Goal: Transaction & Acquisition: Obtain resource

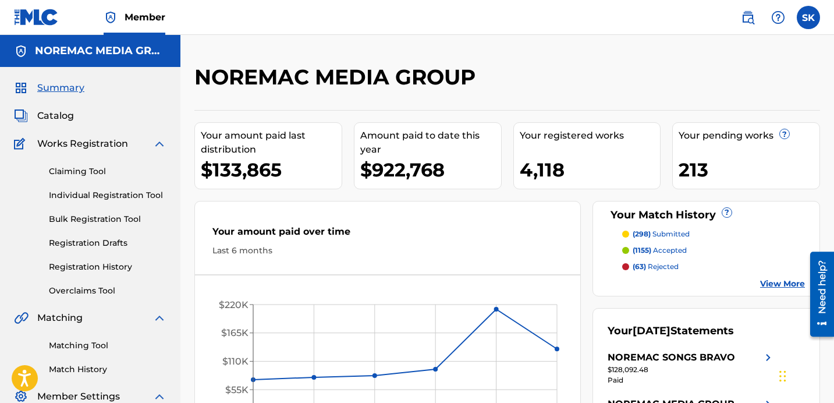
click at [48, 113] on span "Catalog" at bounding box center [55, 116] width 37 height 14
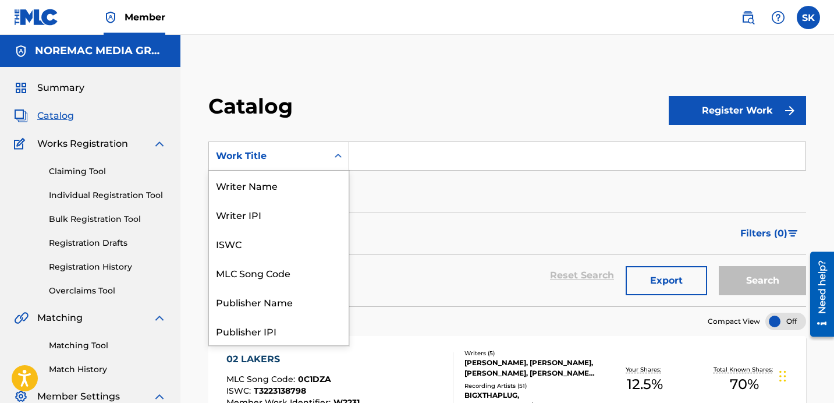
click at [328, 156] on div "Search Form" at bounding box center [338, 155] width 21 height 21
click at [274, 194] on div "Writer Name" at bounding box center [279, 185] width 140 height 29
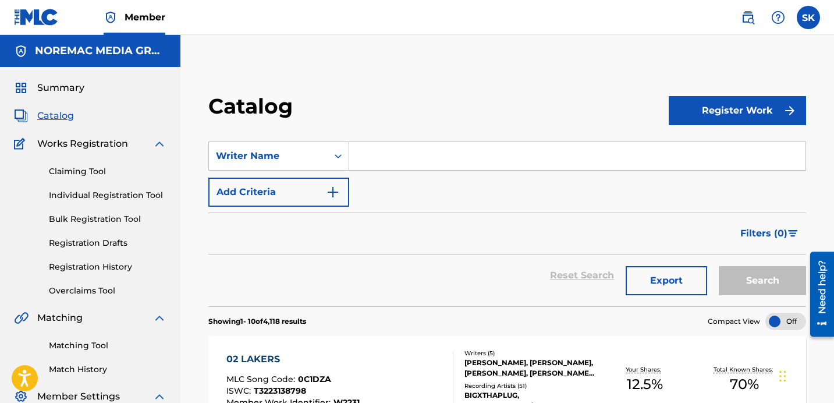
click at [389, 164] on input "Search Form" at bounding box center [577, 156] width 456 height 28
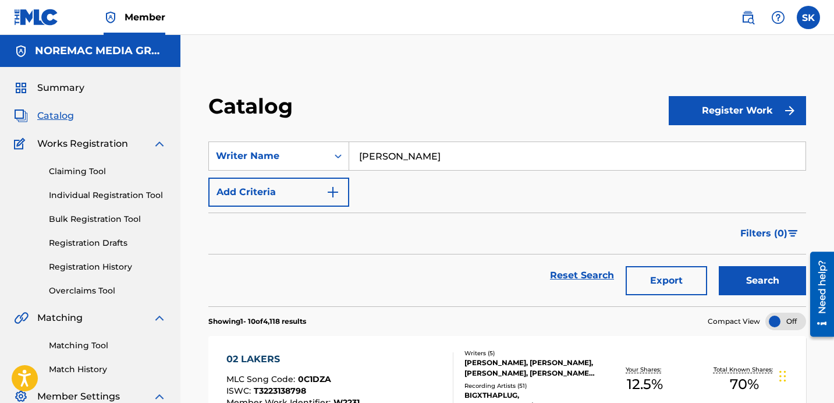
type input "Christopher Wallace"
click at [719, 266] on button "Search" at bounding box center [762, 280] width 87 height 29
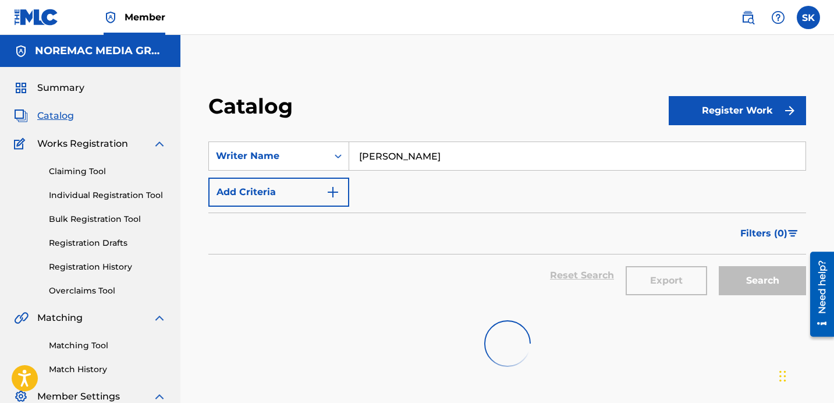
click at [413, 118] on div "Catalog" at bounding box center [438, 110] width 460 height 34
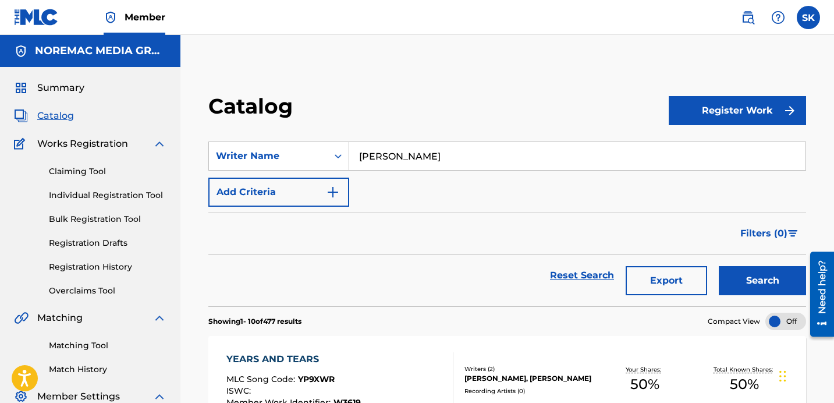
click at [432, 212] on div "Filters ( 0 )" at bounding box center [507, 233] width 598 height 42
click at [450, 197] on div "SearchWithCriteria1d663c90-fda6-43d6-b775-1fb18bcf6f56 Writer Name Christopher …" at bounding box center [507, 173] width 598 height 65
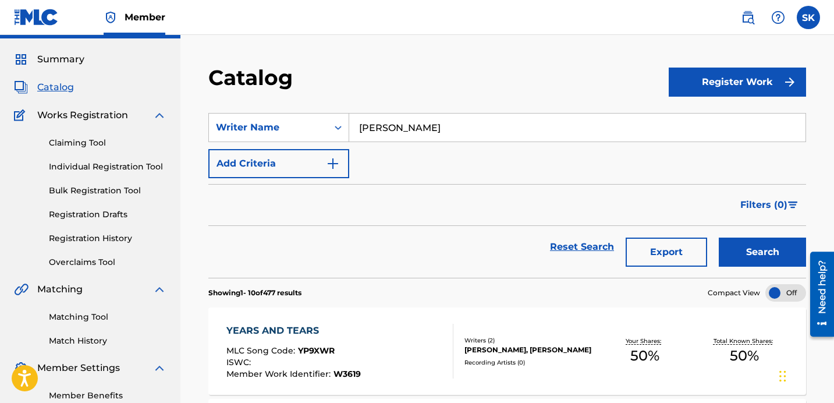
scroll to position [80, 0]
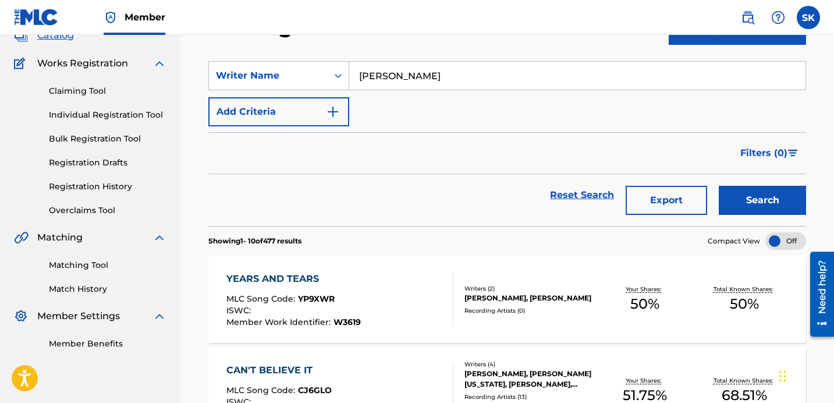
click at [655, 207] on button "Export" at bounding box center [666, 200] width 81 height 29
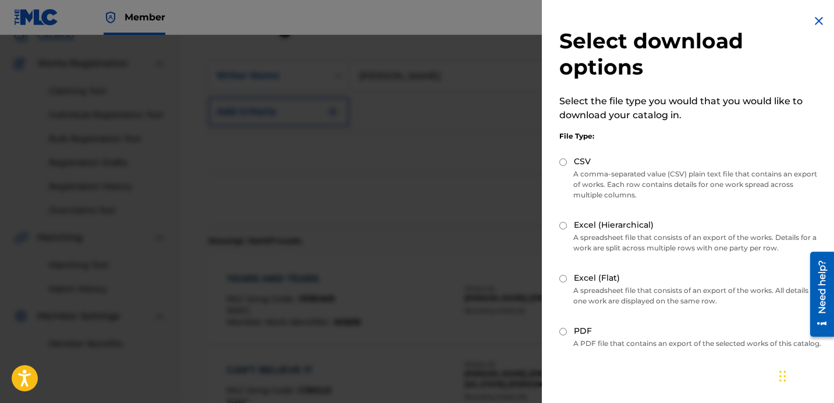
click at [592, 166] on div "CSV" at bounding box center [690, 161] width 263 height 13
click at [583, 161] on label "CSV" at bounding box center [582, 161] width 17 height 12
click at [567, 161] on input "CSV" at bounding box center [563, 162] width 8 height 8
radio input "true"
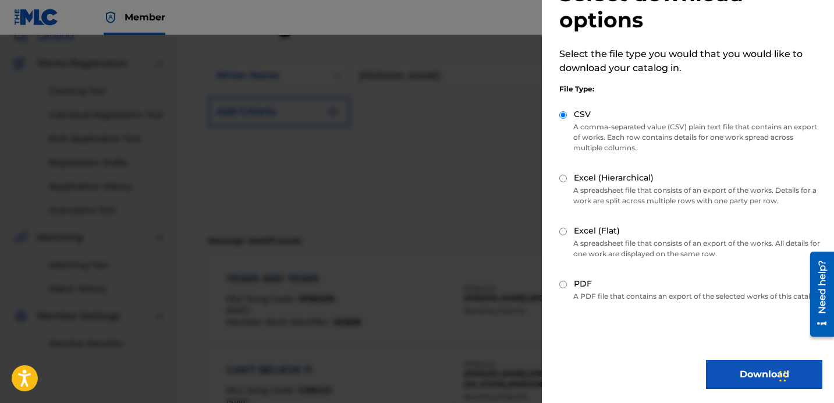
click at [748, 375] on button "Download" at bounding box center [764, 374] width 116 height 29
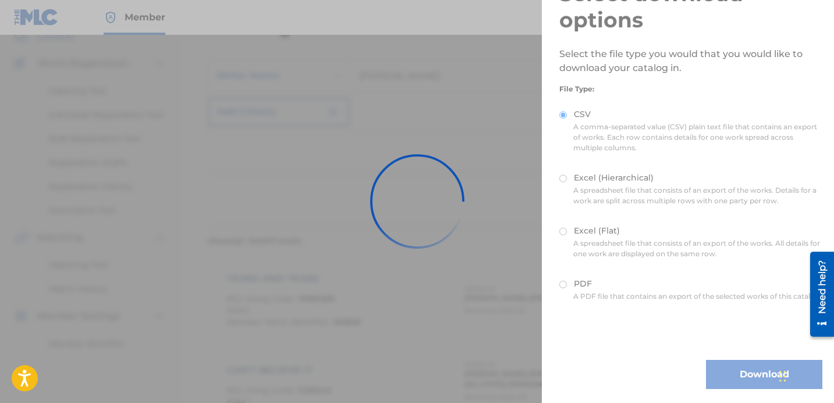
scroll to position [0, 0]
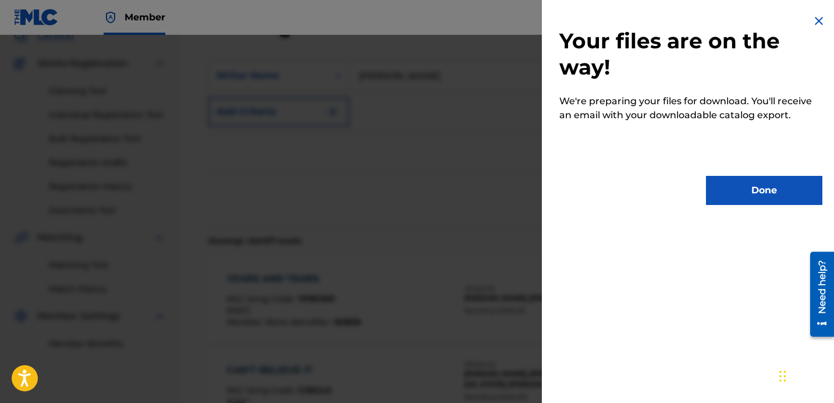
click at [785, 194] on button "Done" at bounding box center [764, 190] width 116 height 29
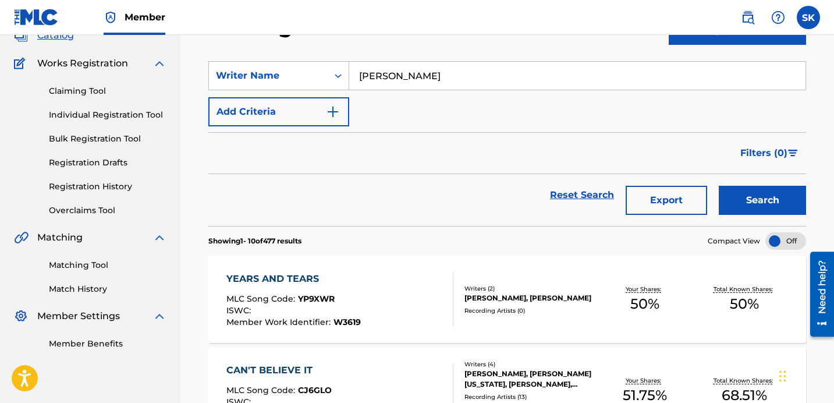
click at [541, 130] on form "SearchWithCriteria1d663c90-fda6-43d6-b775-1fb18bcf6f56 Writer Name Christopher …" at bounding box center [507, 143] width 598 height 165
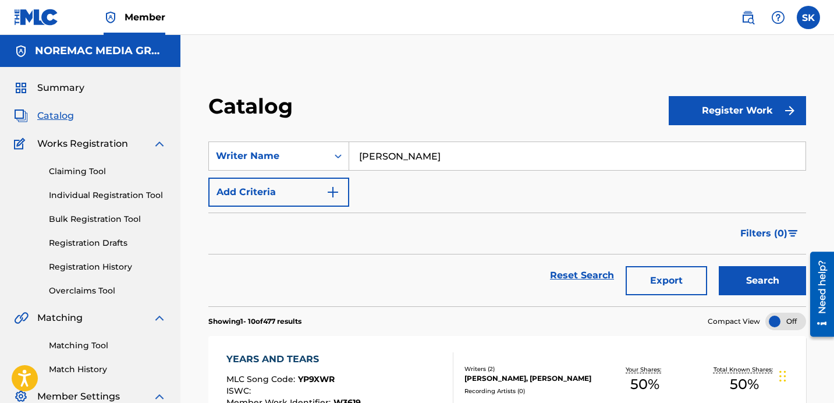
click at [510, 94] on div "Catalog" at bounding box center [438, 110] width 460 height 34
click at [493, 98] on div "Catalog" at bounding box center [438, 110] width 460 height 34
click at [410, 162] on input "Christopher Wallace" at bounding box center [577, 156] width 456 height 28
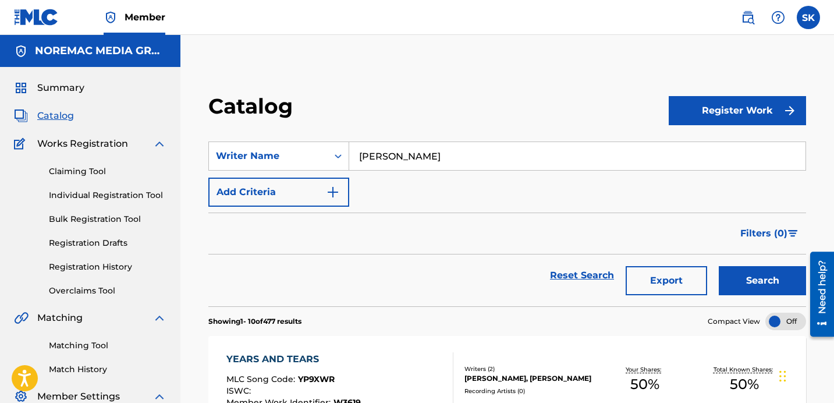
click at [410, 162] on input "Christopher Wallace" at bounding box center [577, 156] width 456 height 28
click at [276, 133] on section "SearchWithCriteria1d663c90-fda6-43d6-b775-1fb18bcf6f56 Writer Name Christopher …" at bounding box center [507, 216] width 598 height 179
click at [288, 158] on div "Writer Name" at bounding box center [268, 156] width 105 height 14
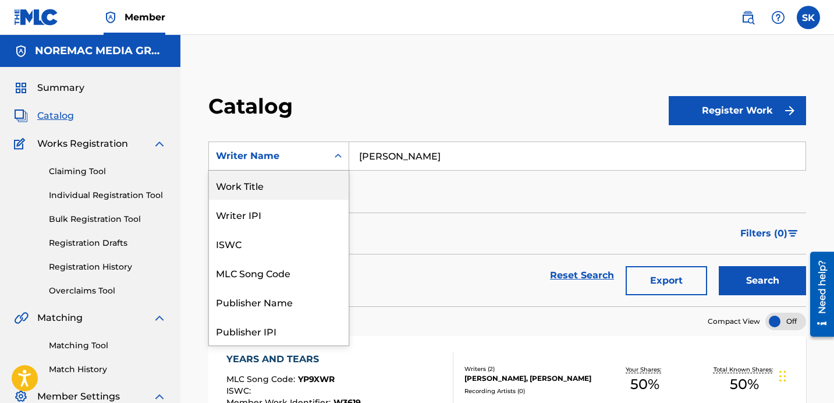
click at [279, 191] on div "Work Title" at bounding box center [279, 185] width 140 height 29
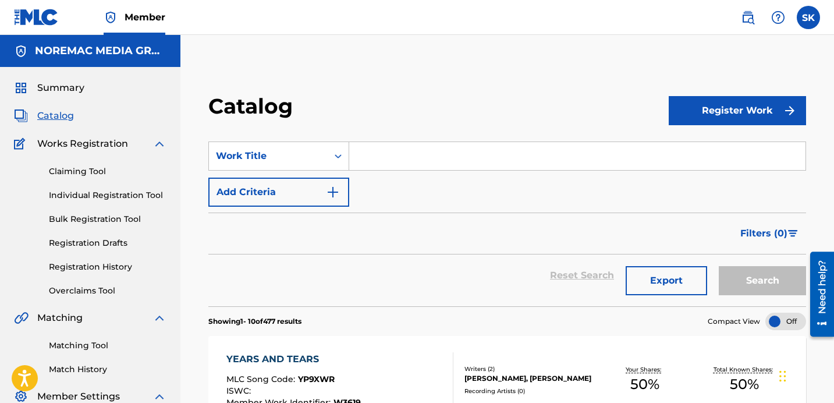
click at [420, 154] on input "Search Form" at bounding box center [577, 156] width 456 height 28
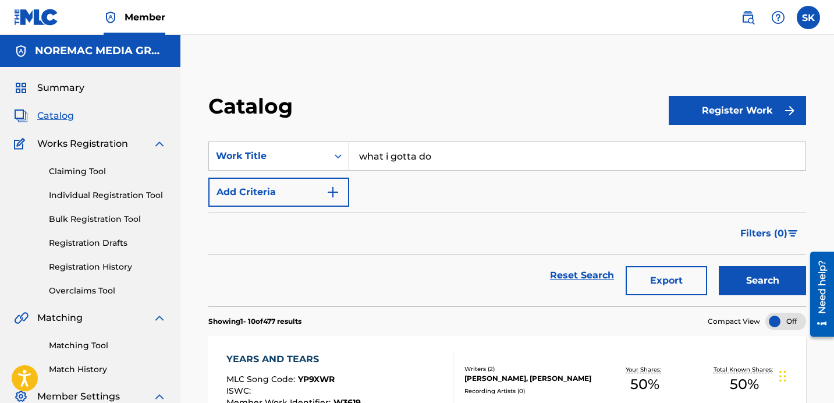
type input "what i gotta do"
click at [719, 266] on button "Search" at bounding box center [762, 280] width 87 height 29
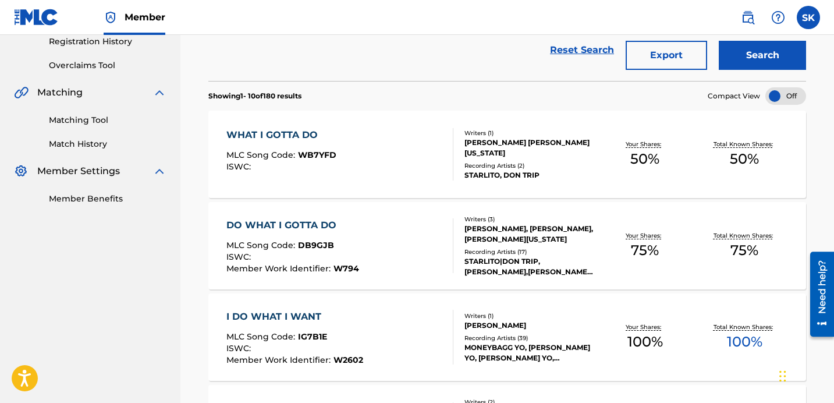
scroll to position [226, 0]
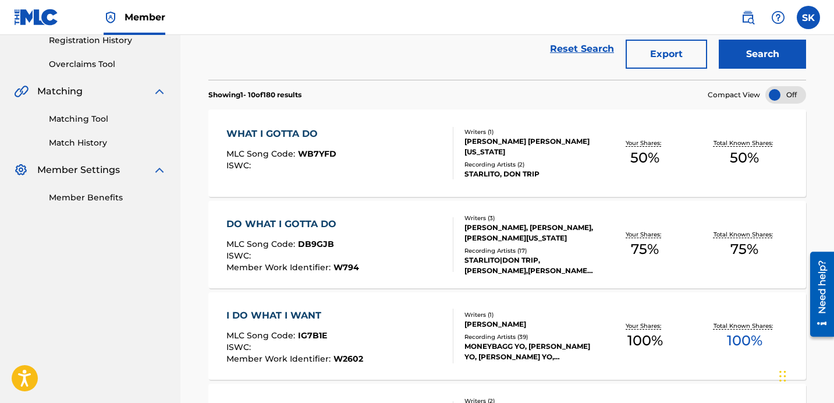
click at [407, 170] on div "WHAT I GOTTA DO MLC Song Code : WB7YFD ISWC :" at bounding box center [339, 153] width 227 height 52
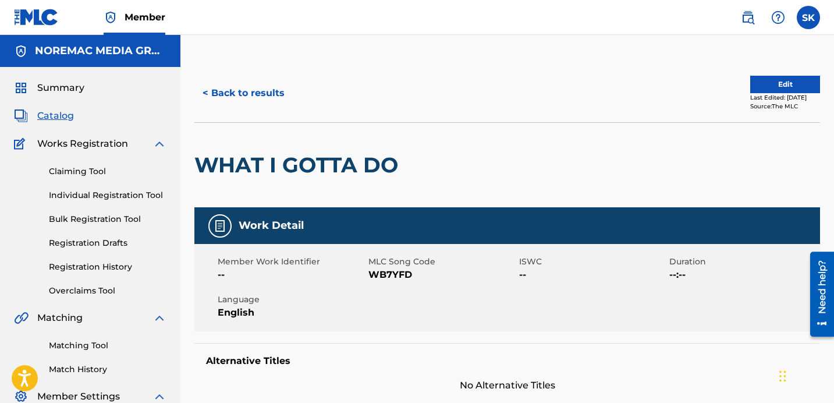
click at [777, 84] on button "Edit" at bounding box center [785, 84] width 70 height 17
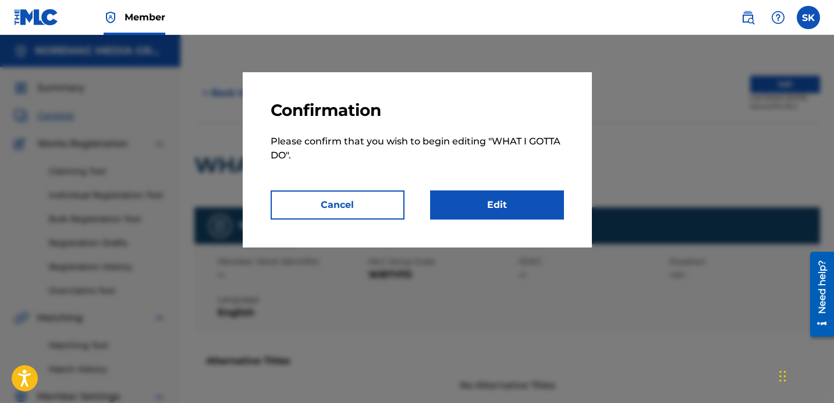
click at [491, 207] on link "Edit" at bounding box center [497, 204] width 134 height 29
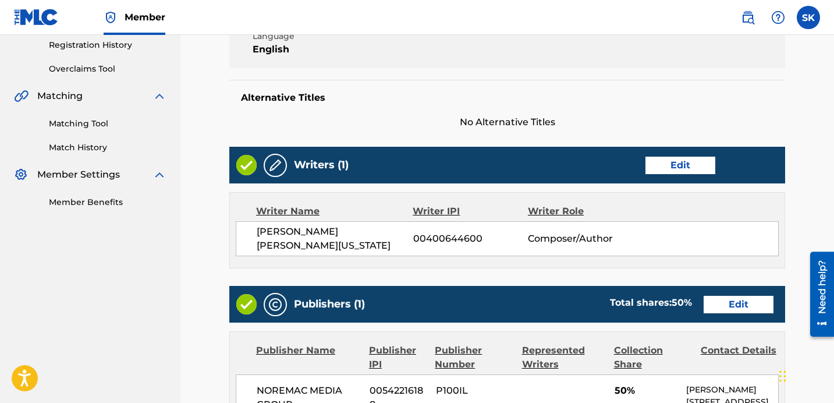
scroll to position [222, 0]
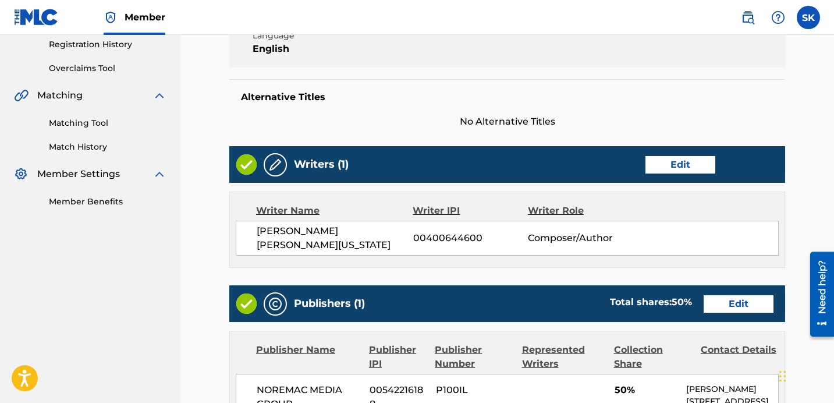
click at [666, 168] on link "Edit" at bounding box center [680, 164] width 70 height 17
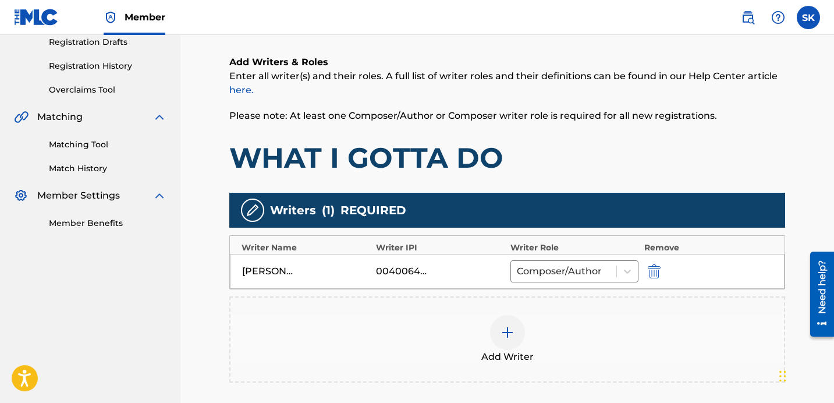
scroll to position [336, 0]
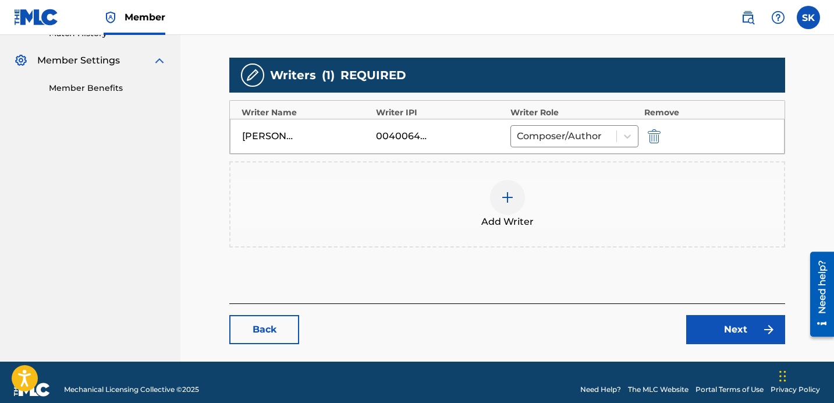
click at [532, 187] on div "Add Writer" at bounding box center [506, 204] width 553 height 49
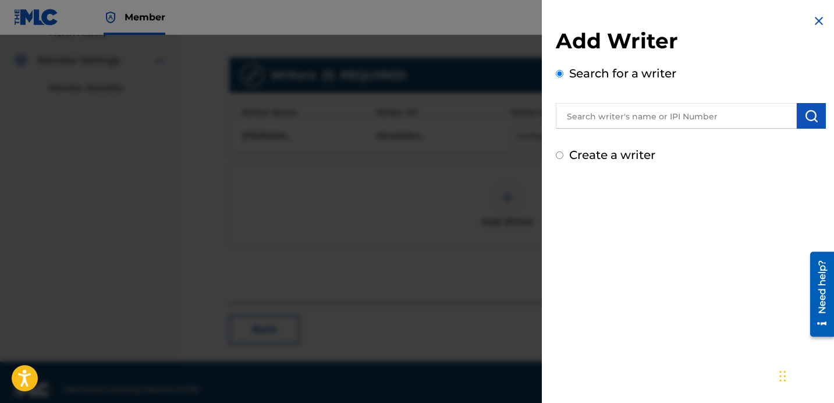
click at [588, 120] on input "text" at bounding box center [676, 116] width 241 height 26
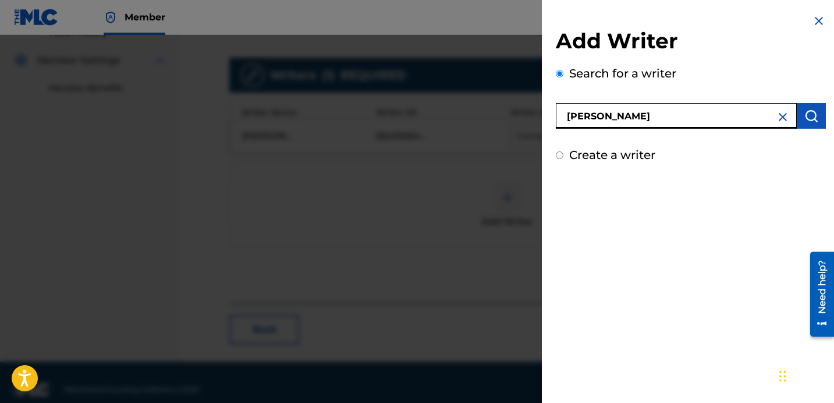
type input "Christopher Wallace"
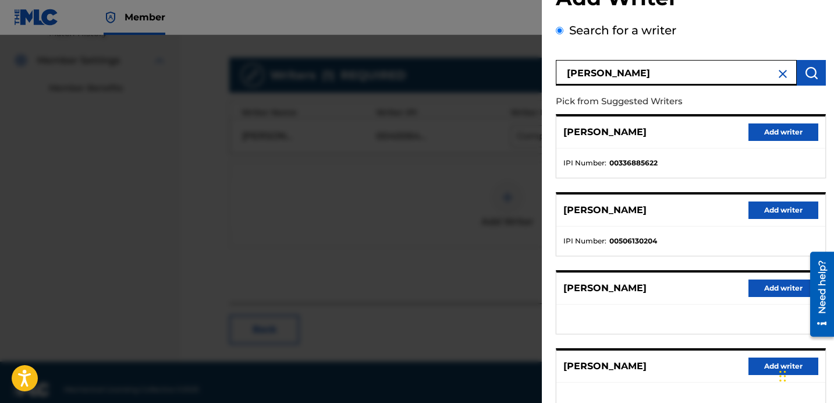
scroll to position [56, 0]
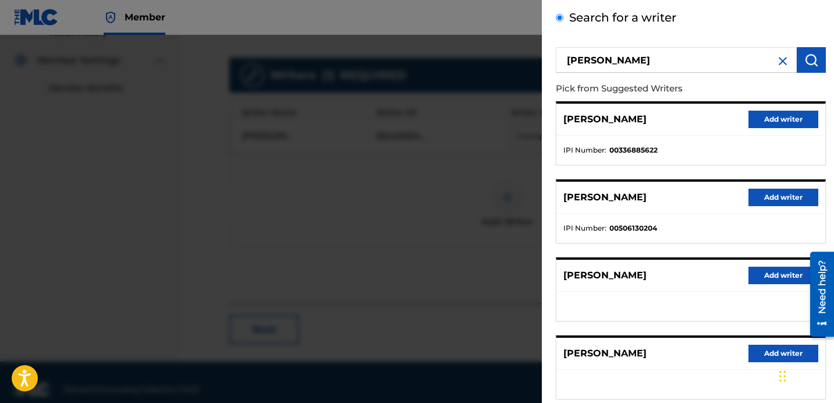
click at [775, 192] on button "Add writer" at bounding box center [783, 197] width 70 height 17
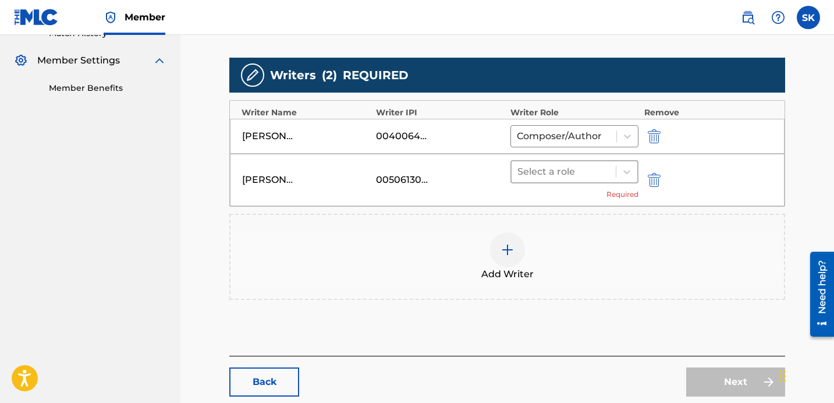
drag, startPoint x: 582, startPoint y: 173, endPoint x: 583, endPoint y: 180, distance: 7.1
click at [582, 173] on div at bounding box center [563, 172] width 93 height 16
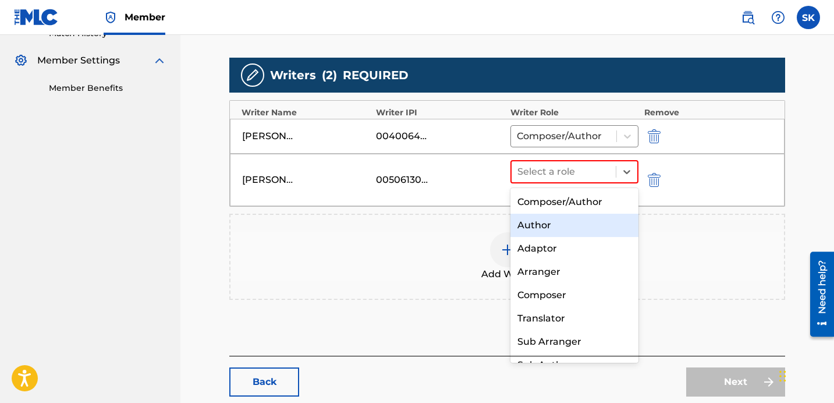
click at [559, 226] on div "Author" at bounding box center [574, 225] width 128 height 23
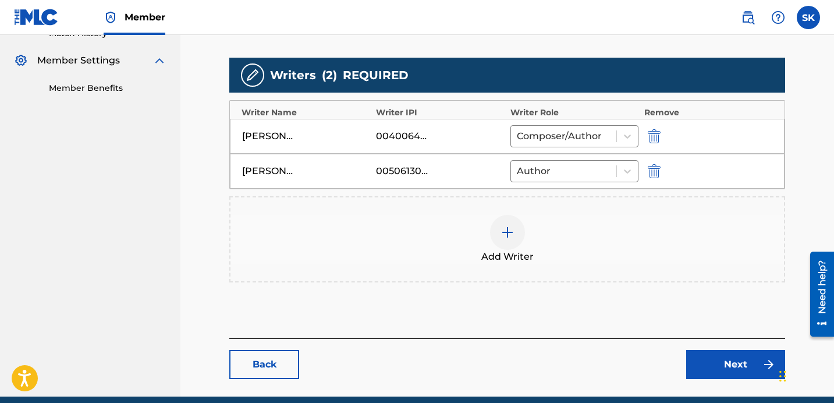
click at [459, 238] on div "Add Writer" at bounding box center [506, 239] width 553 height 49
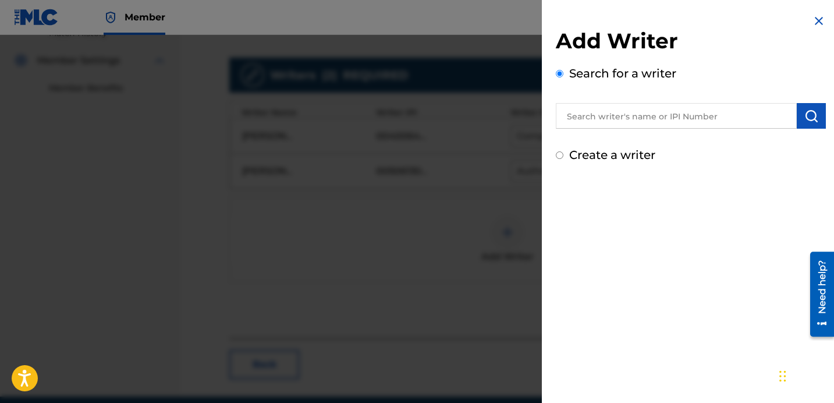
click at [609, 123] on input "text" at bounding box center [676, 116] width 241 height 26
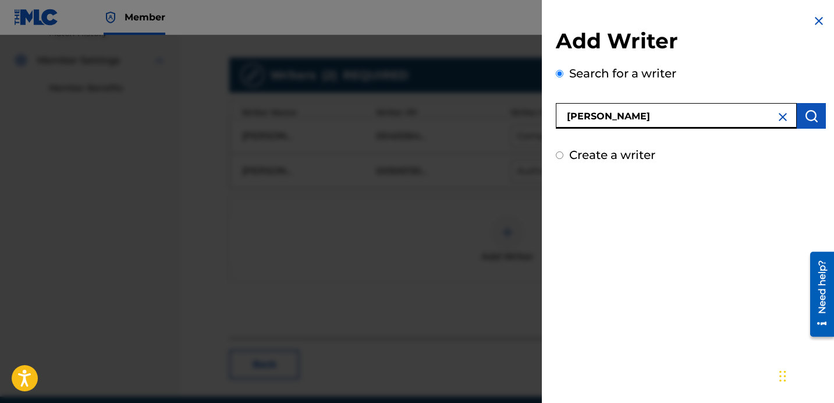
type input "Jermaine Eric Shute"
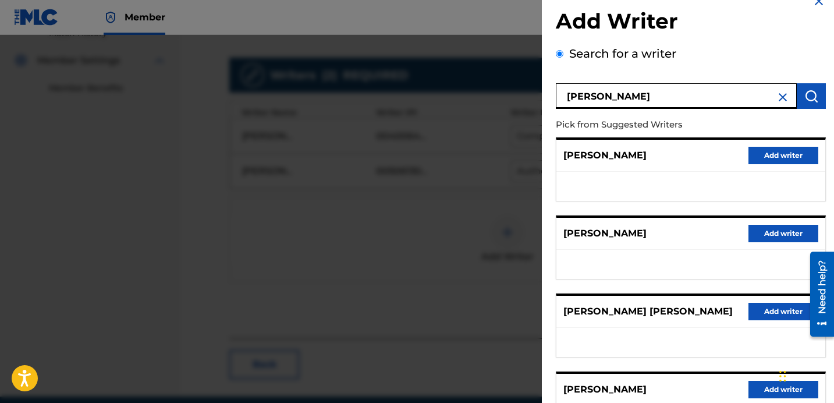
scroll to position [35, 0]
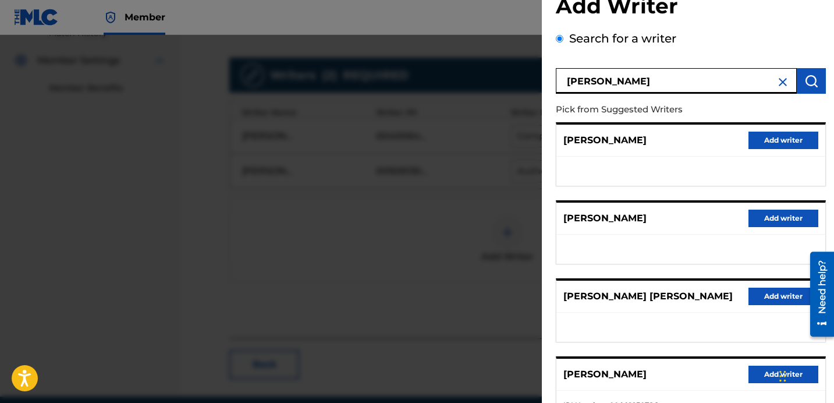
click at [778, 219] on button "Add writer" at bounding box center [783, 217] width 70 height 17
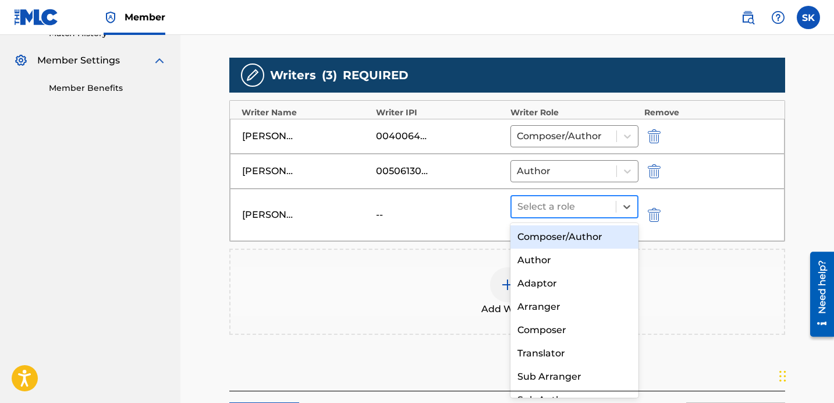
drag, startPoint x: 589, startPoint y: 209, endPoint x: 584, endPoint y: 216, distance: 8.3
click at [589, 209] on div at bounding box center [563, 206] width 93 height 16
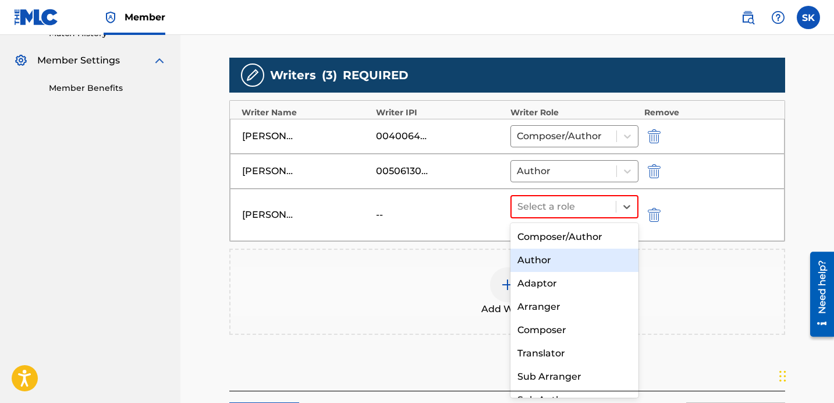
click at [555, 265] on div "Author" at bounding box center [574, 259] width 128 height 23
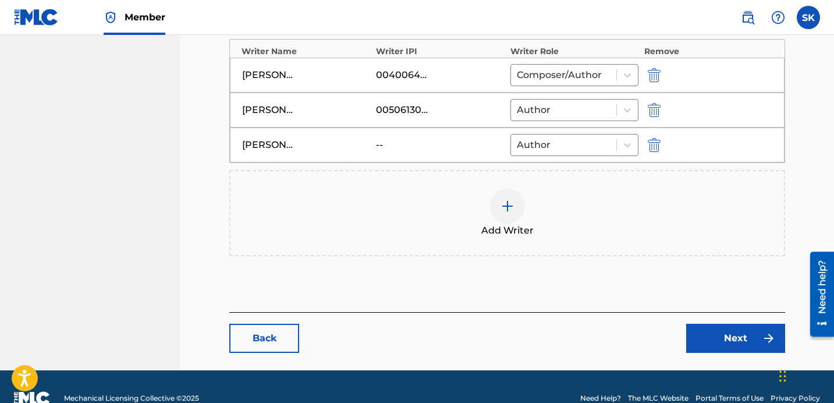
scroll to position [420, 0]
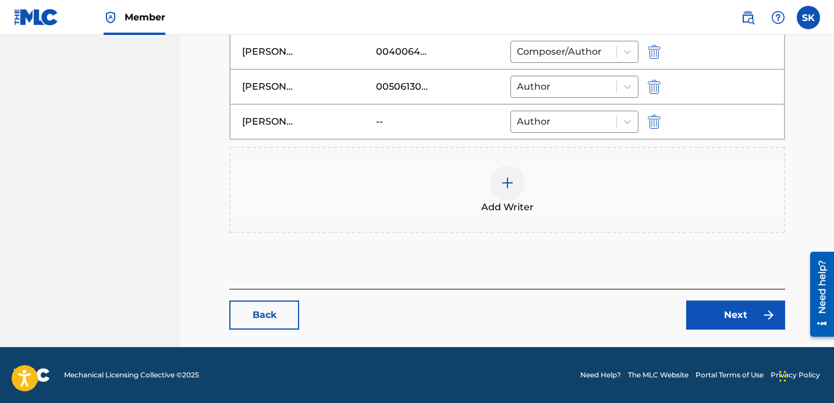
click at [730, 319] on link "Next" at bounding box center [735, 314] width 99 height 29
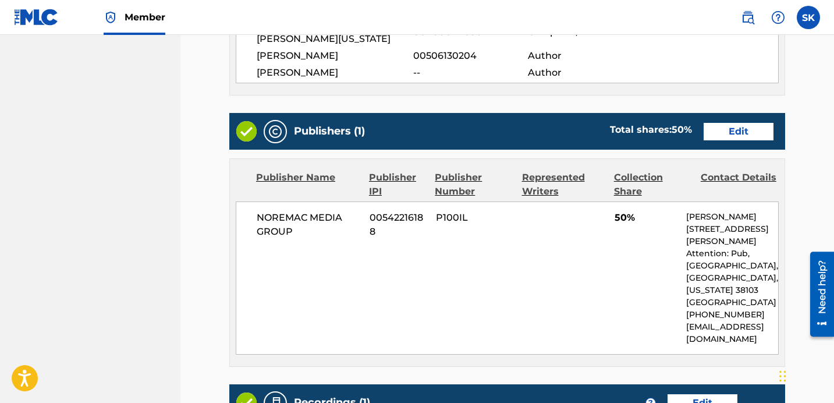
scroll to position [428, 0]
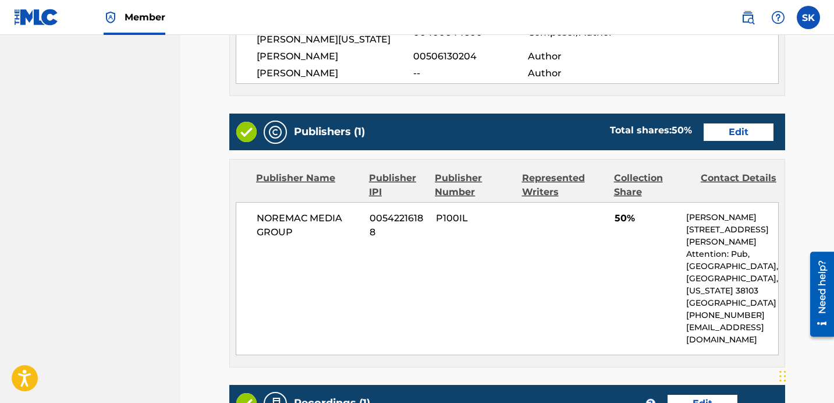
click at [736, 137] on link "Edit" at bounding box center [739, 131] width 70 height 17
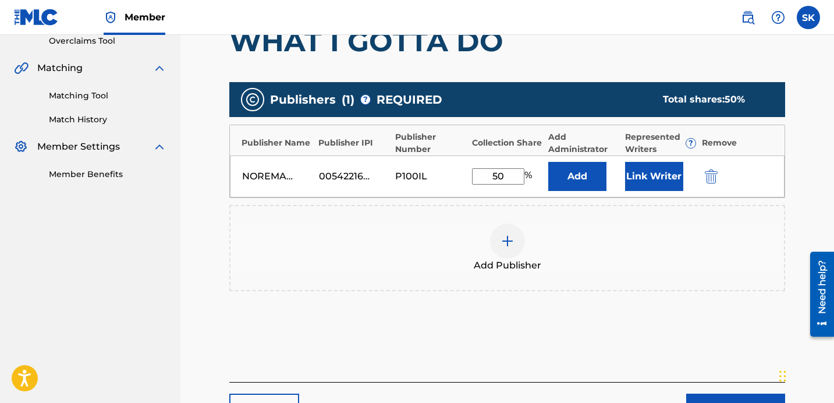
scroll to position [262, 0]
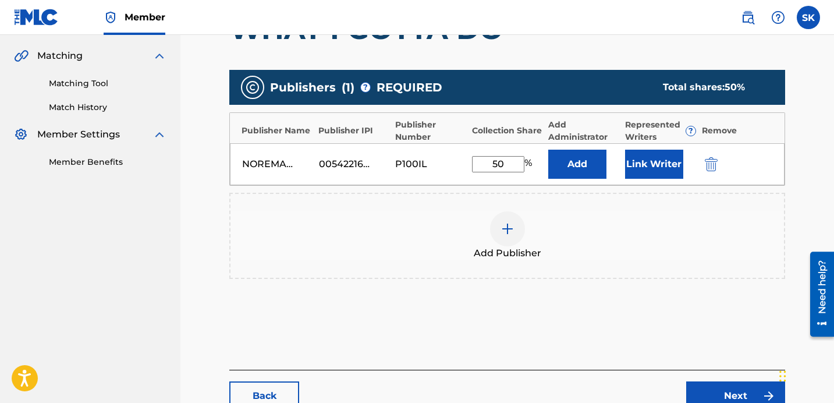
click at [716, 164] on img "submit" at bounding box center [711, 164] width 13 height 14
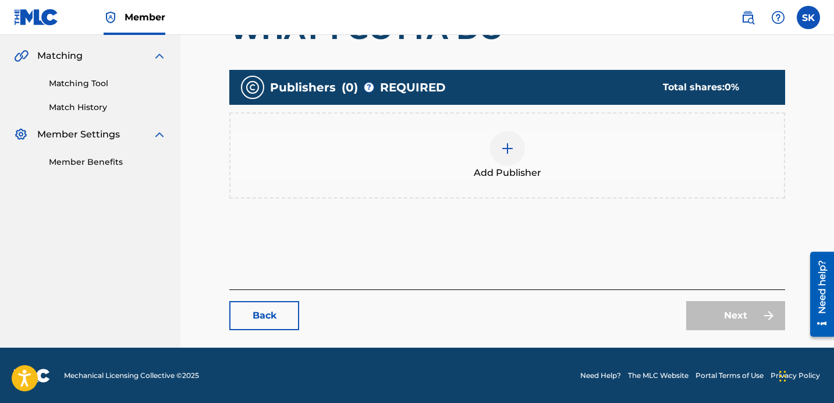
click at [524, 178] on span "Add Publisher" at bounding box center [508, 173] width 68 height 14
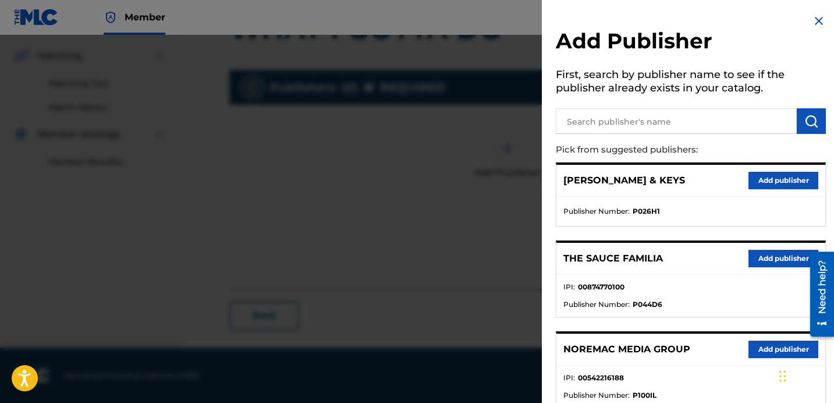
click at [653, 116] on input "text" at bounding box center [676, 121] width 241 height 26
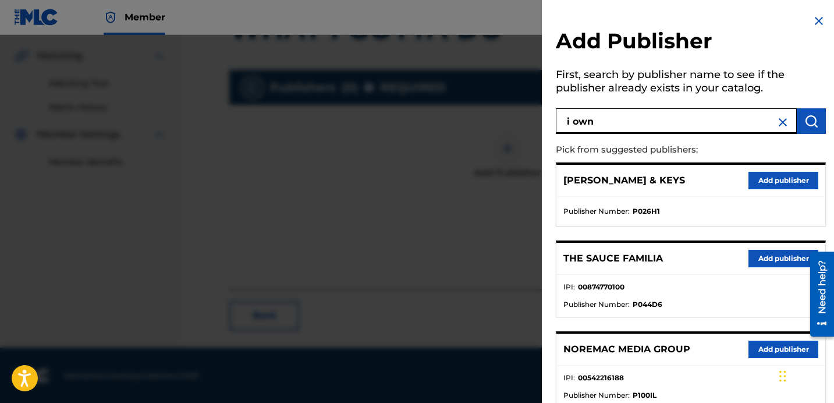
type input "i own"
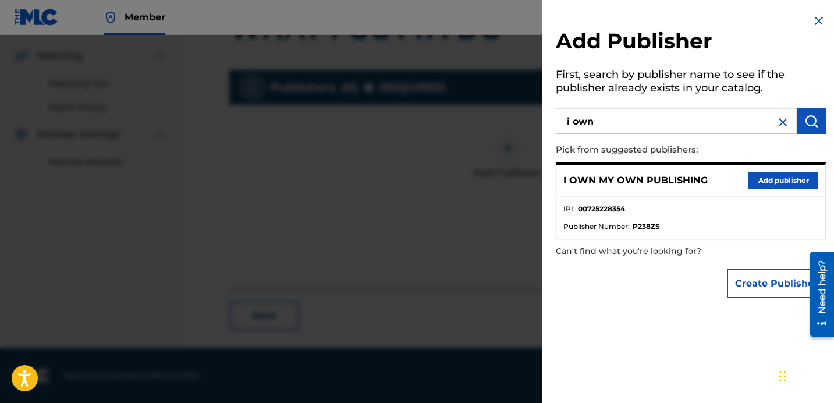
click at [796, 179] on button "Add publisher" at bounding box center [783, 180] width 70 height 17
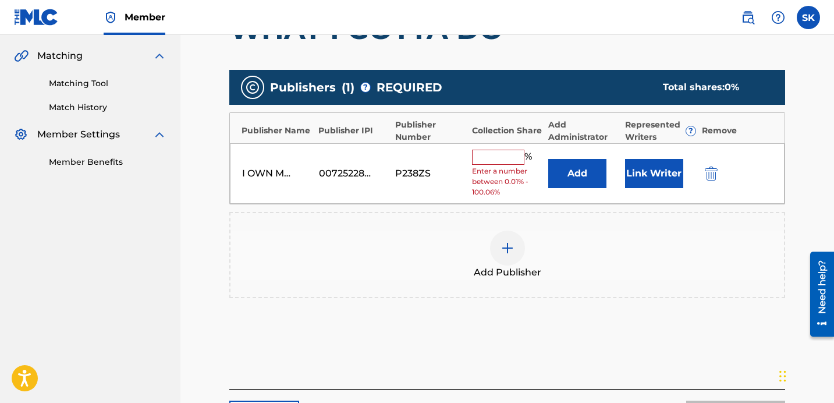
click at [583, 173] on button "Add" at bounding box center [577, 173] width 58 height 29
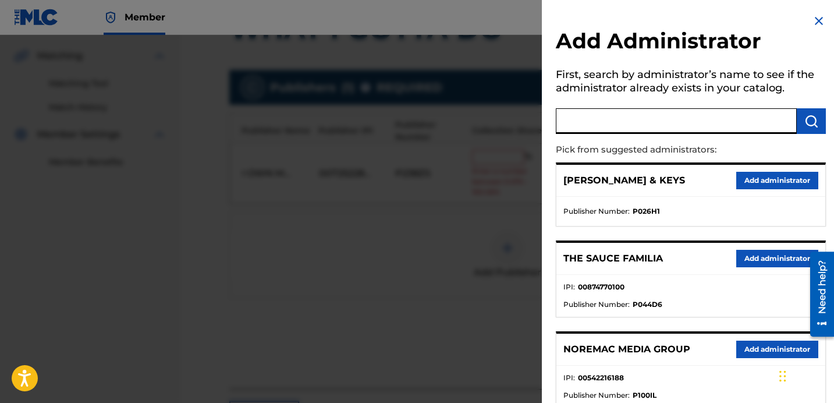
click at [612, 115] on input "text" at bounding box center [676, 121] width 241 height 26
type input "nore"
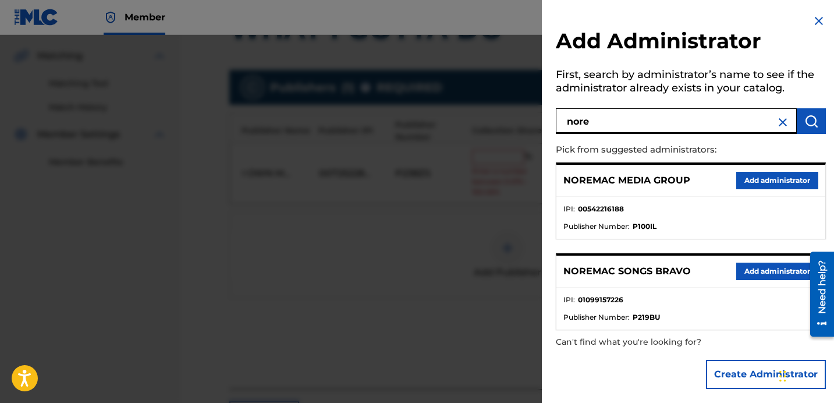
click at [750, 271] on button "Add administrator" at bounding box center [777, 270] width 82 height 17
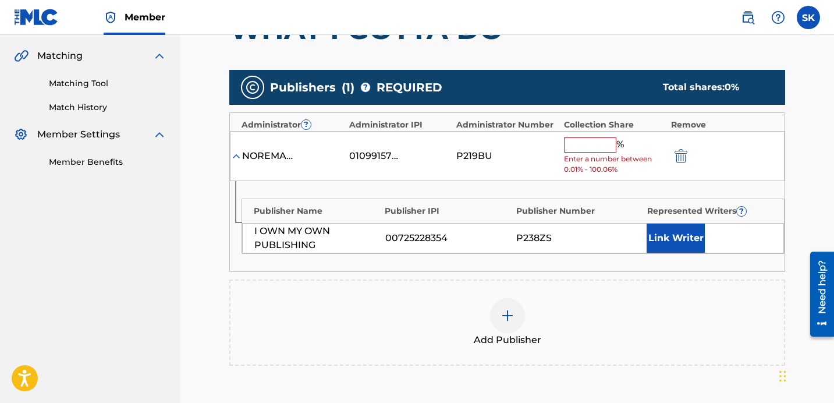
click at [599, 146] on input "text" at bounding box center [590, 144] width 52 height 15
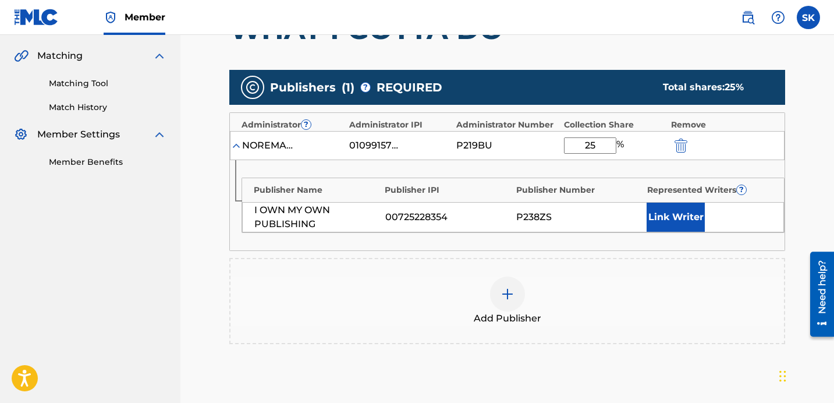
type input "25"
click at [683, 220] on button "Link Writer" at bounding box center [676, 217] width 58 height 29
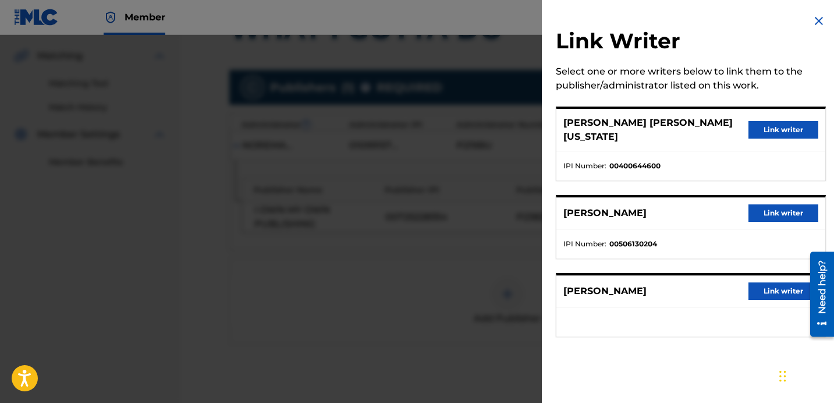
click at [777, 204] on button "Link writer" at bounding box center [783, 212] width 70 height 17
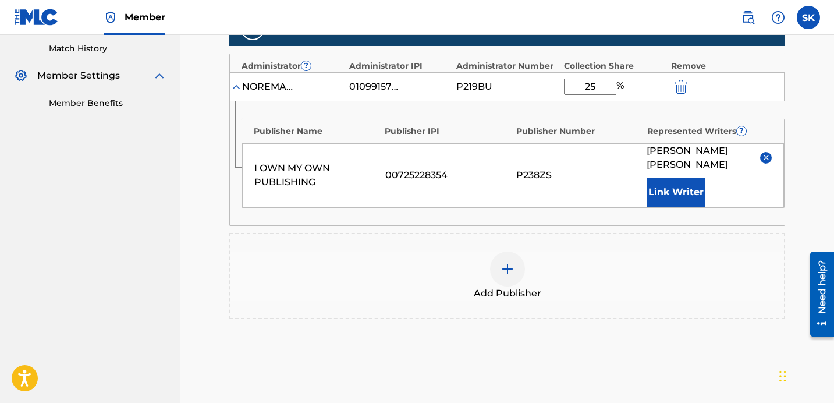
scroll to position [321, 0]
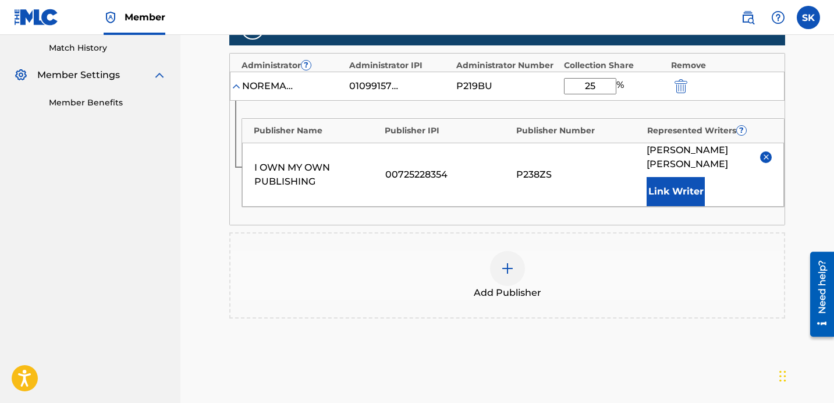
click at [541, 274] on div "Add Publisher" at bounding box center [506, 275] width 553 height 49
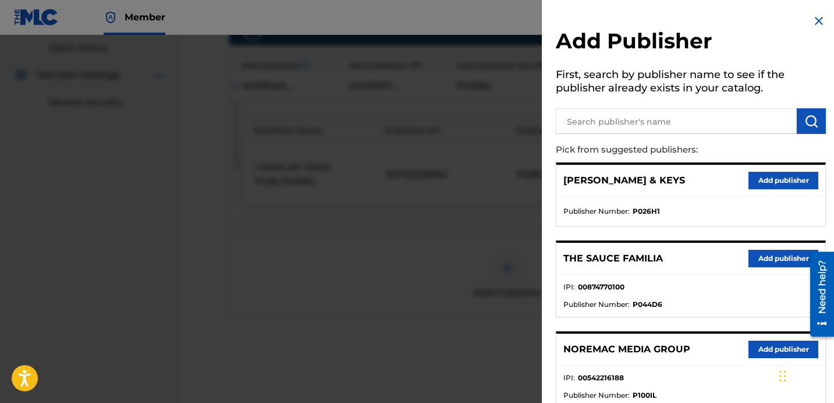
click at [648, 97] on h5 "First, search by publisher name to see if the publisher already exists in your …" at bounding box center [691, 83] width 270 height 37
click at [649, 122] on input "text" at bounding box center [676, 121] width 241 height 26
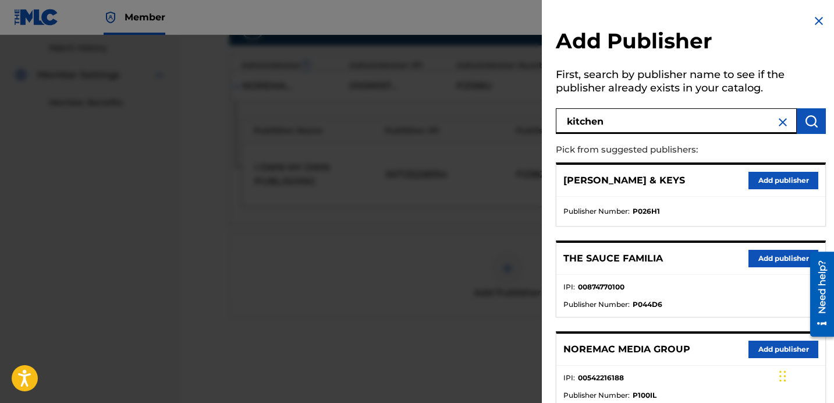
type input "kitchen"
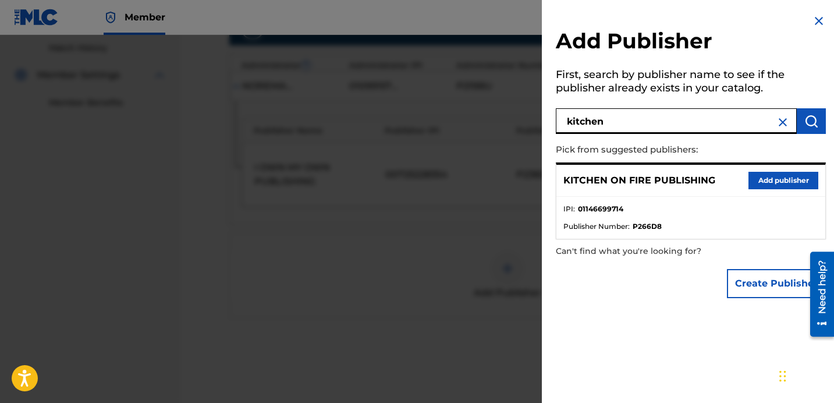
click at [778, 186] on button "Add publisher" at bounding box center [783, 180] width 70 height 17
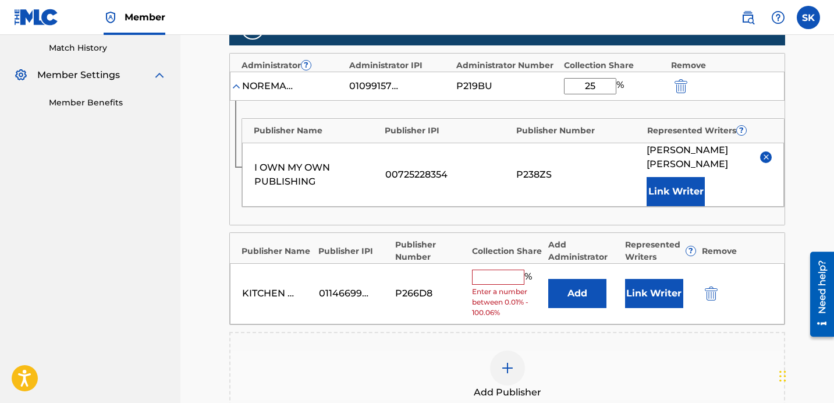
click at [596, 298] on button "Add" at bounding box center [577, 293] width 58 height 29
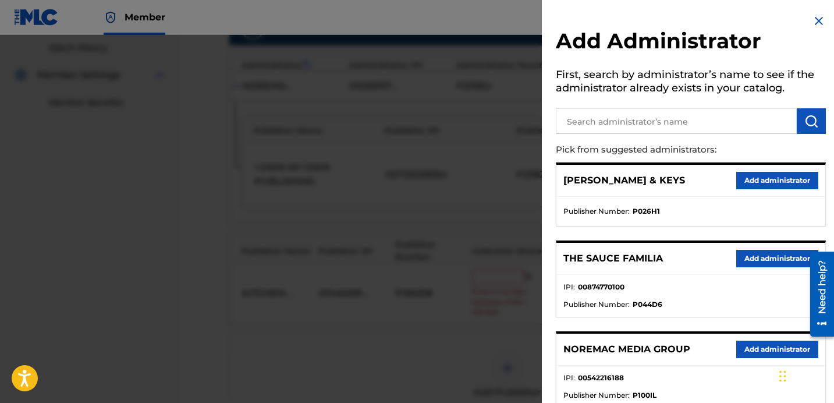
click at [652, 125] on input "text" at bounding box center [676, 121] width 241 height 26
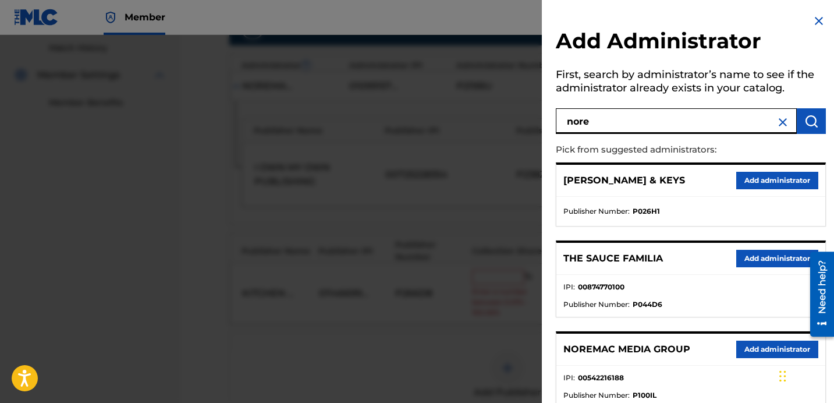
type input "nore"
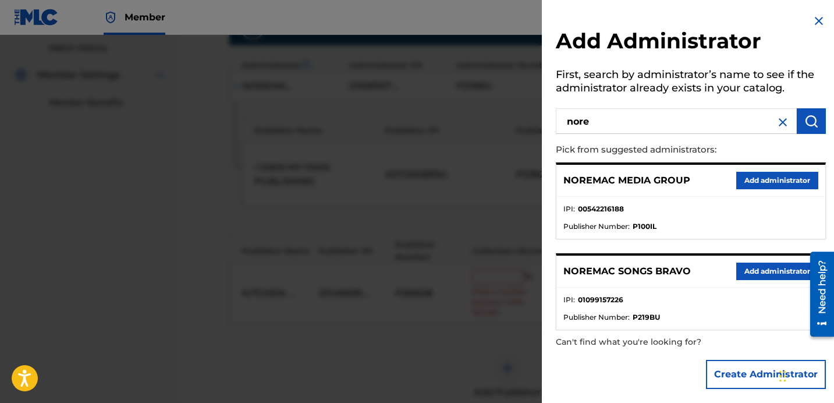
click at [752, 272] on button "Add administrator" at bounding box center [777, 270] width 82 height 17
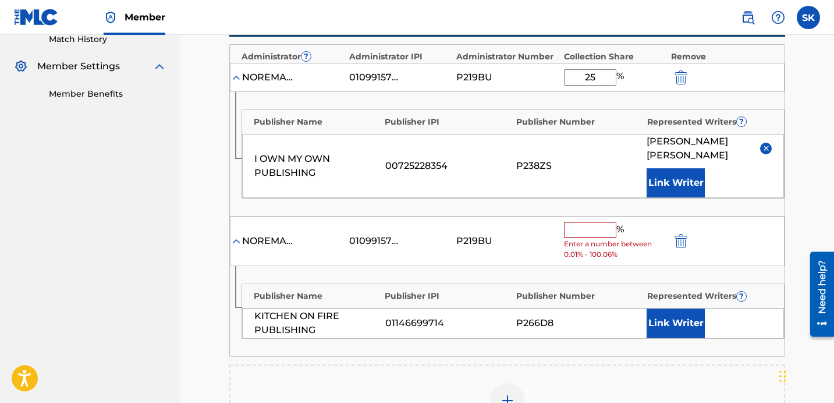
scroll to position [340, 0]
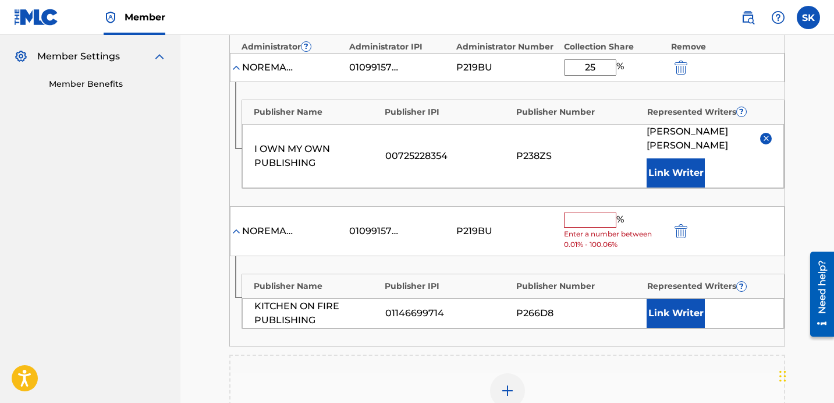
click at [599, 212] on input "text" at bounding box center [590, 219] width 52 height 15
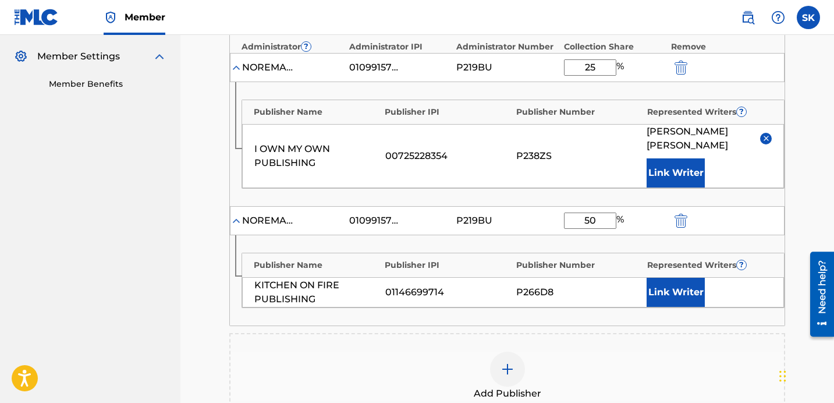
type input "50"
click at [695, 303] on button "Link Writer" at bounding box center [676, 292] width 58 height 29
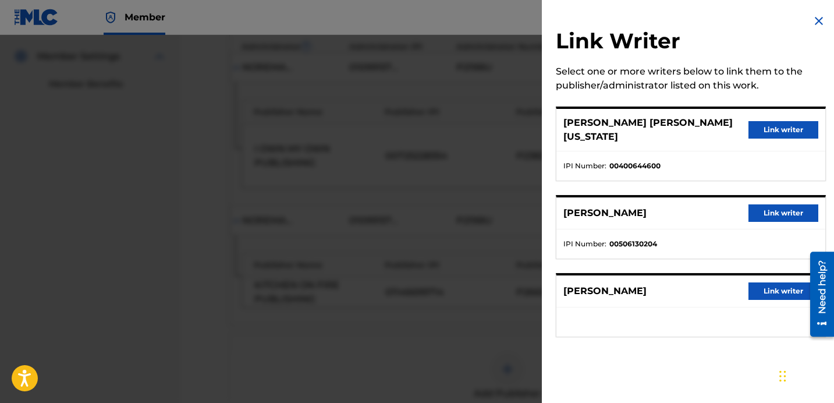
click at [787, 127] on button "Link writer" at bounding box center [783, 129] width 70 height 17
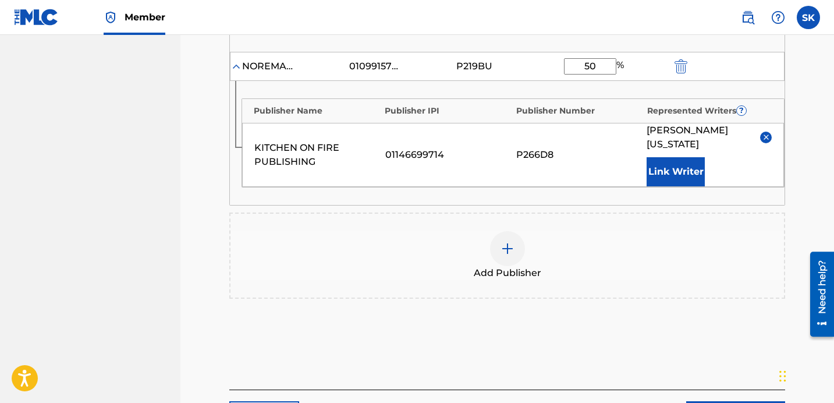
scroll to position [595, 0]
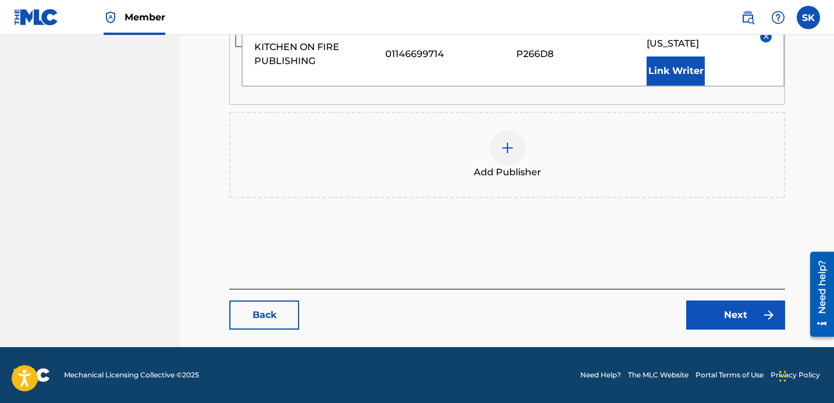
click at [733, 327] on link "Next" at bounding box center [735, 314] width 99 height 29
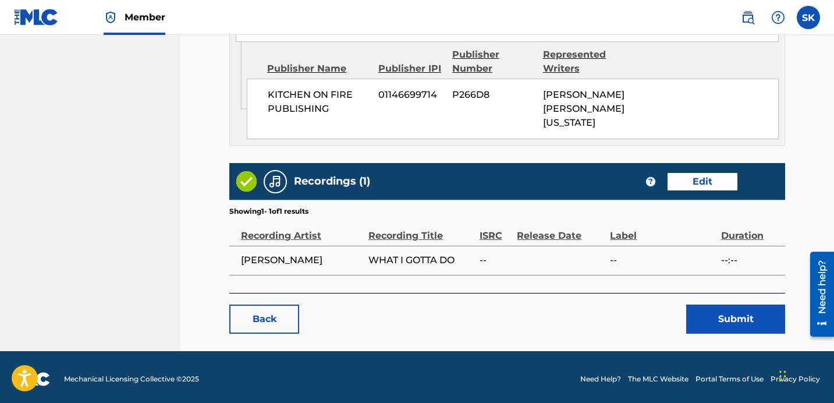
scroll to position [823, 0]
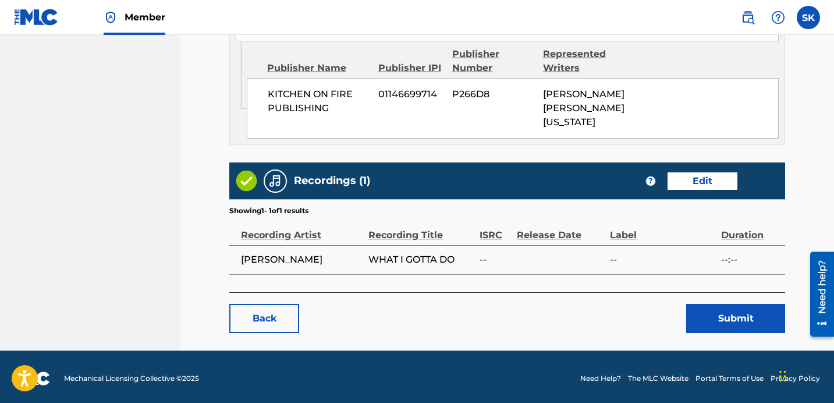
click at [722, 326] on button "Submit" at bounding box center [735, 318] width 99 height 29
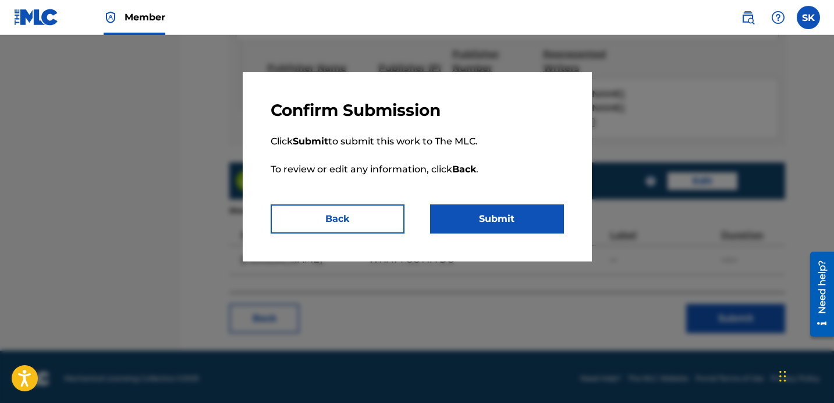
click at [519, 230] on button "Submit" at bounding box center [497, 218] width 134 height 29
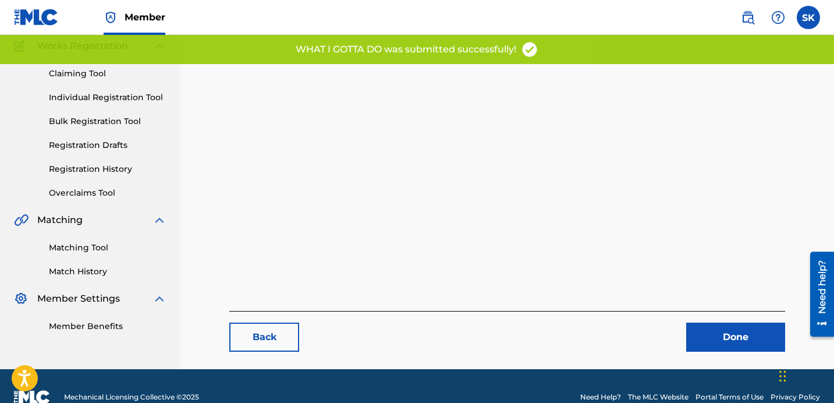
scroll to position [120, 0]
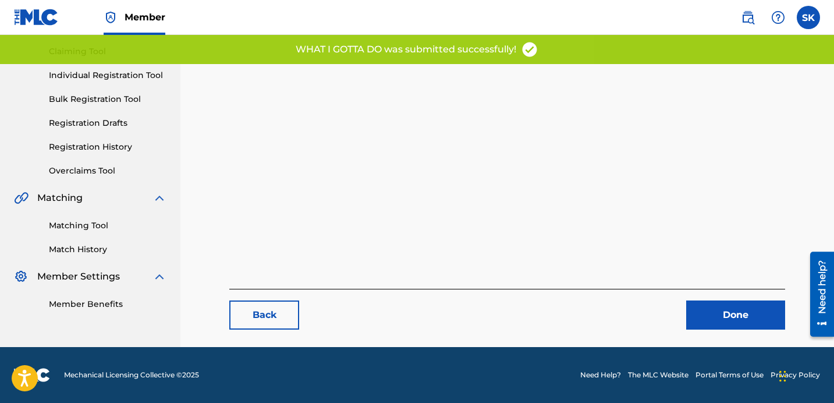
click at [695, 312] on link "Done" at bounding box center [735, 314] width 99 height 29
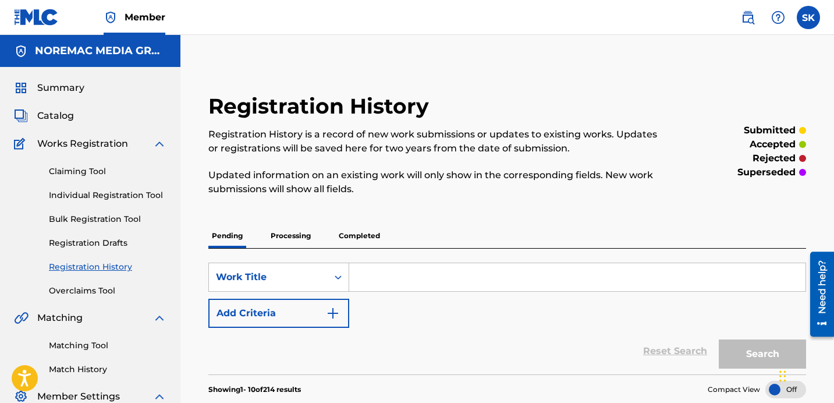
scroll to position [87, 0]
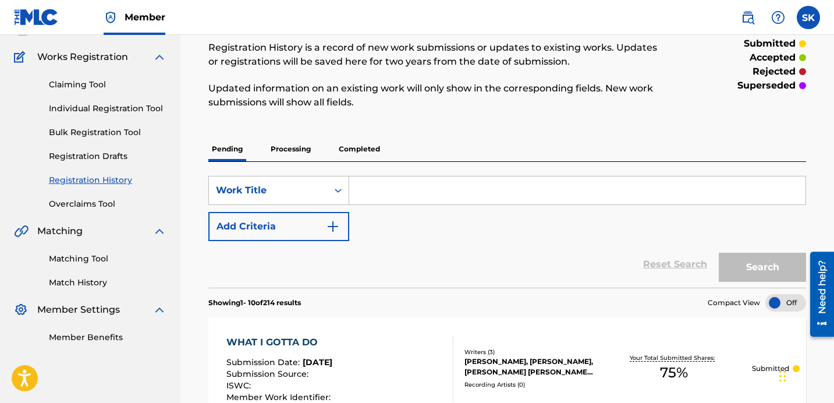
click at [298, 160] on p "Processing" at bounding box center [290, 149] width 47 height 24
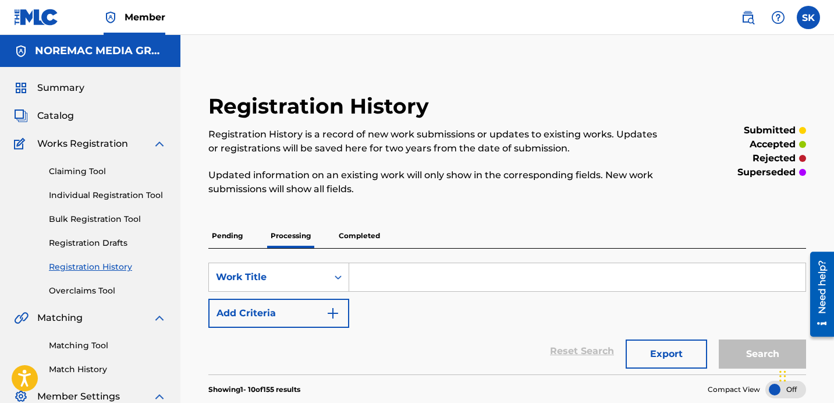
click at [225, 237] on p "Pending" at bounding box center [227, 235] width 38 height 24
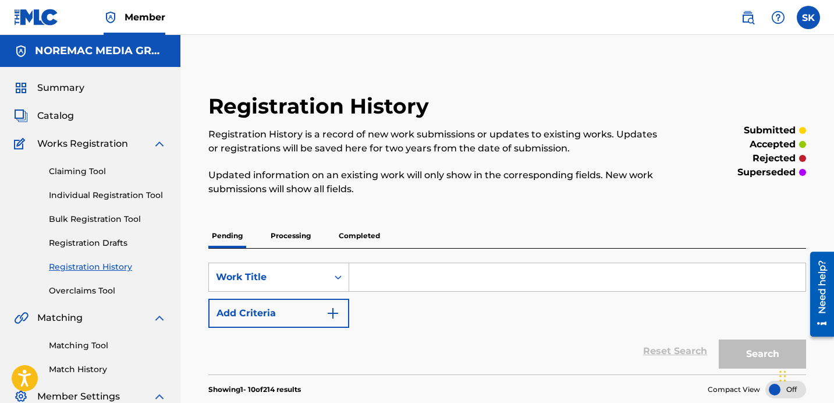
click at [58, 118] on span "Catalog" at bounding box center [55, 116] width 37 height 14
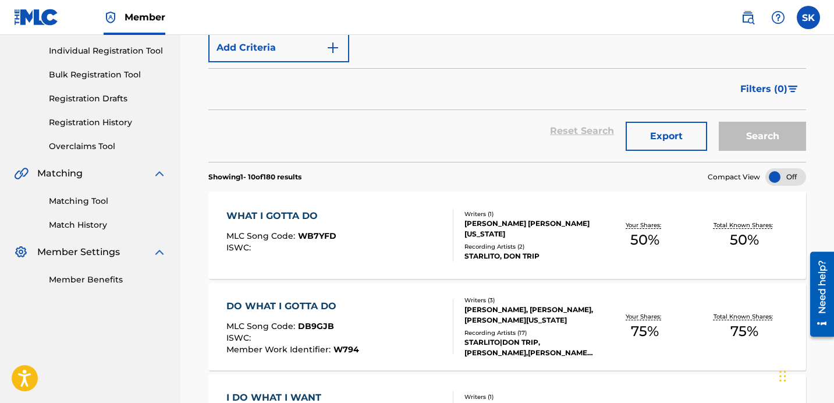
scroll to position [209, 0]
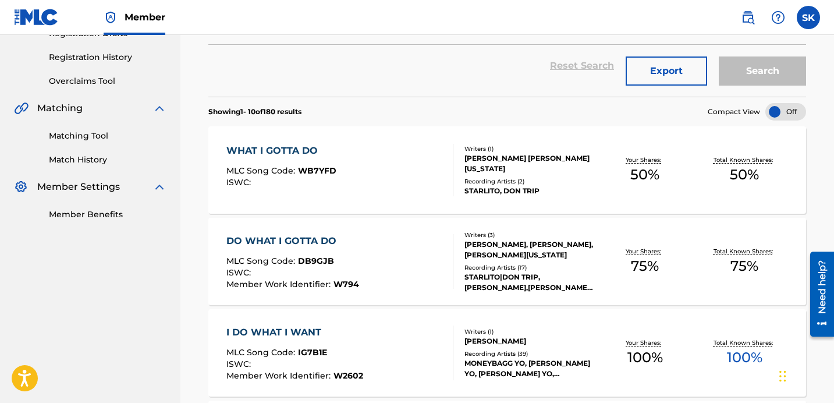
click at [417, 269] on div "DO WHAT I GOTTA DO MLC Song Code : DB9GJB ISWC : Member Work Identifier : W794" at bounding box center [339, 261] width 227 height 55
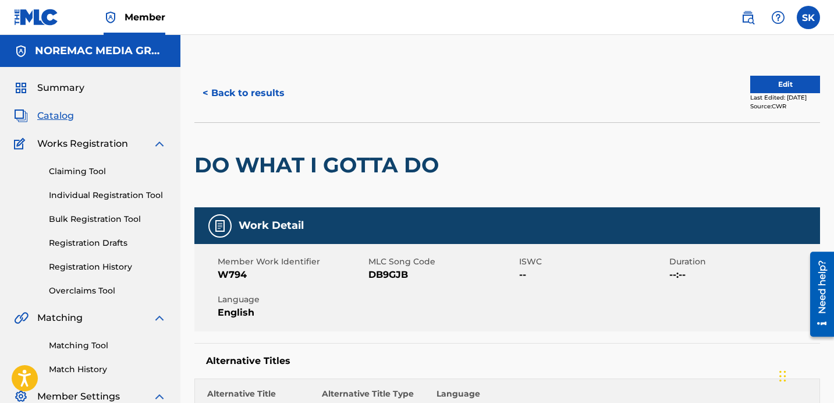
click at [248, 77] on div "< Back to results Edit Last Edited: December 27, 2023 Source: CWR" at bounding box center [507, 93] width 626 height 58
click at [248, 94] on button "< Back to results" at bounding box center [243, 93] width 98 height 29
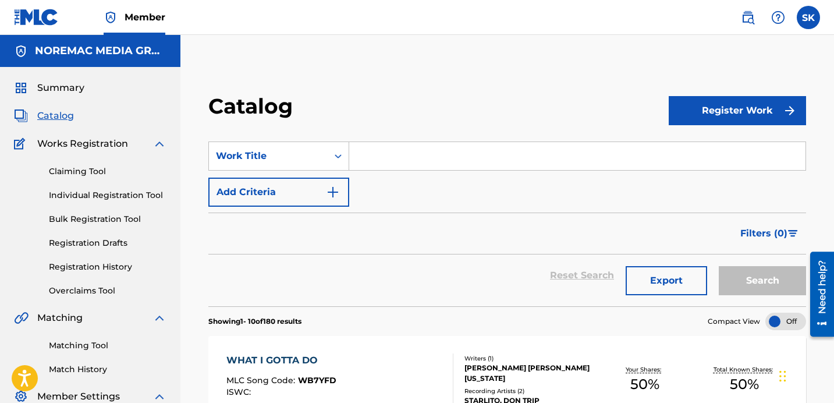
click at [369, 155] on input "Search Form" at bounding box center [577, 156] width 456 height 28
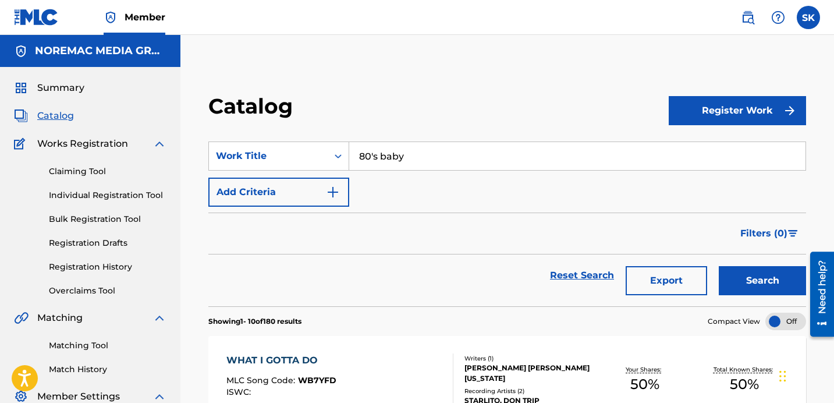
type input "80's baby"
click at [719, 266] on button "Search" at bounding box center [762, 280] width 87 height 29
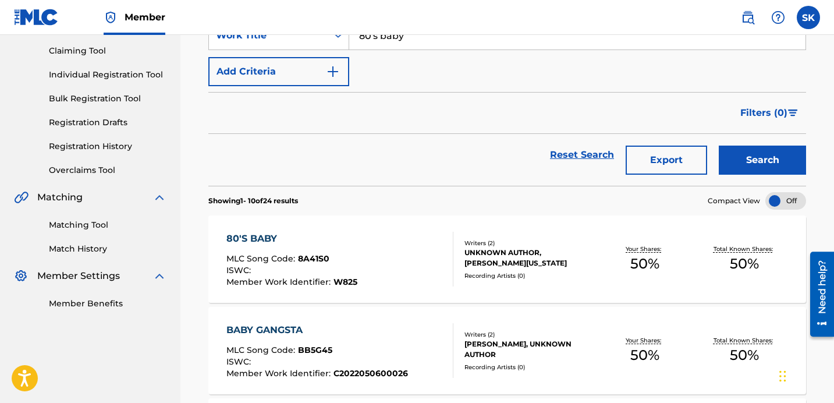
scroll to position [121, 0]
click at [400, 267] on div "80'S BABY MLC Song Code : 8A41S0 ISWC : Member Work Identifier : W825" at bounding box center [339, 258] width 227 height 55
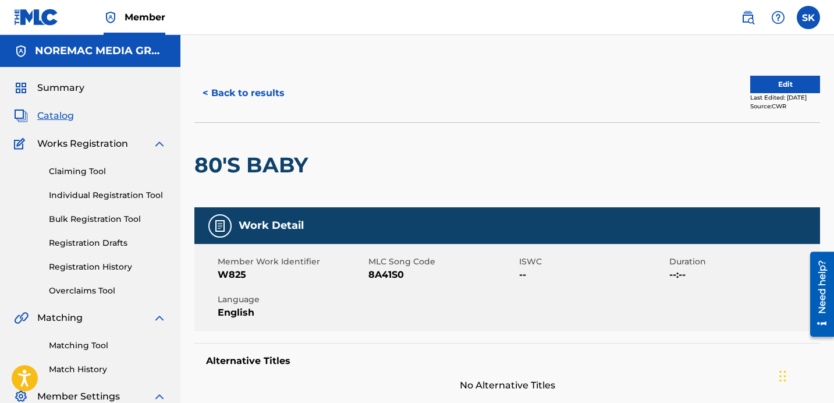
click at [427, 108] on div "< Back to results Edit Last Edited: August 10, 2023 Source: CWR" at bounding box center [507, 93] width 626 height 58
click at [794, 87] on button "Edit" at bounding box center [785, 84] width 70 height 17
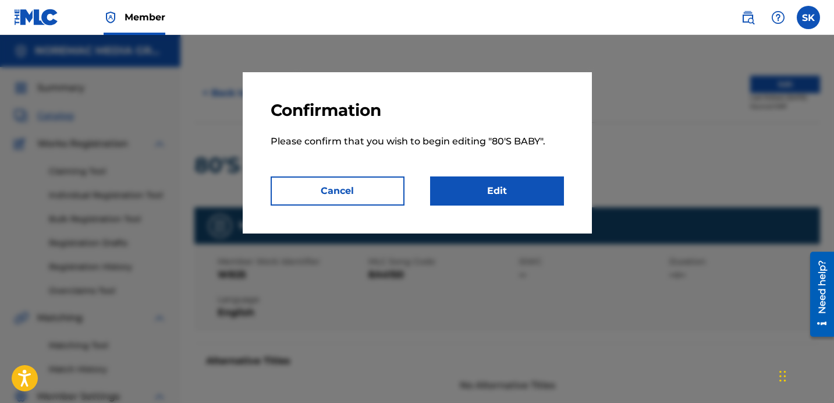
click at [498, 179] on link "Edit" at bounding box center [497, 190] width 134 height 29
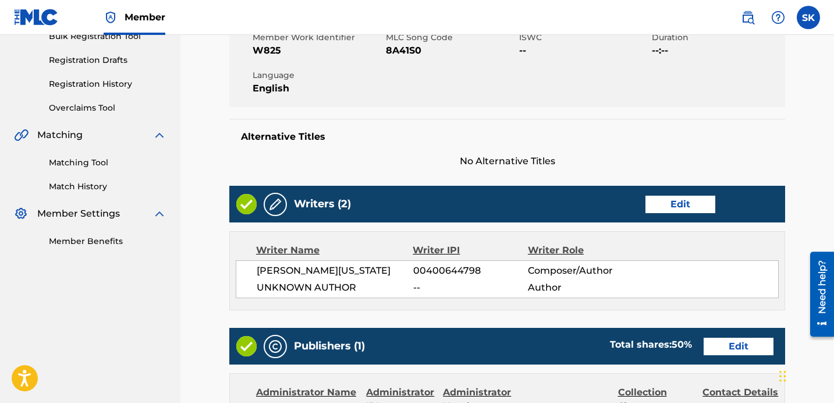
scroll to position [226, 0]
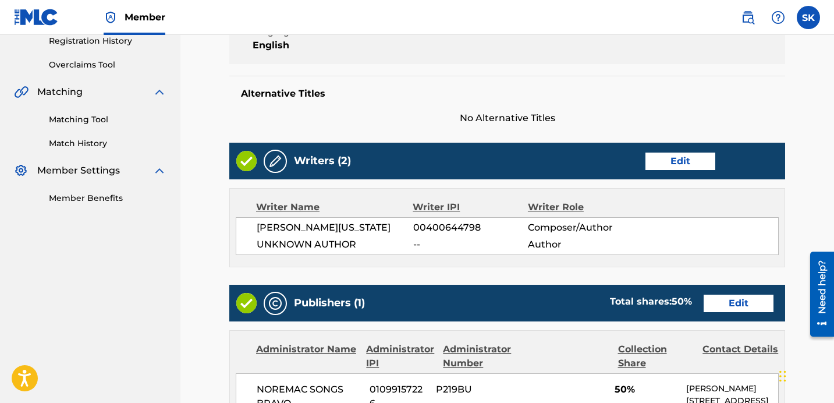
click at [683, 158] on link "Edit" at bounding box center [680, 160] width 70 height 17
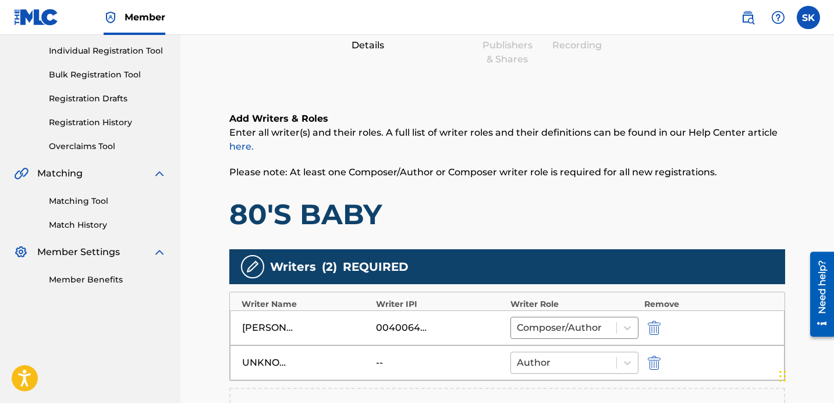
scroll to position [229, 0]
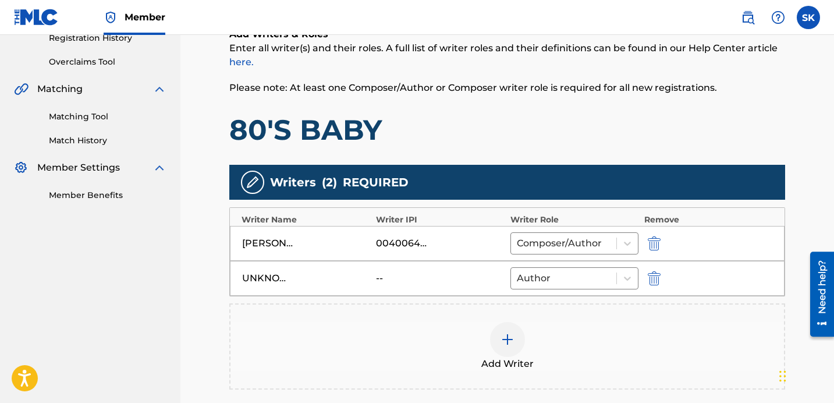
drag, startPoint x: 644, startPoint y: 275, endPoint x: 644, endPoint y: 281, distance: 5.8
click at [644, 275] on button "submit" at bounding box center [652, 277] width 17 height 13
click at [510, 310] on img at bounding box center [507, 304] width 14 height 14
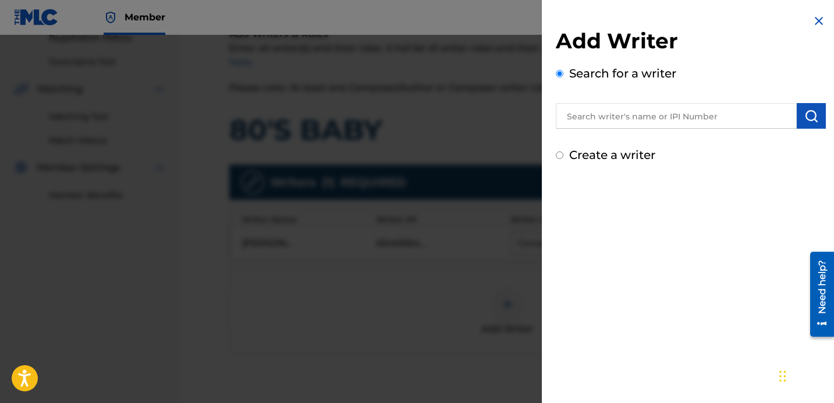
click at [602, 123] on input "text" at bounding box center [676, 116] width 241 height 26
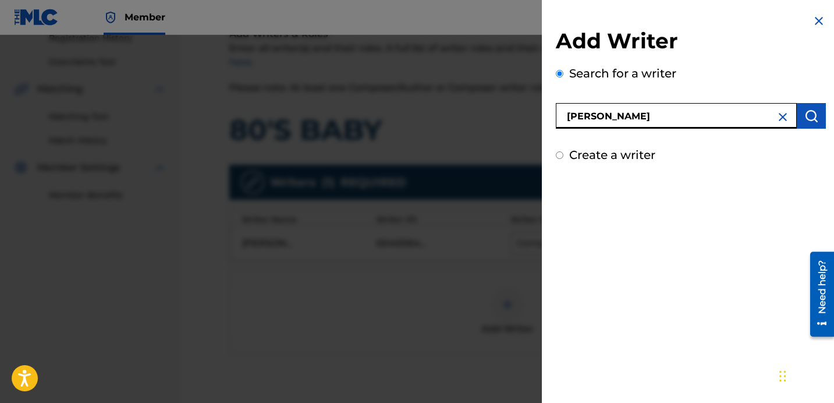
type input "Christopher Wallace"
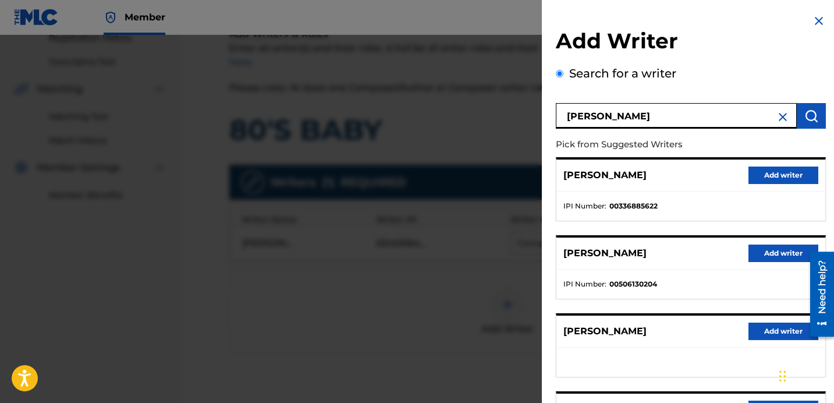
click at [775, 257] on button "Add writer" at bounding box center [783, 252] width 70 height 17
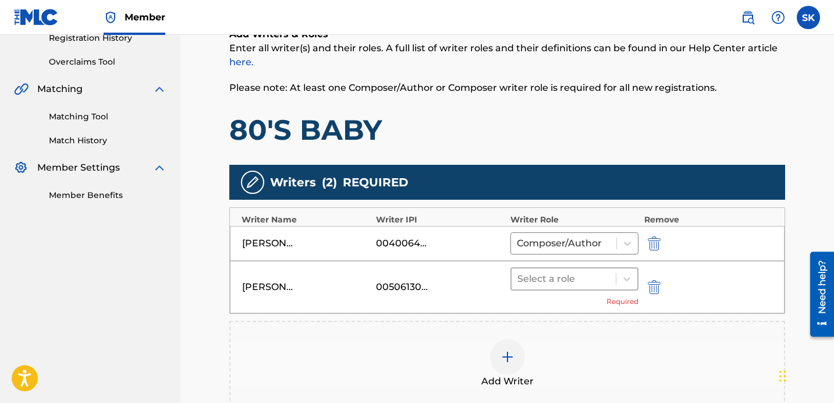
click at [599, 275] on div at bounding box center [563, 279] width 93 height 16
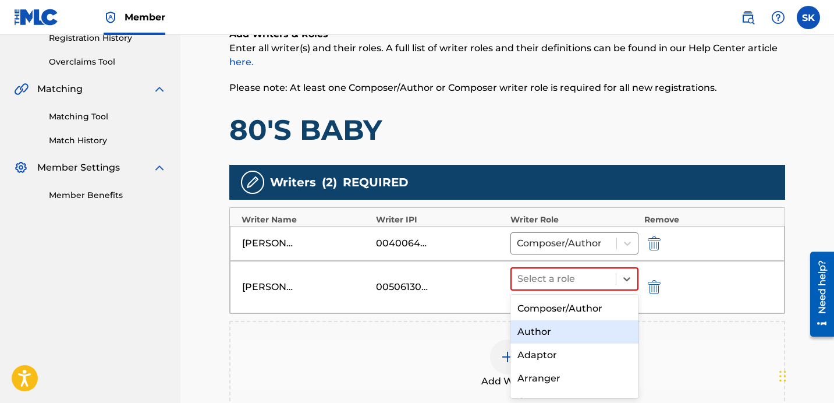
click at [552, 338] on div "Author" at bounding box center [574, 331] width 128 height 23
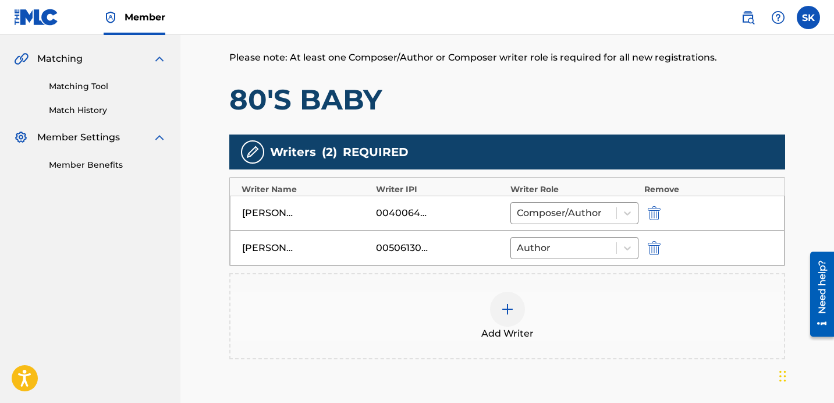
scroll to position [321, 0]
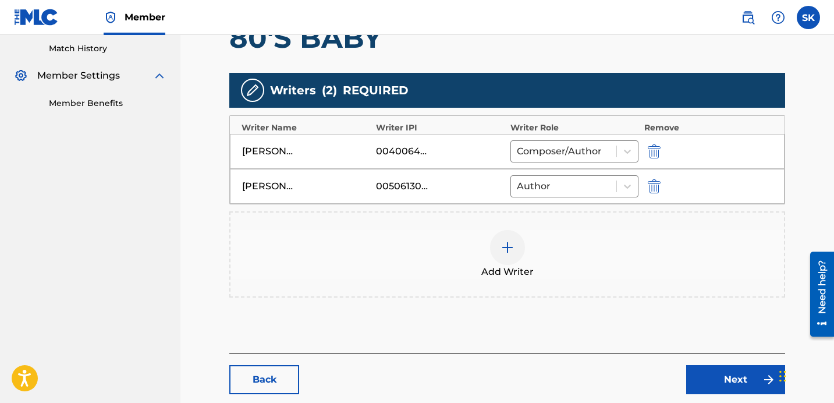
click at [535, 260] on div "Add Writer" at bounding box center [506, 254] width 553 height 49
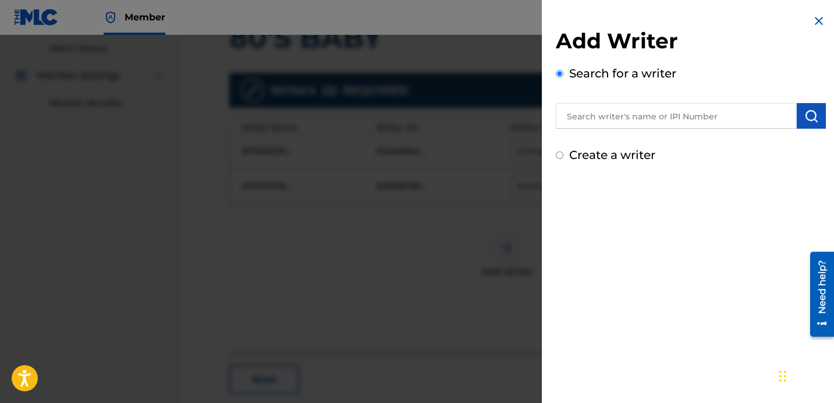
click at [635, 117] on input "text" at bounding box center [676, 116] width 241 height 26
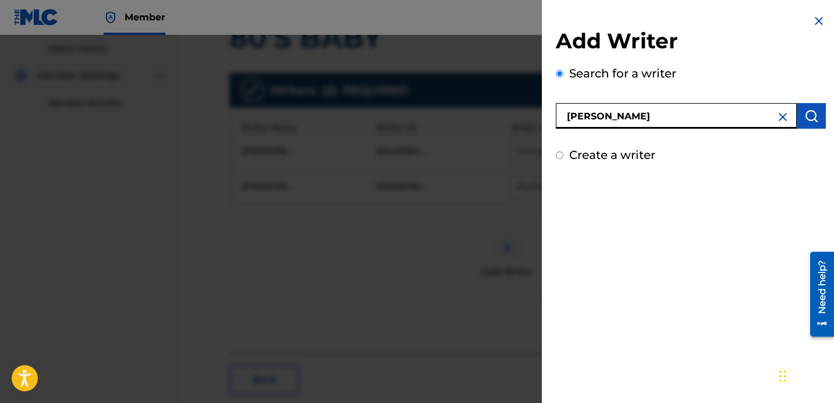
type input "Dontavius Watson"
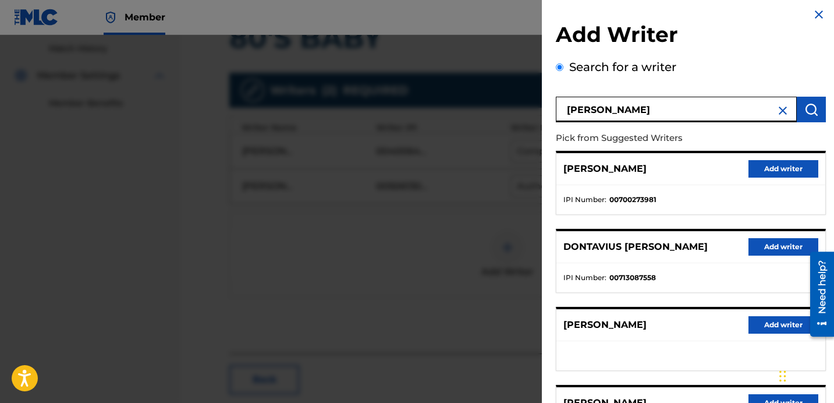
scroll to position [16, 0]
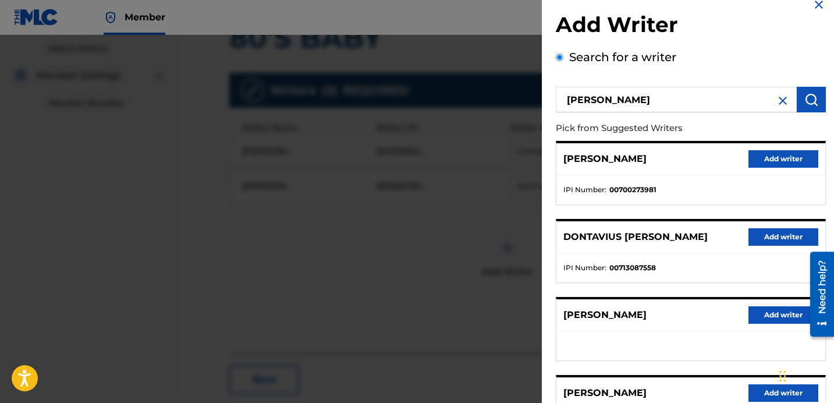
drag, startPoint x: 768, startPoint y: 311, endPoint x: 766, endPoint y: 323, distance: 12.3
click at [768, 311] on button "Add writer" at bounding box center [783, 314] width 70 height 17
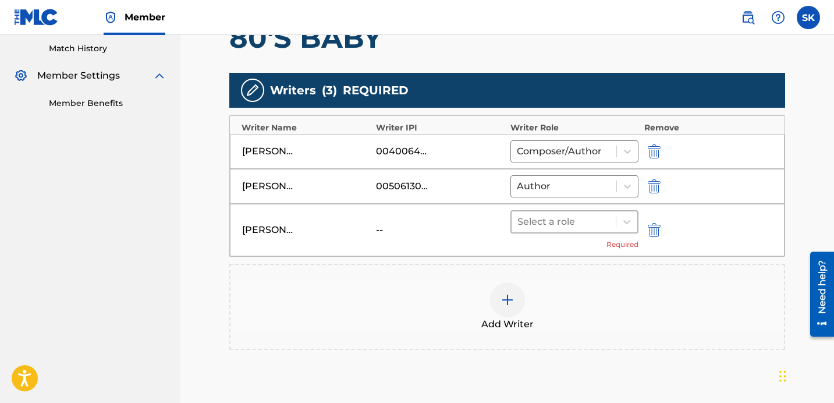
click at [589, 225] on div at bounding box center [563, 222] width 93 height 16
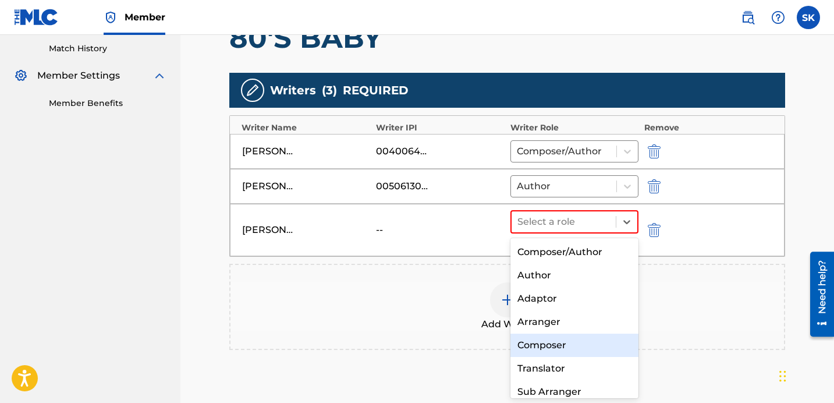
click at [572, 347] on div "Composer" at bounding box center [574, 344] width 128 height 23
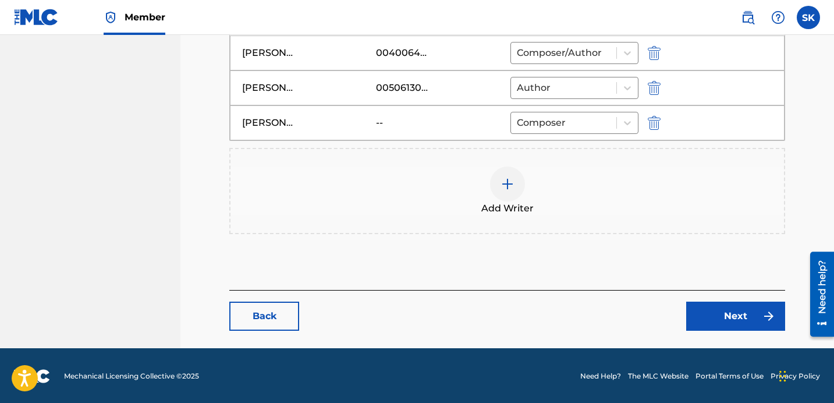
scroll to position [420, 0]
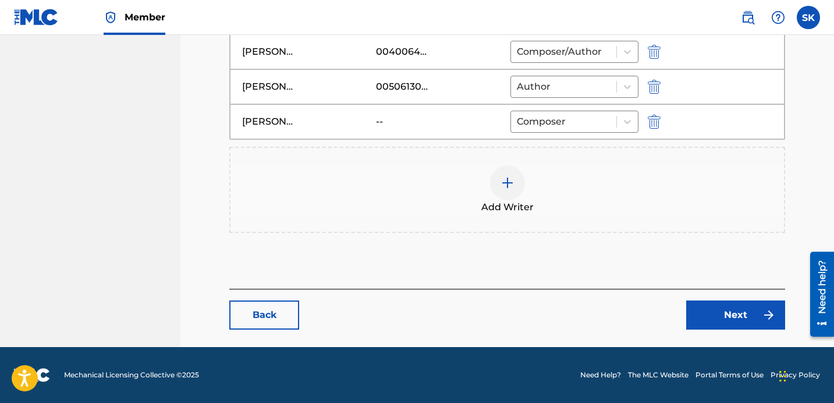
click at [727, 322] on link "Next" at bounding box center [735, 314] width 99 height 29
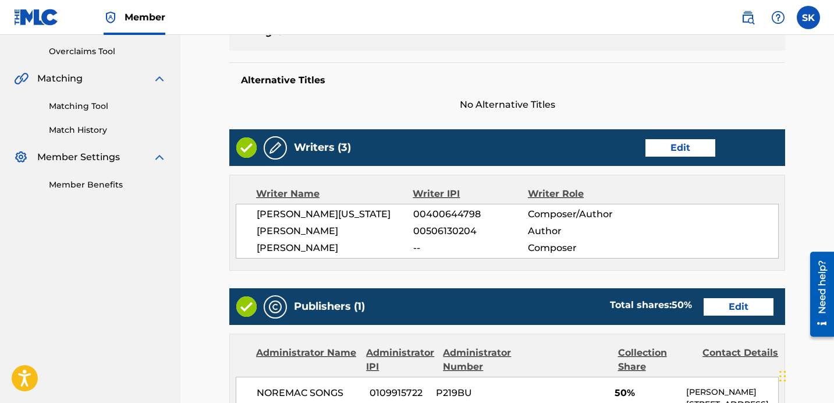
scroll to position [342, 0]
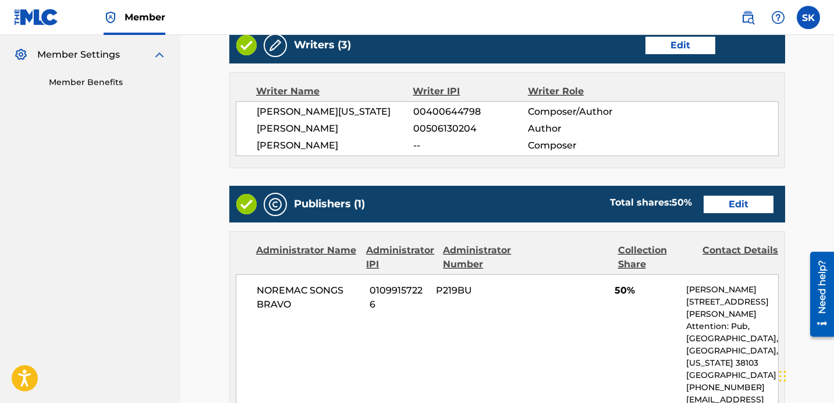
click at [740, 204] on link "Edit" at bounding box center [739, 204] width 70 height 17
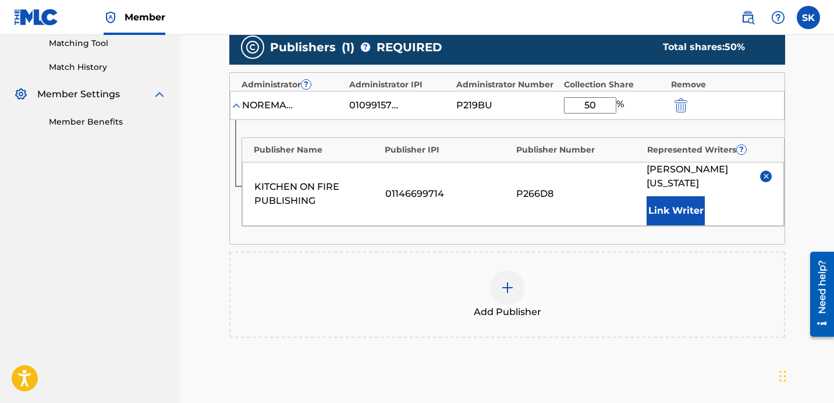
scroll to position [301, 0]
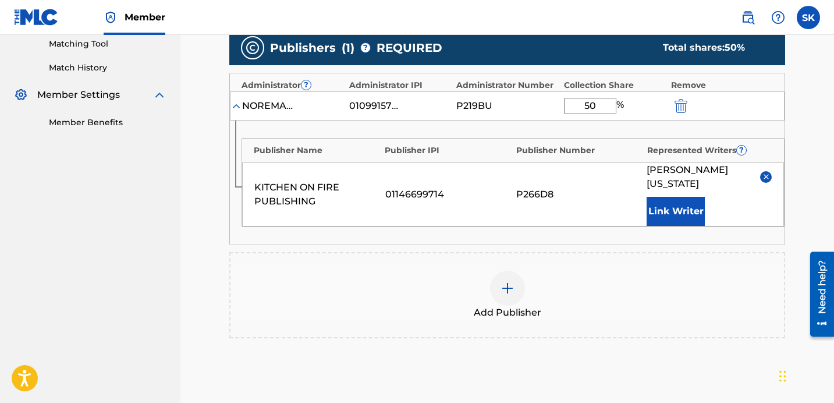
click at [499, 296] on div at bounding box center [507, 288] width 35 height 35
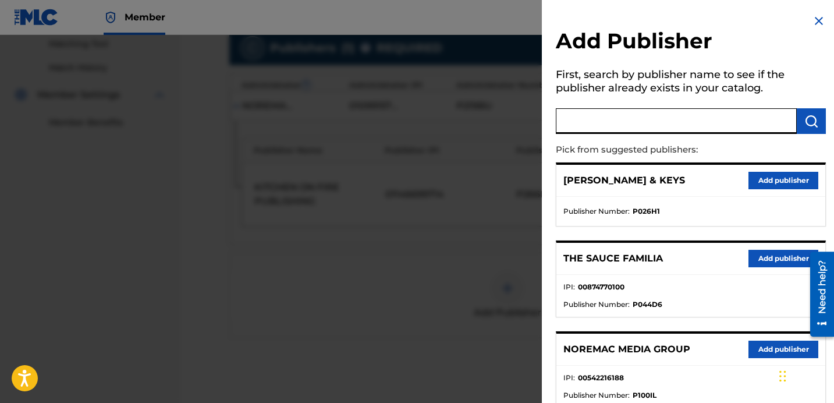
click at [645, 124] on input "text" at bounding box center [676, 121] width 241 height 26
type input "i own"
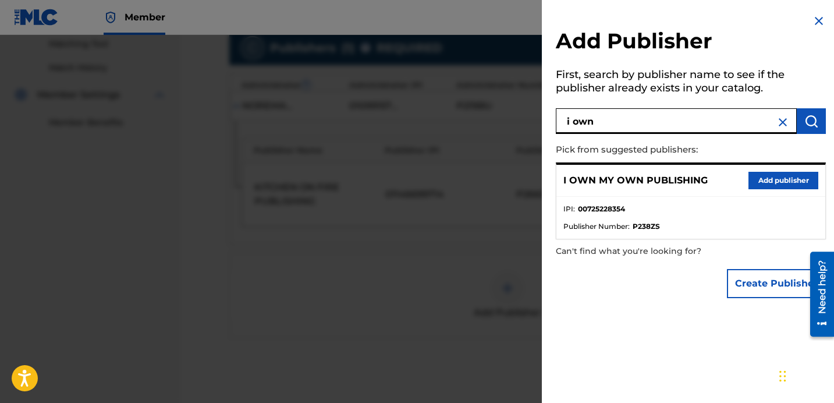
click at [760, 179] on button "Add publisher" at bounding box center [783, 180] width 70 height 17
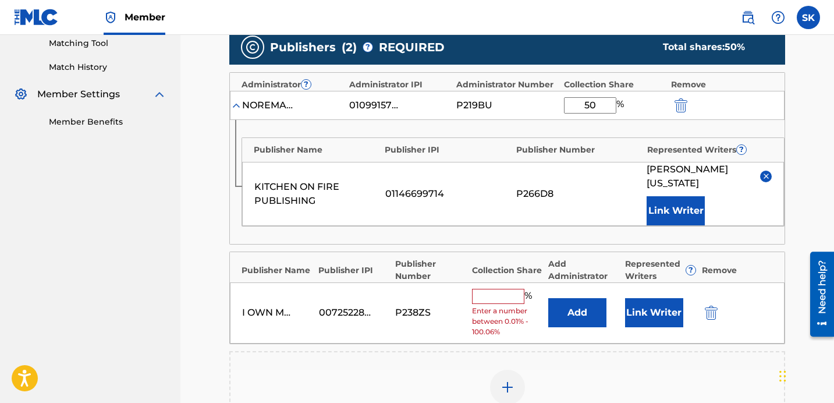
scroll to position [318, 0]
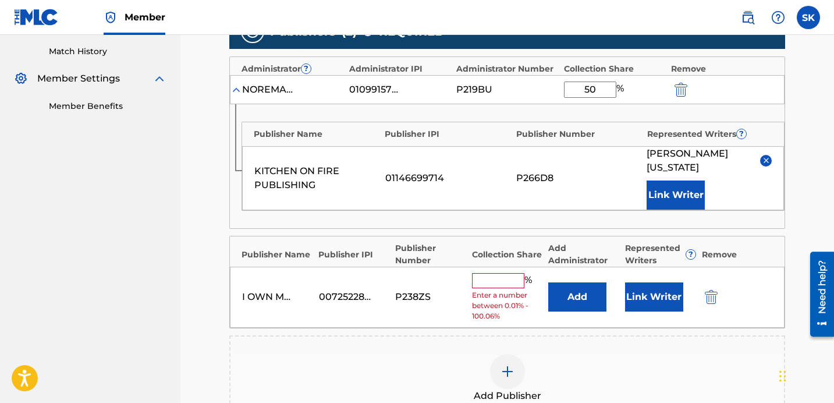
click at [569, 300] on button "Add" at bounding box center [577, 296] width 58 height 29
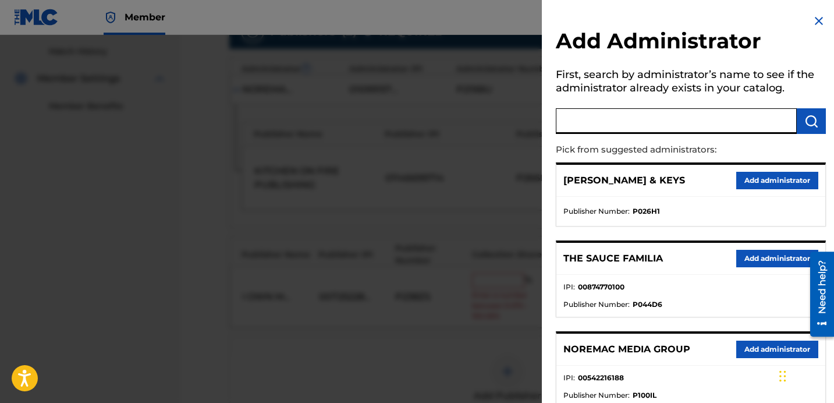
click at [657, 120] on input "text" at bounding box center [676, 121] width 241 height 26
type input "nore"
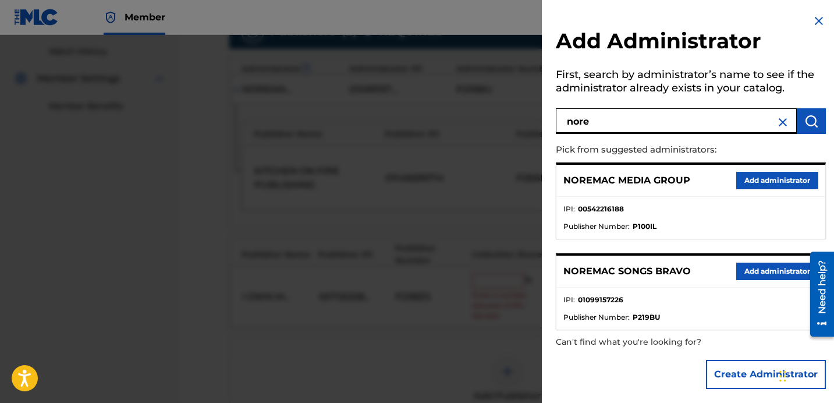
click at [759, 268] on button "Add administrator" at bounding box center [777, 270] width 82 height 17
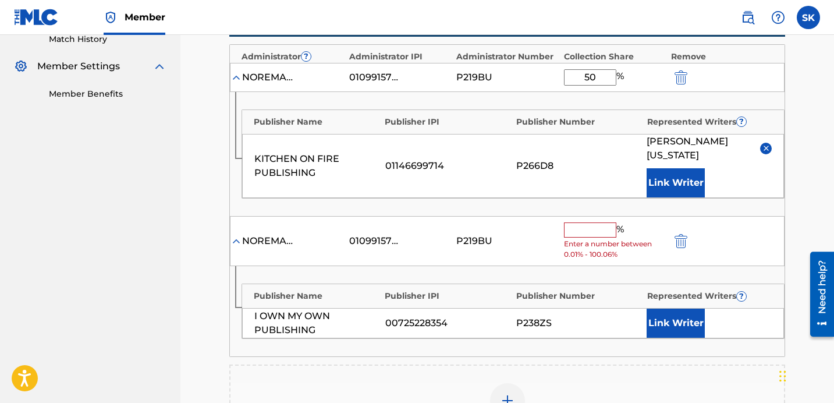
scroll to position [331, 0]
click at [580, 226] on input "text" at bounding box center [590, 229] width 52 height 15
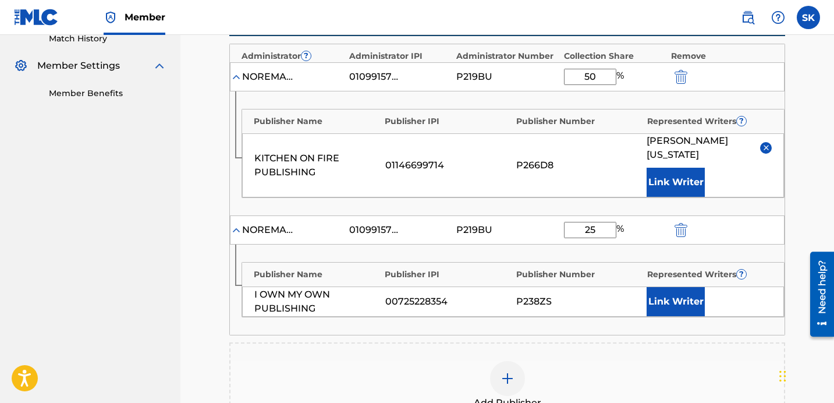
type input "25"
click at [699, 301] on button "Link Writer" at bounding box center [676, 301] width 58 height 29
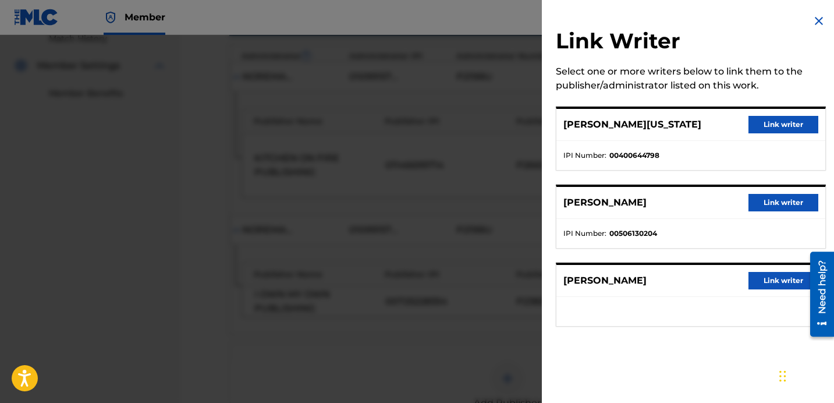
drag, startPoint x: 770, startPoint y: 207, endPoint x: 715, endPoint y: 261, distance: 77.8
click at [770, 207] on button "Link writer" at bounding box center [783, 202] width 70 height 17
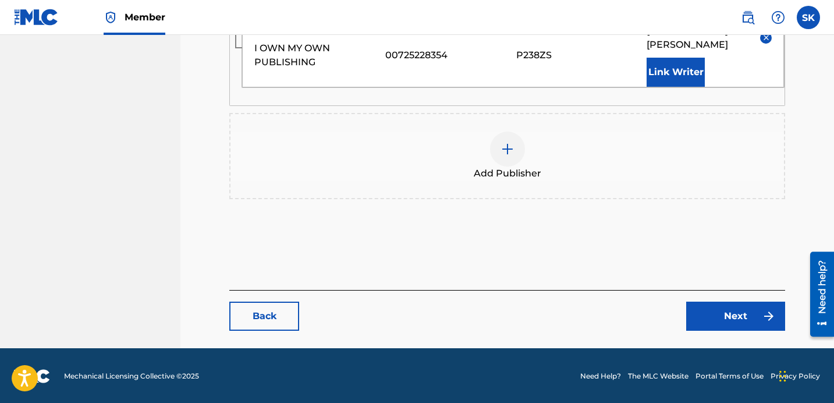
scroll to position [595, 0]
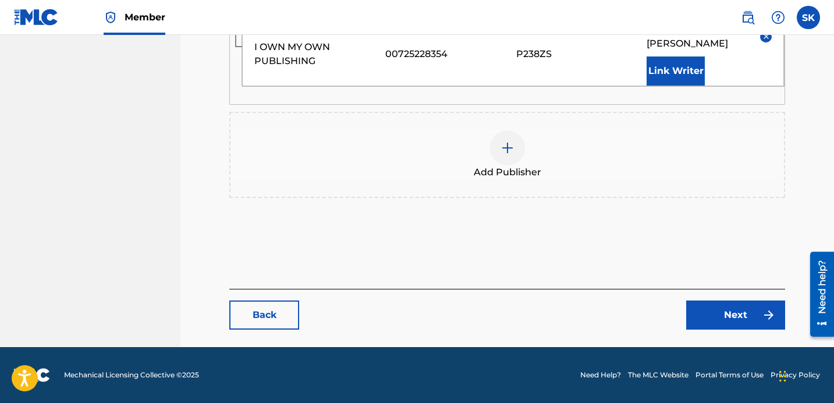
click at [729, 318] on link "Next" at bounding box center [735, 314] width 99 height 29
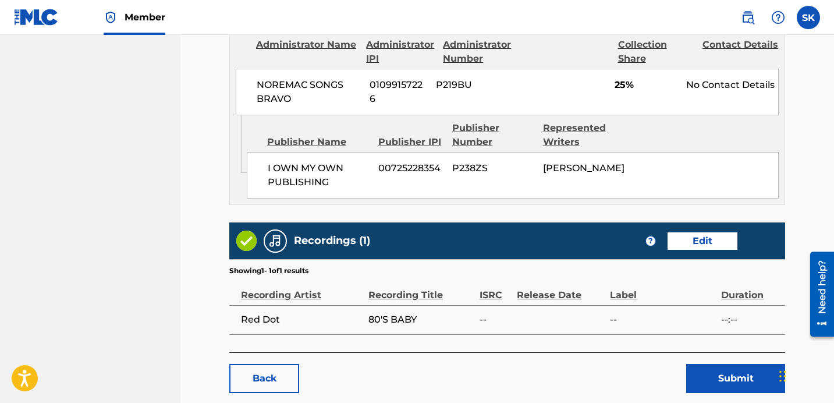
scroll to position [877, 0]
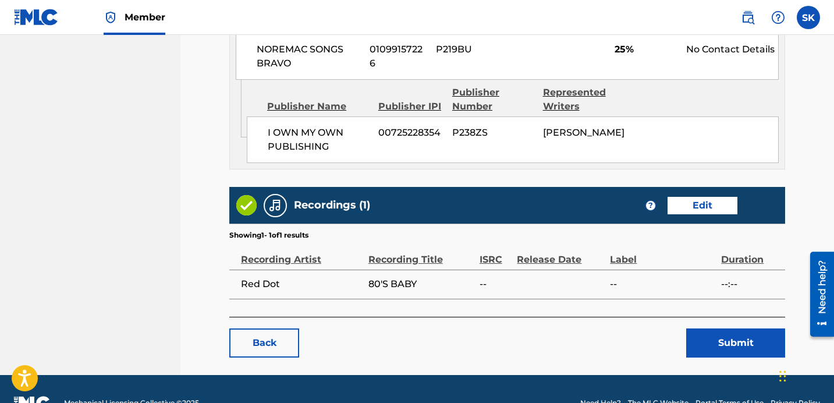
click at [745, 328] on button "Submit" at bounding box center [735, 342] width 99 height 29
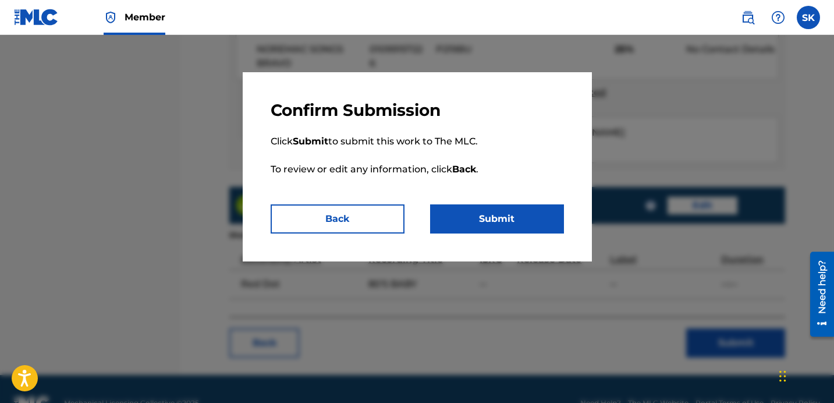
drag, startPoint x: 512, startPoint y: 218, endPoint x: 521, endPoint y: 231, distance: 15.8
click at [512, 218] on button "Submit" at bounding box center [497, 218] width 134 height 29
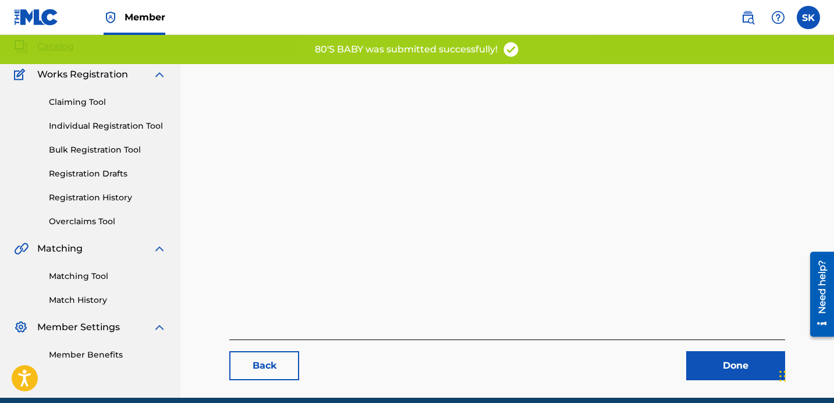
scroll to position [120, 0]
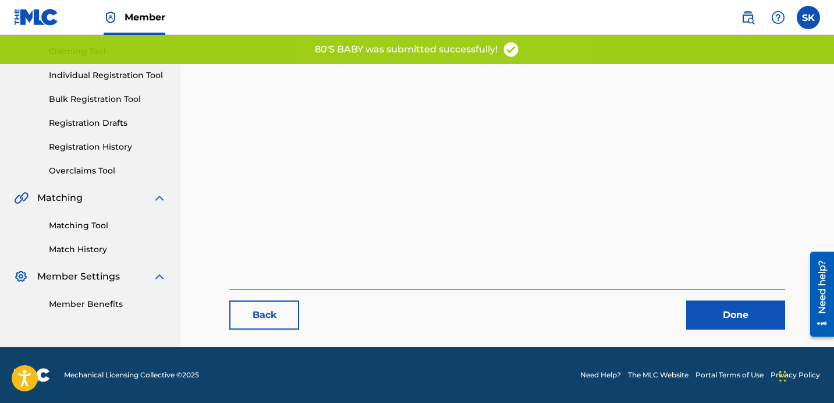
click at [732, 311] on link "Done" at bounding box center [735, 314] width 99 height 29
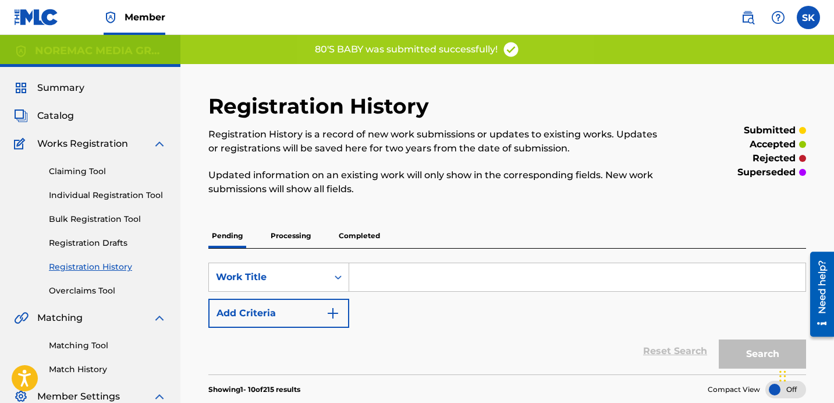
click at [84, 193] on link "Individual Registration Tool" at bounding box center [108, 195] width 118 height 12
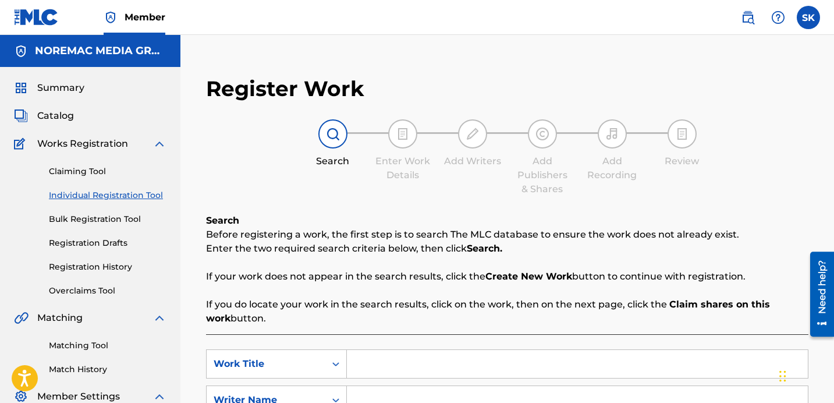
click at [212, 206] on div "Register Work Search Enter Work Details Add Writers Add Publishers & Shares Add…" at bounding box center [507, 306] width 626 height 485
click at [63, 116] on span "Catalog" at bounding box center [55, 116] width 37 height 14
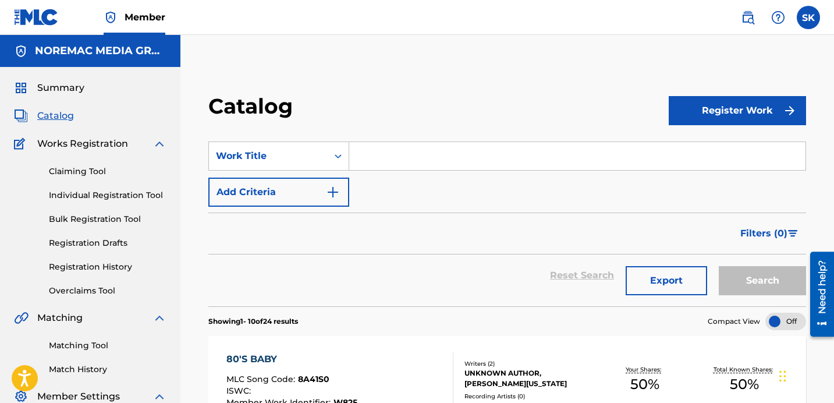
drag, startPoint x: 383, startPoint y: 142, endPoint x: 385, endPoint y: 152, distance: 10.6
click at [384, 144] on input "Search Form" at bounding box center [577, 156] width 456 height 28
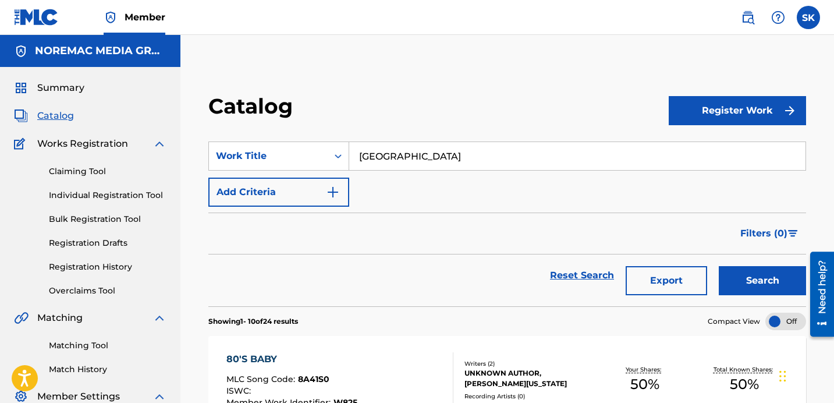
type input "hollywood"
click at [719, 266] on button "Search" at bounding box center [762, 280] width 87 height 29
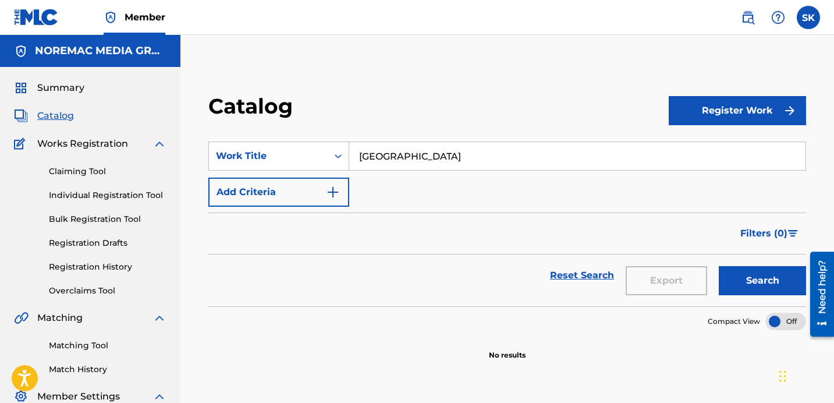
click at [737, 283] on button "Search" at bounding box center [762, 280] width 87 height 29
drag, startPoint x: 414, startPoint y: 104, endPoint x: 420, endPoint y: 112, distance: 9.5
click at [414, 105] on div "Catalog" at bounding box center [438, 110] width 460 height 34
drag, startPoint x: 91, startPoint y: 195, endPoint x: 94, endPoint y: 203, distance: 8.3
click at [91, 196] on link "Individual Registration Tool" at bounding box center [108, 195] width 118 height 12
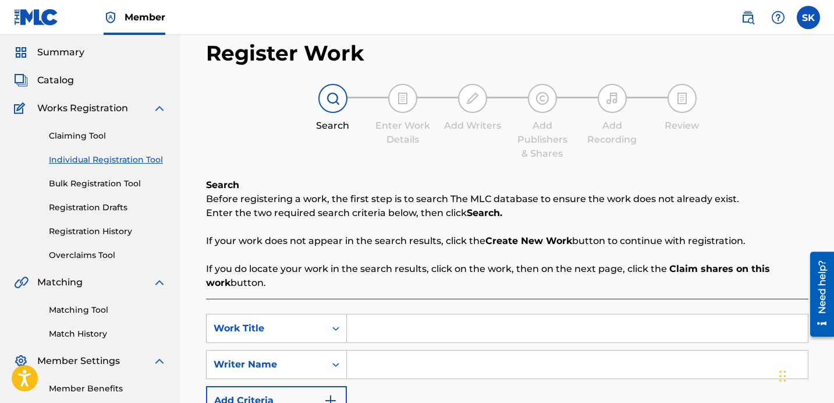
scroll to position [202, 0]
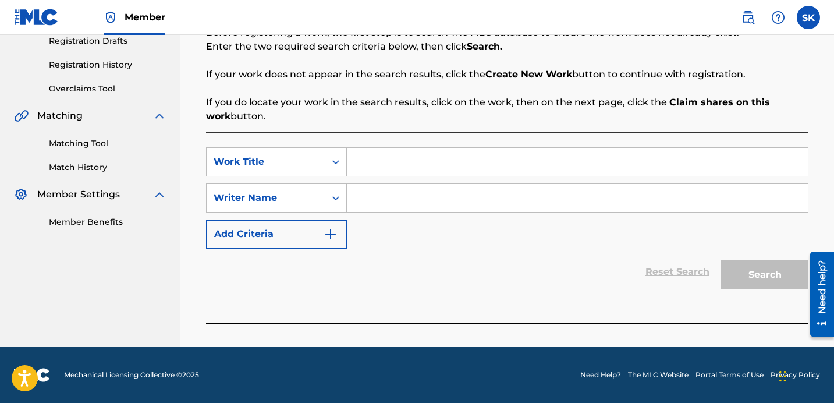
click at [357, 168] on input "Search Form" at bounding box center [577, 162] width 461 height 28
type input "hollywood"
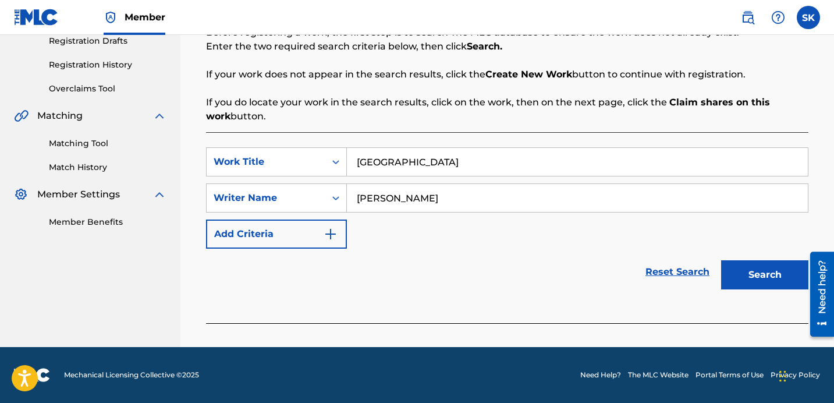
type input "[PERSON_NAME]"
click at [721, 260] on button "Search" at bounding box center [764, 274] width 87 height 29
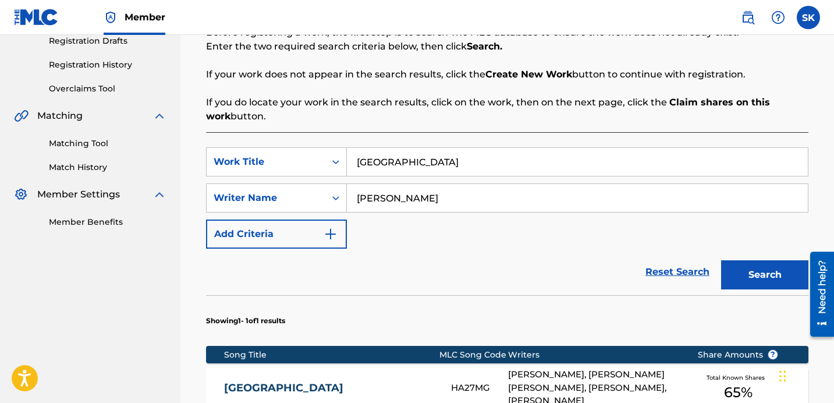
click at [536, 268] on div "Reset Search Search" at bounding box center [507, 271] width 602 height 47
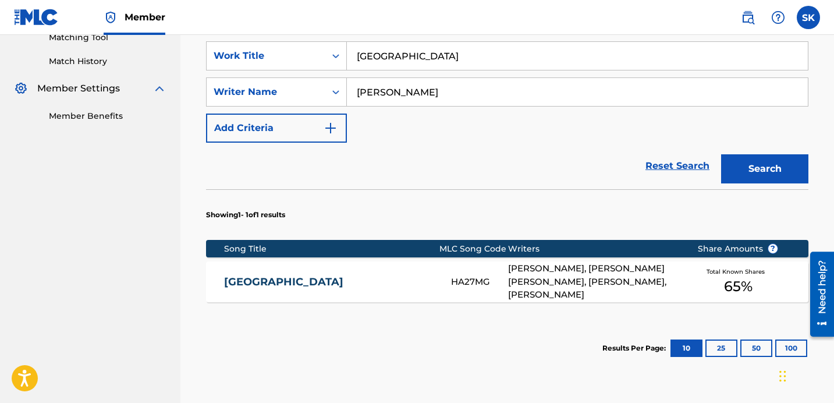
scroll to position [310, 0]
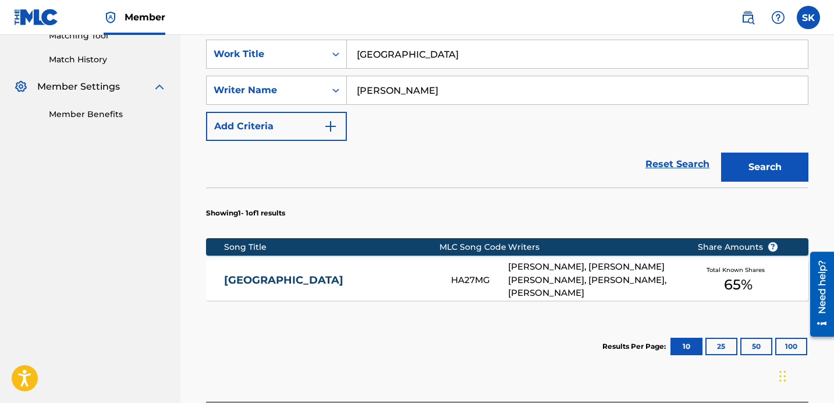
click at [428, 280] on link "[GEOGRAPHIC_DATA]" at bounding box center [329, 280] width 211 height 13
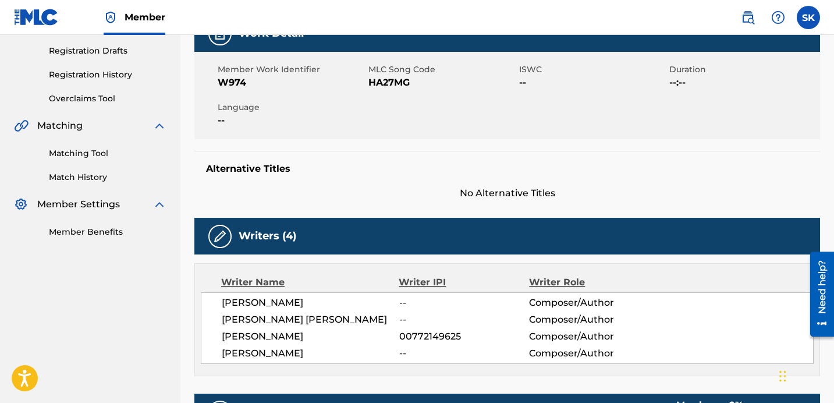
scroll to position [143, 0]
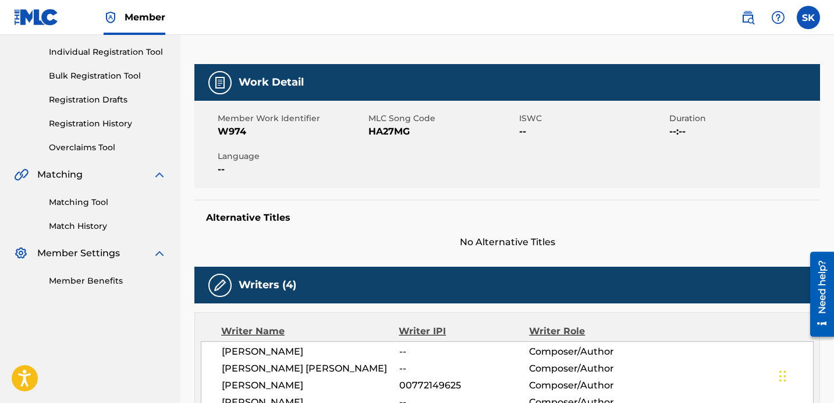
click at [375, 132] on span "HA27MG" at bounding box center [442, 132] width 148 height 14
copy span "HA27MG"
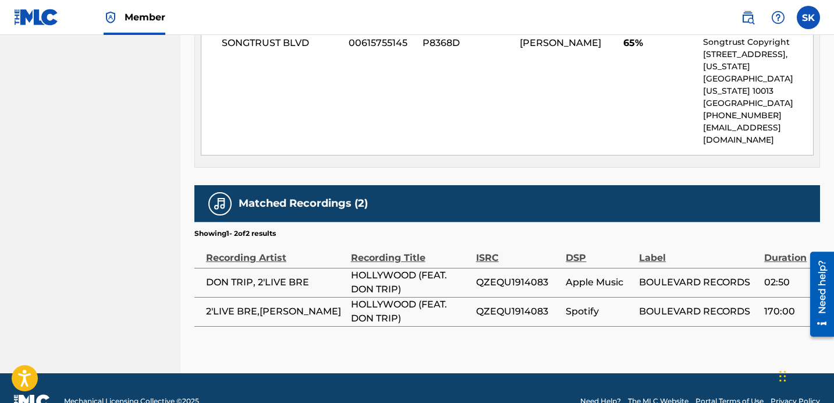
scroll to position [0, 0]
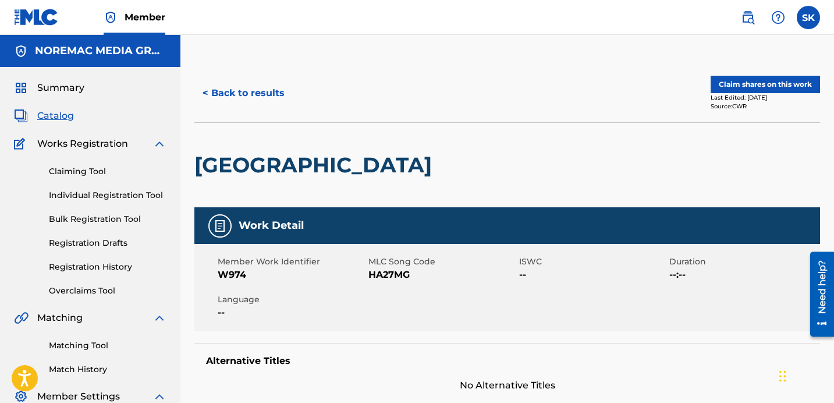
click at [710, 164] on div "[GEOGRAPHIC_DATA]" at bounding box center [507, 164] width 626 height 85
click at [789, 90] on button "Claim shares on this work" at bounding box center [765, 84] width 109 height 17
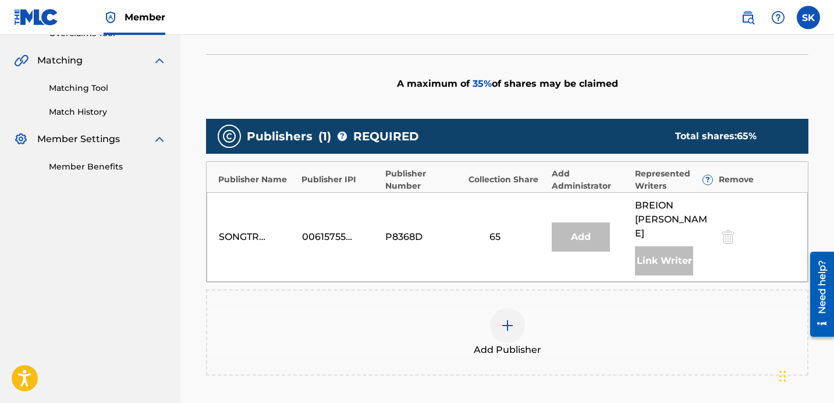
scroll to position [364, 0]
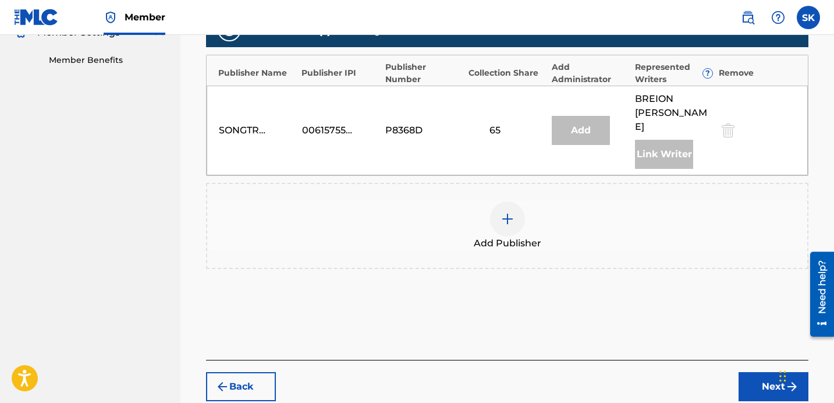
click at [506, 201] on div at bounding box center [507, 218] width 35 height 35
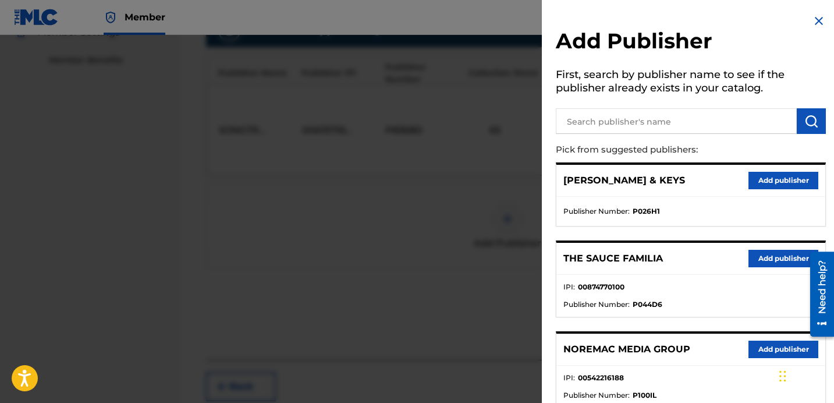
click at [606, 113] on input "text" at bounding box center [676, 121] width 241 height 26
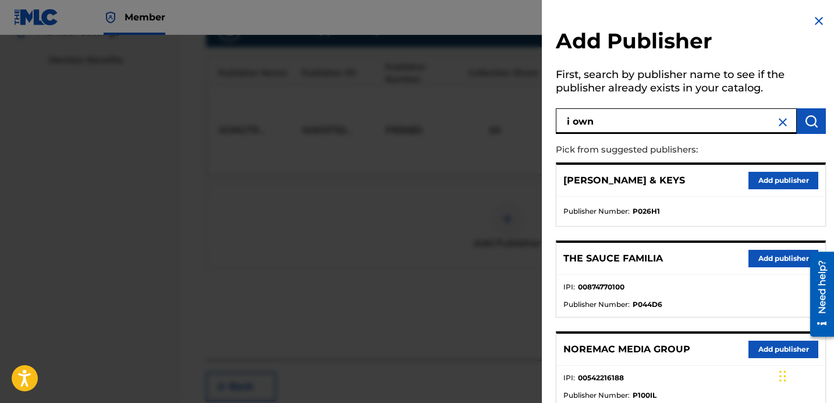
type input "i own"
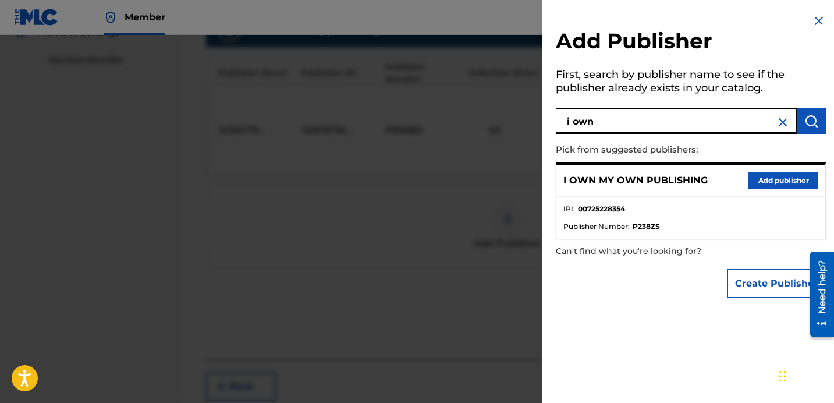
click at [758, 183] on button "Add publisher" at bounding box center [783, 180] width 70 height 17
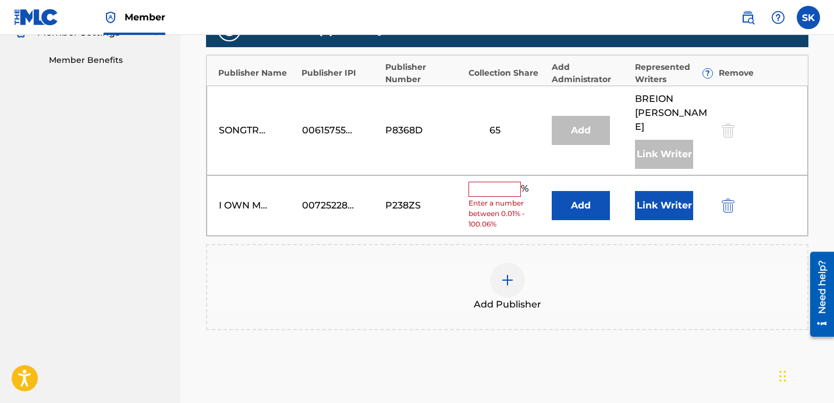
click at [557, 191] on button "Add" at bounding box center [581, 205] width 58 height 29
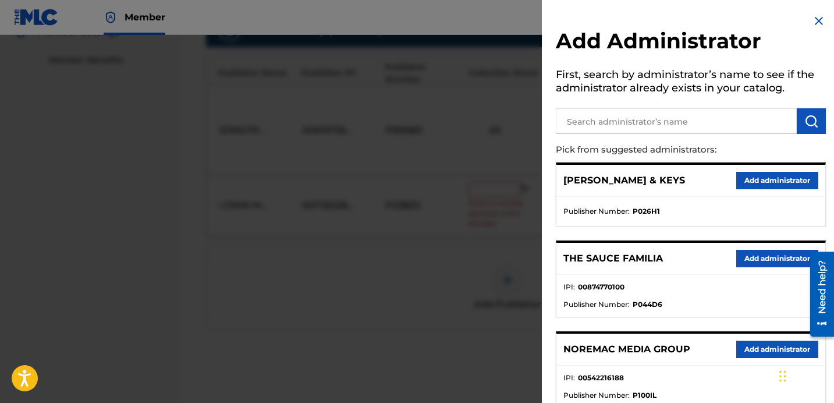
click at [619, 132] on input "text" at bounding box center [676, 121] width 241 height 26
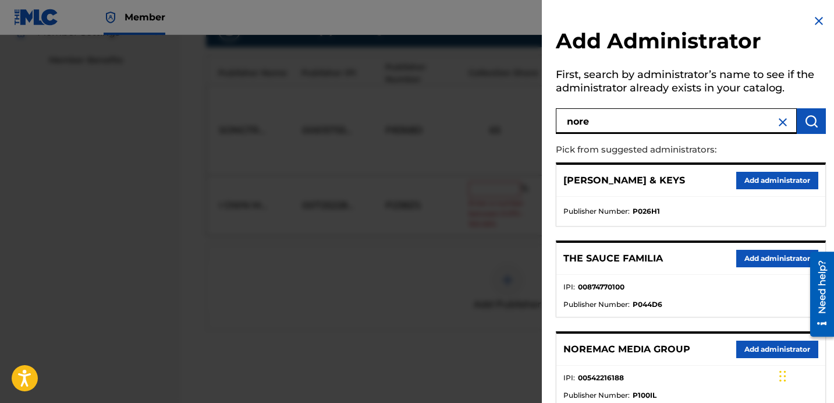
type input "nore"
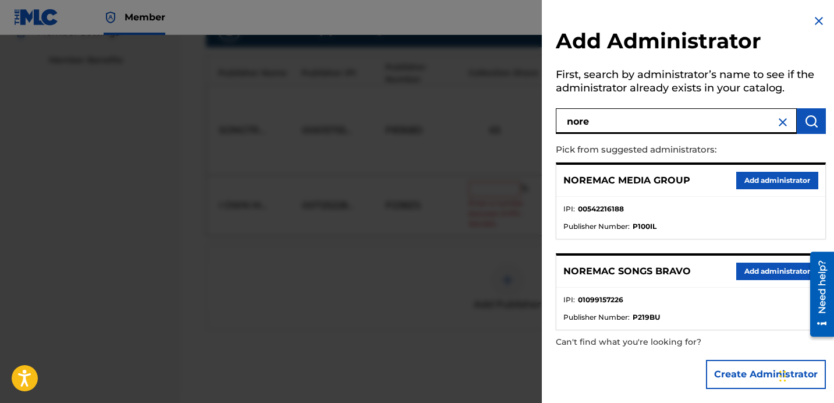
click at [763, 272] on button "Add administrator" at bounding box center [777, 270] width 82 height 17
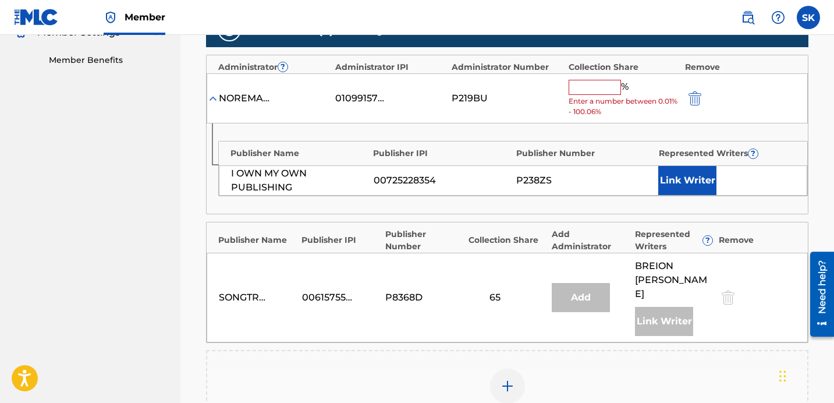
click at [599, 86] on input "text" at bounding box center [595, 87] width 52 height 15
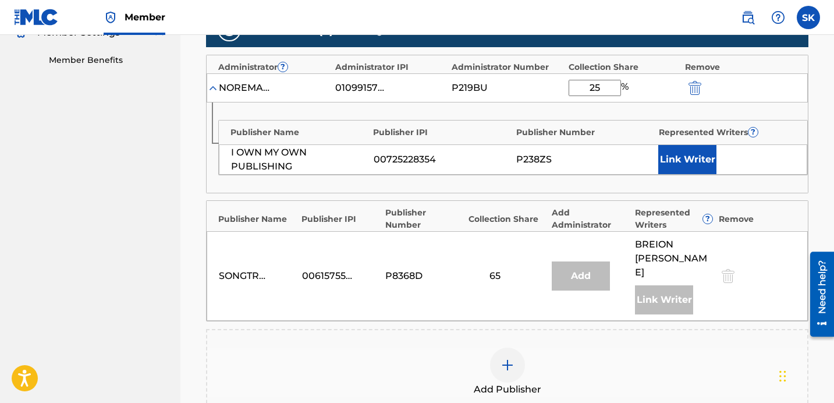
type input "25"
click at [683, 145] on button "Link Writer" at bounding box center [687, 159] width 58 height 29
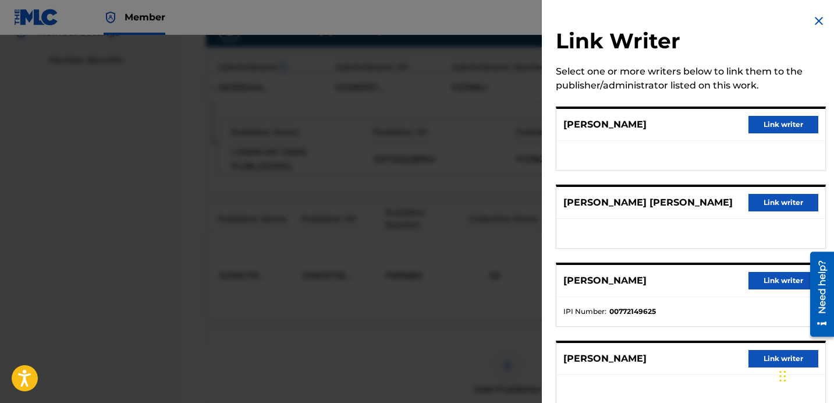
drag, startPoint x: 763, startPoint y: 367, endPoint x: 756, endPoint y: 365, distance: 7.8
click at [763, 367] on div "CHRISTOPHER WALLACE Link writer" at bounding box center [690, 359] width 269 height 32
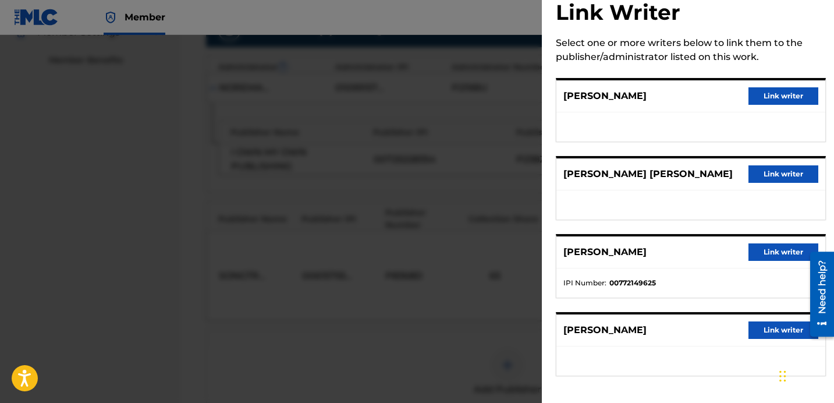
scroll to position [30, 0]
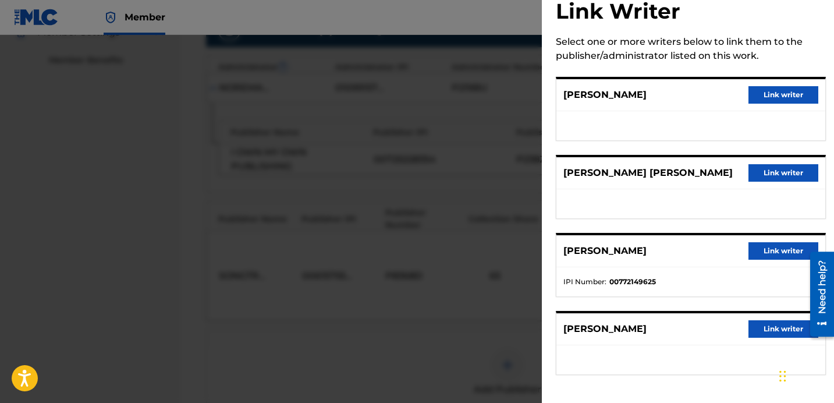
click at [758, 327] on button "Link writer" at bounding box center [783, 328] width 70 height 17
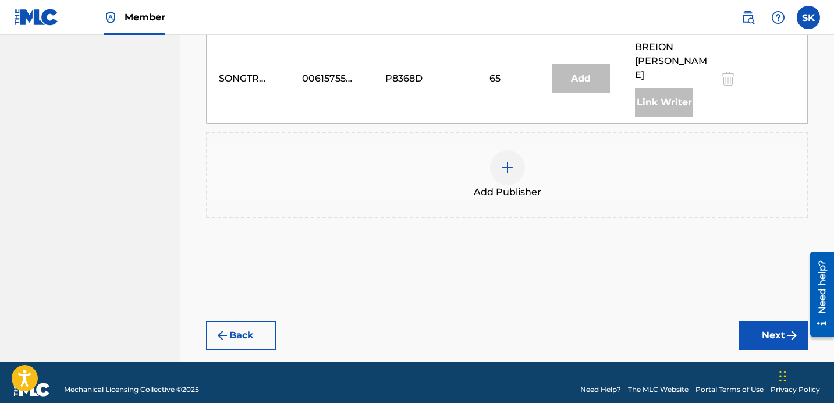
click at [765, 324] on button "Next" at bounding box center [773, 335] width 70 height 29
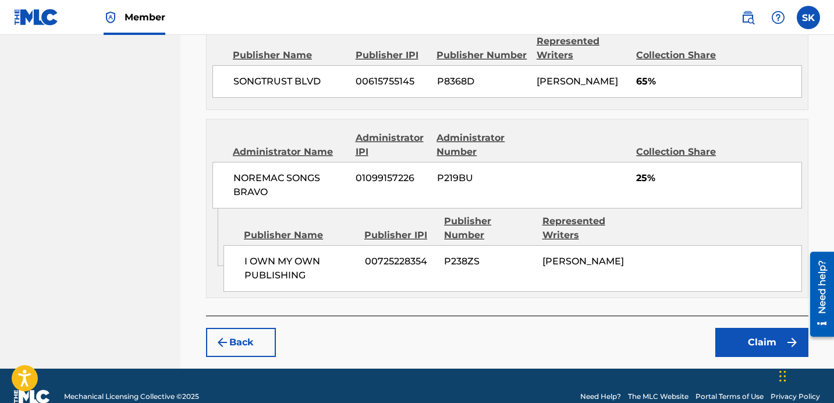
scroll to position [552, 0]
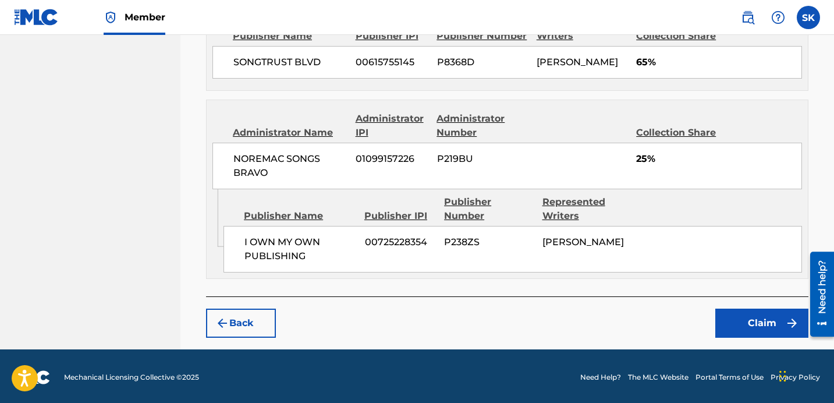
click at [773, 325] on button "Claim" at bounding box center [761, 322] width 93 height 29
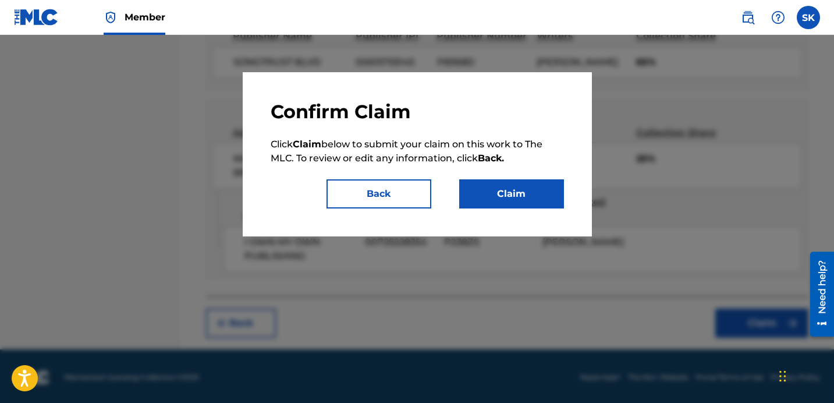
click at [551, 215] on div "Confirm Claim Click Claim below to submit your claim on this work to The MLC. T…" at bounding box center [417, 154] width 349 height 164
click at [545, 203] on button "Claim" at bounding box center [511, 193] width 105 height 29
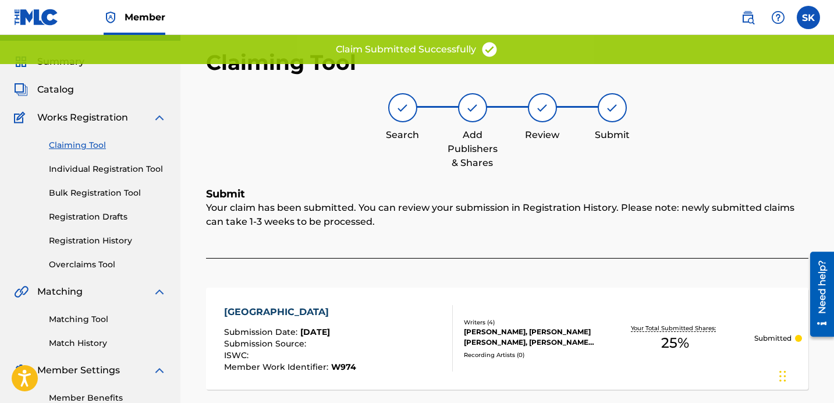
scroll to position [0, 0]
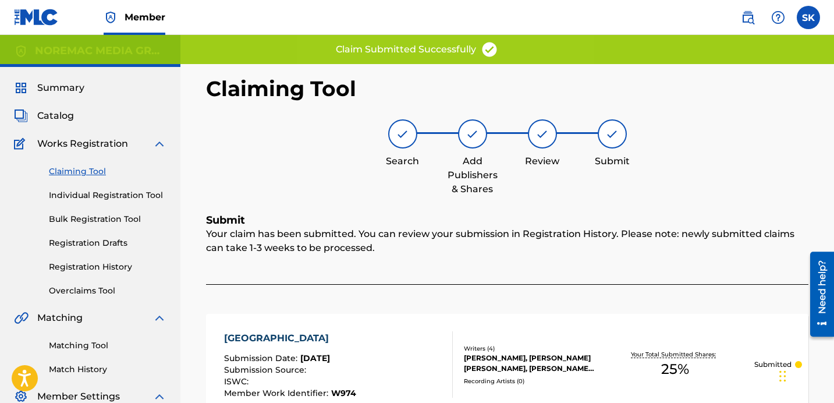
click at [90, 196] on link "Individual Registration Tool" at bounding box center [108, 195] width 118 height 12
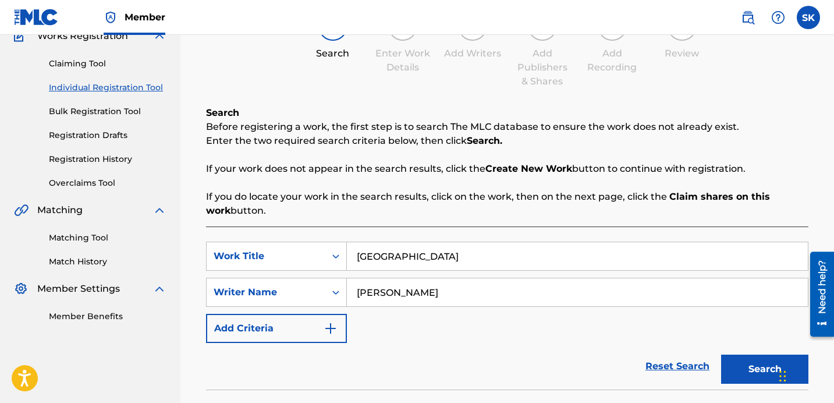
scroll to position [118, 0]
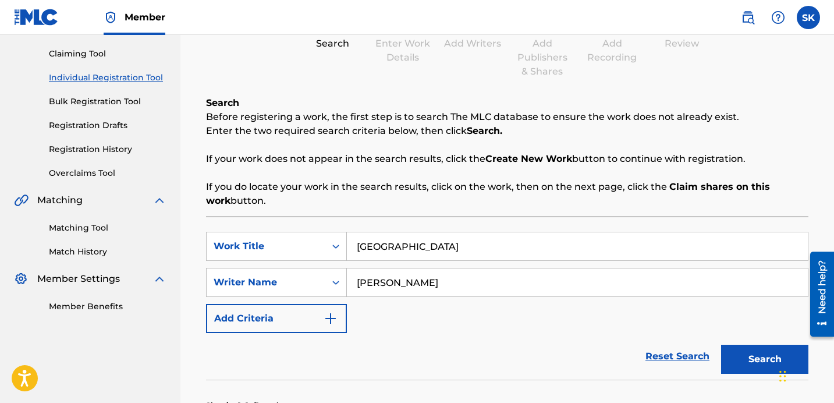
click at [415, 237] on input "hollywood" at bounding box center [577, 246] width 461 height 28
click at [414, 238] on input "hollywood" at bounding box center [577, 246] width 461 height 28
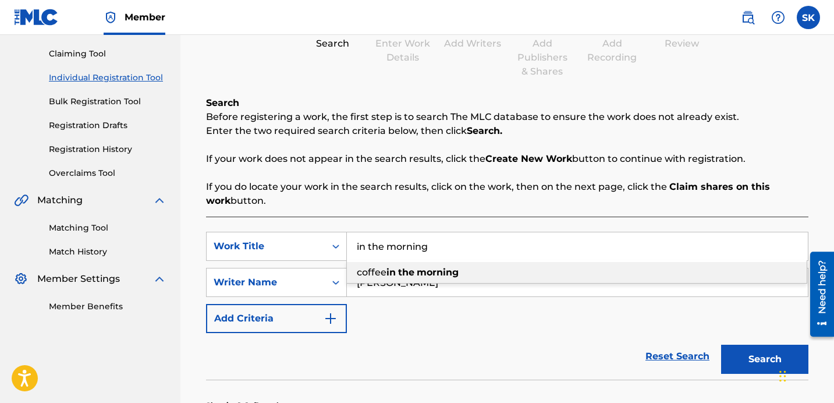
type input "in the morning"
drag, startPoint x: 449, startPoint y: 157, endPoint x: 464, endPoint y: 171, distance: 21.0
click at [450, 157] on p "If your work does not appear in the search results, click the Create New Work b…" at bounding box center [507, 159] width 602 height 14
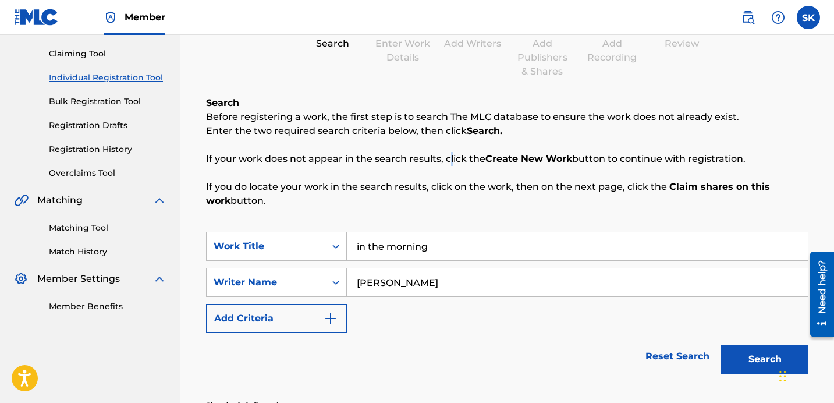
click at [747, 355] on button "Search" at bounding box center [764, 359] width 87 height 29
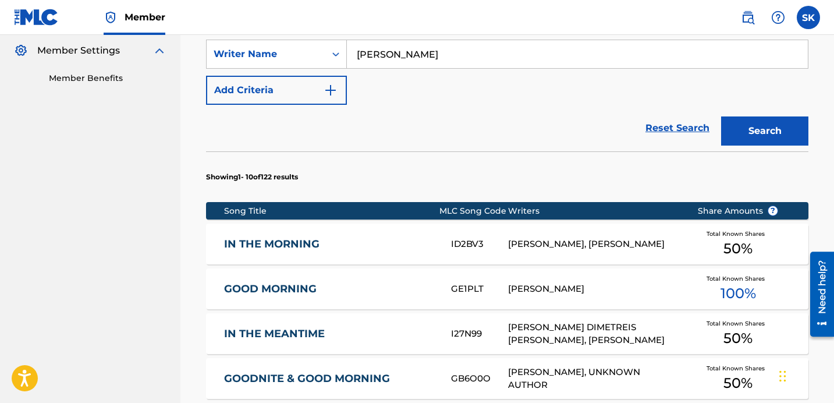
scroll to position [346, 0]
click at [454, 237] on div "ID2BV3" at bounding box center [479, 243] width 57 height 13
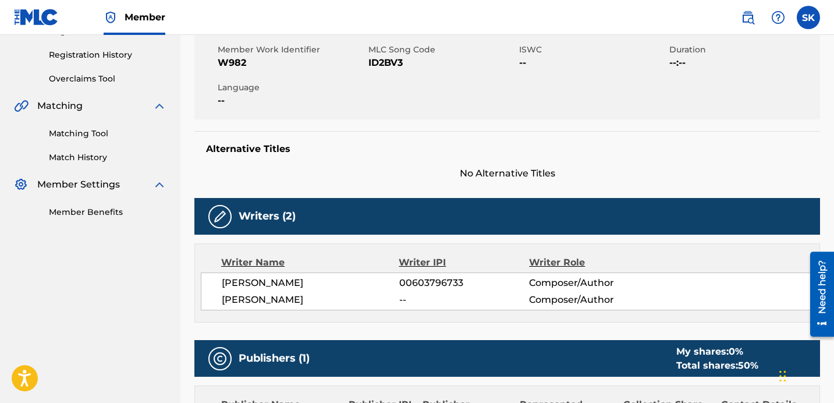
scroll to position [161, 0]
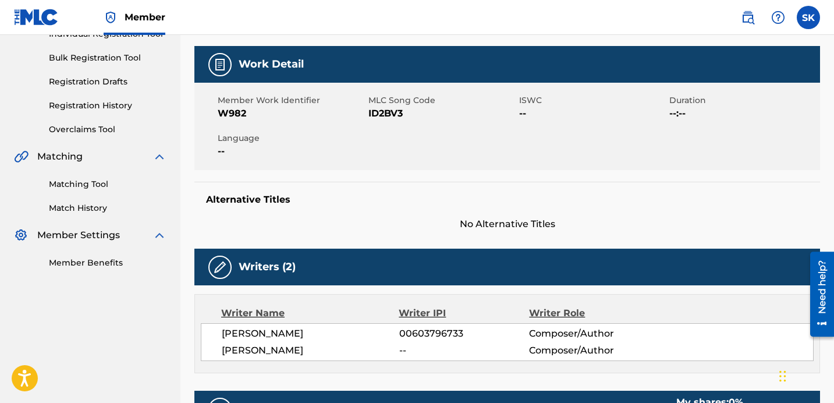
click at [392, 116] on span "ID2BV3" at bounding box center [442, 113] width 148 height 14
copy span "ID2BV3"
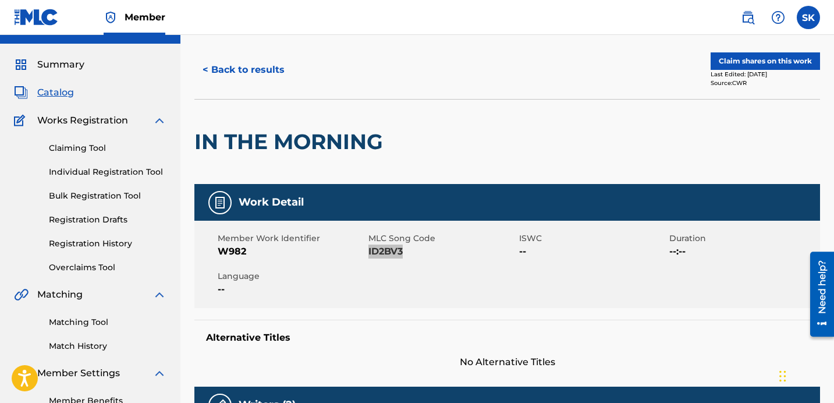
scroll to position [0, 0]
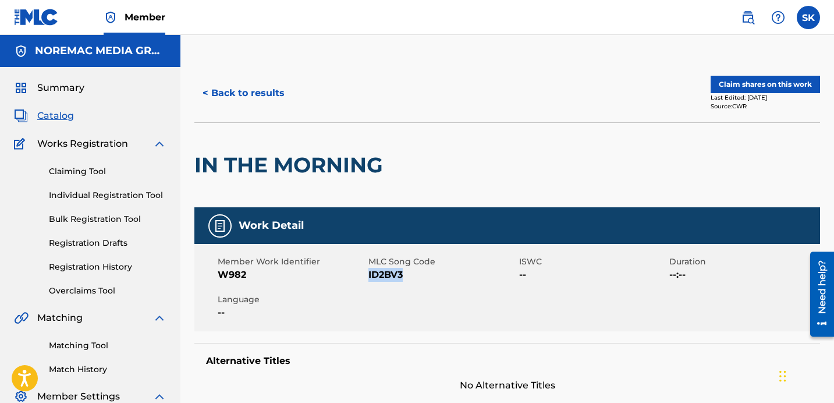
click at [755, 88] on button "Claim shares on this work" at bounding box center [765, 84] width 109 height 17
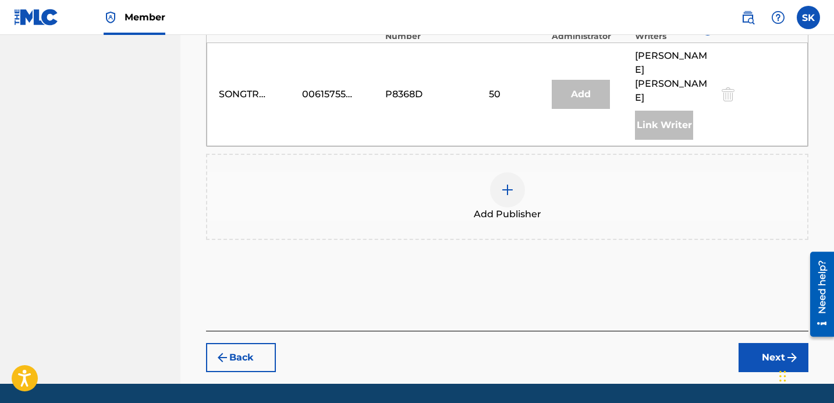
scroll to position [415, 0]
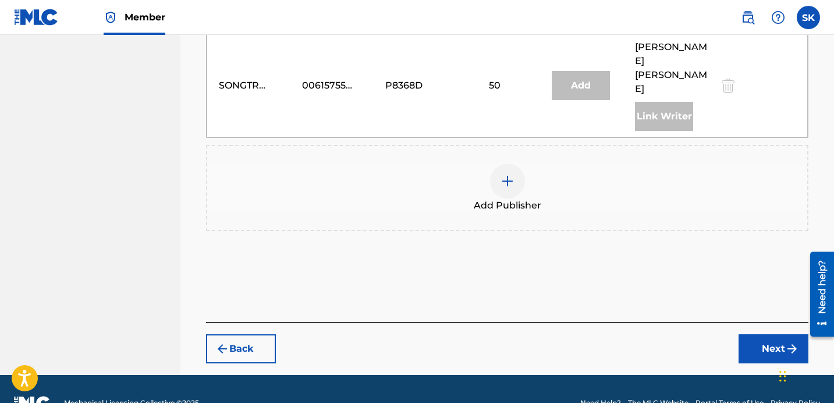
click at [521, 169] on div at bounding box center [507, 181] width 35 height 35
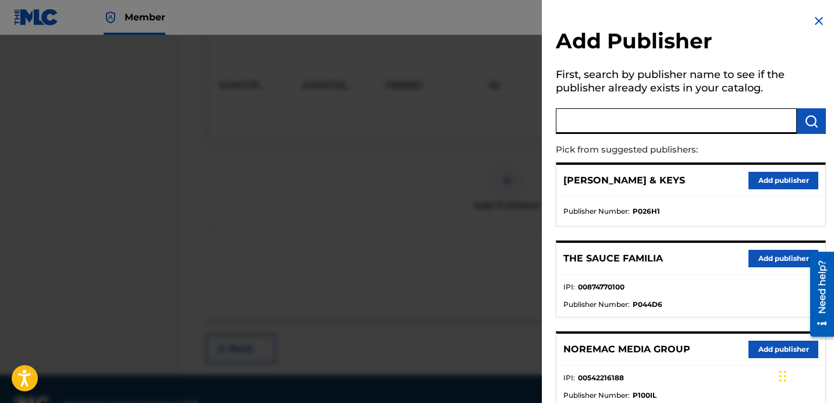
click at [617, 109] on input "text" at bounding box center [676, 121] width 241 height 26
type input "i own"
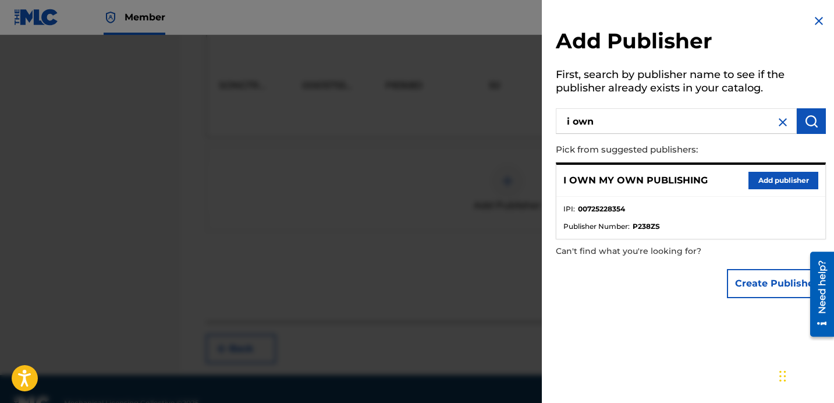
click at [755, 183] on button "Add publisher" at bounding box center [783, 180] width 70 height 17
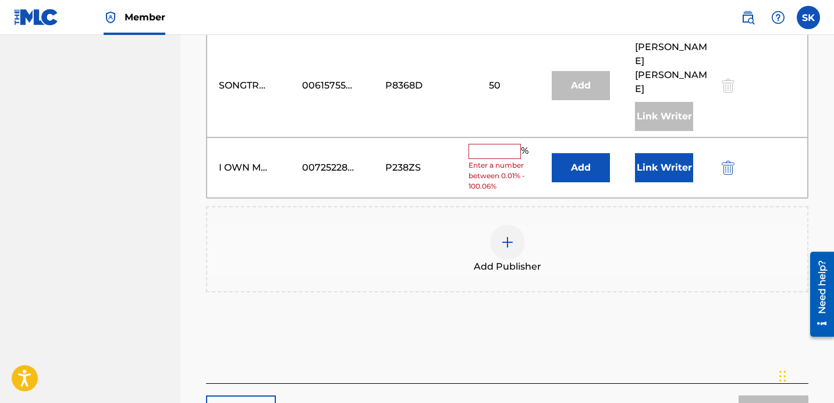
click at [577, 153] on button "Add" at bounding box center [581, 167] width 58 height 29
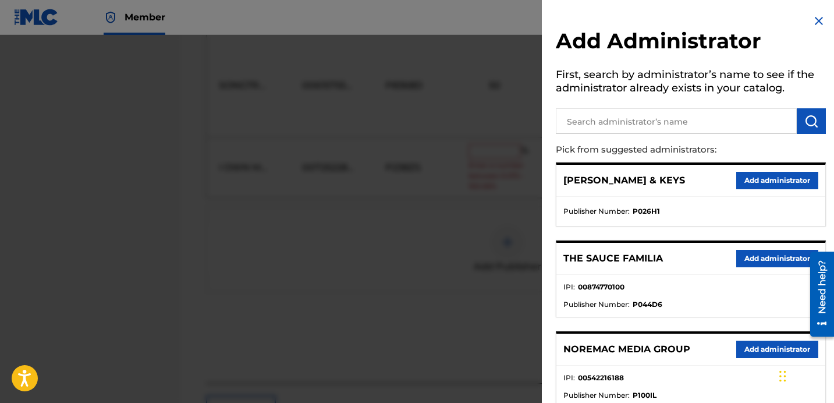
click at [650, 106] on div at bounding box center [691, 119] width 270 height 29
click at [655, 110] on input "text" at bounding box center [676, 121] width 241 height 26
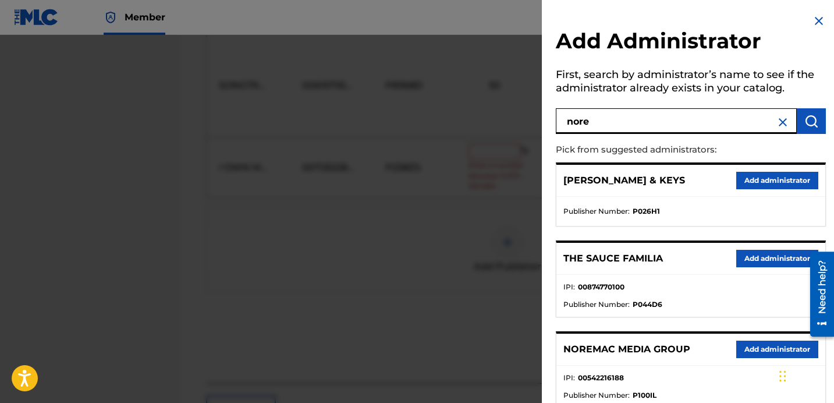
type input "nore"
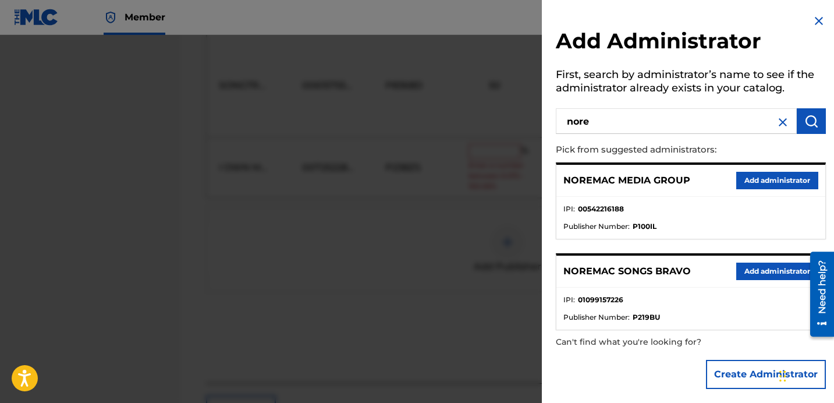
click at [763, 271] on button "Add administrator" at bounding box center [777, 270] width 82 height 17
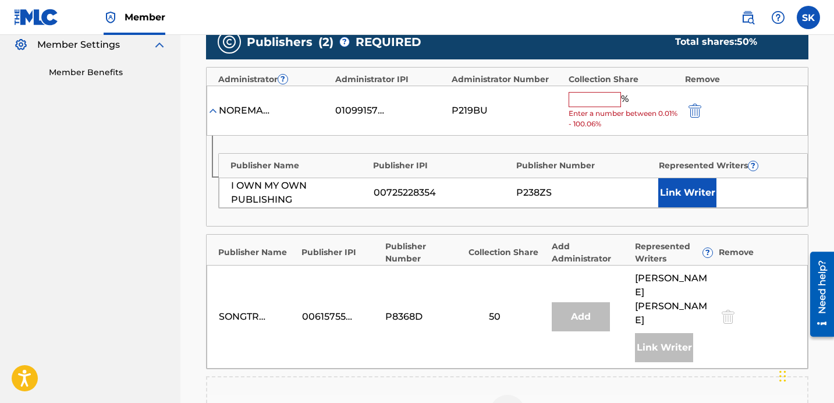
scroll to position [350, 0]
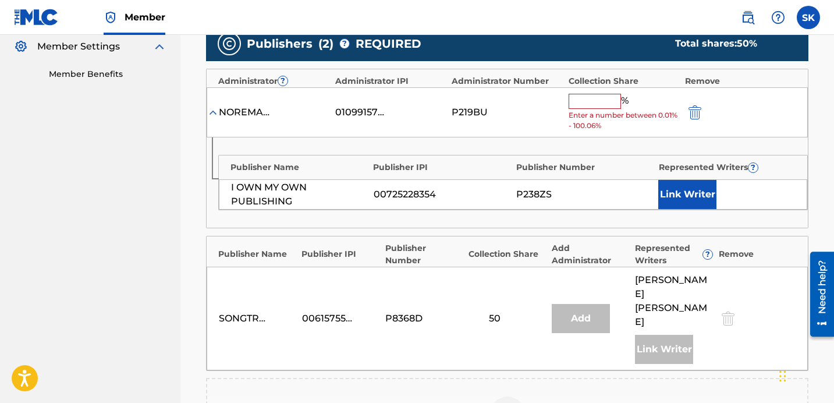
click at [596, 89] on div "NOREMAC SONGS BRAVO 01099157226 P219BU % Enter a number between 0.01% - 100.06%" at bounding box center [507, 112] width 601 height 51
click at [596, 97] on input "text" at bounding box center [595, 101] width 52 height 15
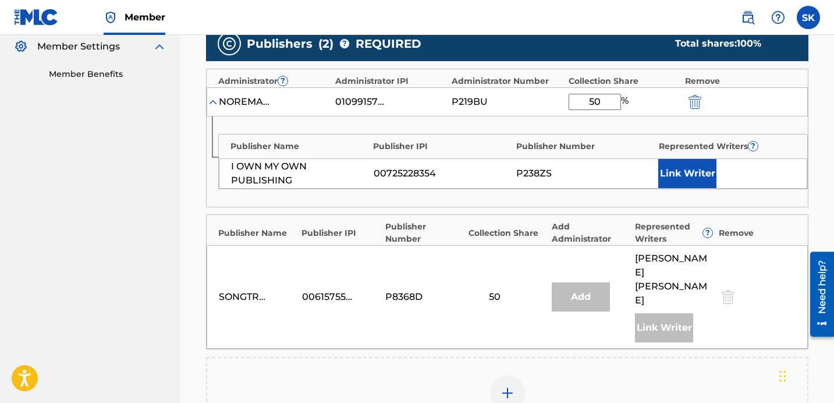
type input "50"
click at [676, 173] on button "Link Writer" at bounding box center [687, 173] width 58 height 29
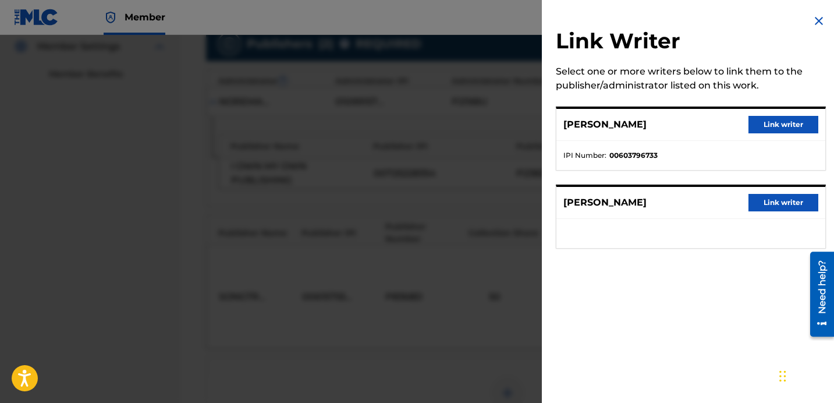
click at [779, 202] on button "Link writer" at bounding box center [783, 202] width 70 height 17
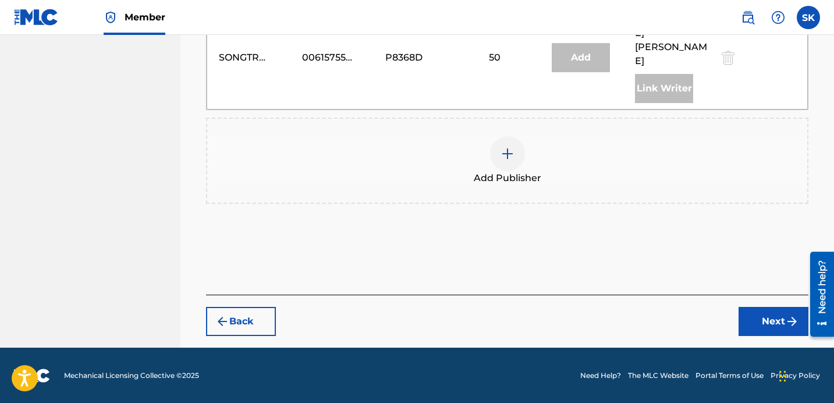
click at [748, 317] on button "Next" at bounding box center [773, 321] width 70 height 29
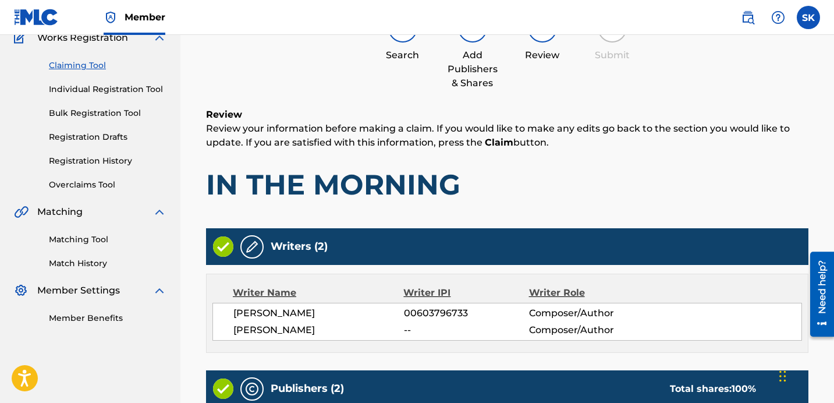
scroll to position [532, 0]
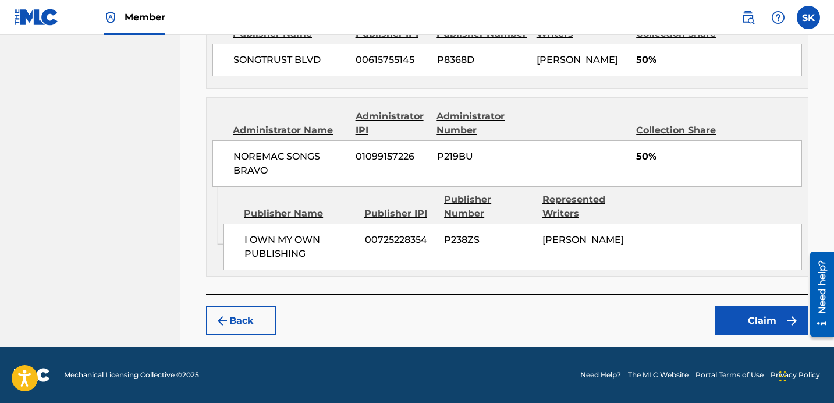
click at [756, 319] on button "Claim" at bounding box center [761, 320] width 93 height 29
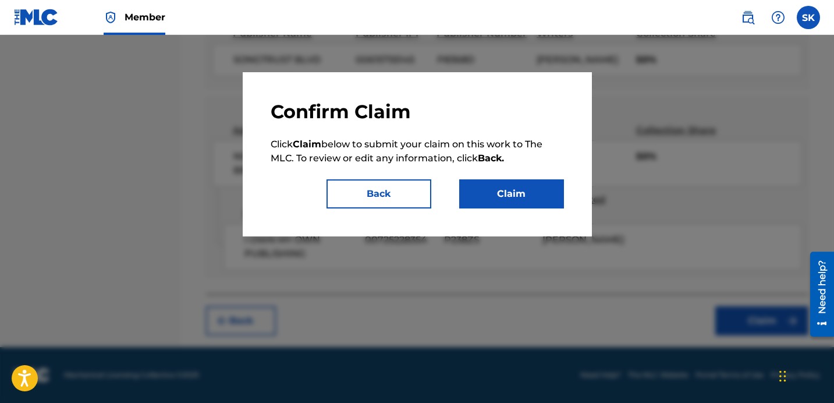
click at [508, 188] on button "Claim" at bounding box center [511, 193] width 105 height 29
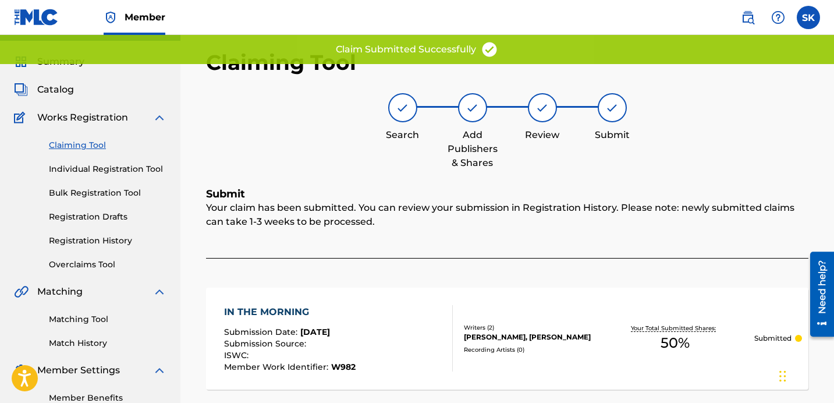
scroll to position [0, 0]
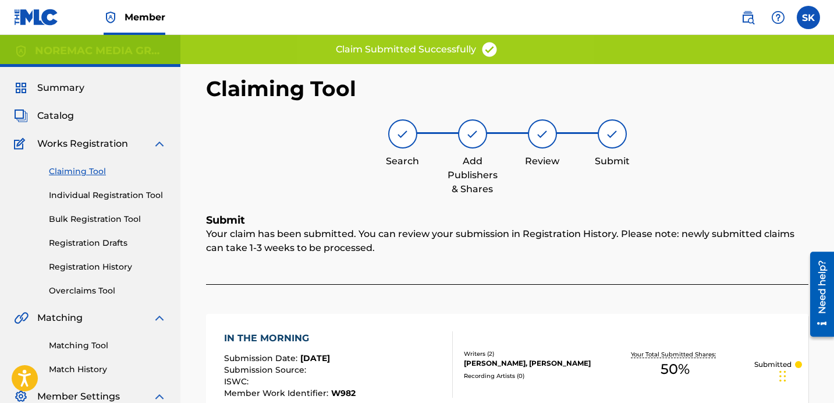
click at [110, 191] on link "Individual Registration Tool" at bounding box center [108, 195] width 118 height 12
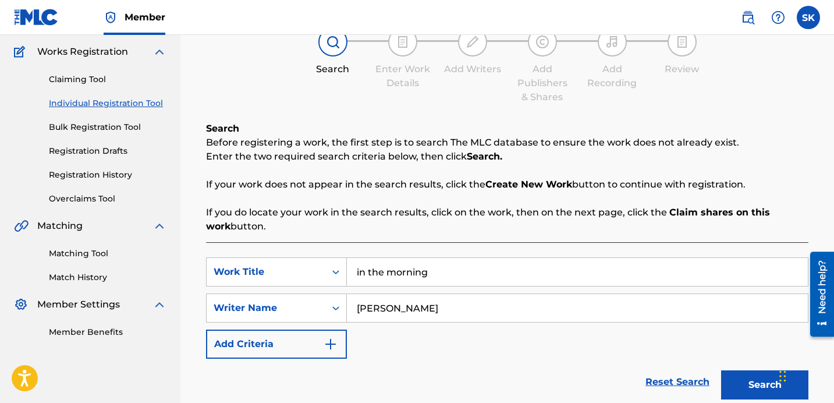
scroll to position [115, 0]
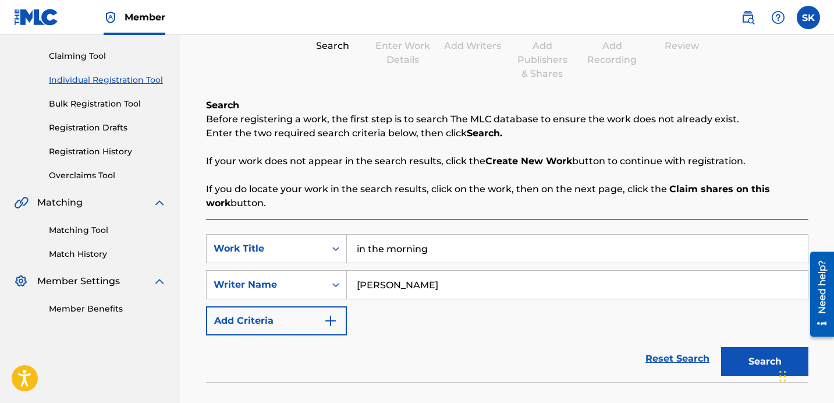
click at [431, 240] on input "in the morning" at bounding box center [577, 249] width 461 height 28
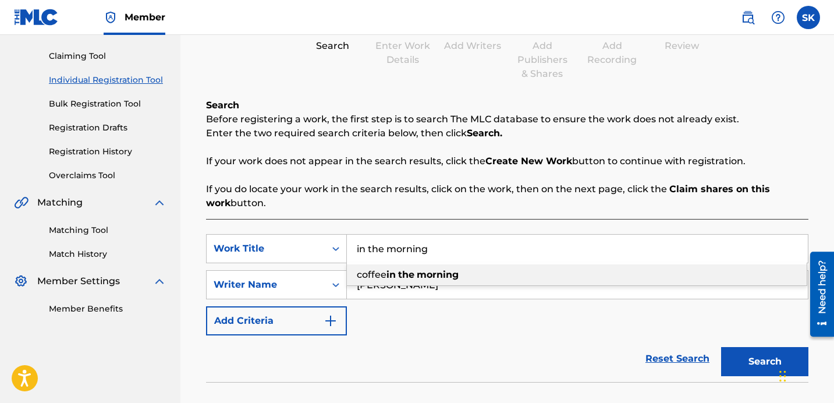
click at [443, 259] on input "in the morning" at bounding box center [577, 249] width 461 height 28
click at [442, 258] on input "in the morning" at bounding box center [577, 249] width 461 height 28
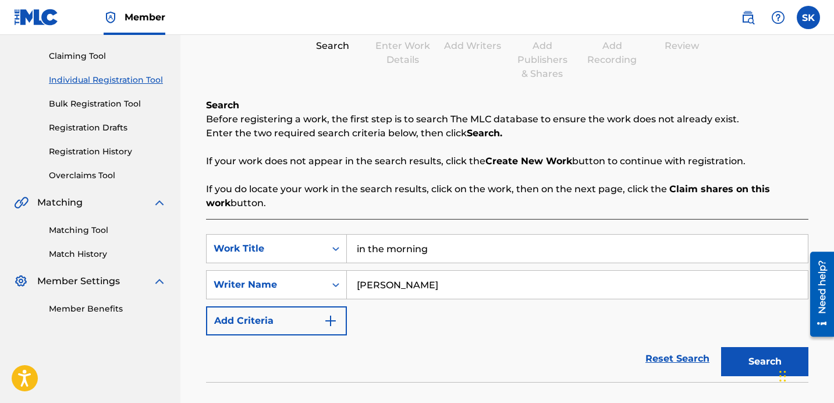
click at [427, 246] on input "in the morning" at bounding box center [577, 249] width 461 height 28
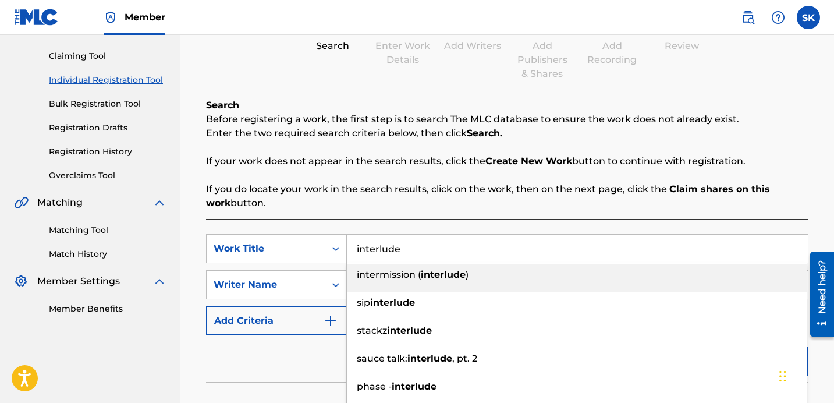
click at [459, 186] on p "If you do locate your work in the search results, click on the work, then on th…" at bounding box center [507, 196] width 602 height 28
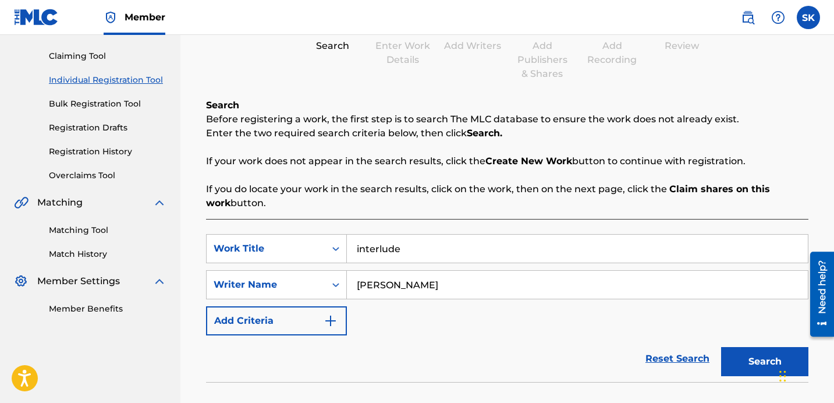
click at [753, 360] on button "Search" at bounding box center [764, 361] width 87 height 29
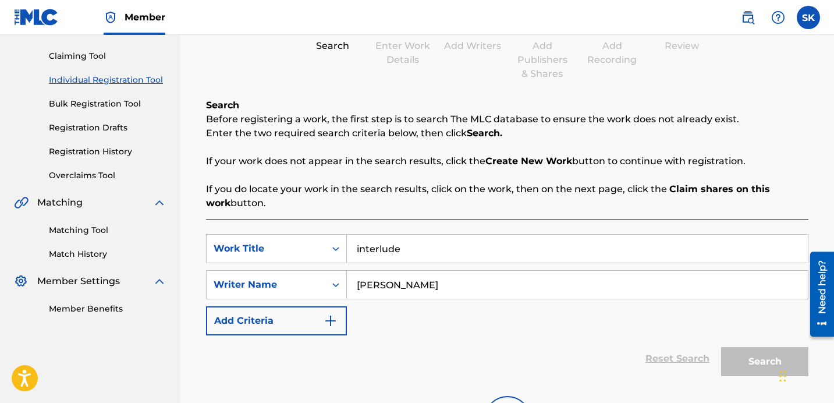
click at [556, 299] on div "SearchWithCriteria6c710833-7b58-4b71-b078-88628a20b305 Work Title interlude Sea…" at bounding box center [507, 284] width 602 height 101
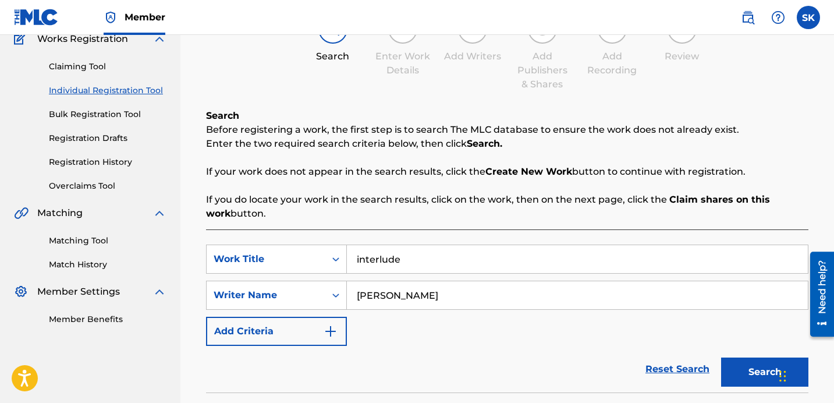
scroll to position [105, 0]
click at [386, 260] on input "interlude" at bounding box center [577, 258] width 461 height 28
click at [386, 257] on input "interlude" at bounding box center [577, 258] width 461 height 28
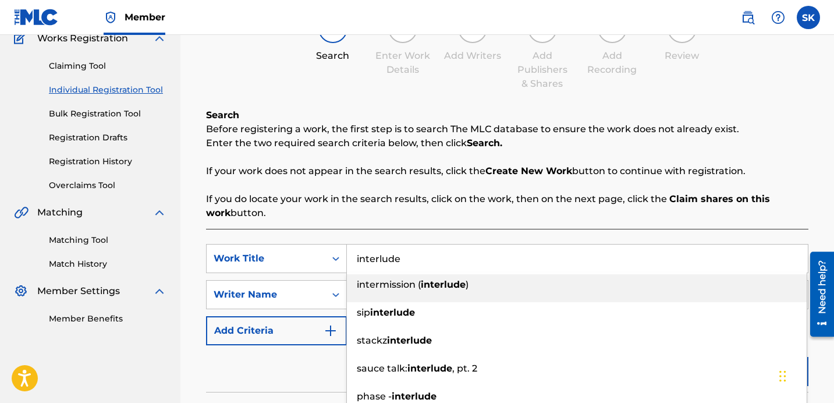
click at [386, 258] on input "interlude" at bounding box center [577, 258] width 461 height 28
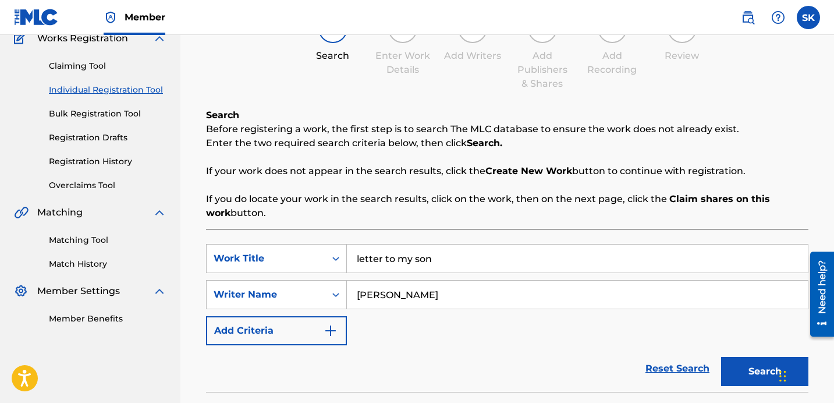
type input "letter to my son"
click at [721, 357] on button "Search" at bounding box center [764, 371] width 87 height 29
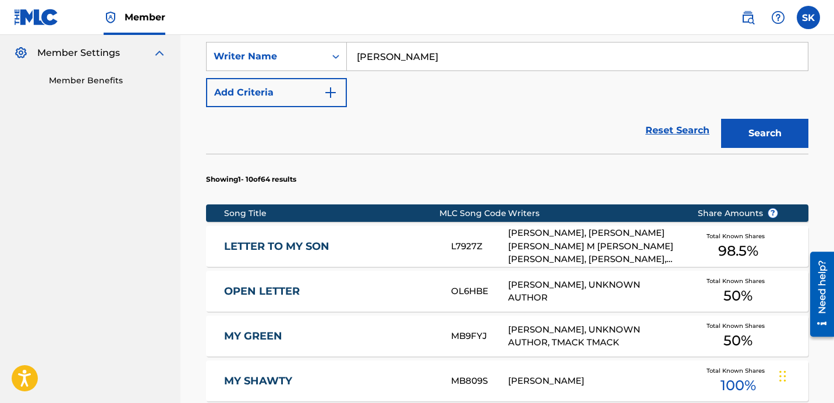
scroll to position [345, 0]
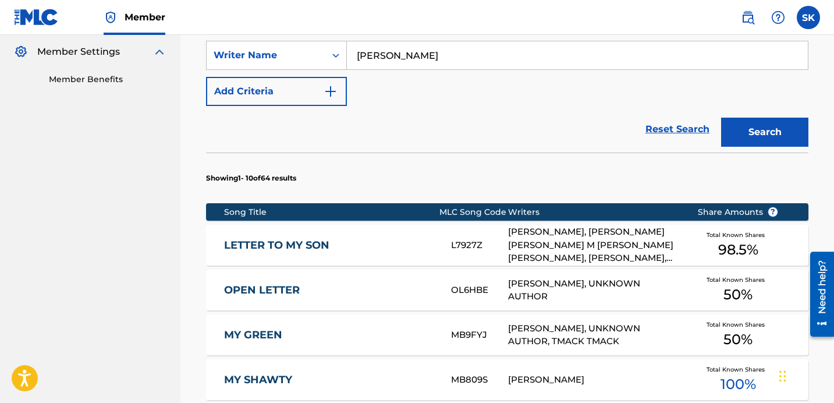
click at [453, 247] on div "L7927Z" at bounding box center [479, 245] width 57 height 13
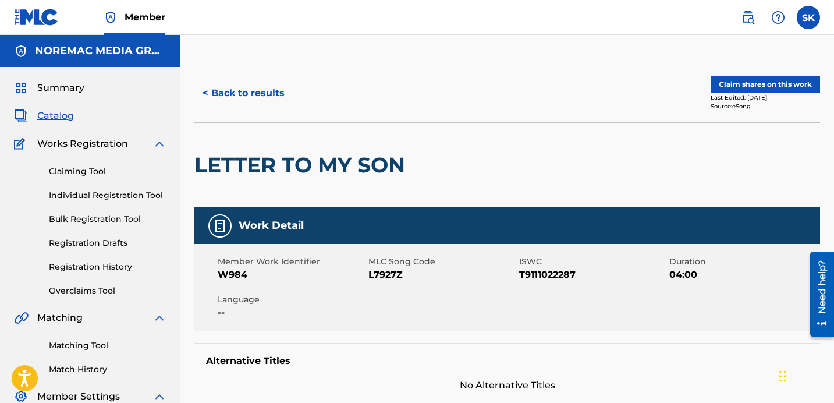
click at [383, 273] on span "L7927Z" at bounding box center [442, 275] width 148 height 14
click at [386, 273] on span "L7927Z" at bounding box center [442, 275] width 148 height 14
copy span "L7927Z"
click at [256, 95] on button "< Back to results" at bounding box center [243, 93] width 98 height 29
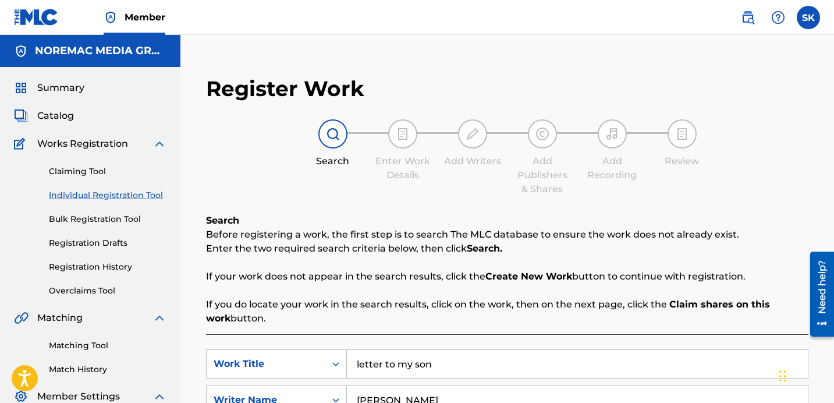
scroll to position [165, 0]
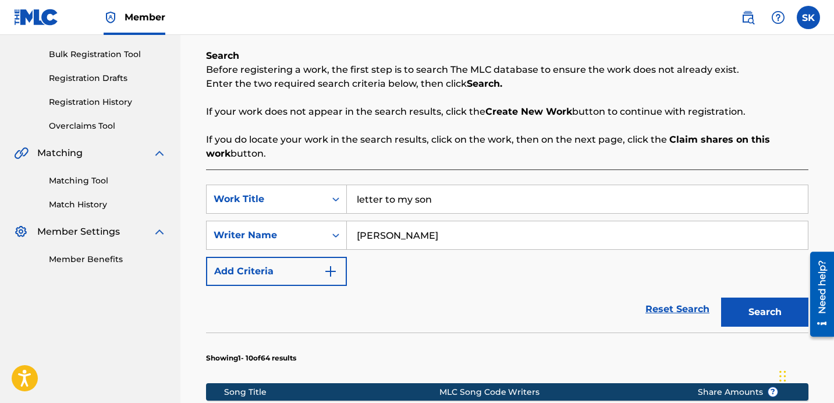
click at [372, 189] on input "letter to my son" at bounding box center [577, 199] width 461 height 28
click at [375, 190] on input "letter to my son" at bounding box center [577, 199] width 461 height 28
type input "lil homie"
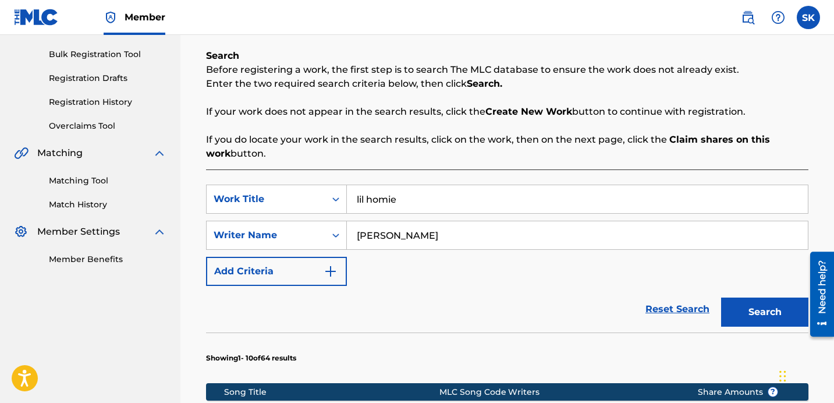
click at [721, 297] on button "Search" at bounding box center [764, 311] width 87 height 29
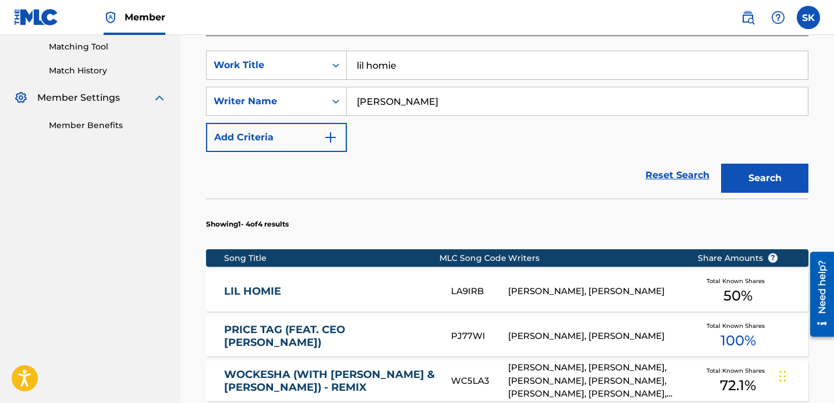
scroll to position [315, 0]
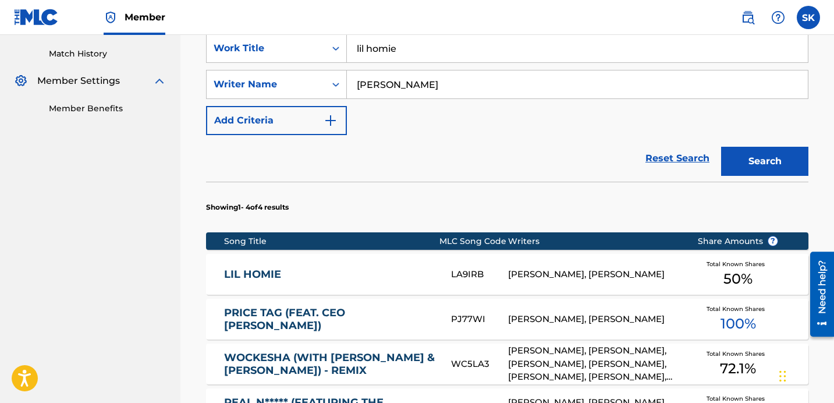
click at [421, 276] on link "LIL HOMIE" at bounding box center [329, 274] width 211 height 13
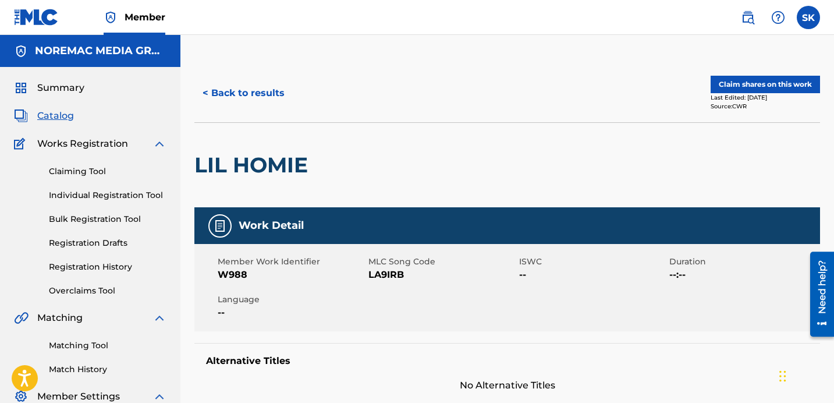
click at [257, 95] on button "< Back to results" at bounding box center [243, 93] width 98 height 29
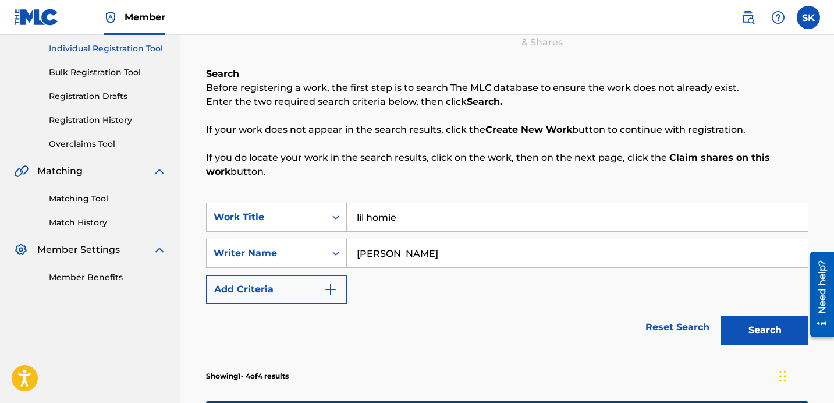
scroll to position [216, 0]
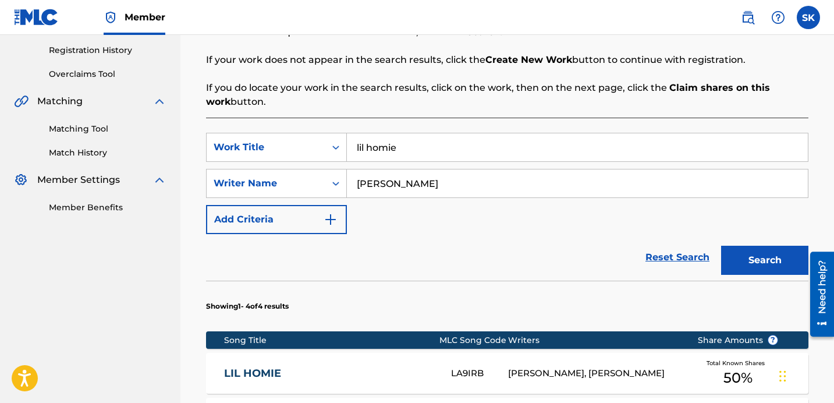
click at [400, 161] on input "lil homie" at bounding box center [577, 147] width 461 height 28
click at [400, 157] on input "lil homie" at bounding box center [577, 147] width 461 height 28
type input "losing streak"
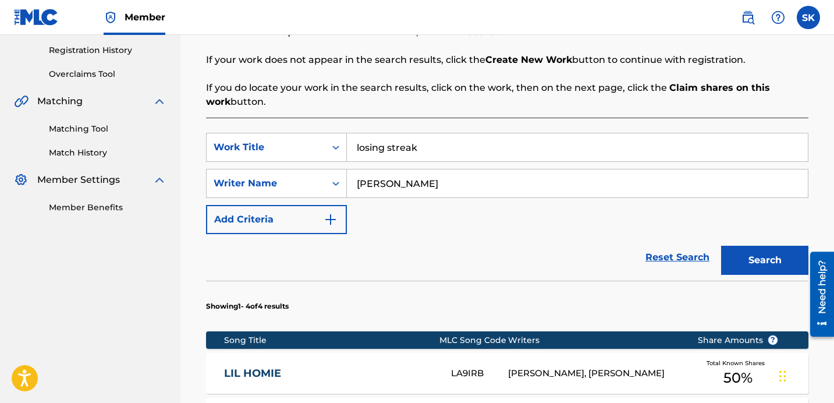
click at [721, 246] on button "Search" at bounding box center [764, 260] width 87 height 29
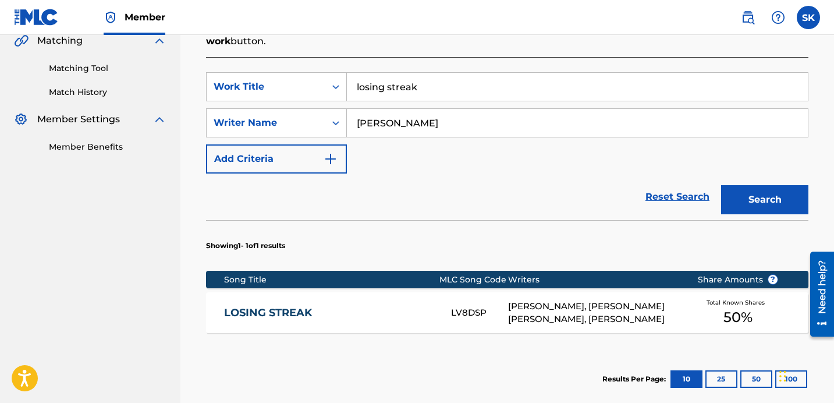
scroll to position [297, 0]
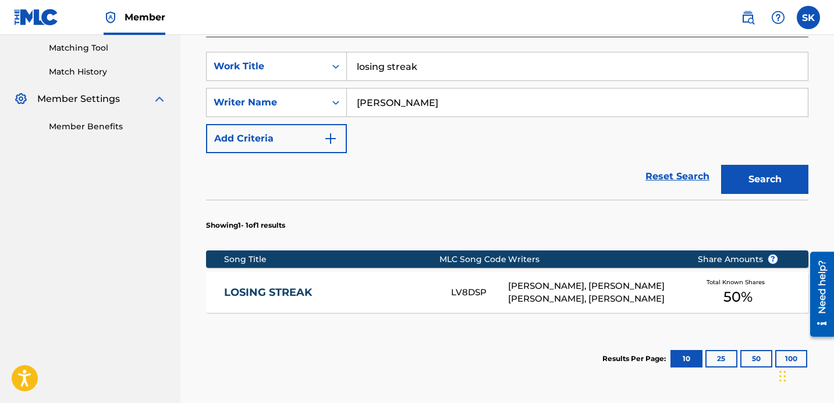
click at [406, 286] on link "LOSING STREAK" at bounding box center [329, 292] width 211 height 13
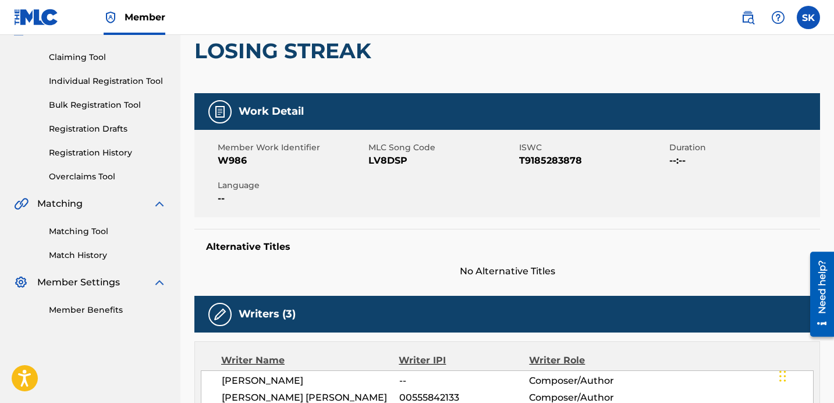
scroll to position [77, 0]
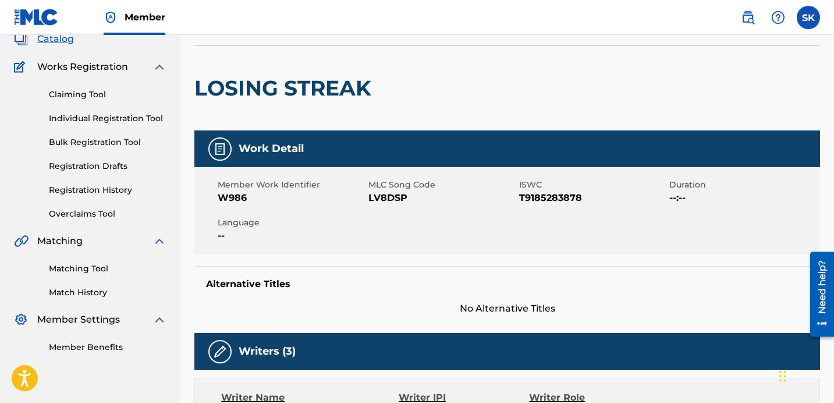
click at [395, 200] on span "LV8DSP" at bounding box center [442, 198] width 148 height 14
copy span "LV8DSP"
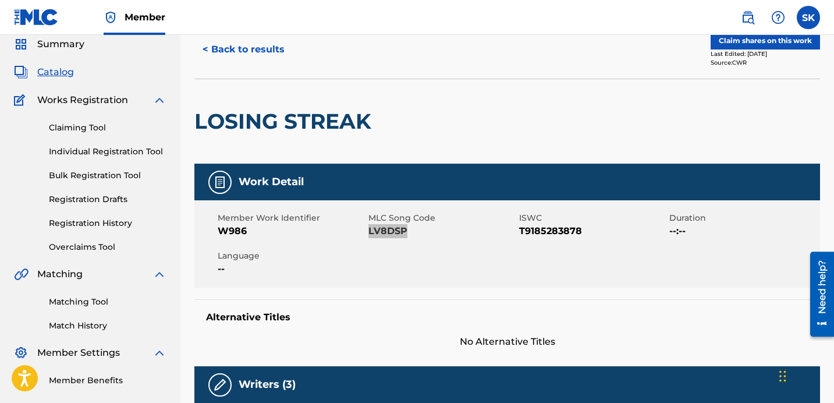
scroll to position [0, 0]
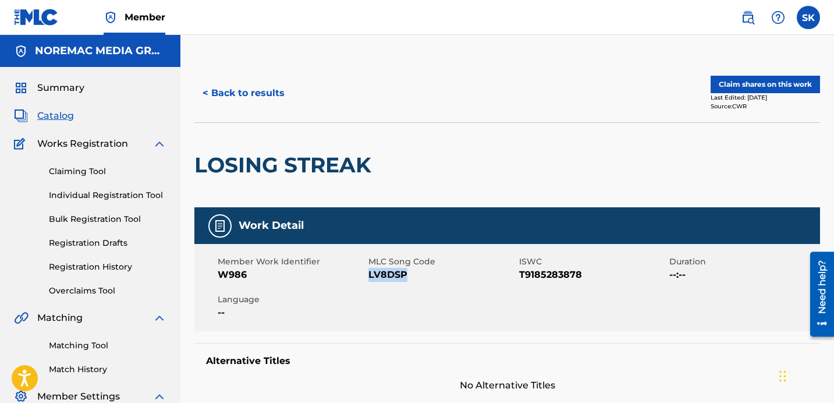
click at [758, 89] on button "Claim shares on this work" at bounding box center [765, 84] width 109 height 17
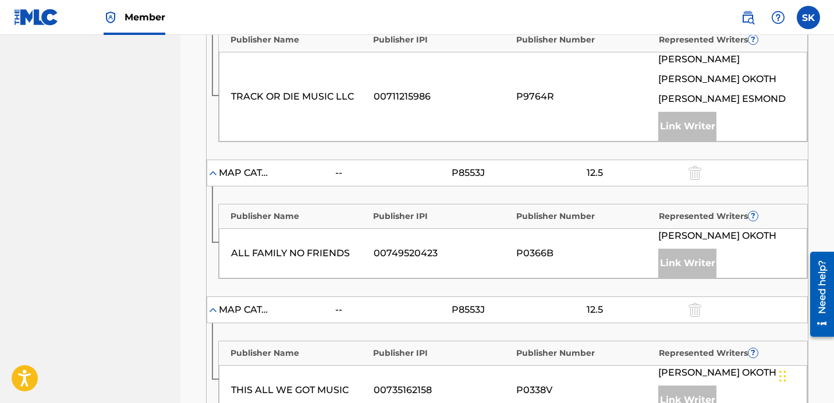
scroll to position [704, 0]
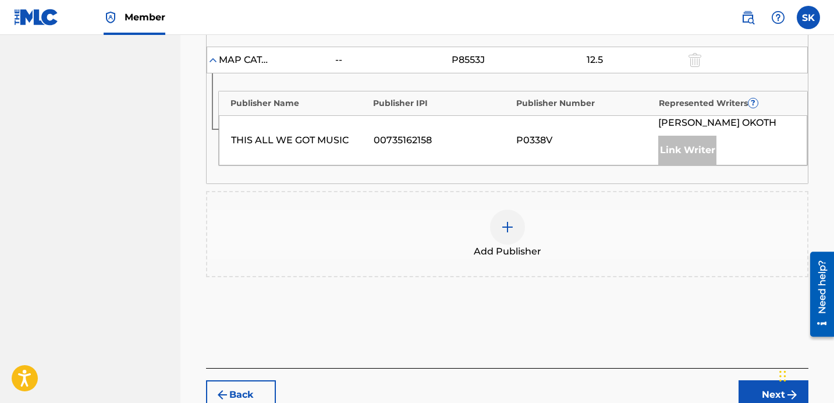
click at [491, 247] on div "Add Publisher" at bounding box center [507, 233] width 600 height 49
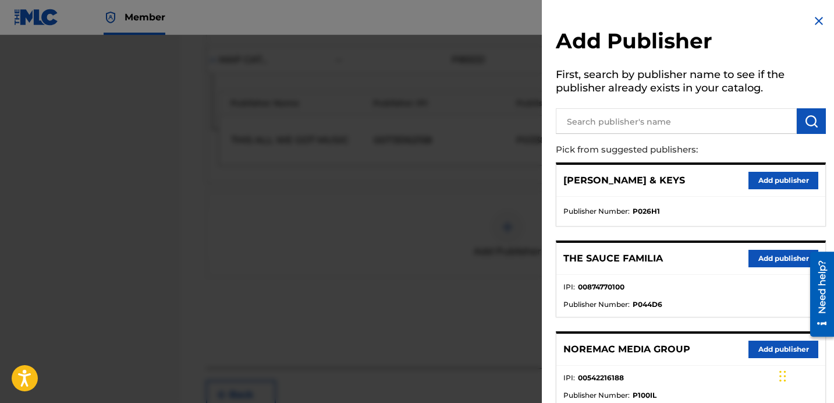
click at [623, 117] on input "text" at bounding box center [676, 121] width 241 height 26
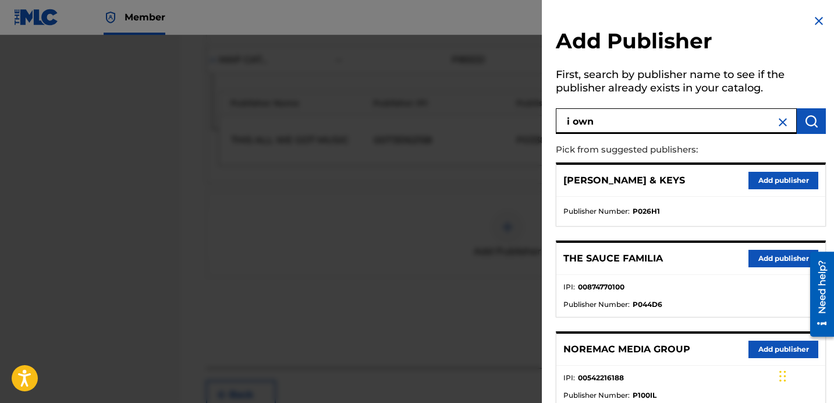
type input "i own"
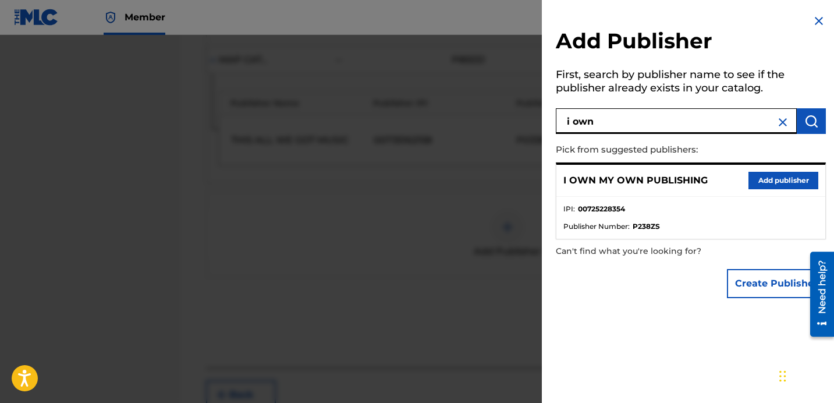
click at [772, 179] on button "Add publisher" at bounding box center [783, 180] width 70 height 17
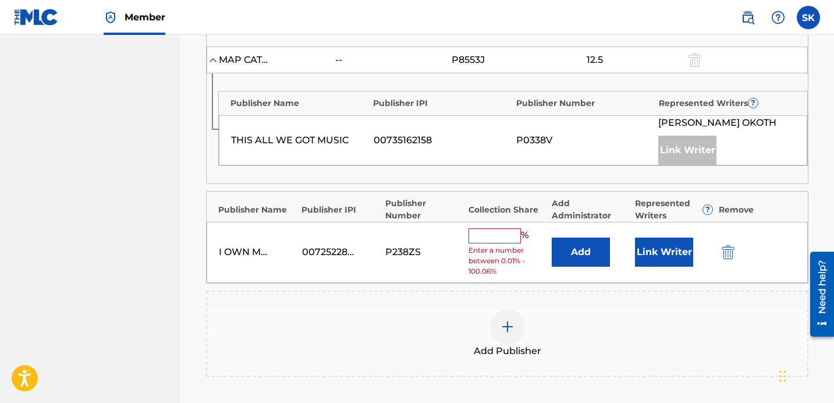
click at [570, 262] on button "Add" at bounding box center [581, 251] width 58 height 29
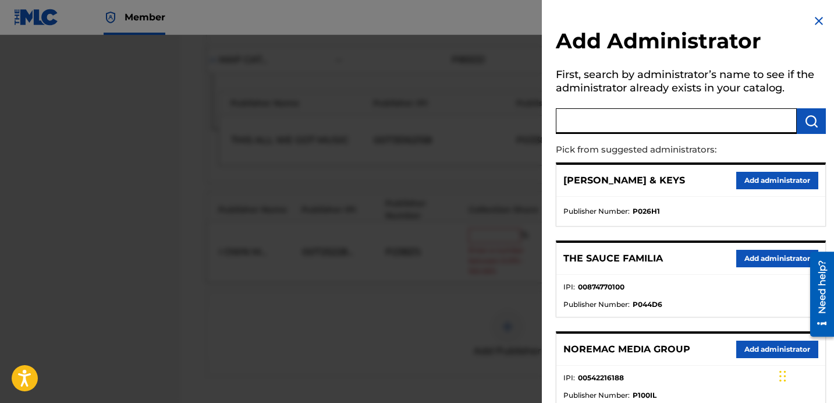
click at [640, 121] on input "text" at bounding box center [676, 121] width 241 height 26
type input "nore"
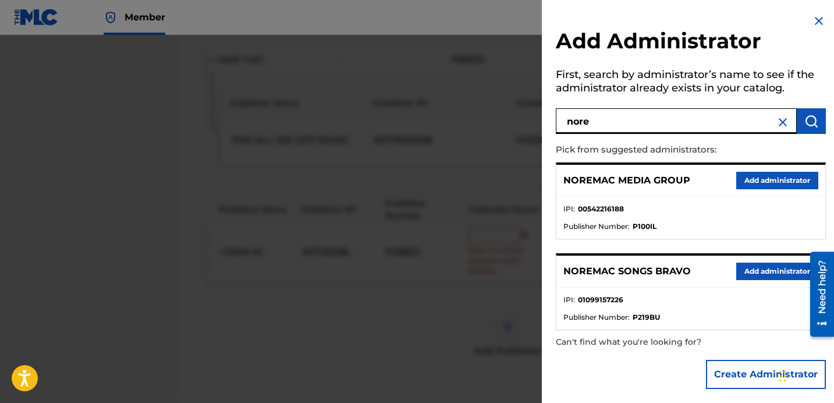
click at [772, 280] on div "NOREMAC SONGS BRAVO Add administrator" at bounding box center [690, 271] width 269 height 32
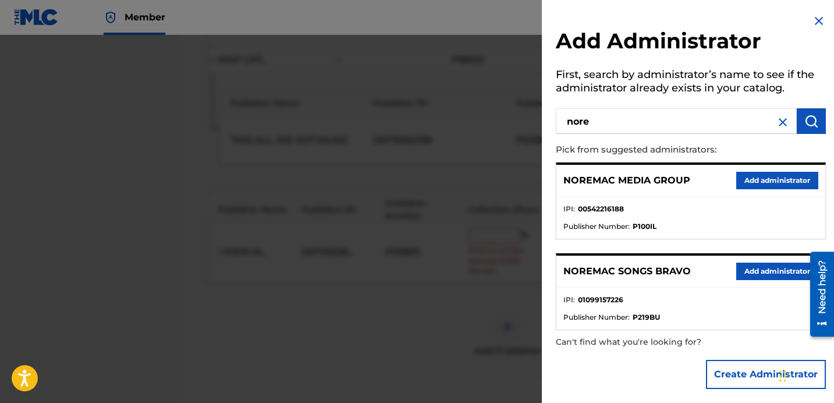
click at [748, 267] on button "Add administrator" at bounding box center [777, 270] width 82 height 17
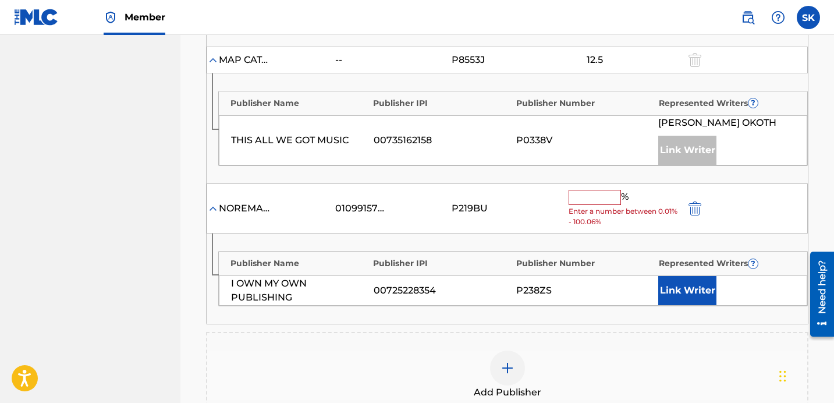
click at [585, 205] on input "text" at bounding box center [595, 197] width 52 height 15
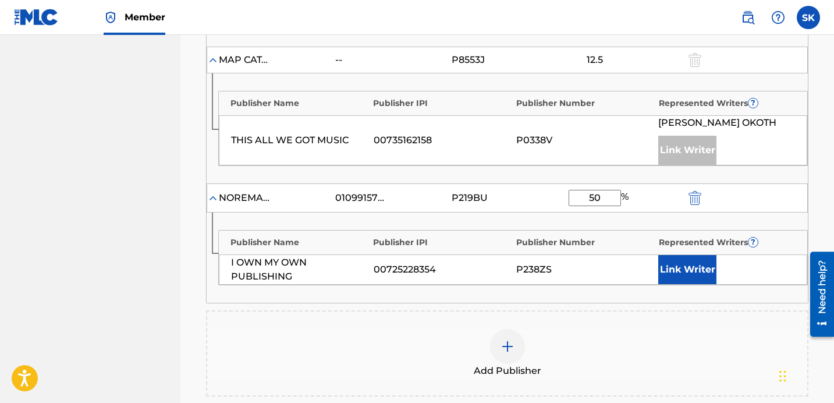
type input "50"
click at [697, 284] on button "Link Writer" at bounding box center [687, 269] width 58 height 29
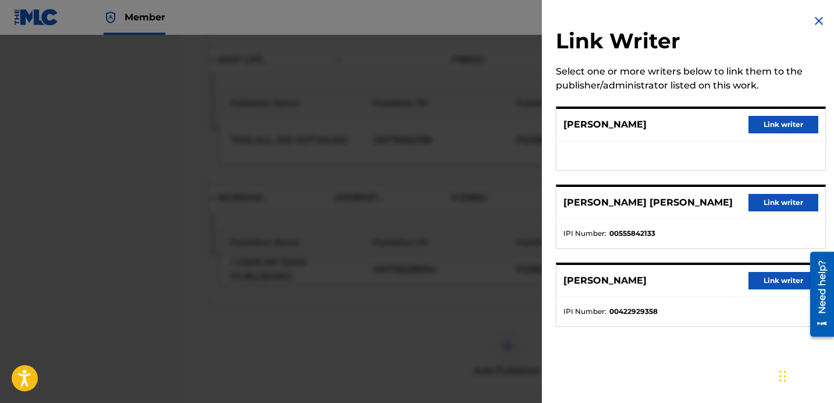
click at [769, 136] on div "CHRISTOPHER WALLACE Link writer" at bounding box center [690, 125] width 269 height 32
click at [777, 126] on button "Link writer" at bounding box center [783, 124] width 70 height 17
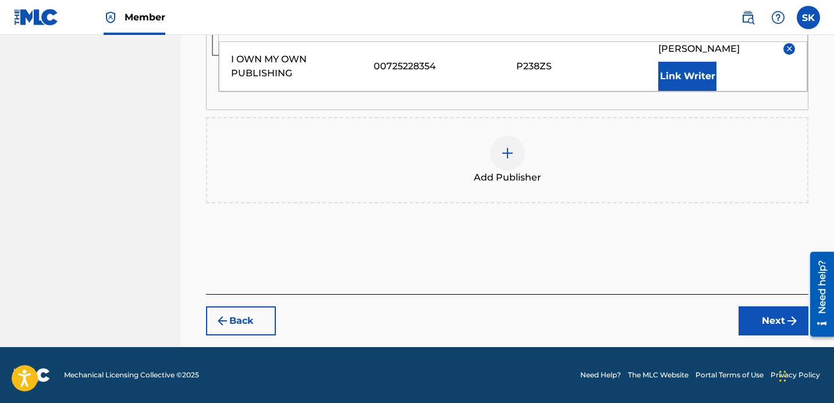
click at [780, 314] on button "Next" at bounding box center [773, 320] width 70 height 29
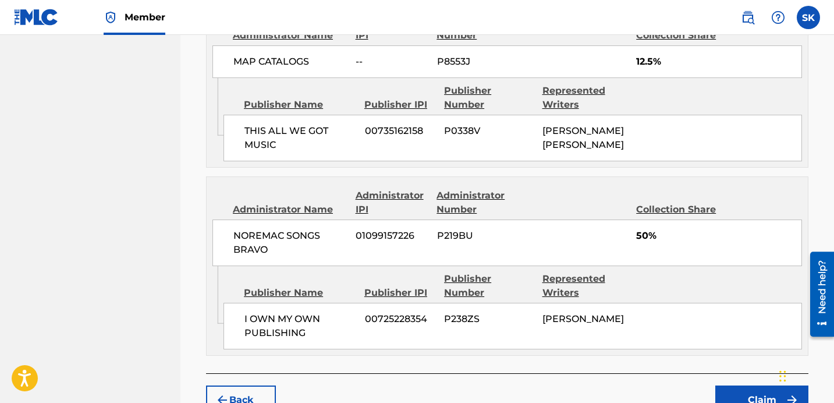
scroll to position [1014, 0]
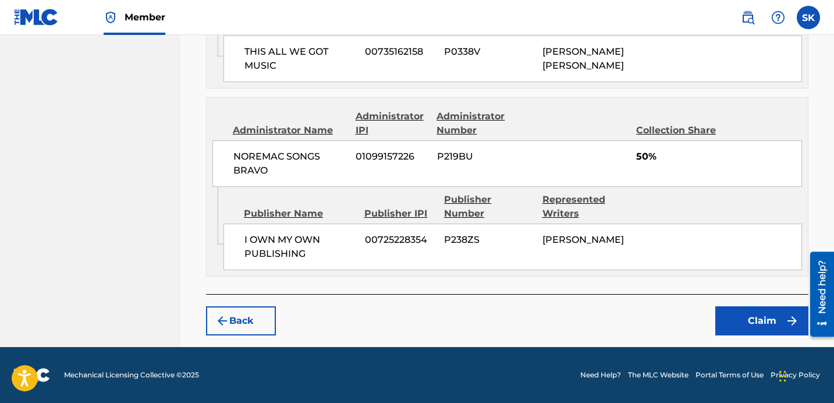
click at [753, 321] on button "Claim" at bounding box center [761, 320] width 93 height 29
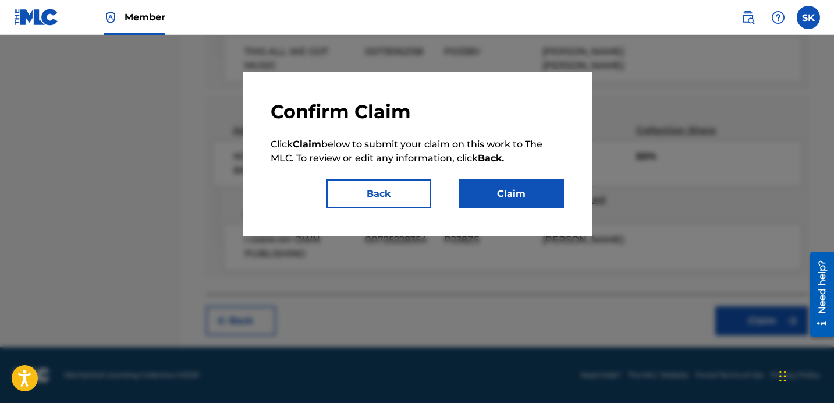
click at [526, 197] on button "Claim" at bounding box center [511, 193] width 105 height 29
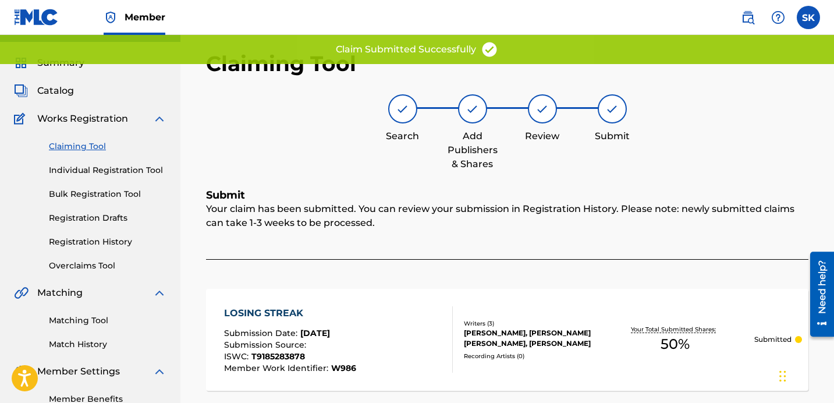
scroll to position [0, 0]
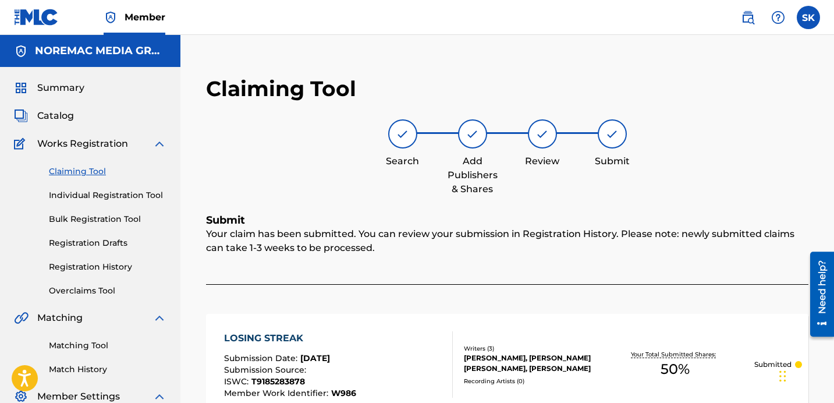
click at [90, 193] on link "Individual Registration Tool" at bounding box center [108, 195] width 118 height 12
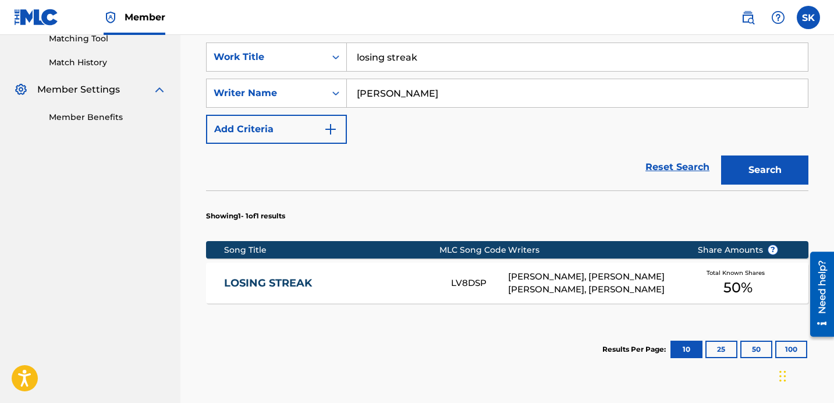
scroll to position [261, 0]
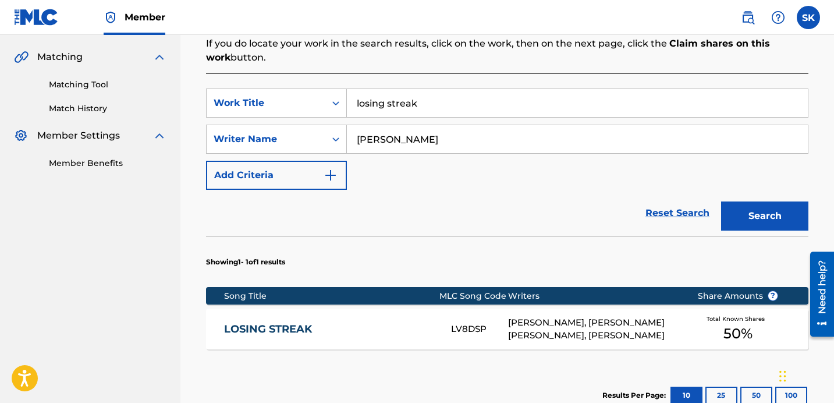
click at [392, 108] on input "losing streak" at bounding box center [577, 103] width 461 height 28
type input "medicine"
click at [721, 201] on button "Search" at bounding box center [764, 215] width 87 height 29
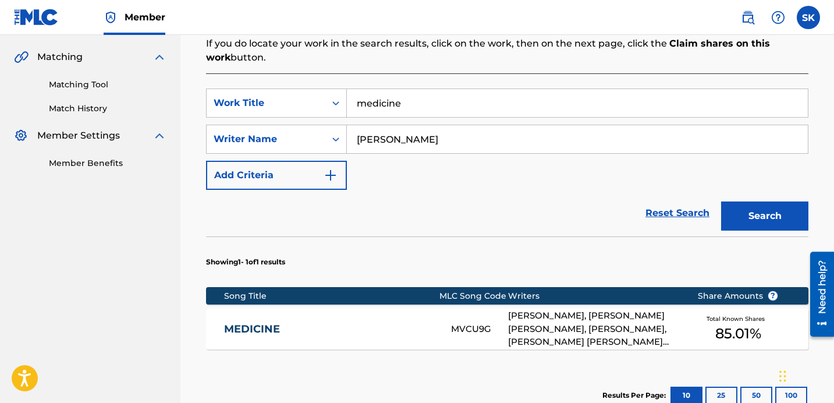
click at [470, 319] on div "MEDICINE MVCU9G CHRISTOPHER ALAN WALLACE, JARED WILLIAM LEE, REECE JAMIE BIBBY,…" at bounding box center [507, 328] width 602 height 41
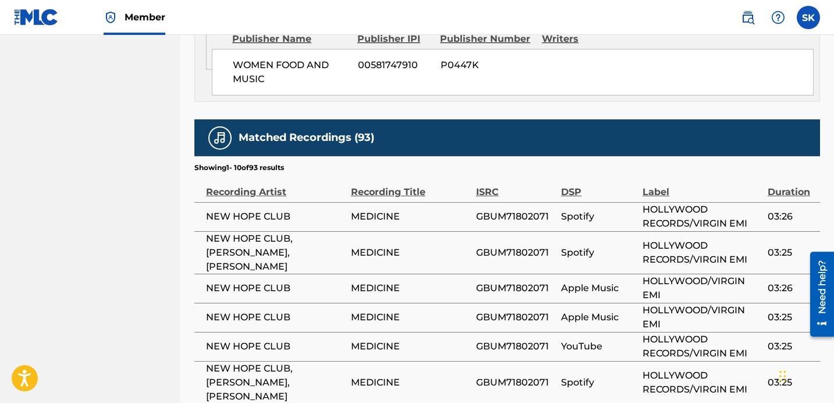
scroll to position [1855, 0]
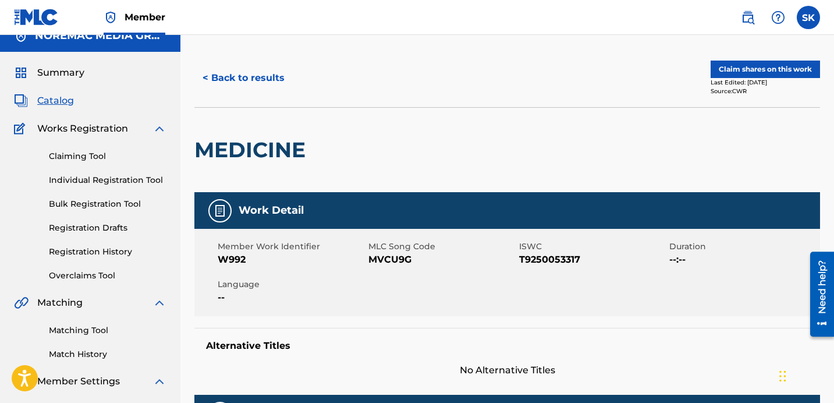
click at [255, 88] on button "< Back to results" at bounding box center [243, 77] width 98 height 29
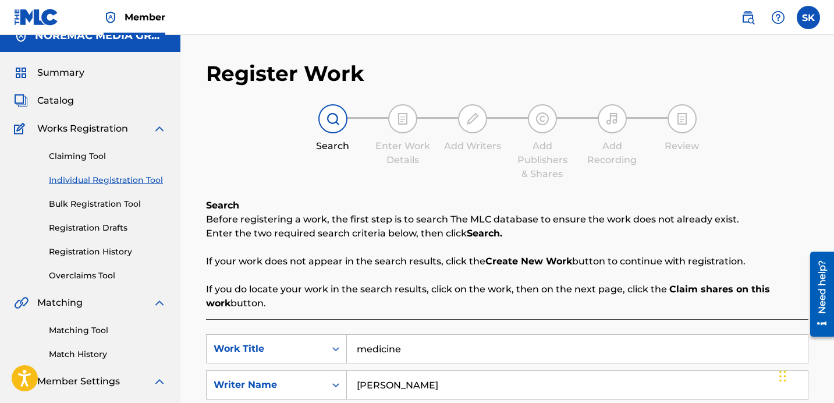
scroll to position [165, 0]
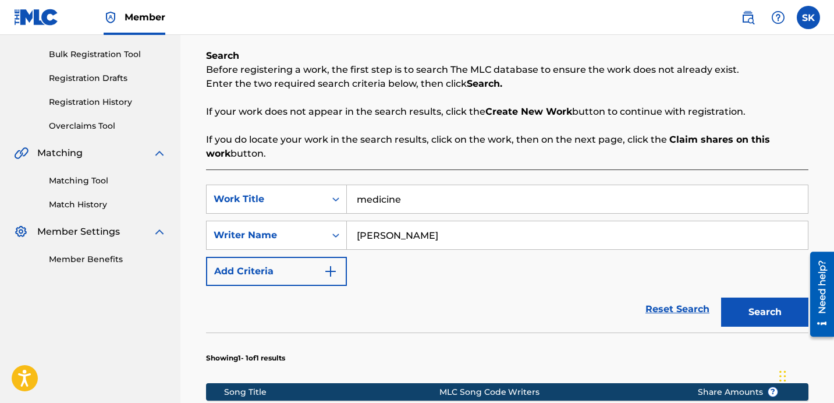
click at [422, 200] on input "medicine" at bounding box center [577, 199] width 461 height 28
click at [421, 200] on input "medicine" at bounding box center [577, 199] width 461 height 28
type input "today i got time"
click at [721, 297] on button "Search" at bounding box center [764, 311] width 87 height 29
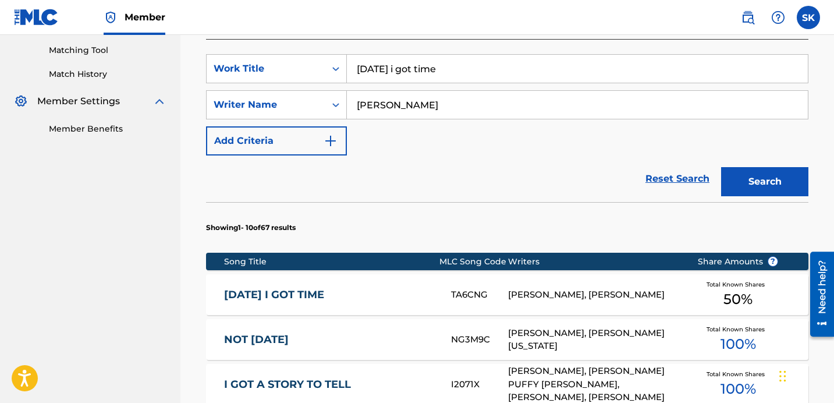
scroll to position [381, 0]
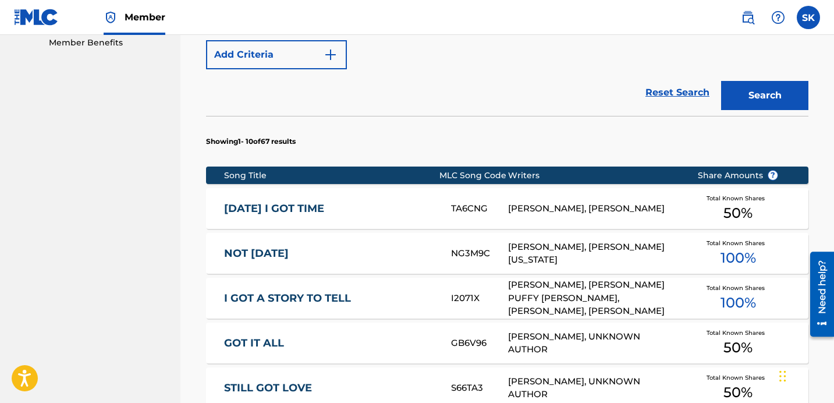
click at [511, 207] on div "[PERSON_NAME], [PERSON_NAME]" at bounding box center [594, 208] width 172 height 13
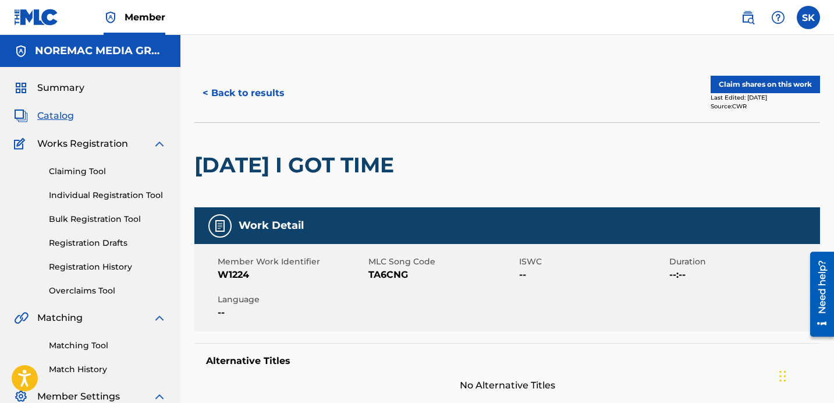
click at [399, 270] on span "TA6CNG" at bounding box center [442, 275] width 148 height 14
click at [399, 271] on span "TA6CNG" at bounding box center [442, 275] width 148 height 14
copy span "TA6CNG"
click at [747, 88] on button "Claim shares on this work" at bounding box center [765, 84] width 109 height 17
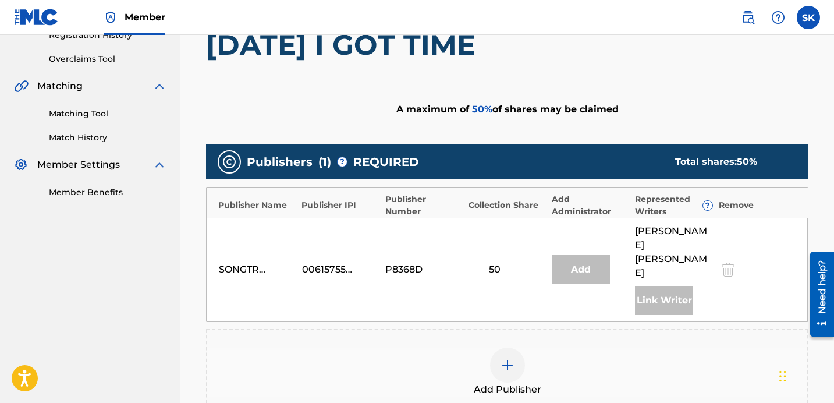
scroll to position [301, 0]
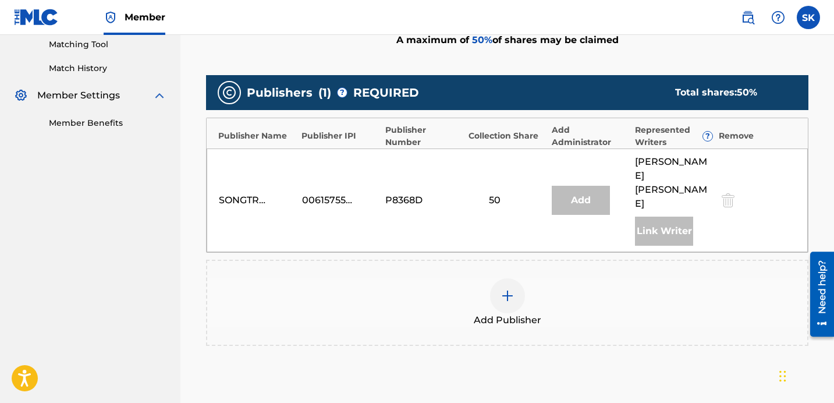
click at [479, 283] on div "Add Publisher" at bounding box center [507, 302] width 600 height 49
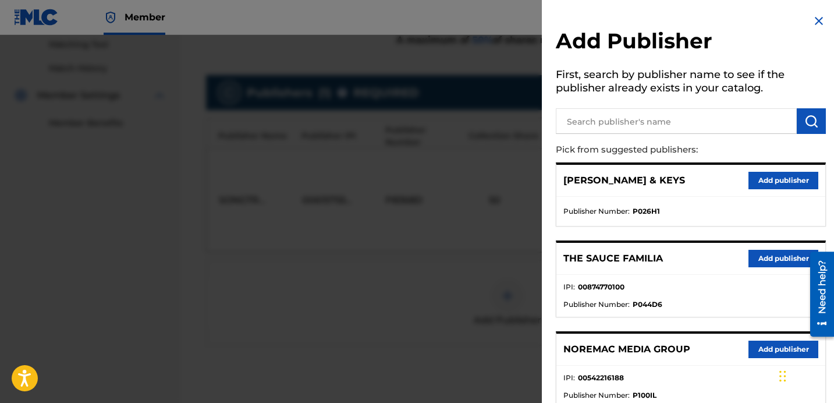
click at [660, 130] on input "text" at bounding box center [676, 121] width 241 height 26
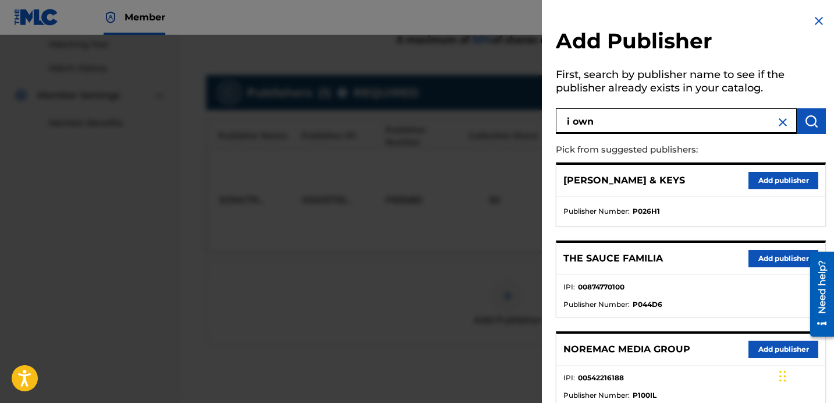
type input "i own"
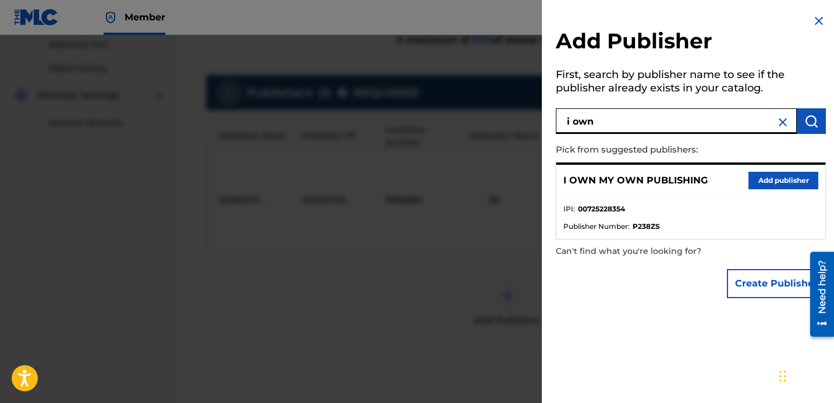
click at [751, 182] on button "Add publisher" at bounding box center [783, 180] width 70 height 17
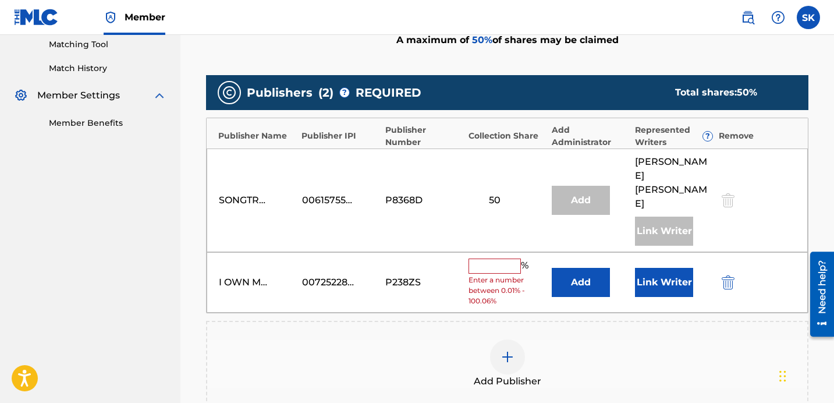
click at [579, 268] on button "Add" at bounding box center [581, 282] width 58 height 29
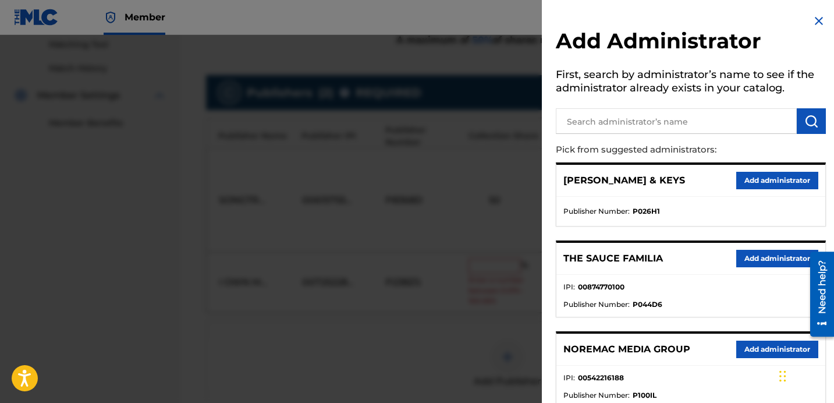
click at [618, 126] on input "text" at bounding box center [676, 121] width 241 height 26
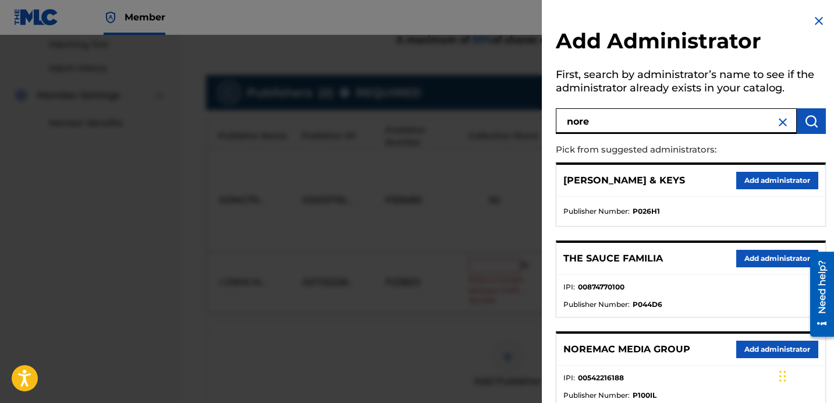
type input "nore"
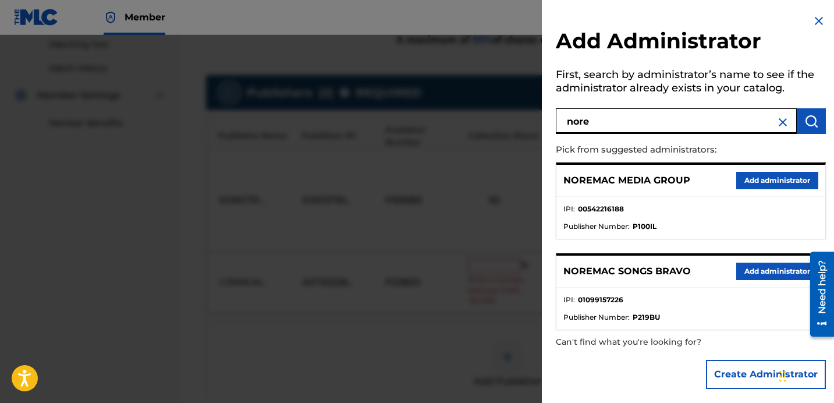
click at [793, 270] on button "Add administrator" at bounding box center [777, 270] width 82 height 17
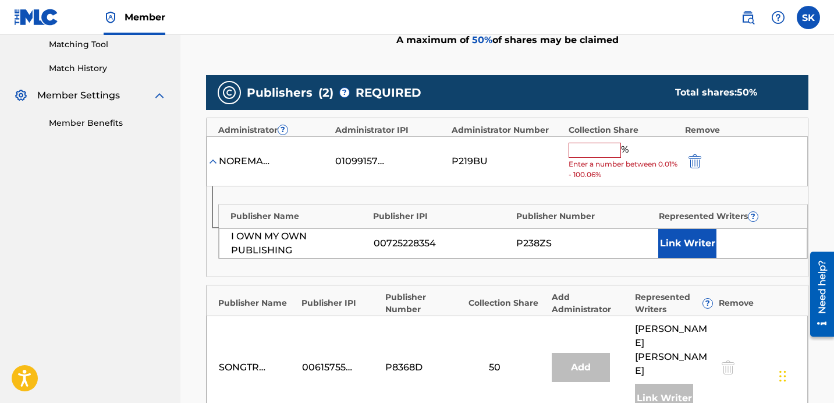
click at [596, 151] on input "text" at bounding box center [595, 150] width 52 height 15
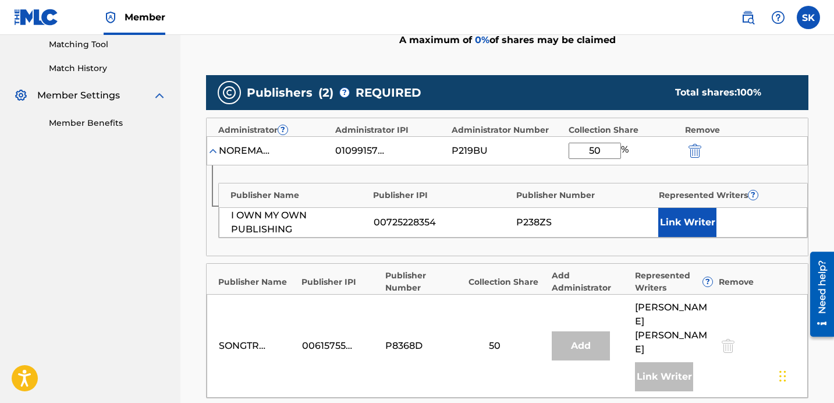
type input "50"
click at [683, 218] on button "Link Writer" at bounding box center [687, 222] width 58 height 29
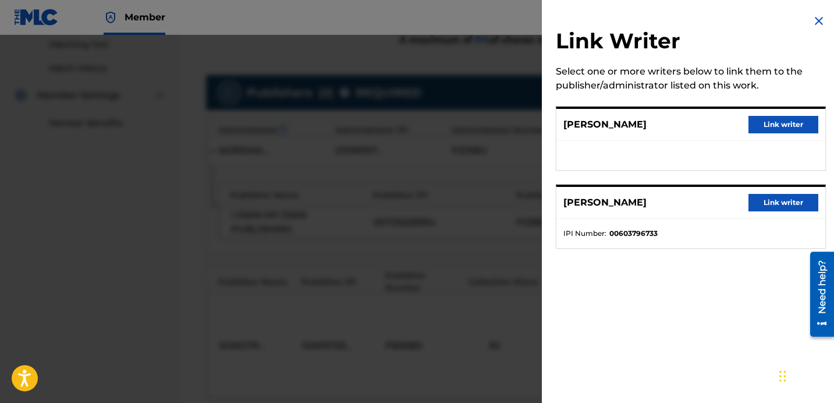
click at [768, 126] on button "Link writer" at bounding box center [783, 124] width 70 height 17
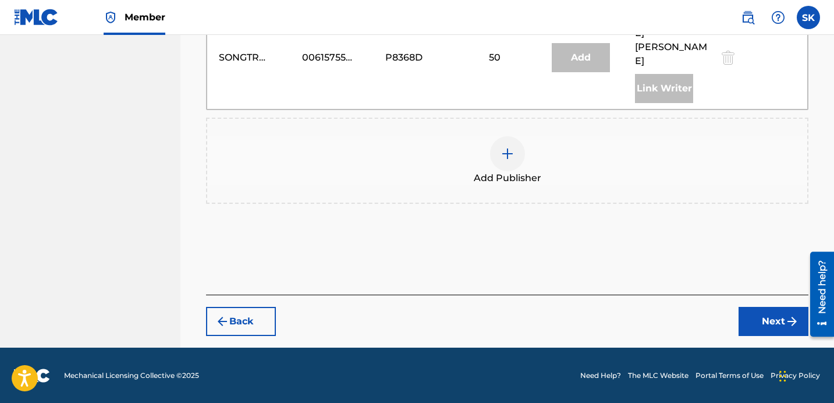
click at [762, 322] on button "Next" at bounding box center [773, 321] width 70 height 29
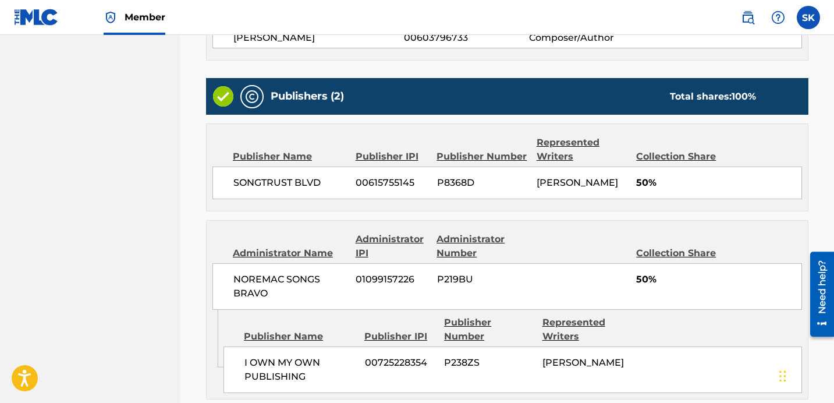
scroll to position [532, 0]
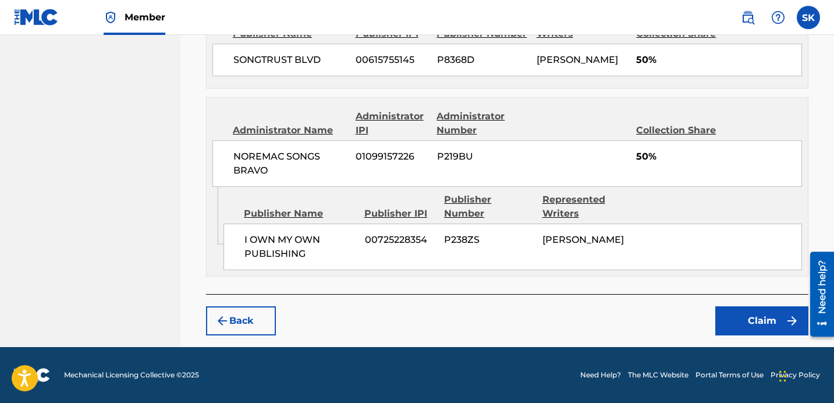
click at [766, 317] on button "Claim" at bounding box center [761, 320] width 93 height 29
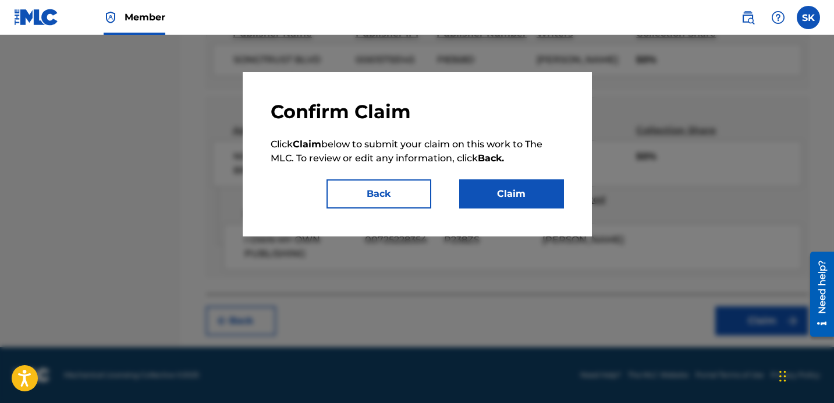
click at [484, 191] on button "Claim" at bounding box center [511, 193] width 105 height 29
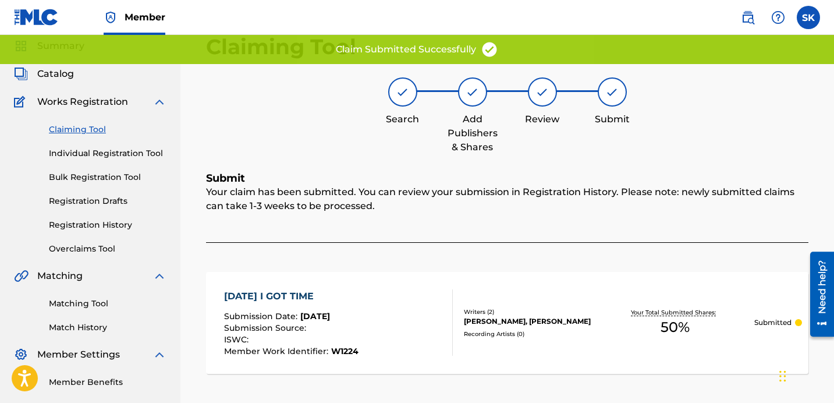
scroll to position [0, 0]
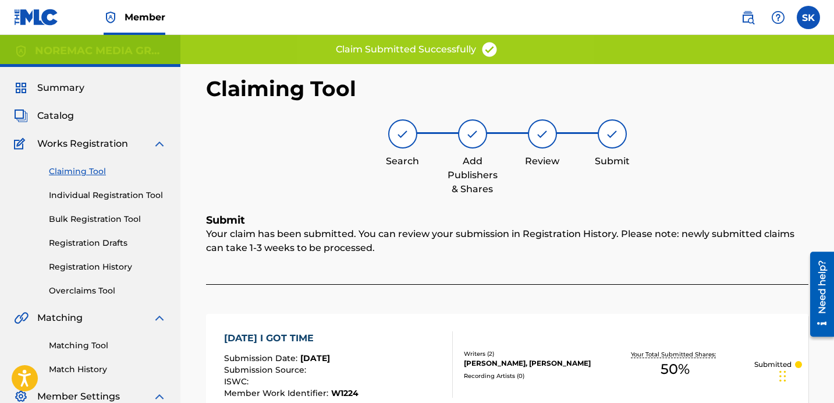
click at [74, 194] on link "Individual Registration Tool" at bounding box center [108, 195] width 118 height 12
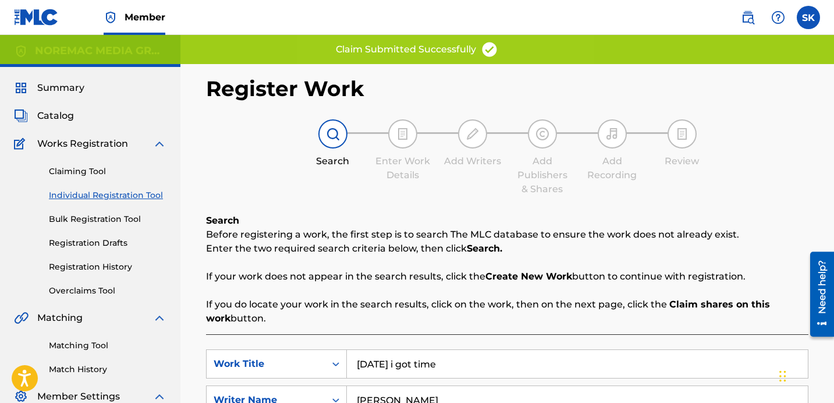
scroll to position [115, 0]
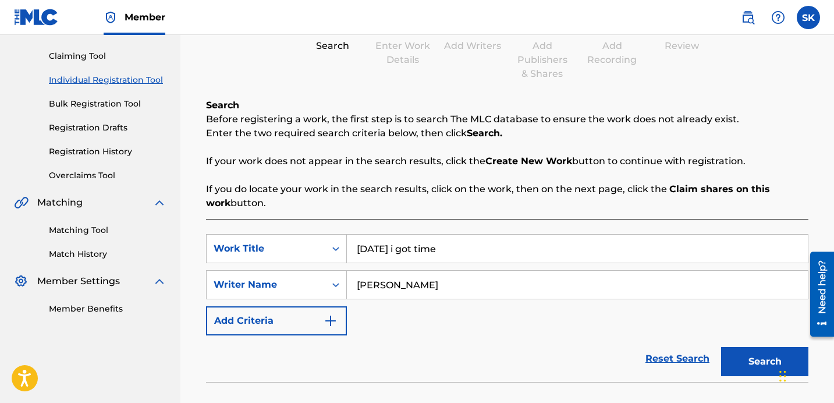
click at [463, 248] on input "today i got time" at bounding box center [577, 249] width 461 height 28
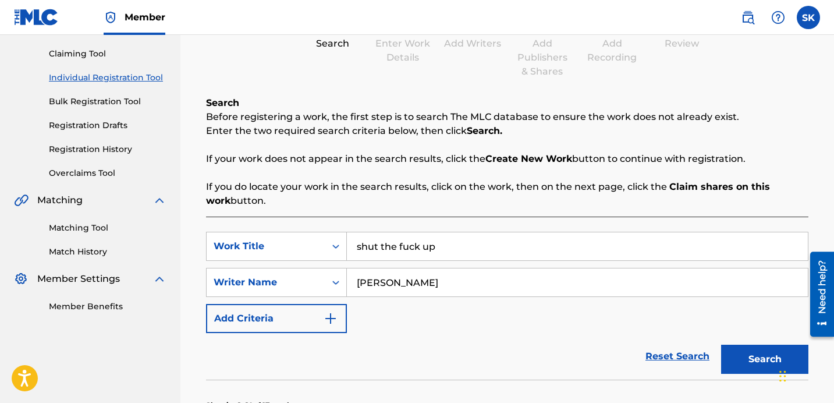
click at [466, 248] on input "shut the fuck up" at bounding box center [577, 246] width 461 height 28
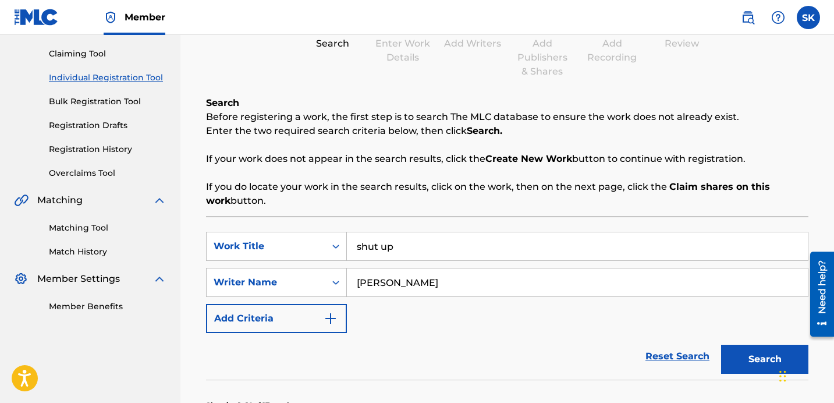
drag, startPoint x: 739, startPoint y: 363, endPoint x: 733, endPoint y: 367, distance: 6.8
click at [738, 363] on button "Search" at bounding box center [764, 359] width 87 height 29
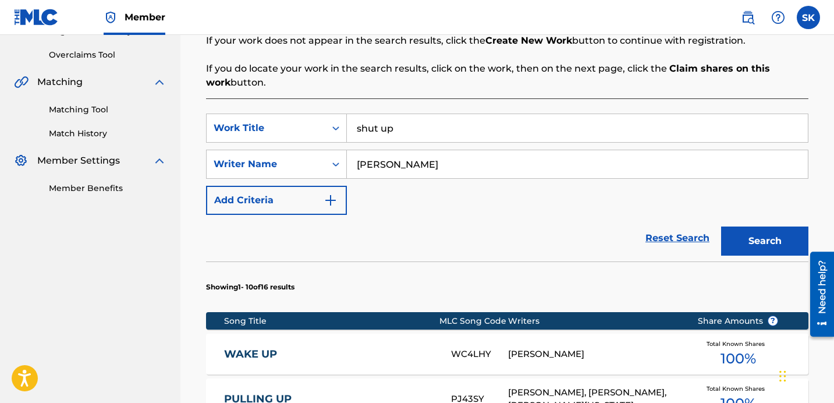
scroll to position [154, 0]
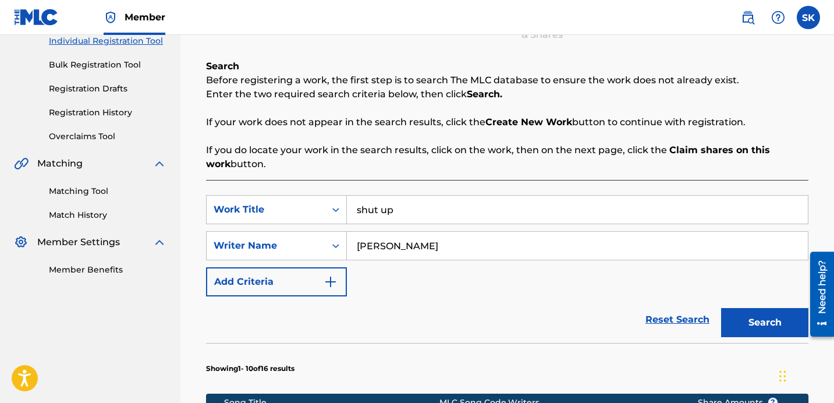
click at [395, 215] on input "shut up" at bounding box center [577, 210] width 461 height 28
click at [396, 215] on input "shut up" at bounding box center [577, 210] width 461 height 28
click at [721, 308] on button "Search" at bounding box center [764, 322] width 87 height 29
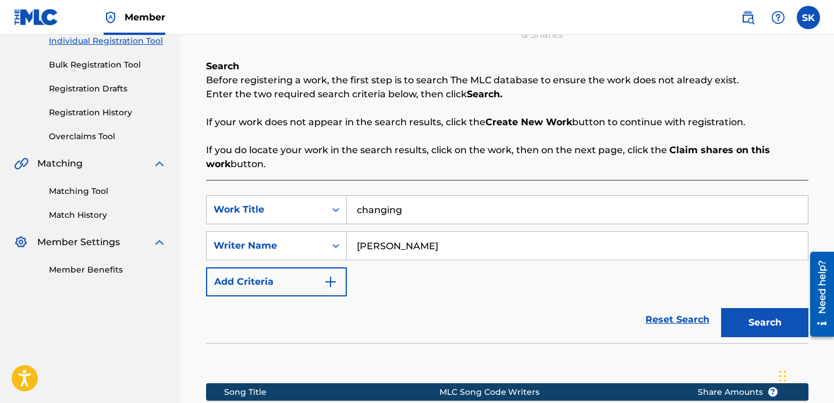
click at [743, 326] on button "Search" at bounding box center [764, 322] width 87 height 29
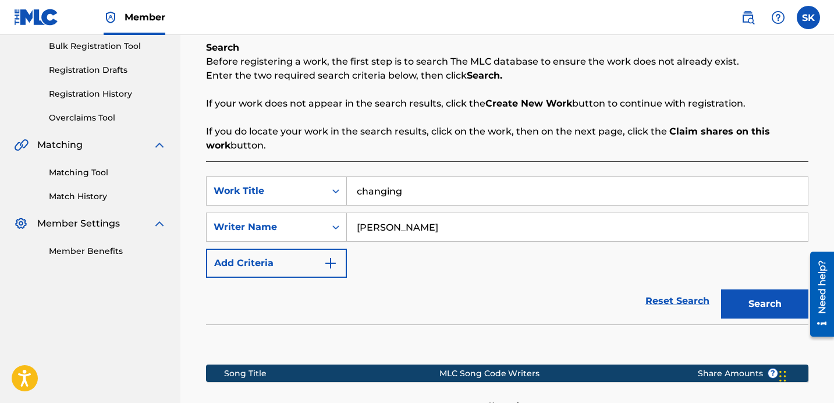
scroll to position [148, 0]
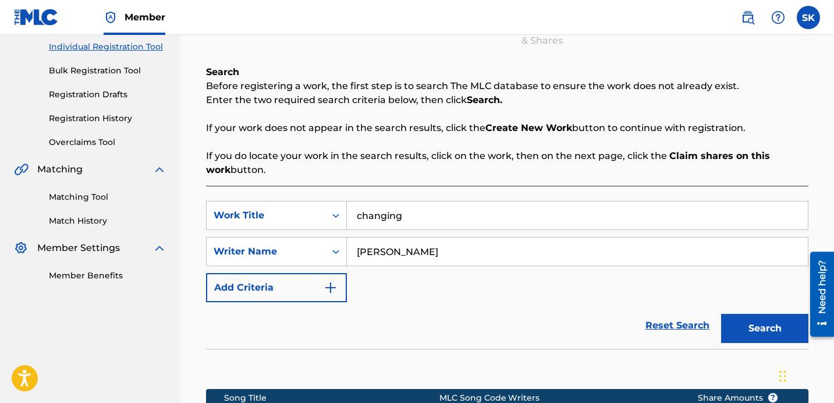
click at [389, 212] on input "changing" at bounding box center [577, 215] width 461 height 28
type input "28th song"
click at [721, 314] on button "Search" at bounding box center [764, 328] width 87 height 29
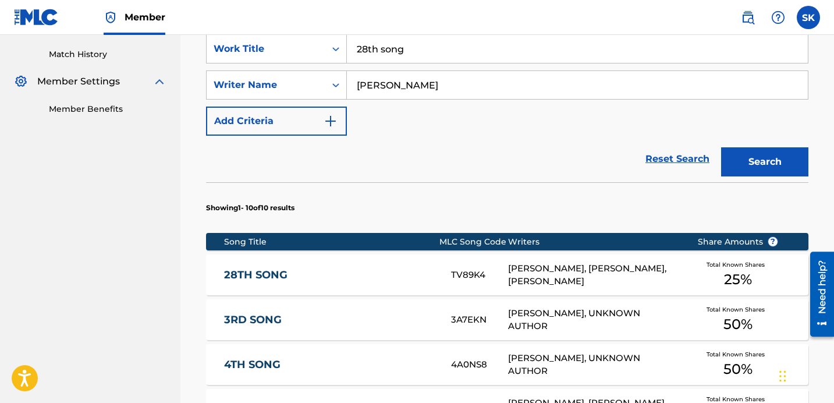
scroll to position [315, 0]
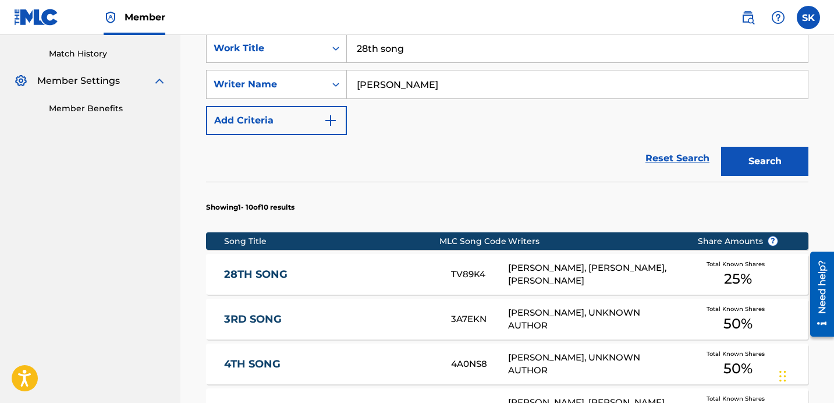
click at [464, 277] on div "TV89K4" at bounding box center [479, 274] width 57 height 13
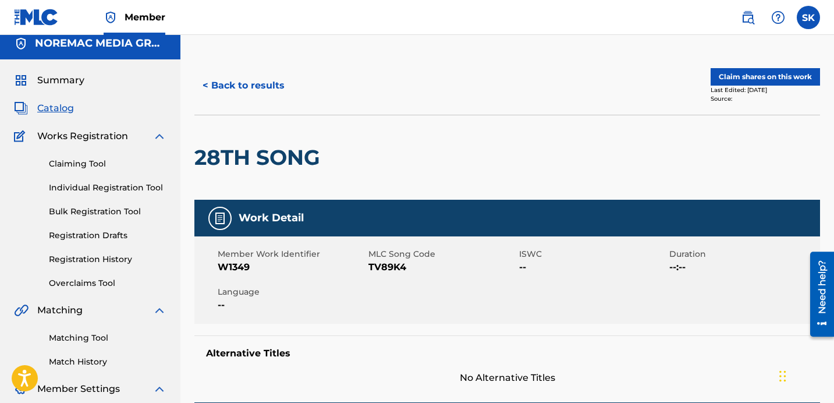
scroll to position [8, 0]
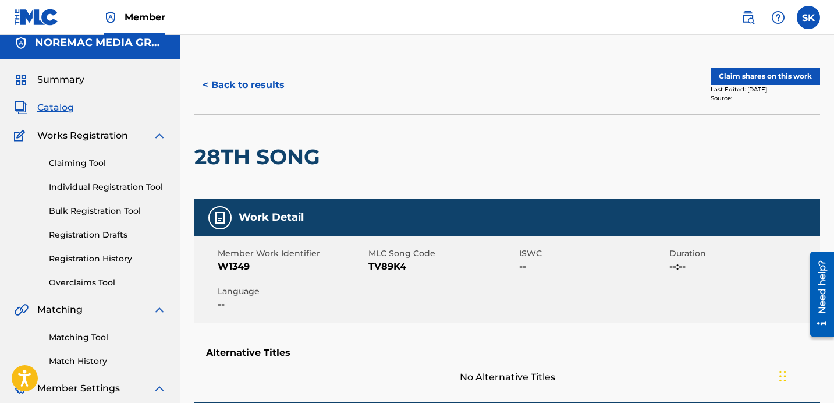
click at [374, 268] on span "TV89K4" at bounding box center [442, 267] width 148 height 14
copy span "TV89K4"
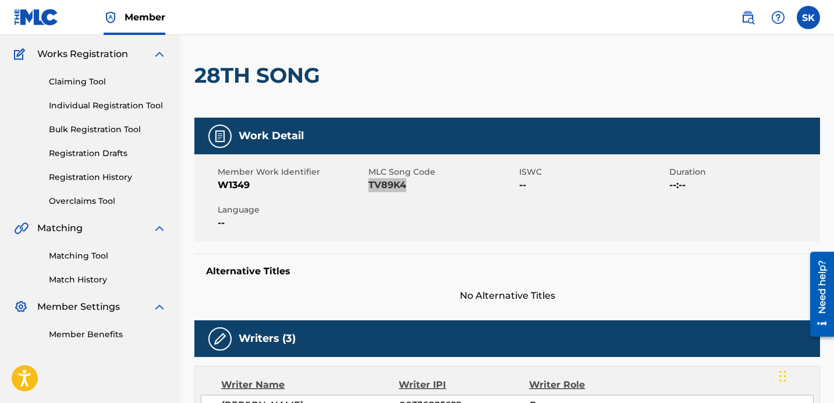
scroll to position [0, 0]
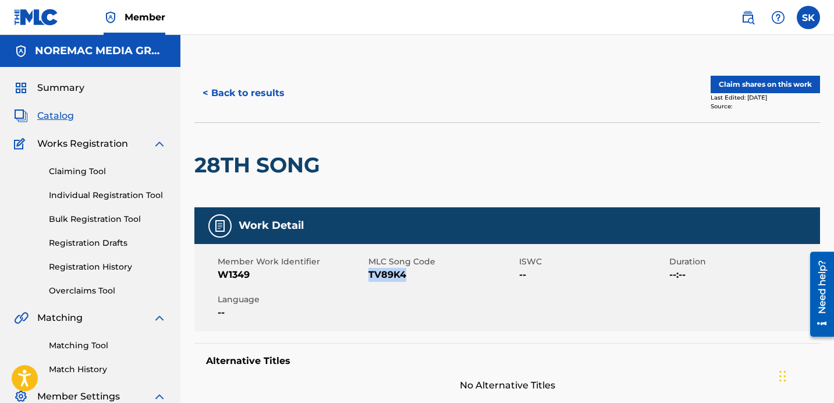
click at [734, 89] on button "Claim shares on this work" at bounding box center [765, 84] width 109 height 17
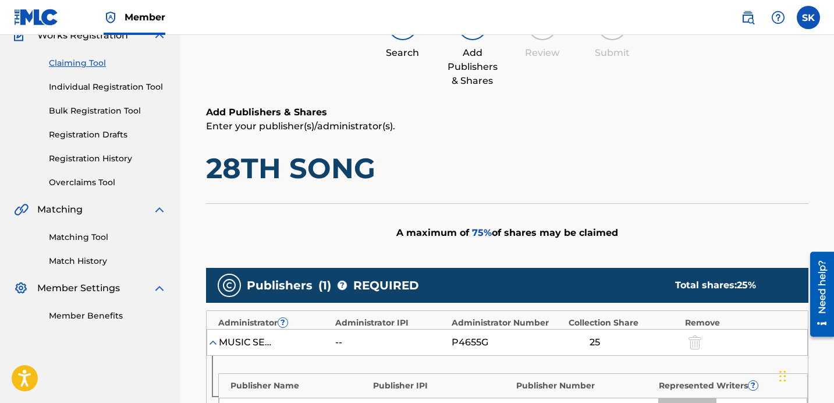
scroll to position [445, 0]
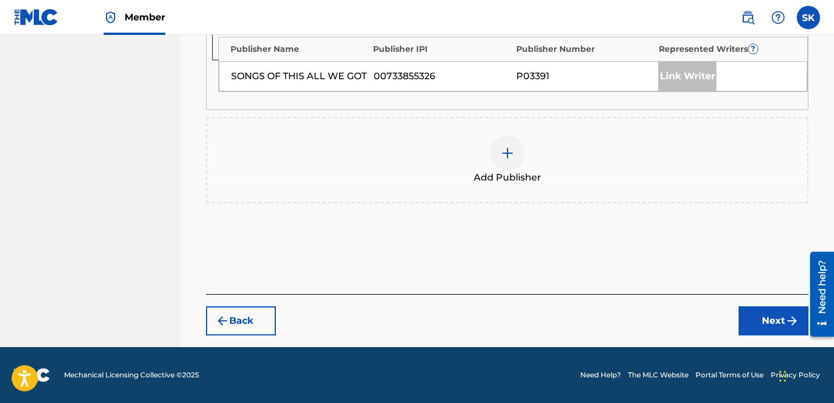
click at [528, 179] on span "Add Publisher" at bounding box center [508, 178] width 68 height 14
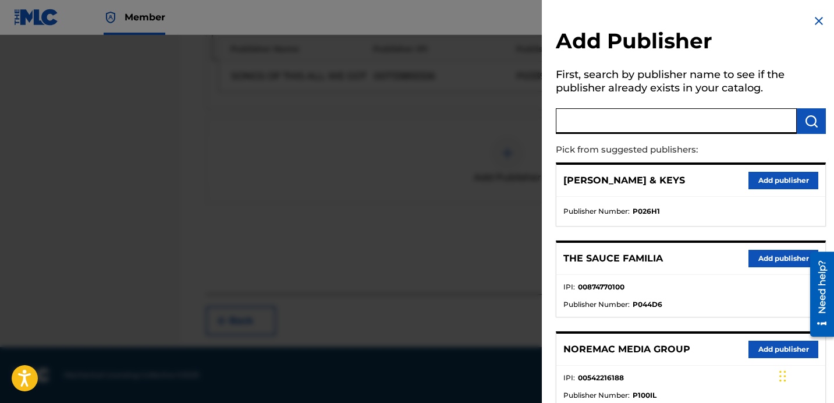
click at [619, 129] on input "text" at bounding box center [676, 121] width 241 height 26
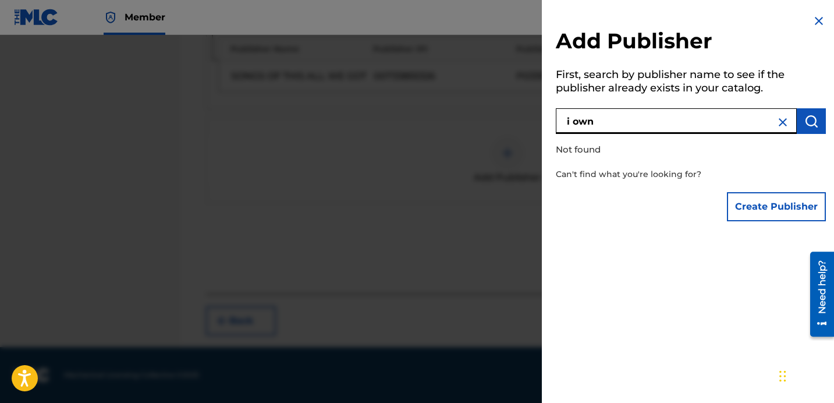
type input "i own"
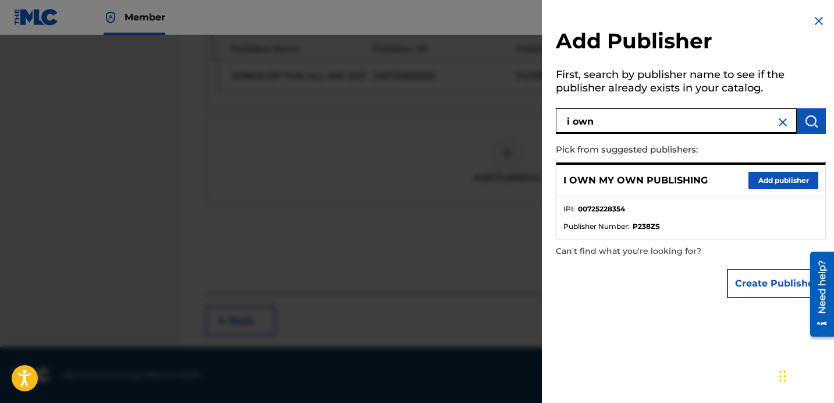
click at [784, 184] on button "Add publisher" at bounding box center [783, 180] width 70 height 17
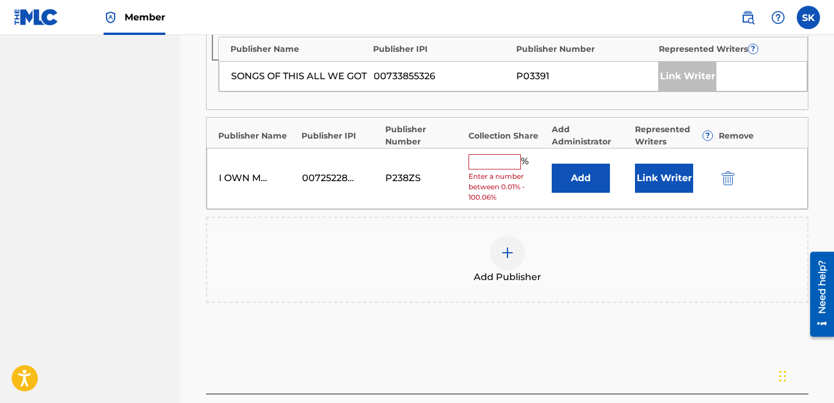
drag, startPoint x: 550, startPoint y: 171, endPoint x: 568, endPoint y: 177, distance: 19.1
click at [552, 172] on div "I OWN MY OWN PUBLISHING 00725228354 P238ZS % Enter a number between 0.01% - 100…" at bounding box center [507, 178] width 601 height 61
click at [570, 176] on button "Add" at bounding box center [581, 178] width 58 height 29
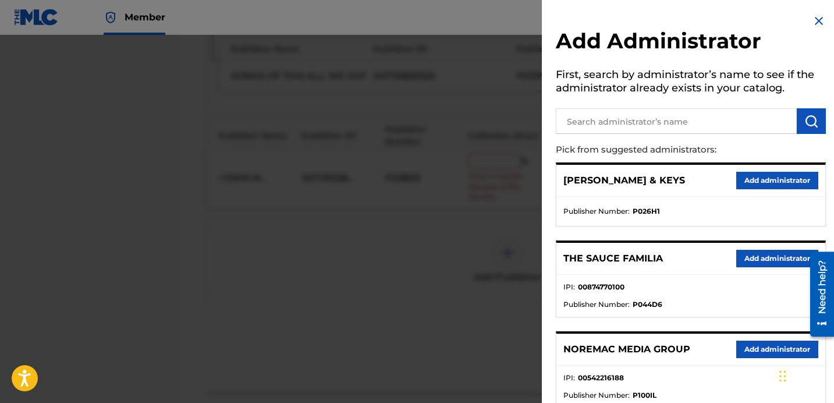
click at [612, 124] on input "text" at bounding box center [676, 121] width 241 height 26
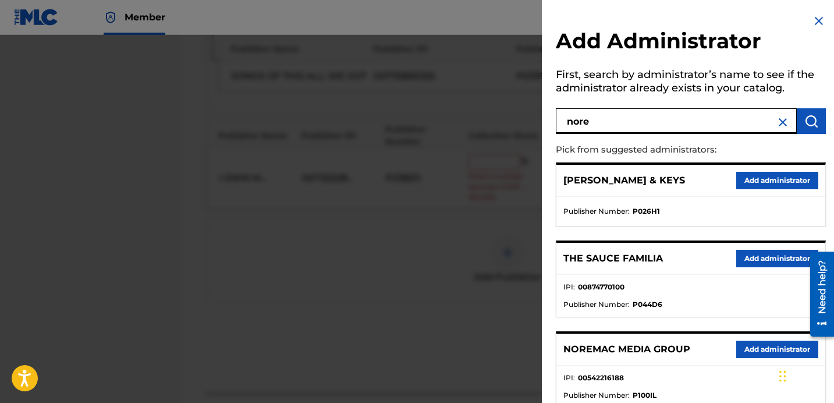
type input "nore"
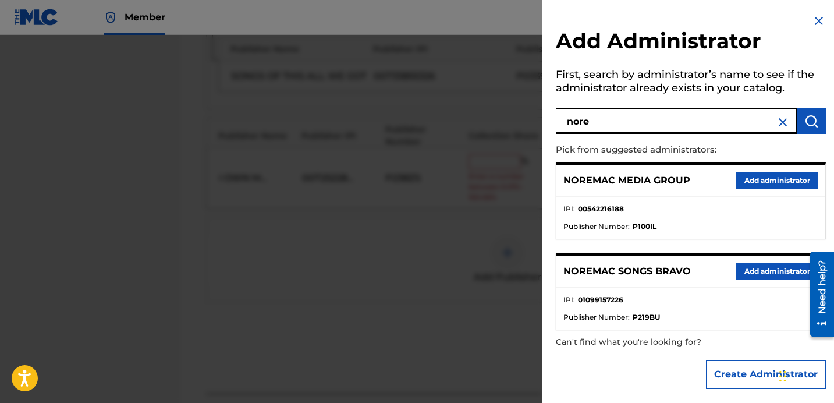
click at [756, 272] on button "Add administrator" at bounding box center [777, 270] width 82 height 17
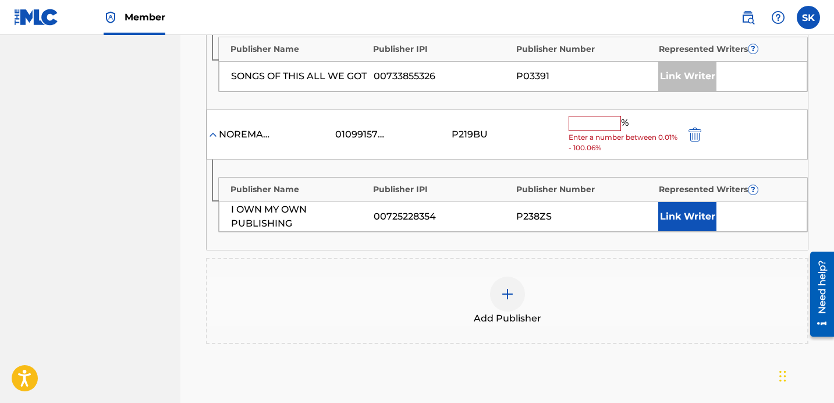
click at [598, 125] on input "text" at bounding box center [595, 123] width 52 height 15
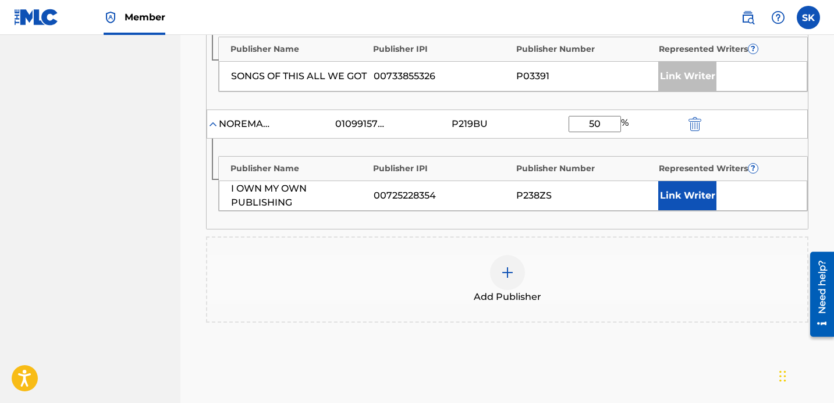
type input "50"
click at [684, 194] on button "Link Writer" at bounding box center [687, 195] width 58 height 29
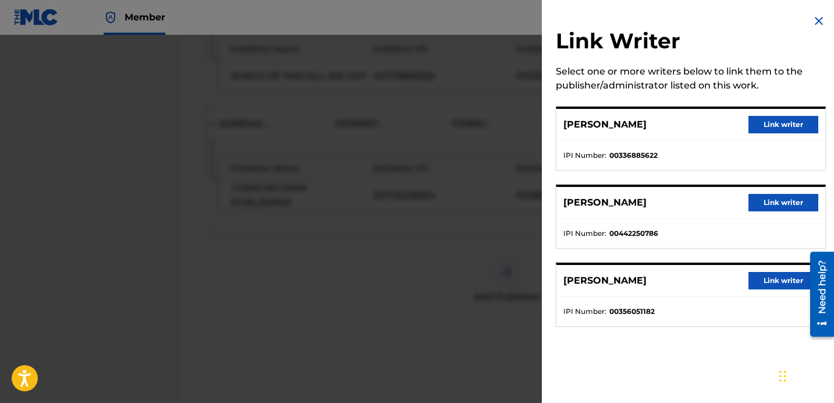
drag, startPoint x: 767, startPoint y: 119, endPoint x: 768, endPoint y: 126, distance: 6.5
click at [766, 119] on button "Link writer" at bounding box center [783, 124] width 70 height 17
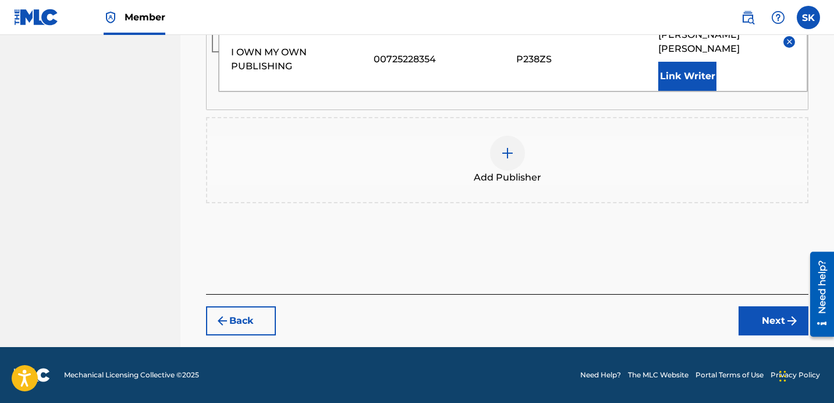
click at [757, 312] on button "Next" at bounding box center [773, 320] width 70 height 29
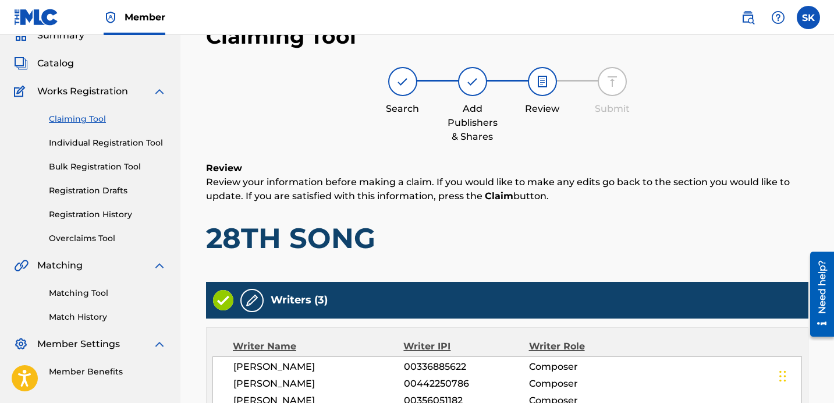
scroll to position [612, 0]
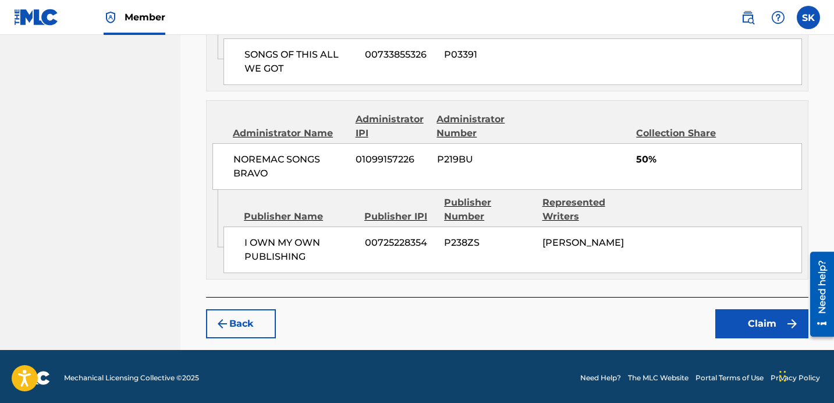
click at [737, 320] on button "Claim" at bounding box center [761, 323] width 93 height 29
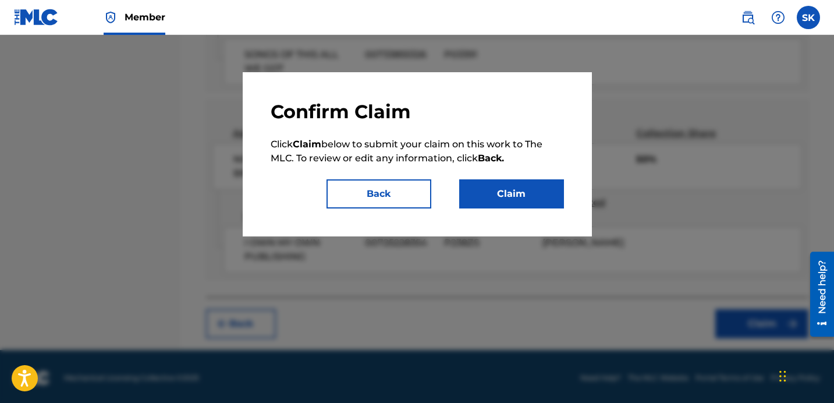
click at [511, 193] on button "Claim" at bounding box center [511, 193] width 105 height 29
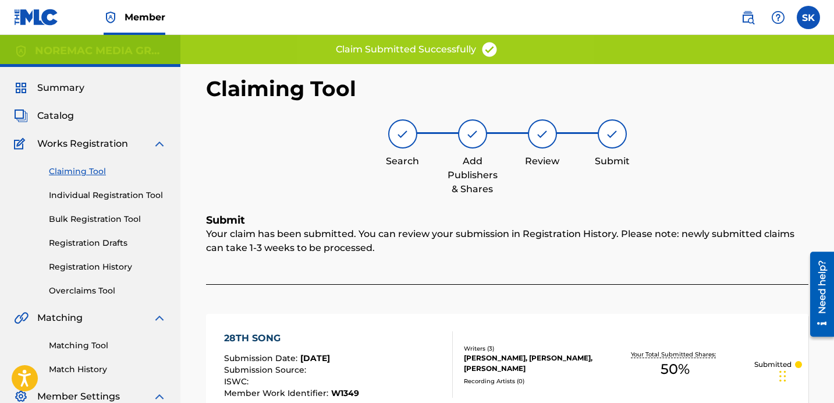
scroll to position [35, 0]
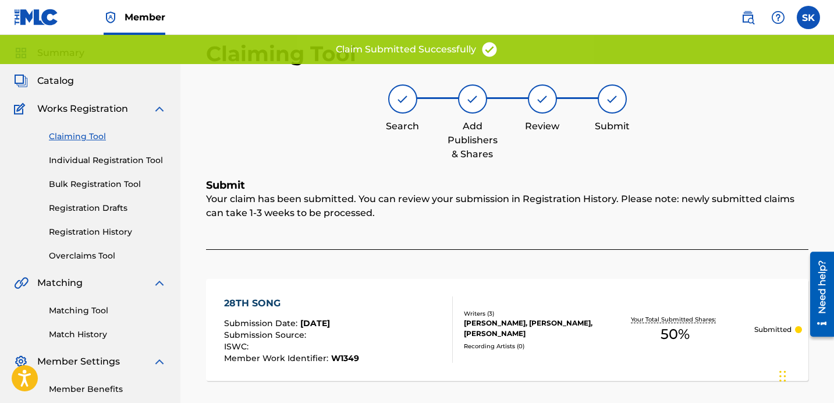
click at [113, 161] on link "Individual Registration Tool" at bounding box center [108, 160] width 118 height 12
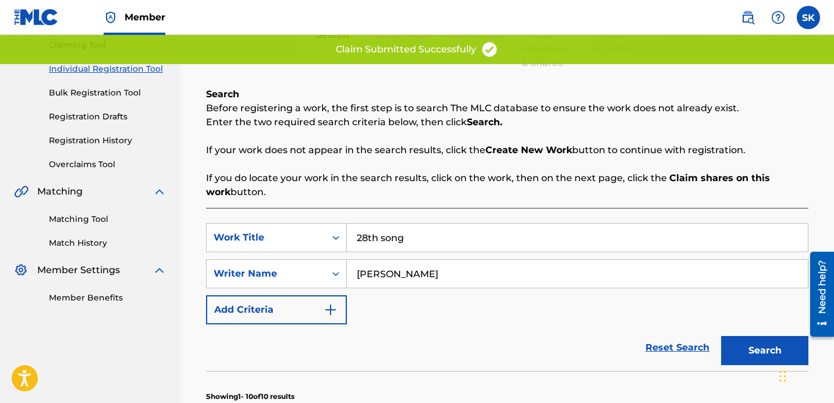
scroll to position [130, 0]
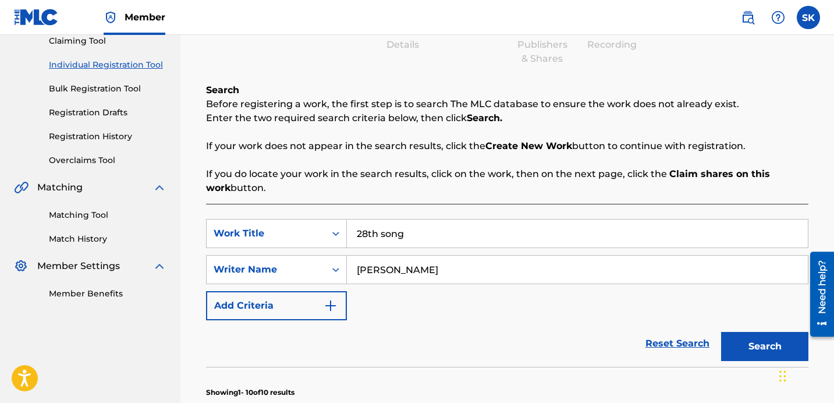
click at [445, 237] on input "28th song" at bounding box center [577, 233] width 461 height 28
type input "leash on life"
click at [721, 332] on button "Search" at bounding box center [764, 346] width 87 height 29
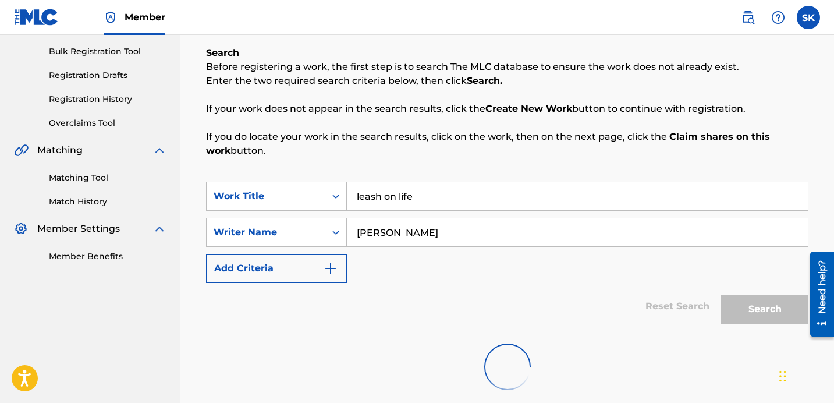
scroll to position [276, 0]
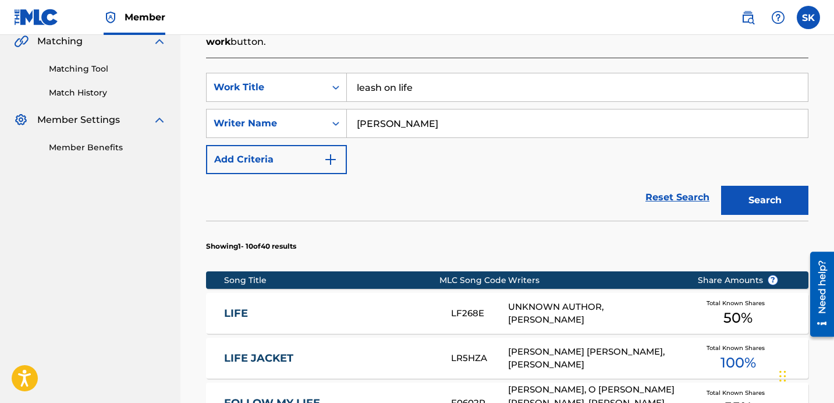
click at [537, 224] on section "Showing 1 - 10 of 40 results" at bounding box center [507, 243] width 602 height 45
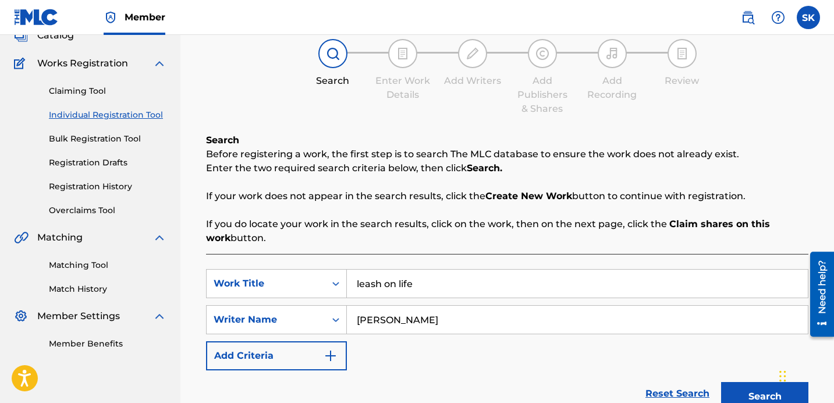
scroll to position [0, 0]
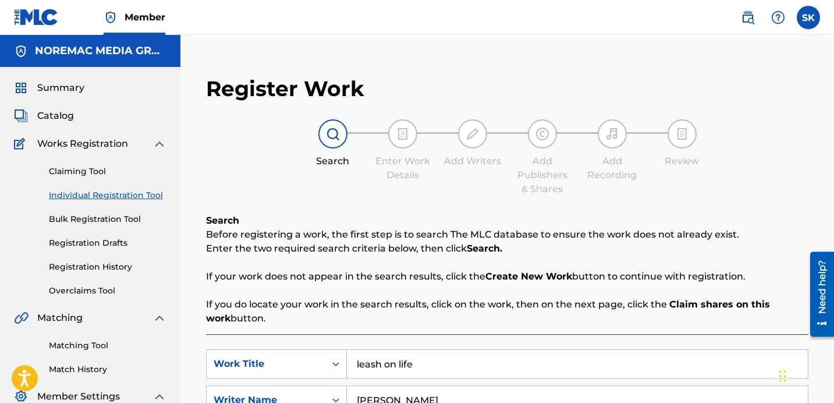
click at [68, 116] on span "Catalog" at bounding box center [55, 116] width 37 height 14
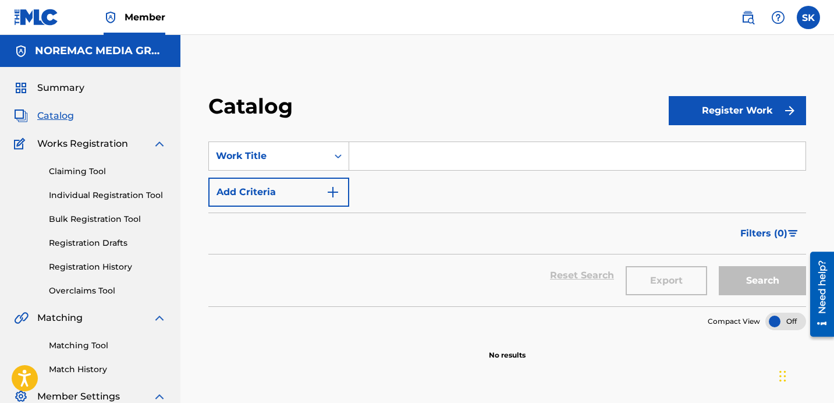
click at [376, 162] on input "Search Form" at bounding box center [577, 156] width 456 height 28
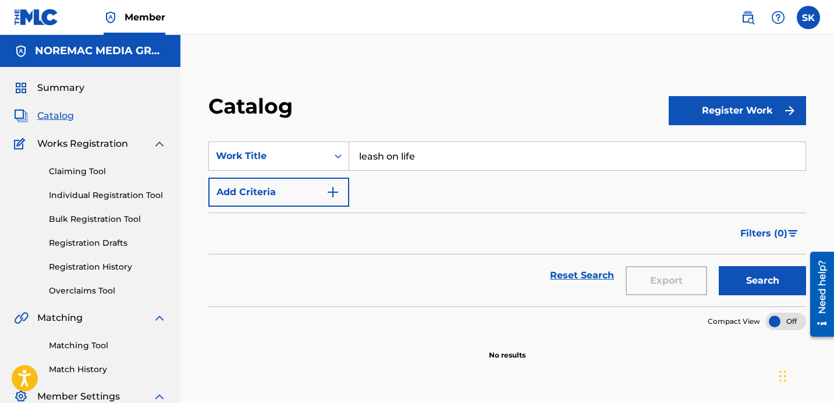
type input "leash on life"
click at [719, 266] on button "Search" at bounding box center [762, 280] width 87 height 29
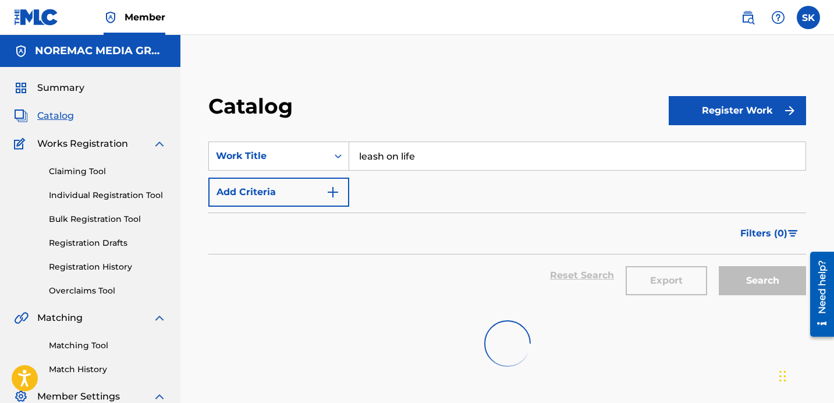
click at [373, 275] on div "Reset Search Export Search" at bounding box center [507, 275] width 598 height 42
click at [456, 198] on div "SearchWithCriteriaa80b09a1-b0f1-4028-8d6a-1e1b787a818a Work Title leash on life…" at bounding box center [507, 173] width 598 height 65
click at [481, 230] on div "Filters ( 0 )" at bounding box center [507, 233] width 598 height 42
click at [55, 79] on div "Summary Catalog Works Registration Claiming Tool Individual Registration Tool B…" at bounding box center [90, 255] width 180 height 377
click at [55, 84] on span "Summary" at bounding box center [60, 88] width 47 height 14
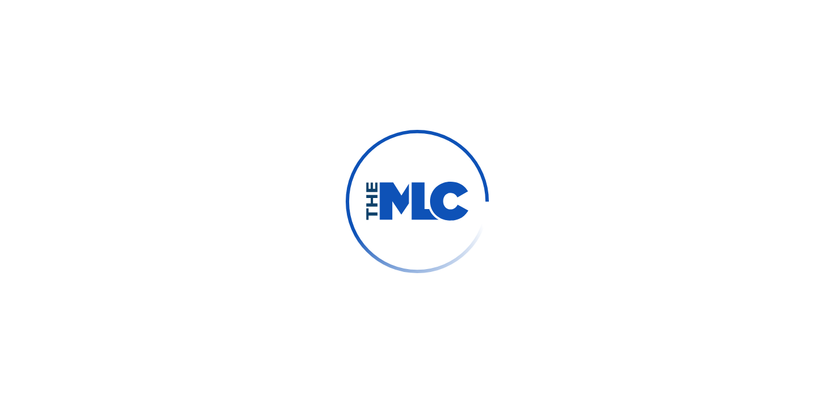
click at [570, 111] on div at bounding box center [417, 201] width 834 height 403
click at [573, 113] on div at bounding box center [417, 201] width 834 height 403
click at [567, 123] on div at bounding box center [417, 201] width 834 height 403
click at [535, 122] on div at bounding box center [417, 201] width 834 height 403
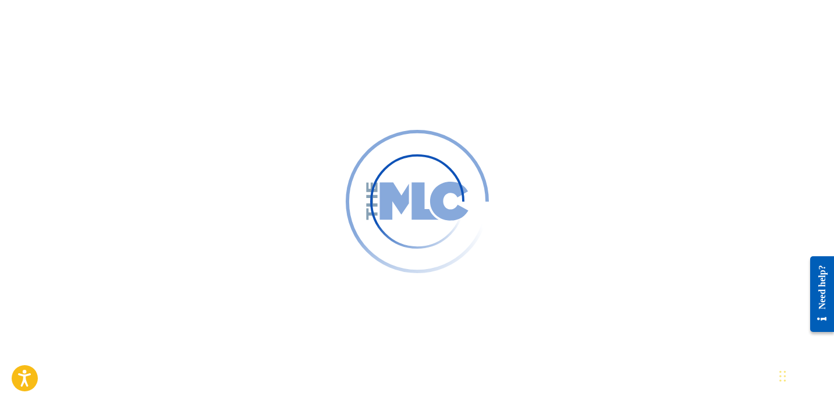
click at [215, 95] on div at bounding box center [417, 201] width 834 height 403
click at [229, 73] on div at bounding box center [417, 201] width 834 height 403
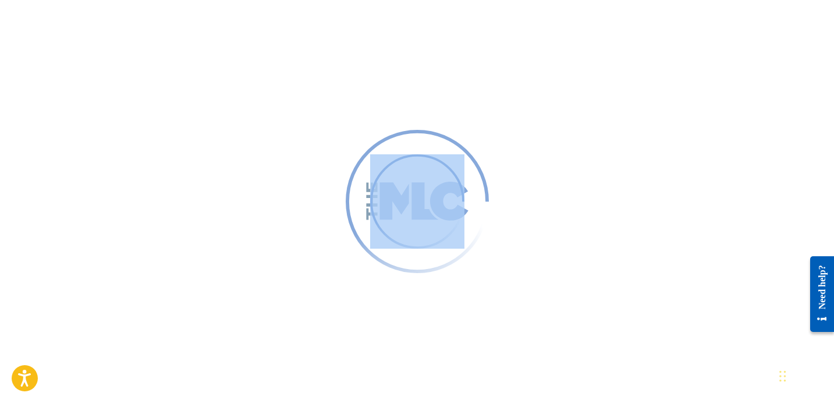
click at [229, 73] on div at bounding box center [417, 201] width 834 height 403
drag, startPoint x: 231, startPoint y: 68, endPoint x: 237, endPoint y: 73, distance: 8.7
click at [231, 68] on div at bounding box center [417, 201] width 834 height 403
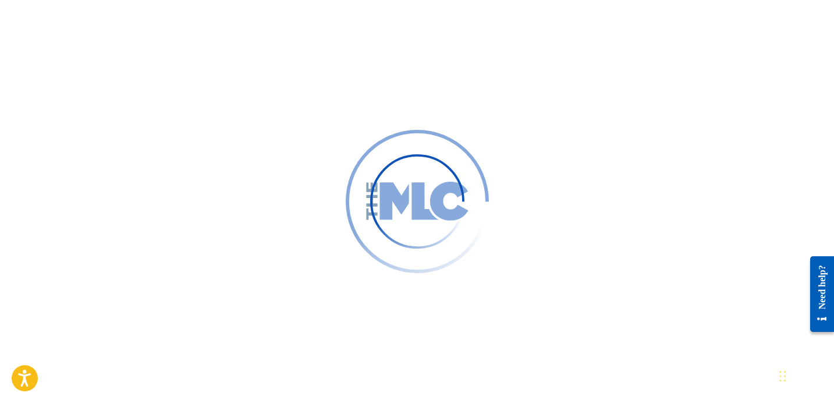
click at [260, 80] on div at bounding box center [417, 201] width 834 height 403
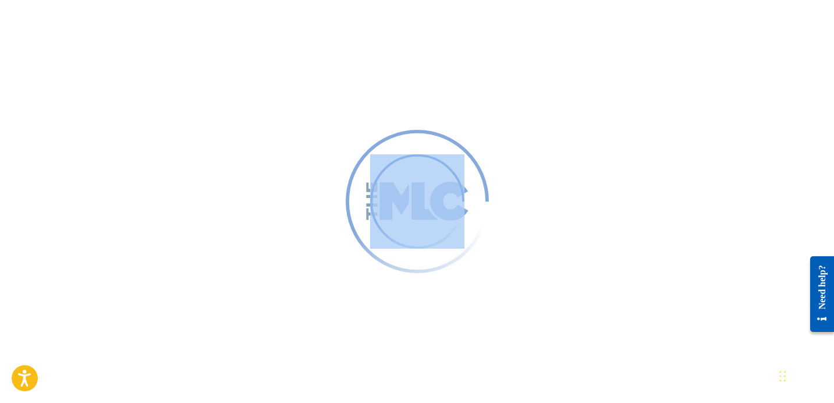
click at [265, 87] on div at bounding box center [417, 201] width 834 height 403
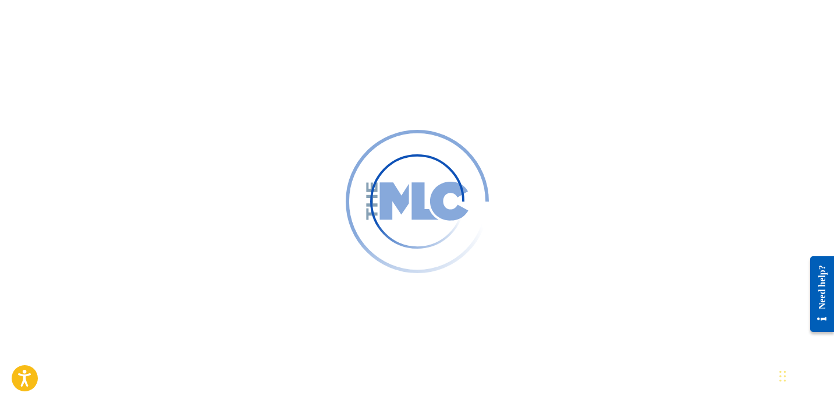
click at [267, 90] on div at bounding box center [417, 201] width 834 height 403
click at [267, 88] on div at bounding box center [417, 201] width 834 height 403
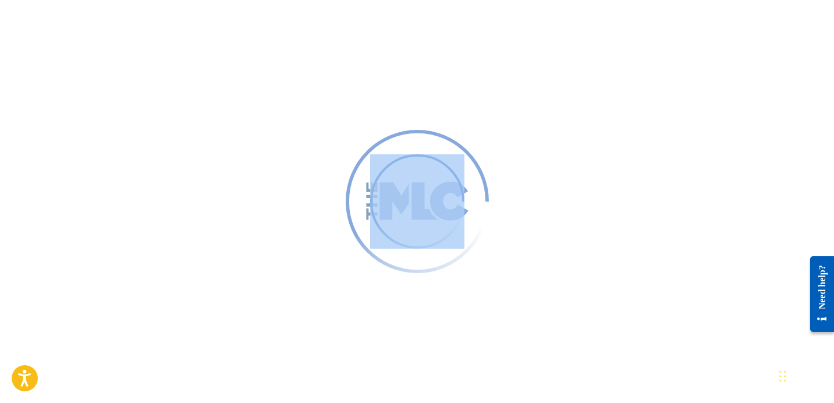
click at [268, 88] on div at bounding box center [417, 201] width 834 height 403
click at [261, 59] on div at bounding box center [417, 201] width 834 height 403
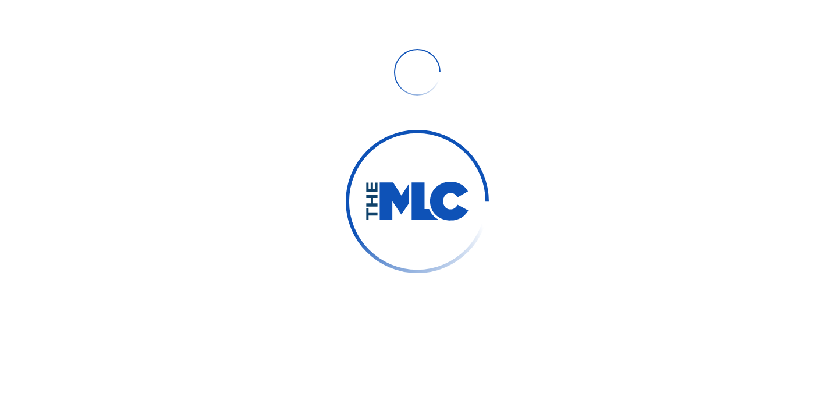
click at [274, 49] on div at bounding box center [417, 72] width 834 height 74
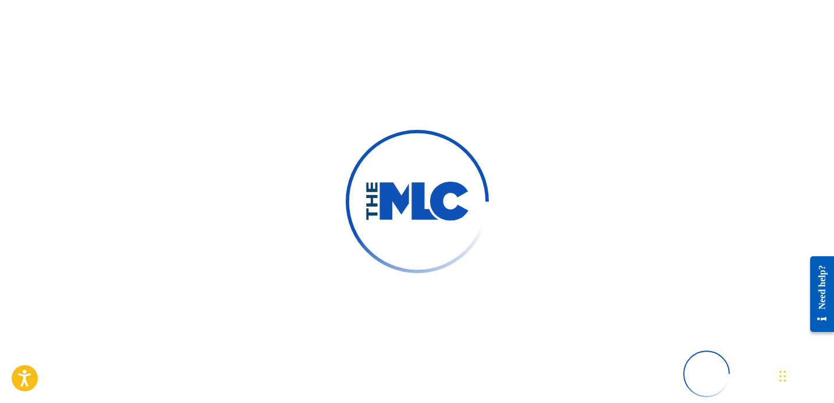
drag, startPoint x: 276, startPoint y: 90, endPoint x: 278, endPoint y: 97, distance: 7.2
click at [276, 90] on div at bounding box center [417, 201] width 834 height 403
click at [641, 177] on div at bounding box center [417, 201] width 834 height 403
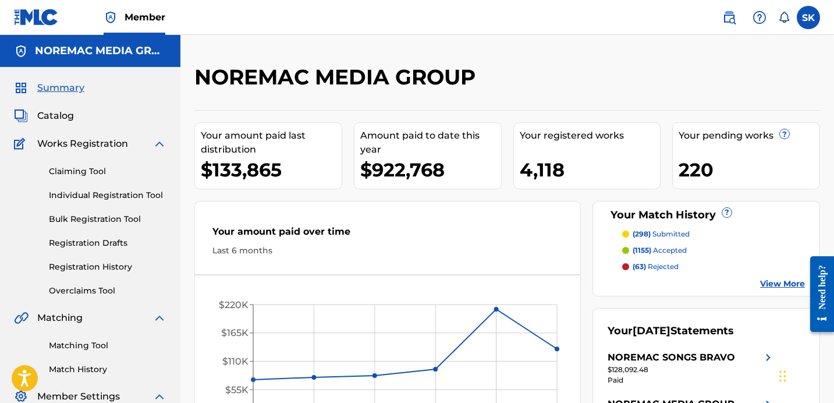
click at [63, 121] on span "Catalog" at bounding box center [55, 116] width 37 height 14
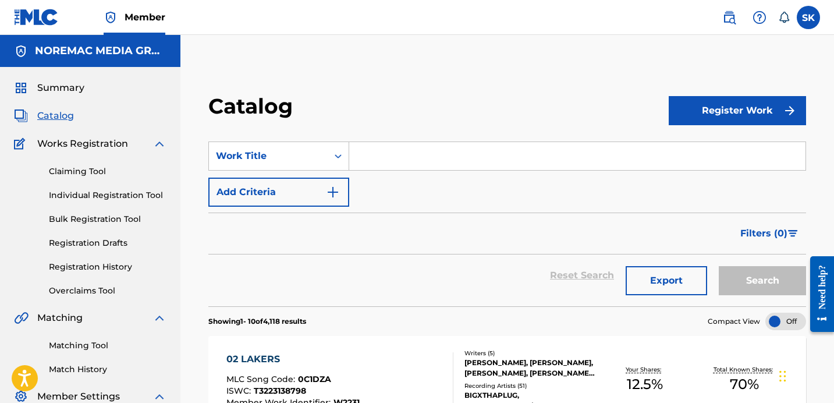
click at [379, 161] on input "Search Form" at bounding box center [577, 156] width 456 height 28
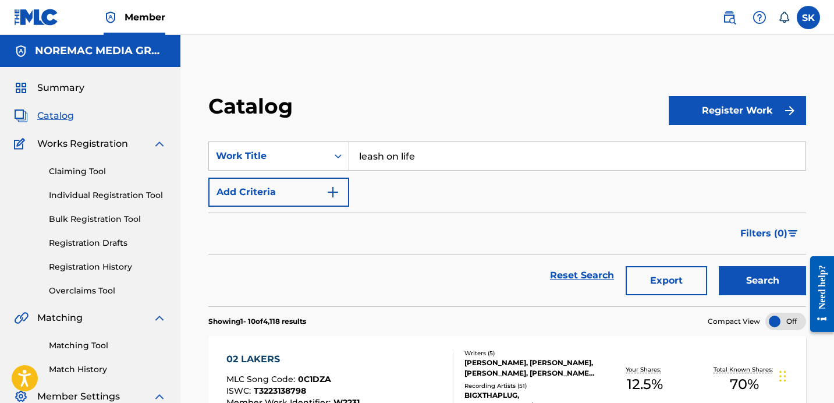
type input "leash on life"
click at [719, 266] on button "Search" at bounding box center [762, 280] width 87 height 29
click at [431, 116] on div "Catalog" at bounding box center [438, 110] width 460 height 34
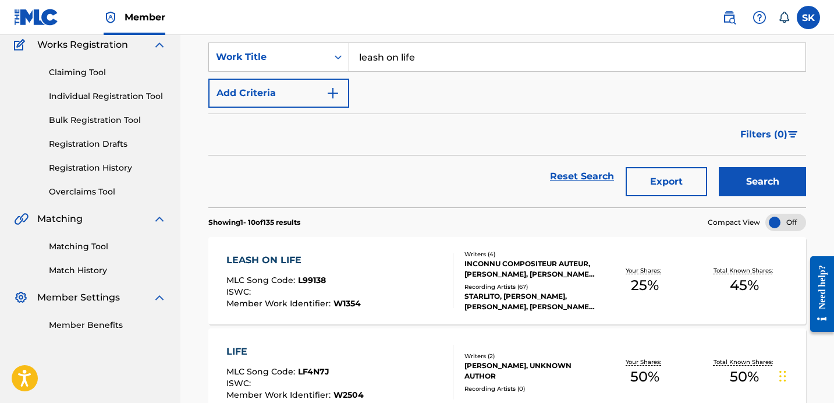
scroll to position [101, 0]
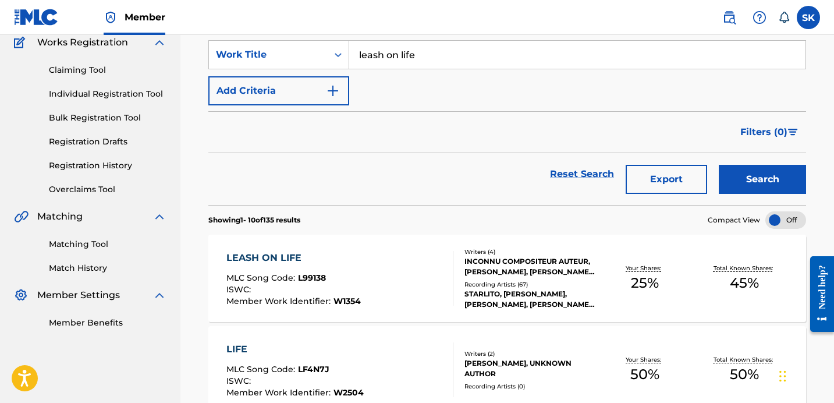
click at [439, 277] on div "LEASH ON LIFE MLC Song Code : L99138 ISWC : Member Work Identifier : W1354" at bounding box center [339, 278] width 227 height 55
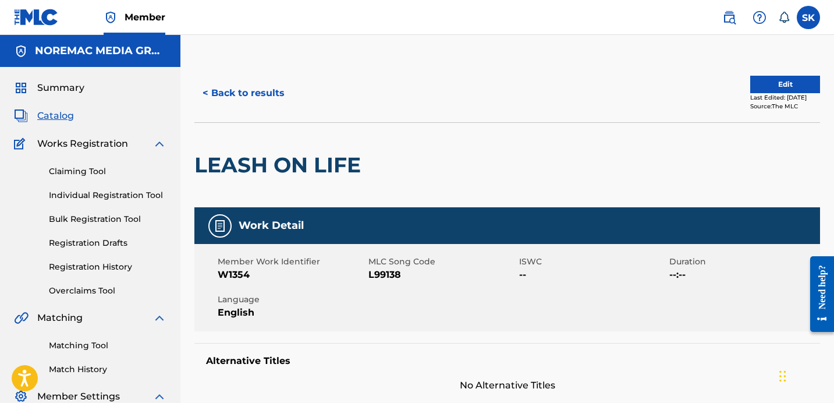
click at [263, 94] on button "< Back to results" at bounding box center [243, 93] width 98 height 29
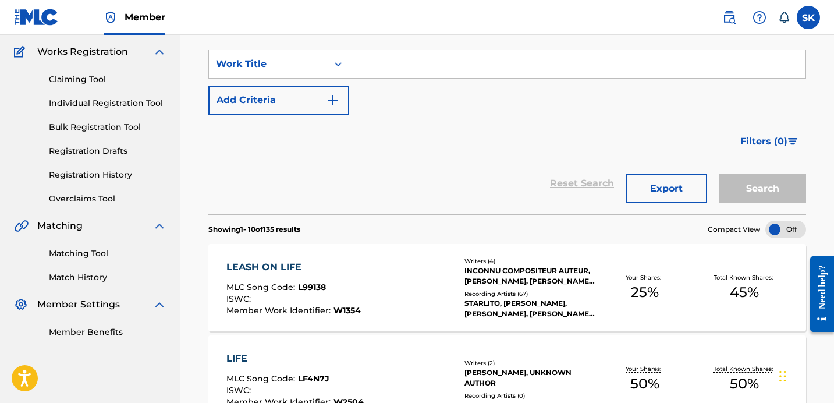
scroll to position [81, 0]
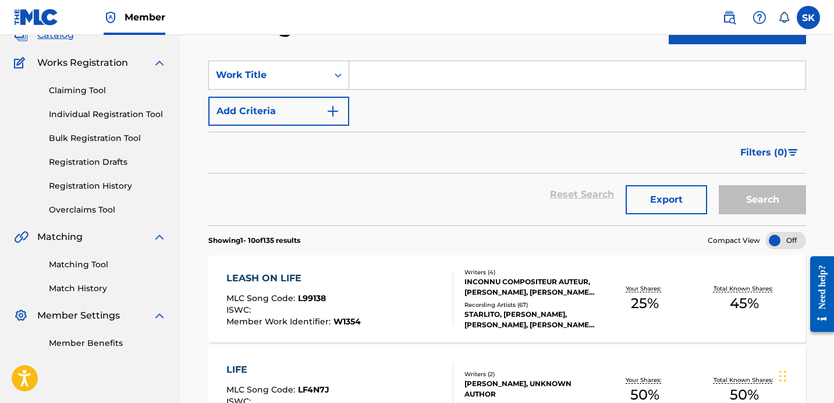
click at [115, 109] on link "Individual Registration Tool" at bounding box center [108, 114] width 118 height 12
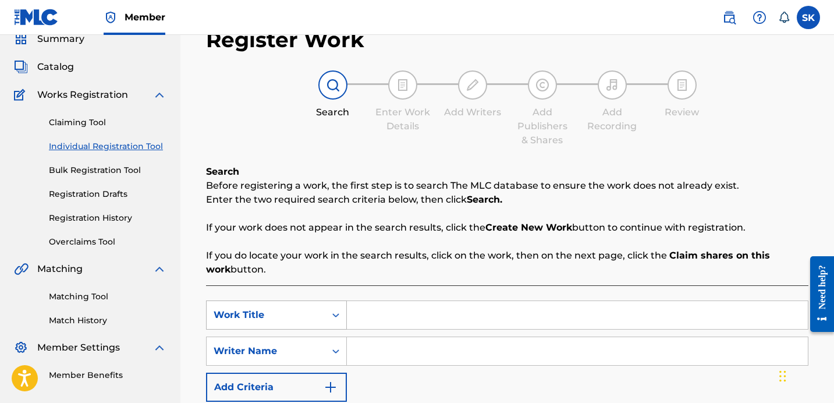
scroll to position [100, 0]
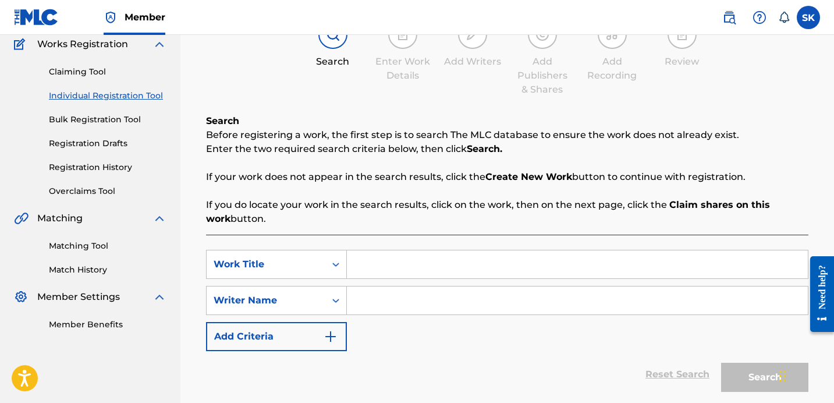
click at [379, 262] on input "Search Form" at bounding box center [577, 264] width 461 height 28
type input "idgaf"
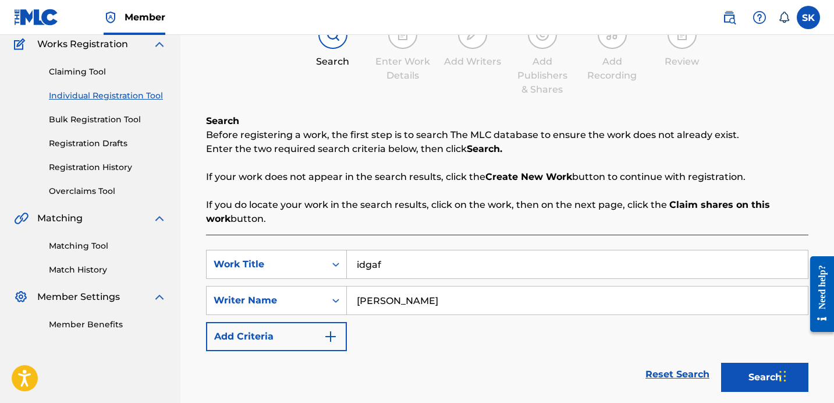
type input "[PERSON_NAME]"
click at [721, 363] on button "Search" at bounding box center [764, 377] width 87 height 29
click at [431, 48] on div "Enter Work Details" at bounding box center [403, 51] width 58 height 63
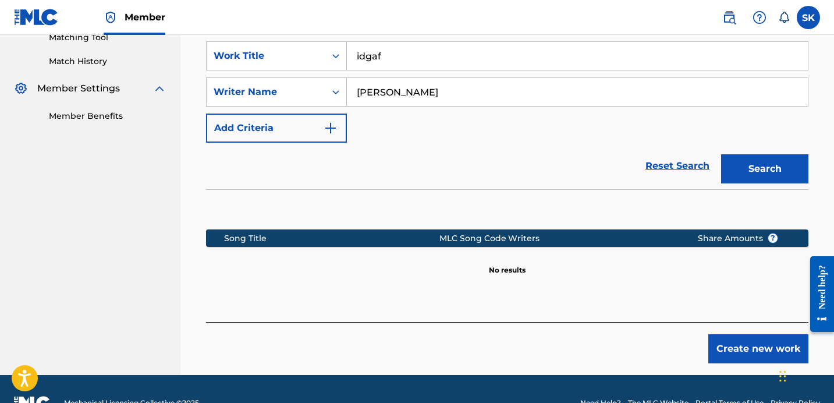
click at [740, 172] on button "Search" at bounding box center [764, 168] width 87 height 29
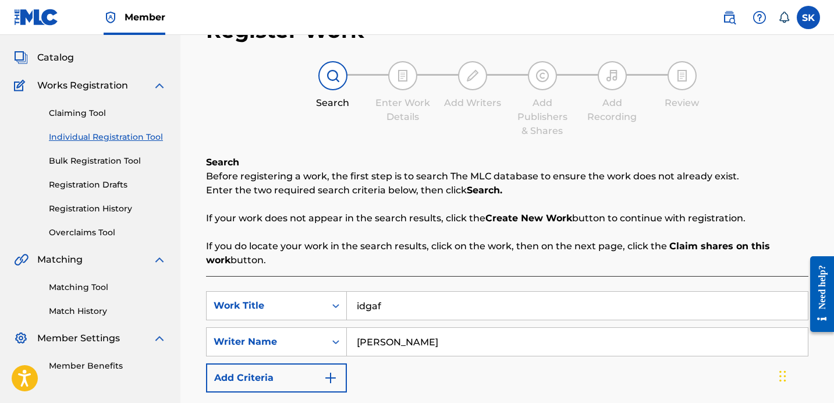
scroll to position [161, 0]
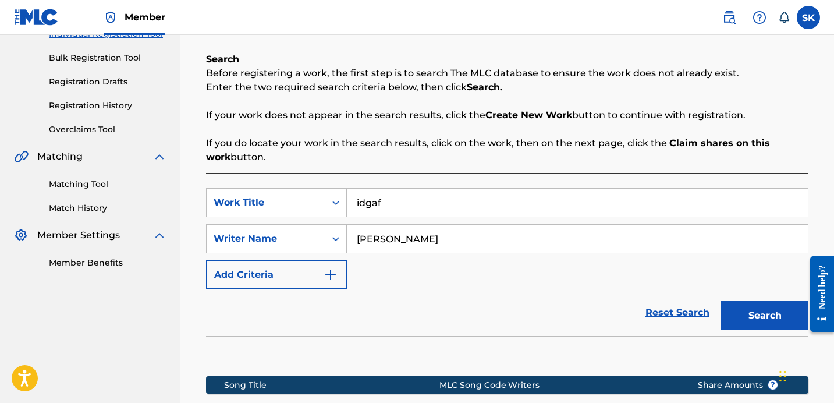
click at [396, 213] on input "idgaf" at bounding box center [577, 203] width 461 height 28
click at [396, 212] on input "idgaf" at bounding box center [577, 203] width 461 height 28
click at [396, 214] on input "idgaf" at bounding box center [577, 203] width 461 height 28
click at [399, 214] on input "idgaf" at bounding box center [577, 203] width 461 height 28
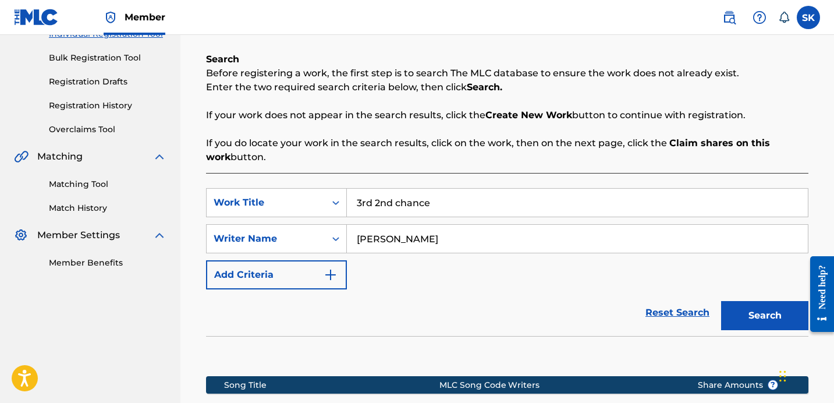
click at [721, 301] on button "Search" at bounding box center [764, 315] width 87 height 29
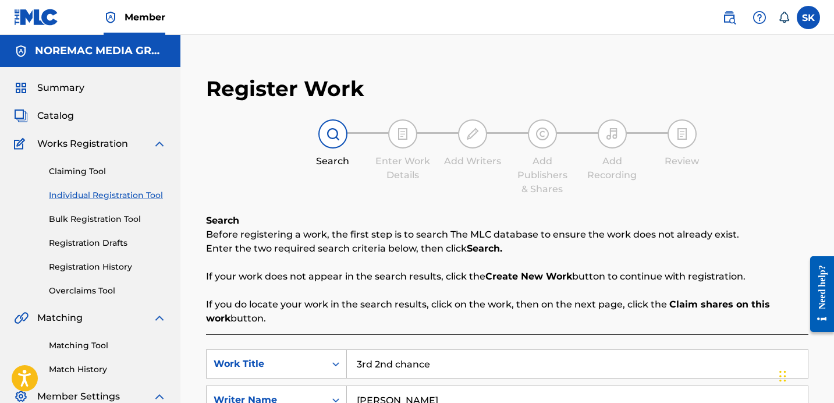
scroll to position [232, 0]
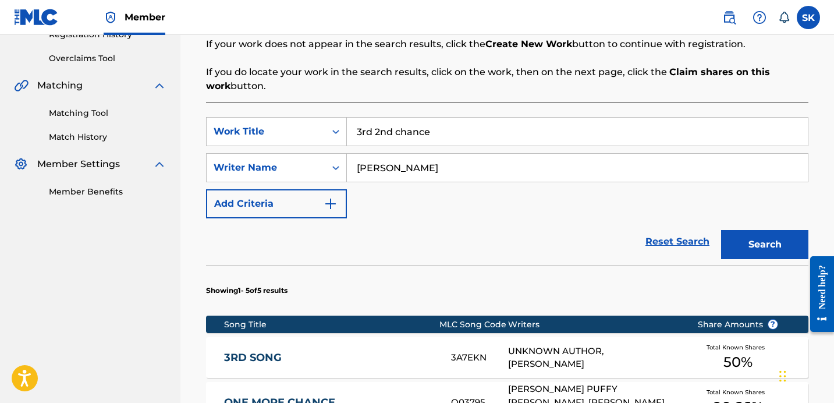
click at [396, 148] on div "SearchWithCriteria0363e5d4-1eb4-4a81-a935-282d496bbe47 Work Title 3rd 2nd chanc…" at bounding box center [507, 167] width 602 height 101
click at [399, 132] on input "3rd 2nd chance" at bounding box center [577, 132] width 461 height 28
click at [399, 131] on input "3rd 2nd chance" at bounding box center [577, 132] width 461 height 28
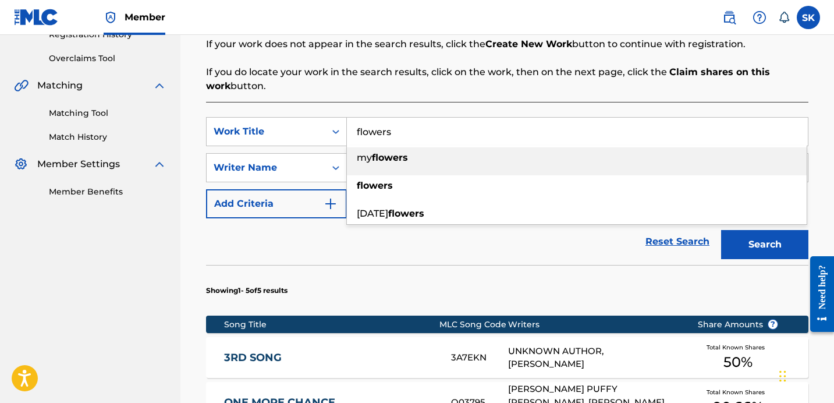
click at [408, 178] on div "flowers" at bounding box center [577, 185] width 460 height 21
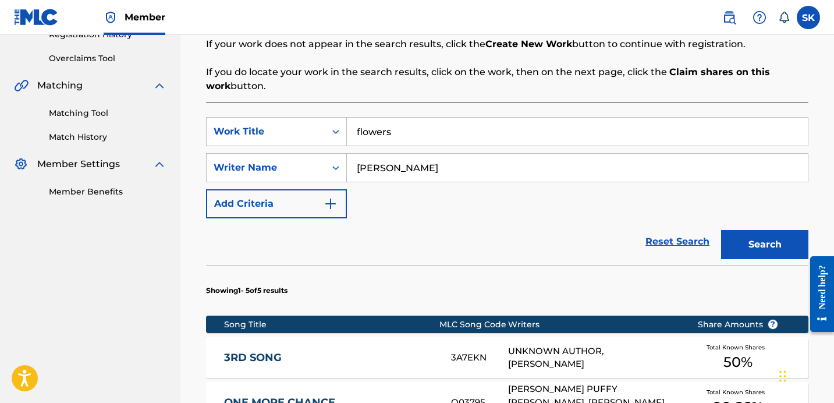
drag, startPoint x: 760, startPoint y: 247, endPoint x: 750, endPoint y: 255, distance: 12.9
click at [760, 247] on button "Search" at bounding box center [764, 244] width 87 height 29
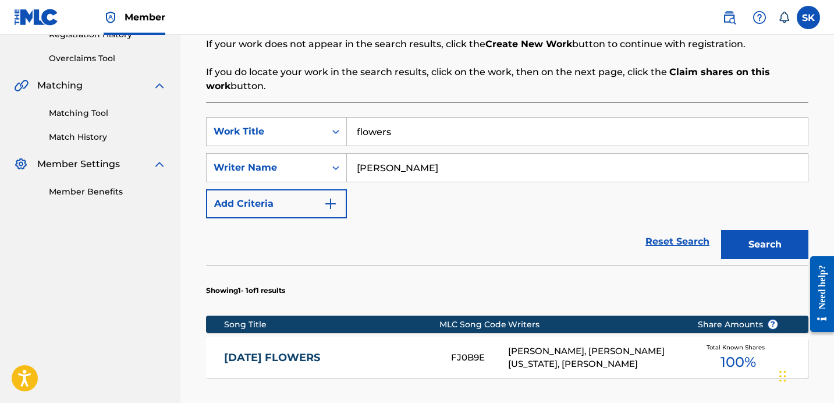
click at [549, 244] on div "Reset Search Search" at bounding box center [507, 241] width 602 height 47
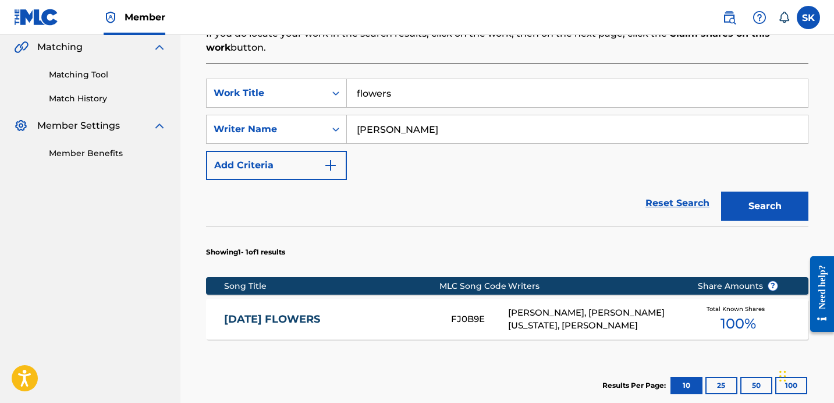
scroll to position [276, 0]
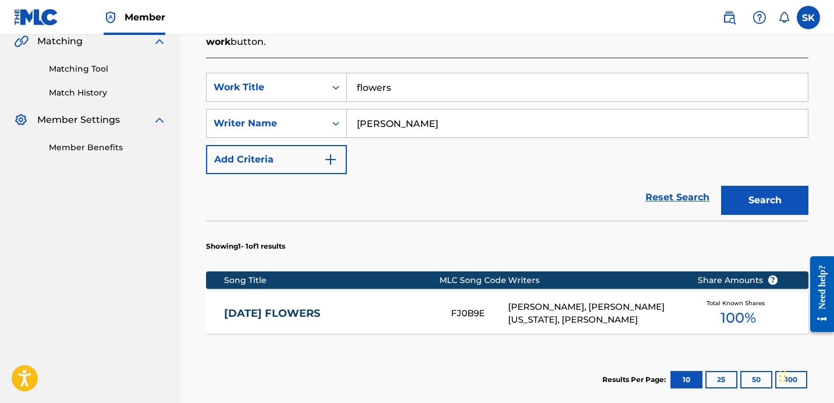
click at [389, 83] on input "flowers" at bounding box center [577, 87] width 461 height 28
click at [721, 186] on button "Search" at bounding box center [764, 200] width 87 height 29
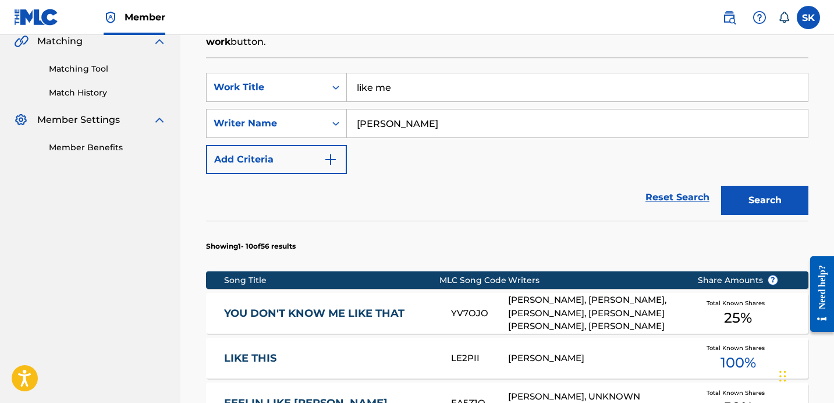
drag, startPoint x: 463, startPoint y: 157, endPoint x: 459, endPoint y: 196, distance: 39.3
click at [463, 159] on div "SearchWithCriteria0363e5d4-1eb4-4a81-a935-282d496bbe47 Work Title like me Searc…" at bounding box center [507, 123] width 602 height 101
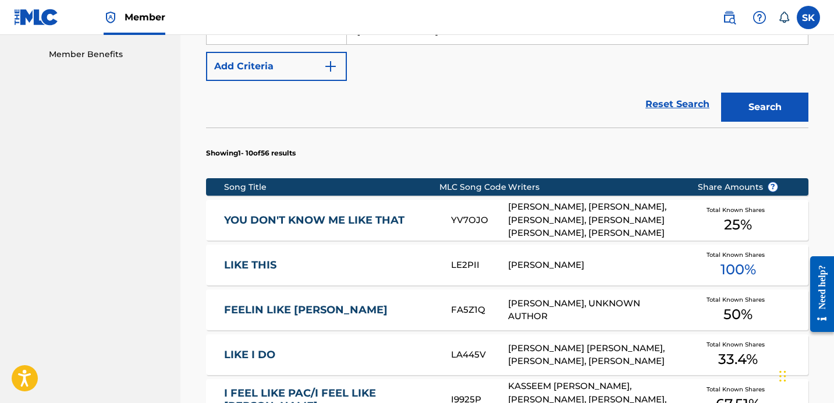
scroll to position [307, 0]
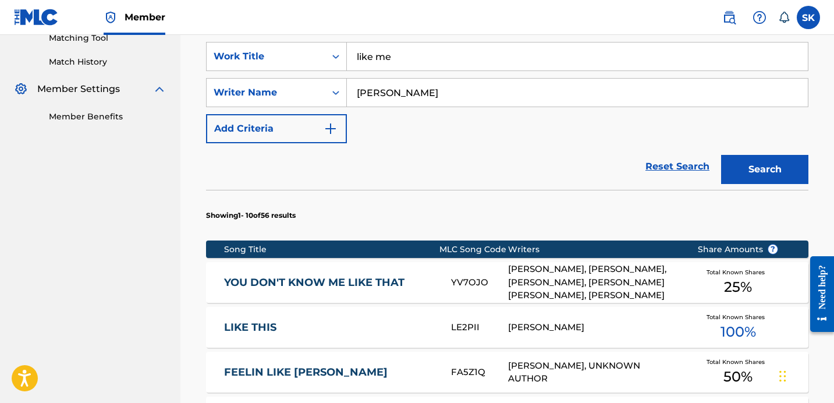
click at [376, 65] on input "like me" at bounding box center [577, 56] width 461 height 28
drag, startPoint x: 421, startPoint y: 156, endPoint x: 468, endPoint y: 162, distance: 48.1
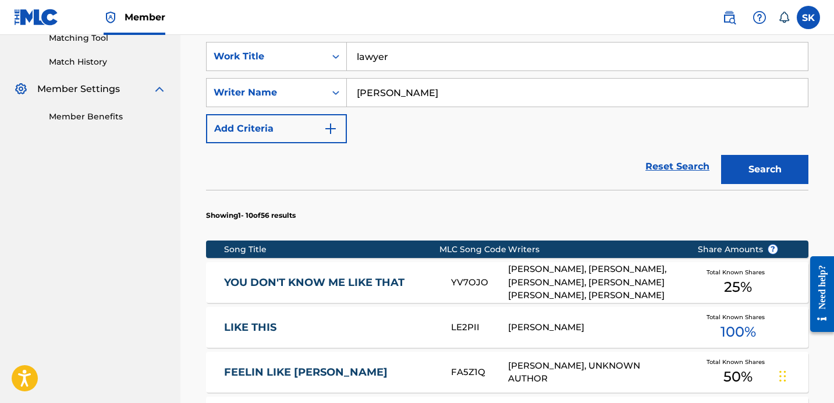
click at [421, 157] on div "Reset Search Search" at bounding box center [507, 166] width 602 height 47
click at [773, 169] on button "Search" at bounding box center [764, 169] width 87 height 29
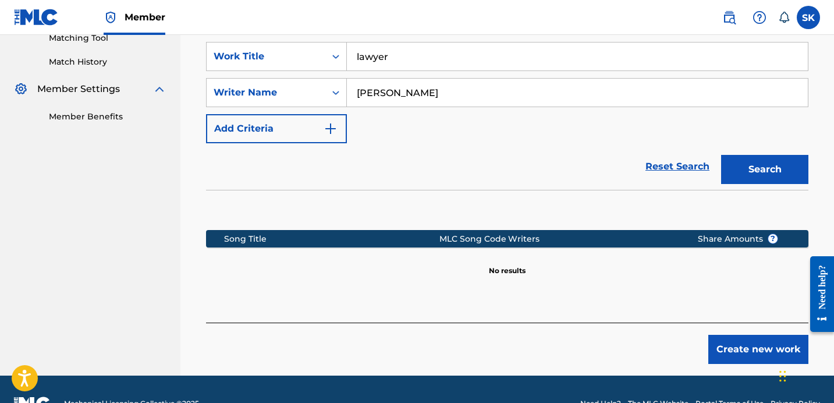
click at [524, 164] on div "Reset Search Search" at bounding box center [507, 166] width 602 height 47
click at [743, 179] on button "Search" at bounding box center [764, 169] width 87 height 29
click at [413, 58] on input "lawyer" at bounding box center [577, 56] width 461 height 28
click at [721, 155] on button "Search" at bounding box center [764, 169] width 87 height 29
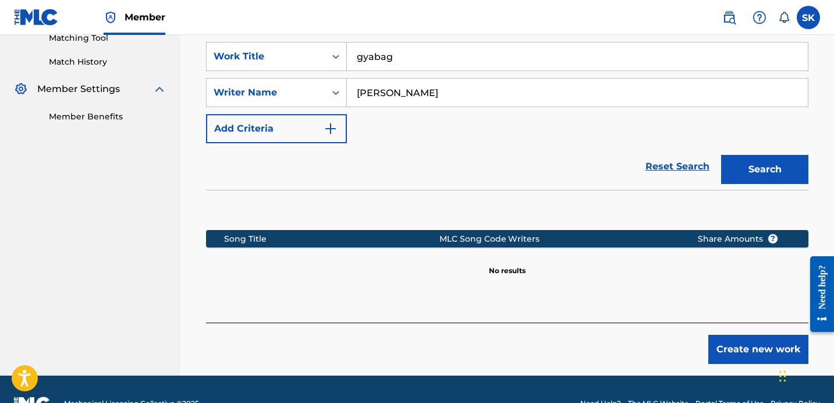
click at [721, 155] on button "Search" at bounding box center [764, 169] width 87 height 29
click at [376, 58] on input "gyabag" at bounding box center [577, 56] width 461 height 28
click at [721, 155] on button "Search" at bounding box center [764, 169] width 87 height 29
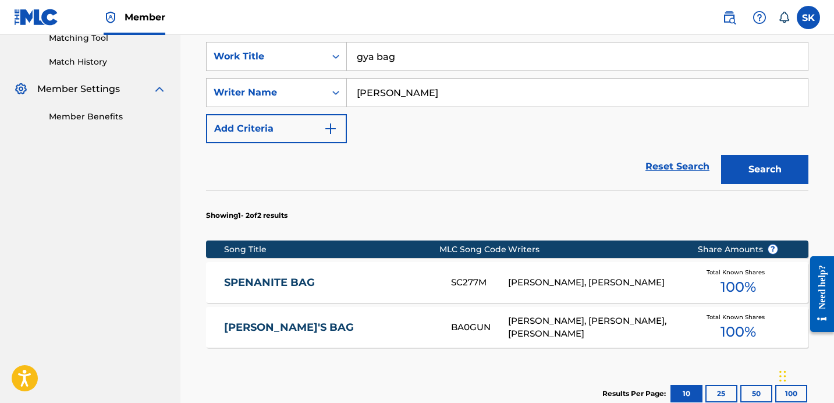
click at [438, 144] on div "Reset Search Search" at bounding box center [507, 166] width 602 height 47
click at [488, 83] on input "[PERSON_NAME]" at bounding box center [577, 93] width 461 height 28
click at [461, 45] on input "gya bag" at bounding box center [577, 56] width 461 height 28
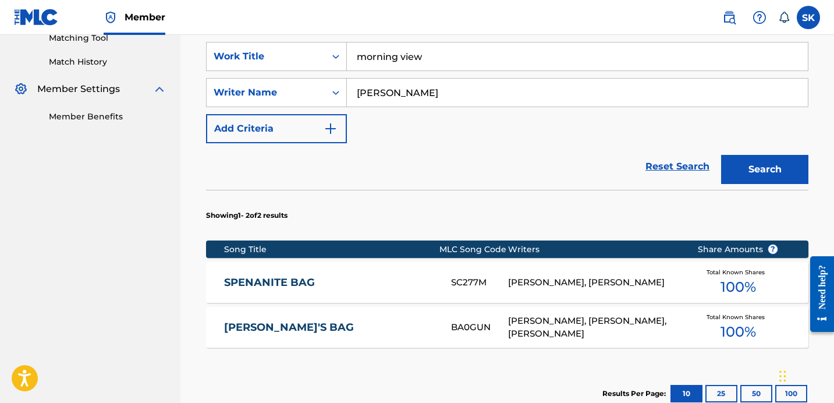
click at [721, 155] on button "Search" at bounding box center [764, 169] width 87 height 29
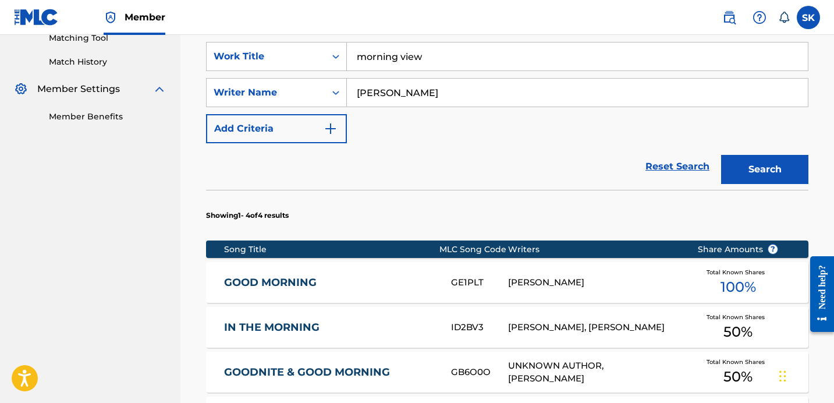
click at [492, 132] on div "SearchWithCriteria0363e5d4-1eb4-4a81-a935-282d496bbe47 Work Title morning view …" at bounding box center [507, 92] width 602 height 101
click at [408, 70] on div "morning view" at bounding box center [577, 56] width 461 height 29
click at [408, 69] on input "morning view" at bounding box center [577, 56] width 461 height 28
click at [410, 67] on input "morning view" at bounding box center [577, 56] width 461 height 28
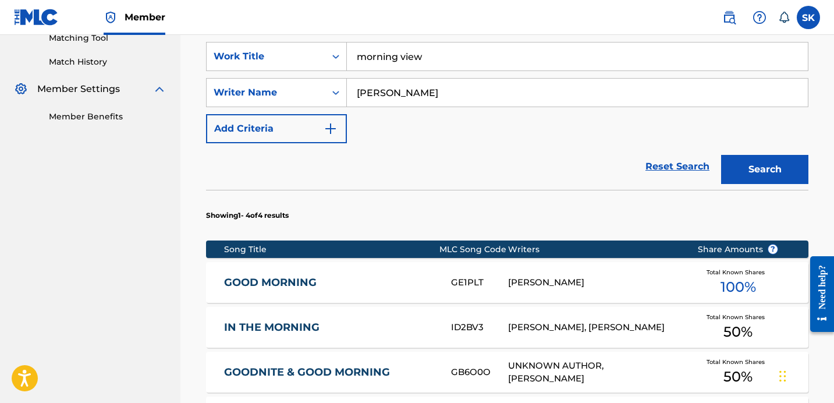
click at [410, 67] on input "morning view" at bounding box center [577, 56] width 461 height 28
click at [721, 155] on button "Search" at bounding box center [764, 169] width 87 height 29
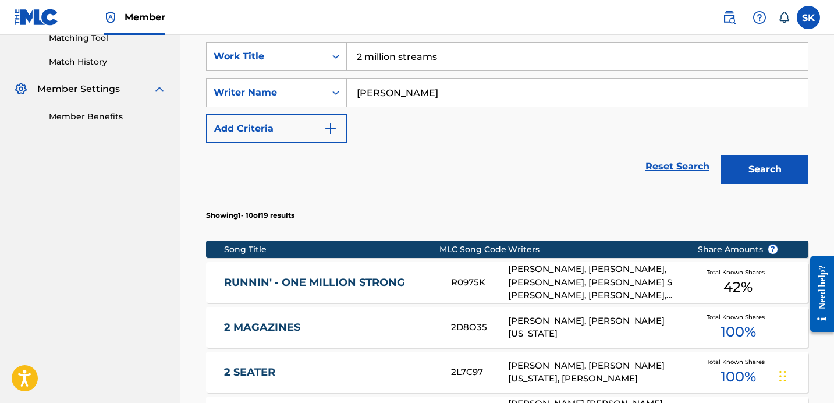
click at [435, 62] on input "2 million streams" at bounding box center [577, 56] width 461 height 28
click at [721, 155] on button "Search" at bounding box center [764, 169] width 87 height 29
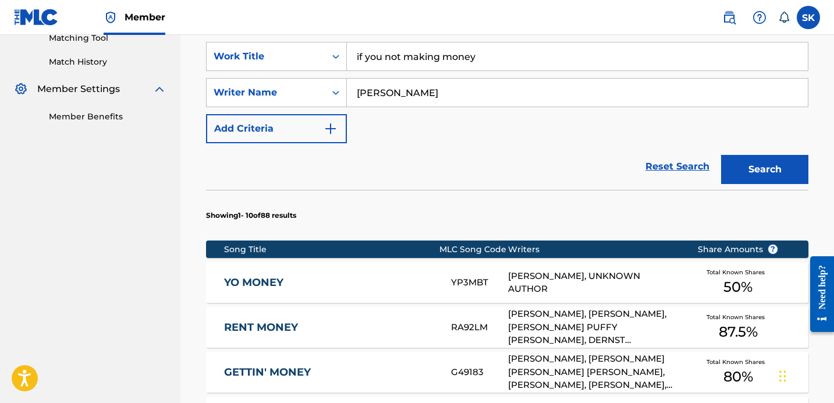
click at [473, 207] on section "Showing 1 - 10 of 88 results" at bounding box center [507, 212] width 602 height 45
click at [421, 58] on input "if you not making money" at bounding box center [577, 56] width 461 height 28
click at [421, 57] on input "if you not making money" at bounding box center [577, 56] width 461 height 28
click at [721, 155] on button "Search" at bounding box center [764, 169] width 87 height 29
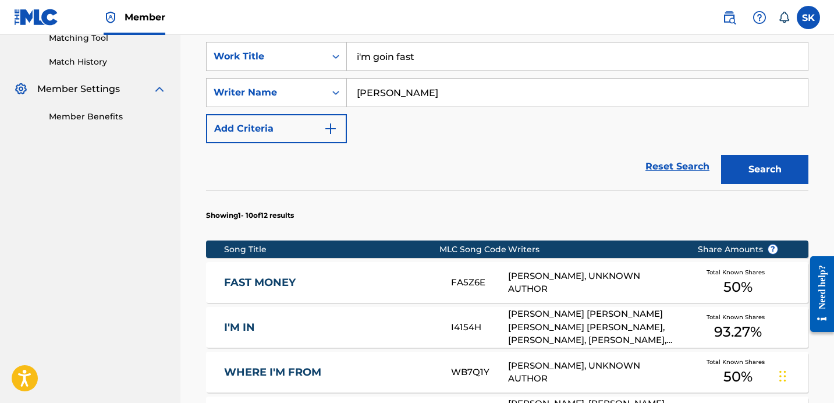
click at [402, 58] on input "i'm goin fast" at bounding box center [577, 56] width 461 height 28
click at [402, 60] on input "i'm goin fast" at bounding box center [577, 56] width 461 height 28
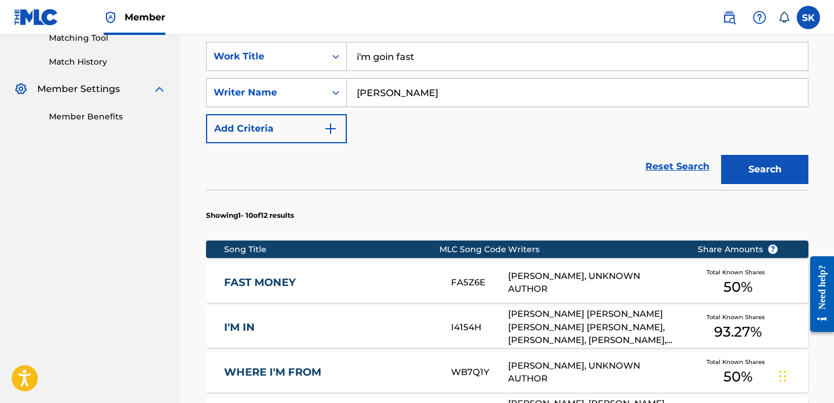
click at [402, 60] on input "i'm goin fast" at bounding box center [577, 56] width 461 height 28
click at [721, 155] on button "Search" at bounding box center [764, 169] width 87 height 29
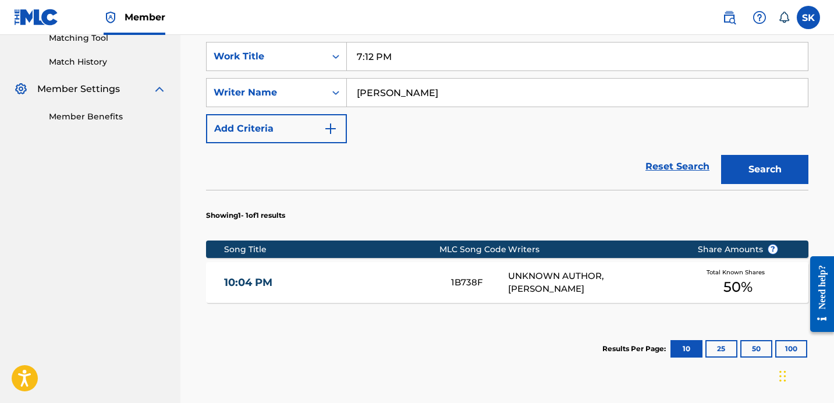
click at [520, 129] on div "SearchWithCriteria0363e5d4-1eb4-4a81-a935-282d496bbe47 Work Title 7:12 PM Searc…" at bounding box center [507, 92] width 602 height 101
click at [372, 59] on input "7:12 PM" at bounding box center [577, 56] width 461 height 28
click at [721, 155] on button "Search" at bounding box center [764, 169] width 87 height 29
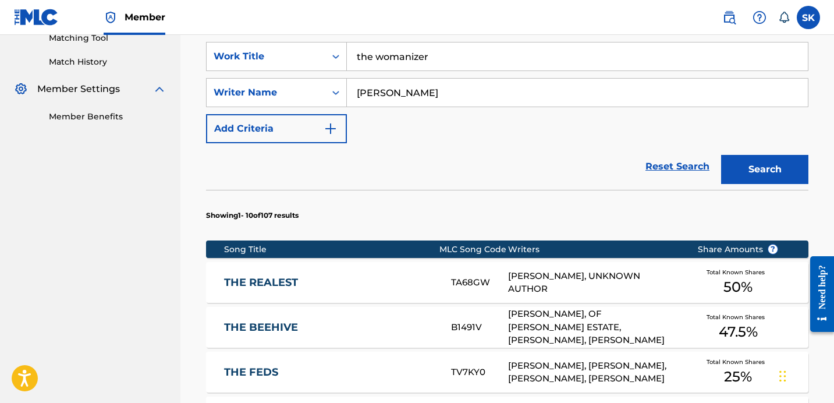
click at [453, 197] on section "Showing 1 - 10 of 107 results" at bounding box center [507, 212] width 602 height 45
click at [390, 62] on input "the womanizer" at bounding box center [577, 56] width 461 height 28
click at [391, 63] on input "the womanizer" at bounding box center [577, 56] width 461 height 28
click at [393, 63] on input "the womanizer" at bounding box center [577, 56] width 461 height 28
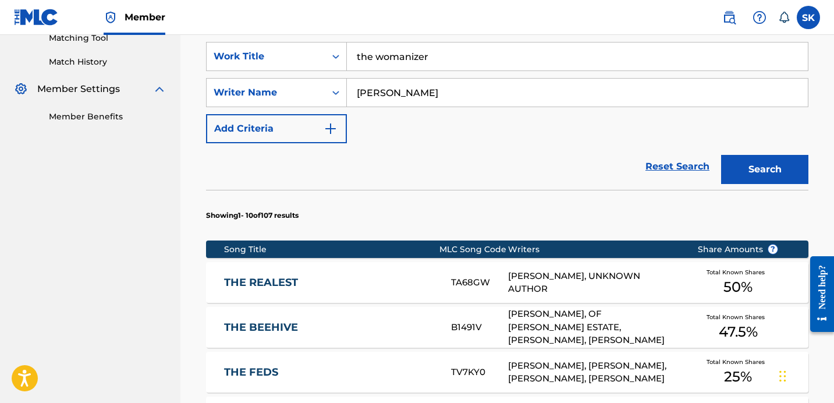
click at [393, 63] on input "the womanizer" at bounding box center [577, 56] width 461 height 28
type input "girl dad"
click at [721, 155] on button "Search" at bounding box center [764, 169] width 87 height 29
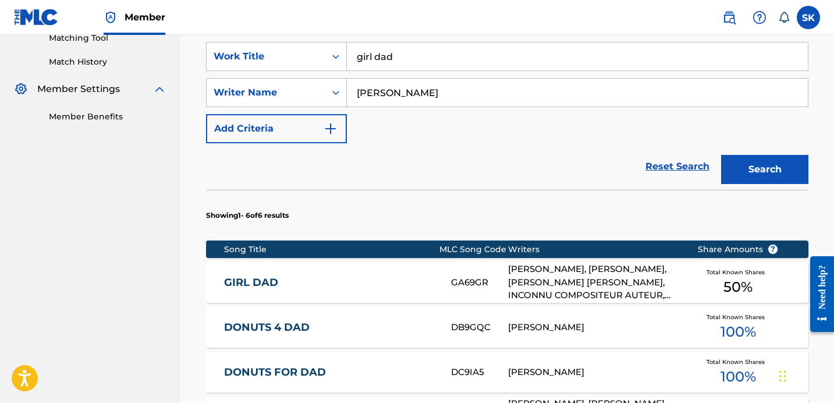
click at [543, 200] on section "Showing 1 - 6 of 6 results" at bounding box center [507, 212] width 602 height 45
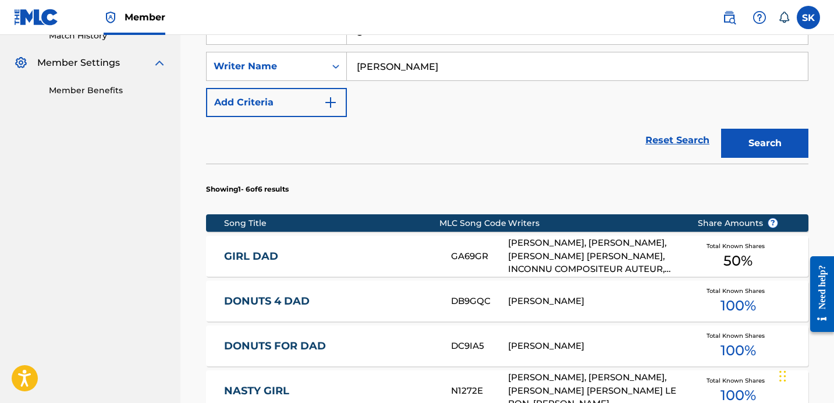
scroll to position [346, 0]
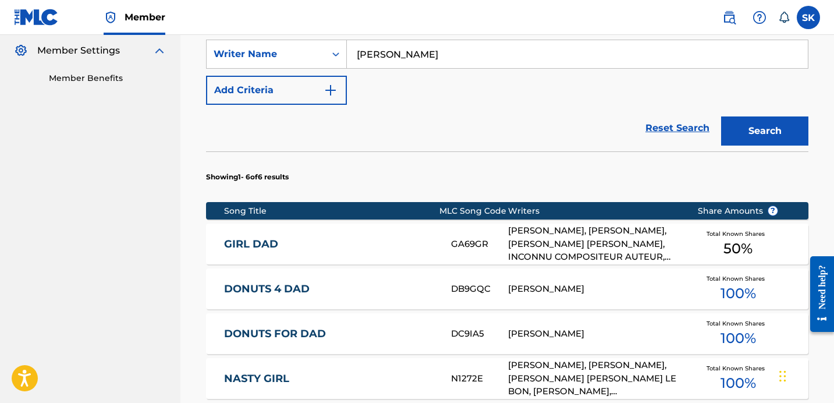
click at [520, 238] on div "[PERSON_NAME], [PERSON_NAME], [PERSON_NAME] [PERSON_NAME], INCONNU COMPOSITEUR …" at bounding box center [594, 244] width 172 height 40
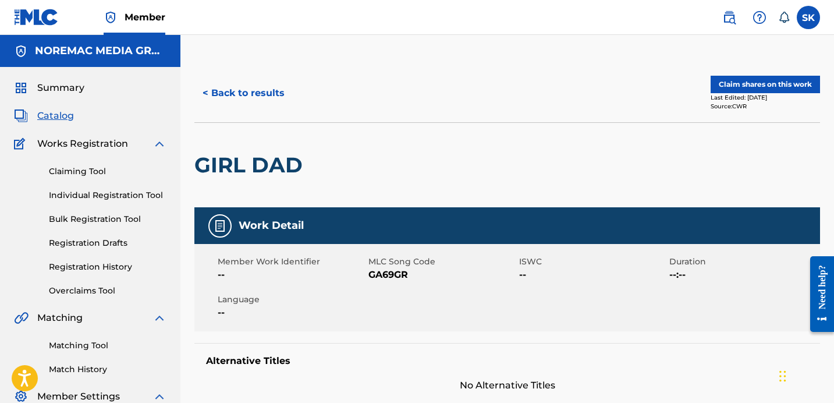
click at [498, 164] on div "GIRL DAD" at bounding box center [507, 164] width 626 height 85
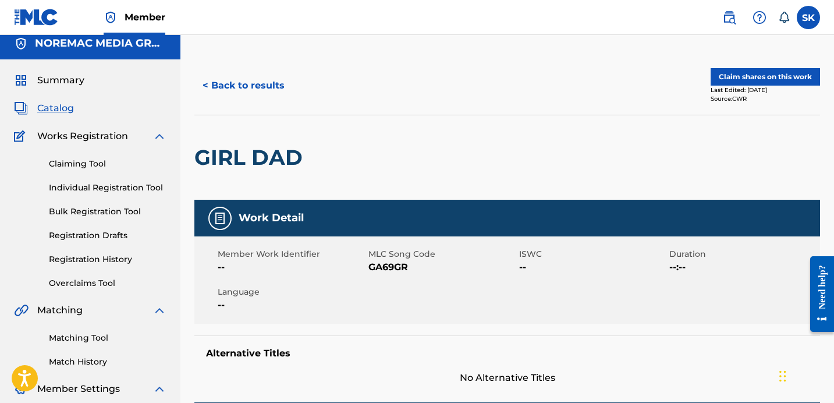
scroll to position [19, 0]
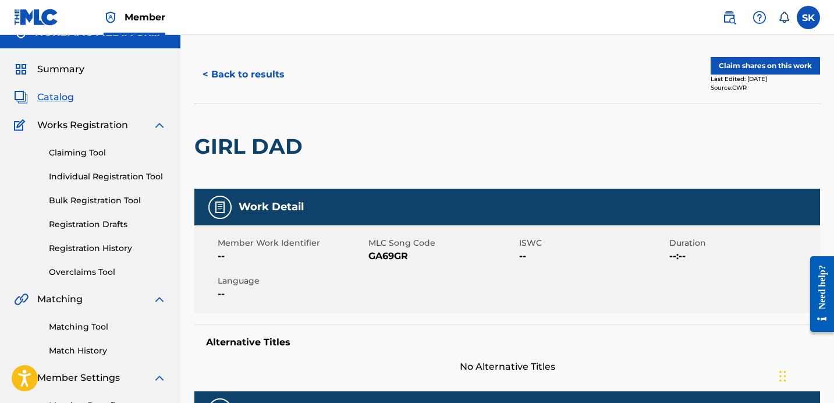
click at [403, 254] on span "GA69GR" at bounding box center [442, 256] width 148 height 14
click at [403, 255] on span "GA69GR" at bounding box center [442, 256] width 148 height 14
copy span "GA69GR"
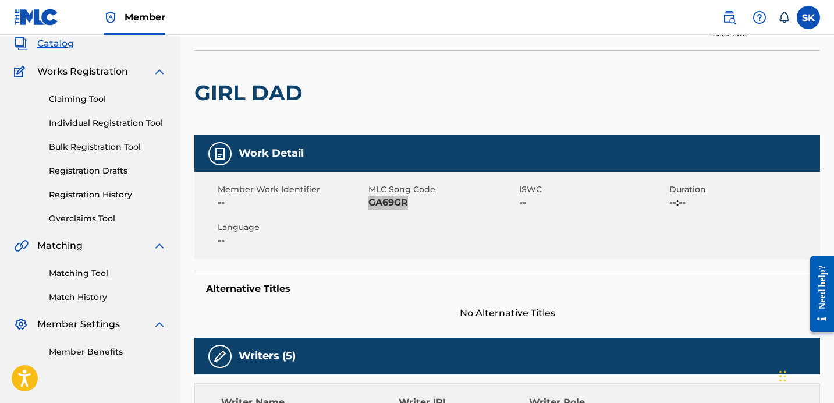
scroll to position [0, 0]
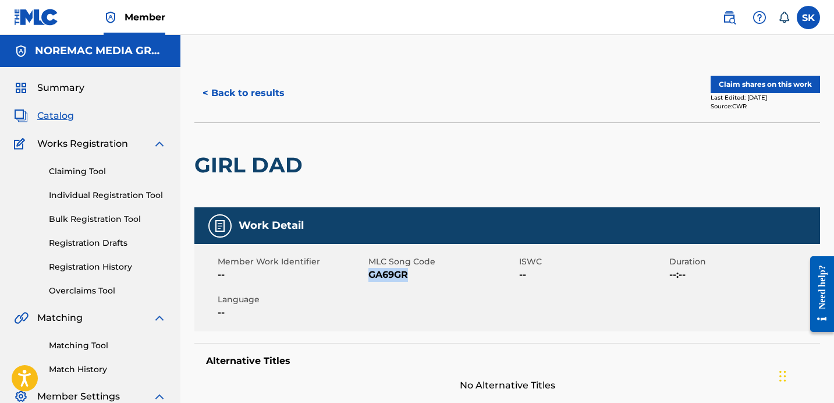
click at [275, 93] on button "< Back to results" at bounding box center [243, 93] width 98 height 29
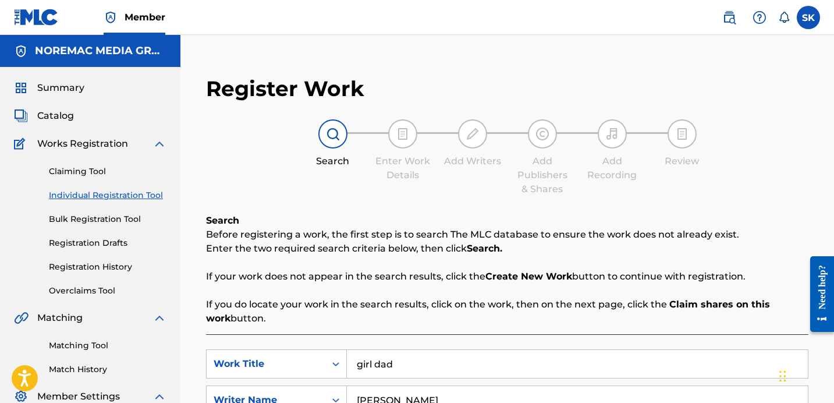
click at [104, 264] on link "Registration History" at bounding box center [108, 267] width 118 height 12
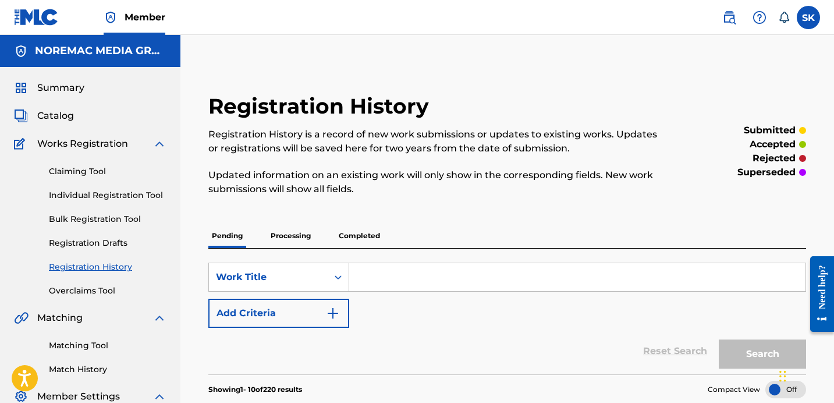
click at [106, 193] on link "Individual Registration Tool" at bounding box center [108, 195] width 118 height 12
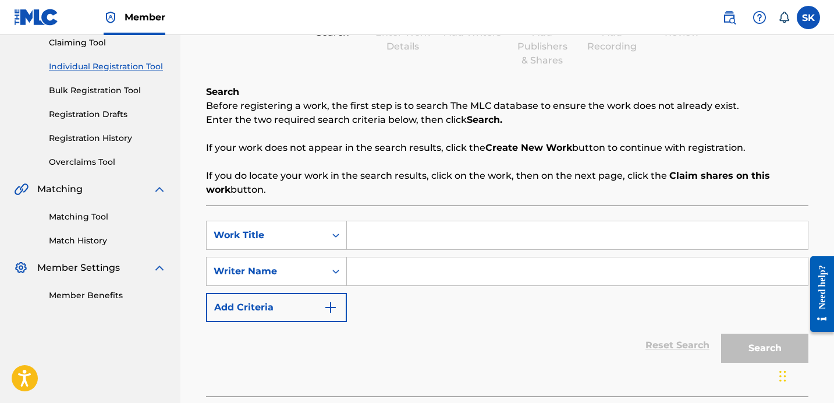
scroll to position [193, 0]
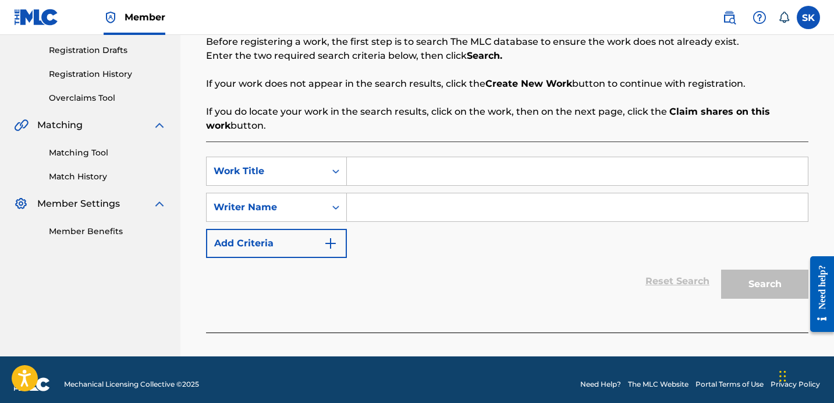
click at [363, 190] on div "SearchWithCriteria0363e5d4-1eb4-4a81-a935-282d496bbe47 Work Title SearchWithCri…" at bounding box center [507, 207] width 602 height 101
click at [364, 185] on div "Search Form" at bounding box center [577, 171] width 461 height 29
click at [365, 183] on input "Search Form" at bounding box center [577, 171] width 461 height 28
type input "girl dad"
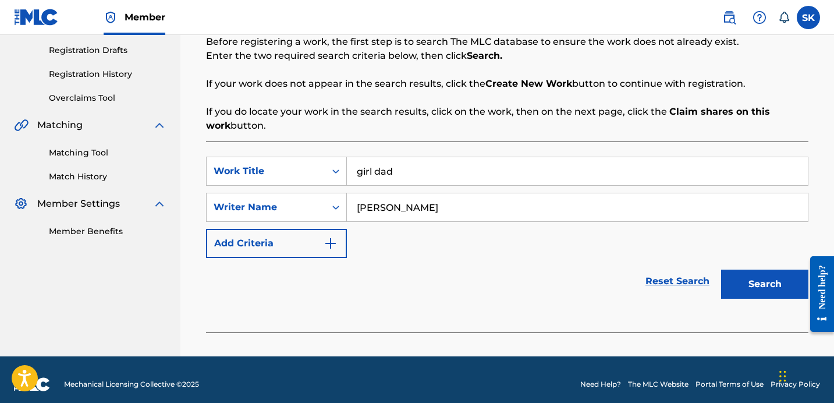
type input "[PERSON_NAME]"
click at [721, 269] on button "Search" at bounding box center [764, 283] width 87 height 29
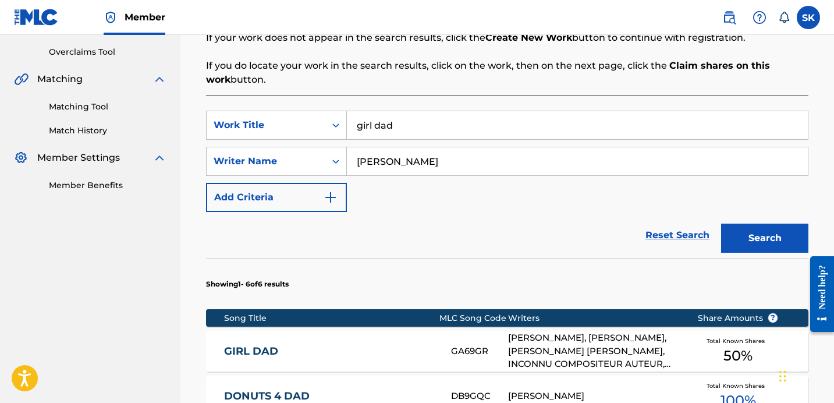
scroll to position [285, 0]
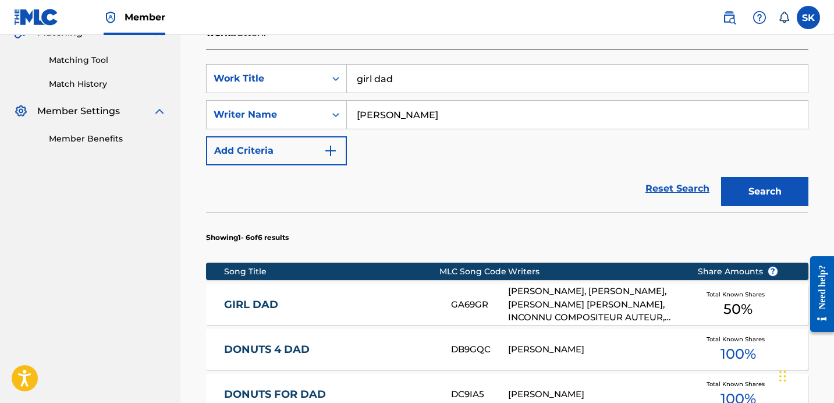
click at [426, 307] on link "GIRL DAD" at bounding box center [329, 304] width 211 height 13
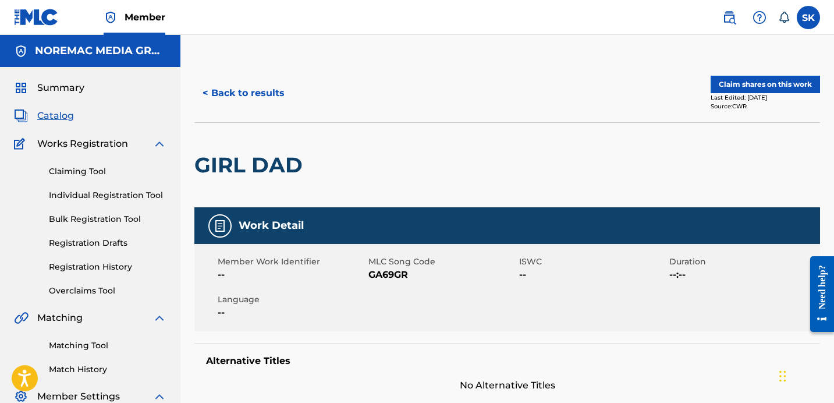
click at [737, 84] on button "Claim shares on this work" at bounding box center [765, 84] width 109 height 17
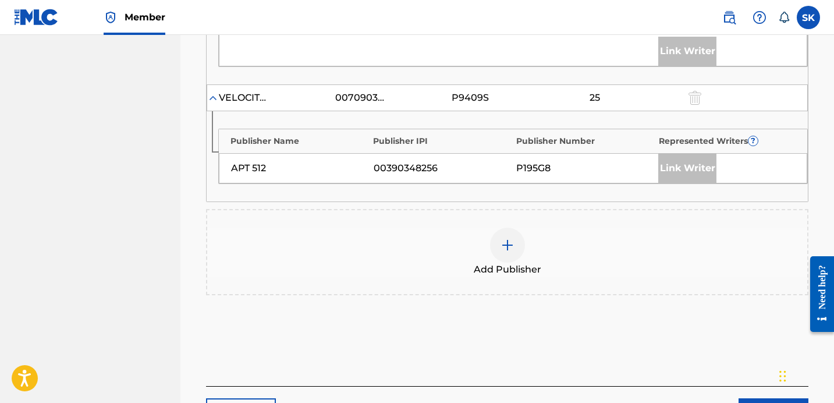
scroll to position [674, 0]
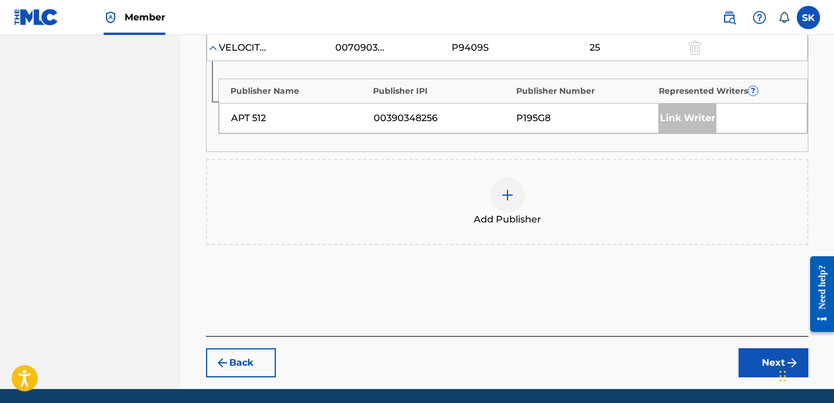
click at [524, 212] on span "Add Publisher" at bounding box center [508, 219] width 68 height 14
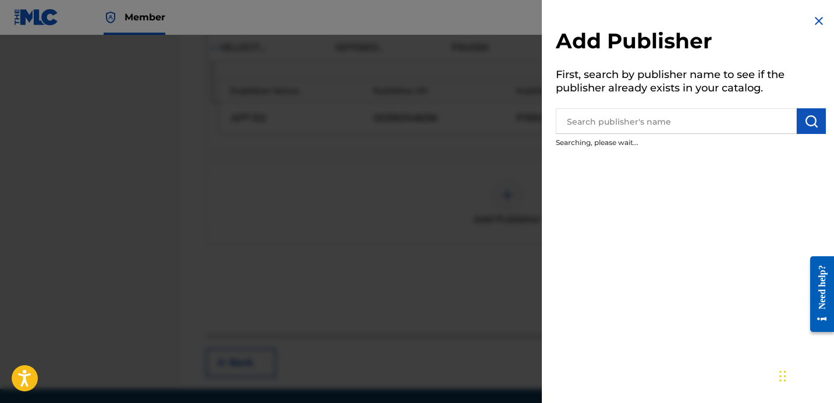
click at [583, 119] on input "text" at bounding box center [676, 121] width 241 height 26
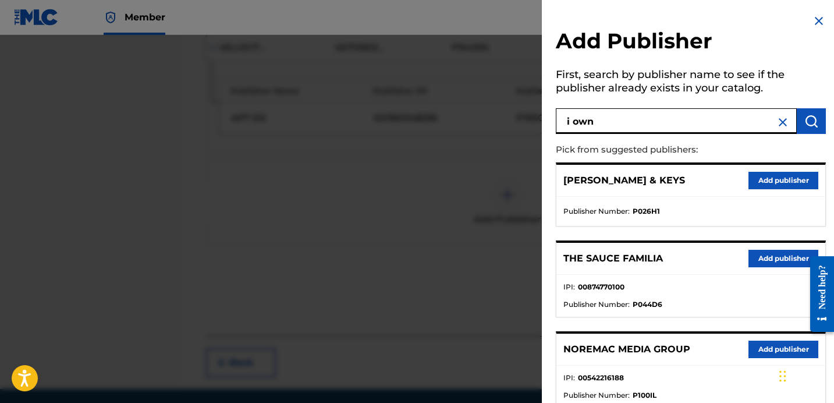
type input "i own"
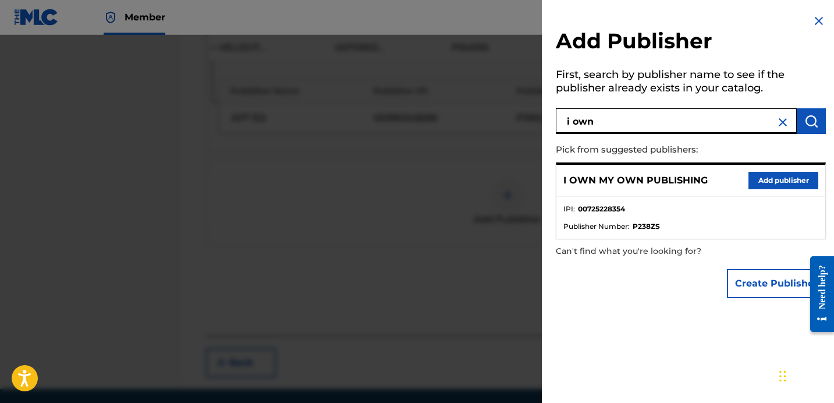
click at [781, 183] on button "Add publisher" at bounding box center [783, 180] width 70 height 17
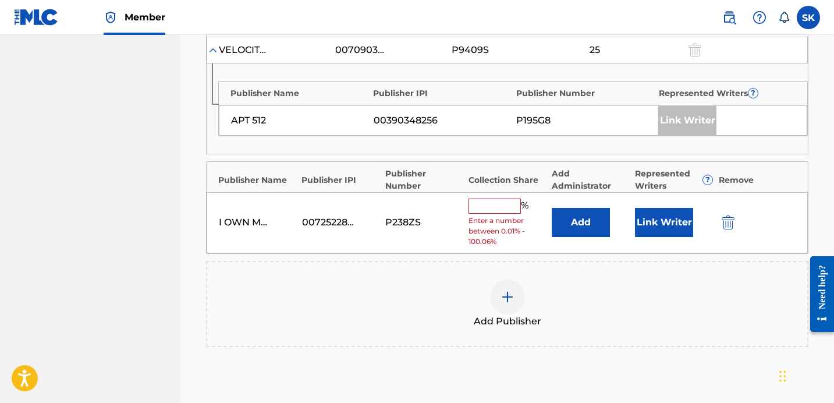
scroll to position [672, 0]
click at [592, 208] on button "Add" at bounding box center [581, 222] width 58 height 29
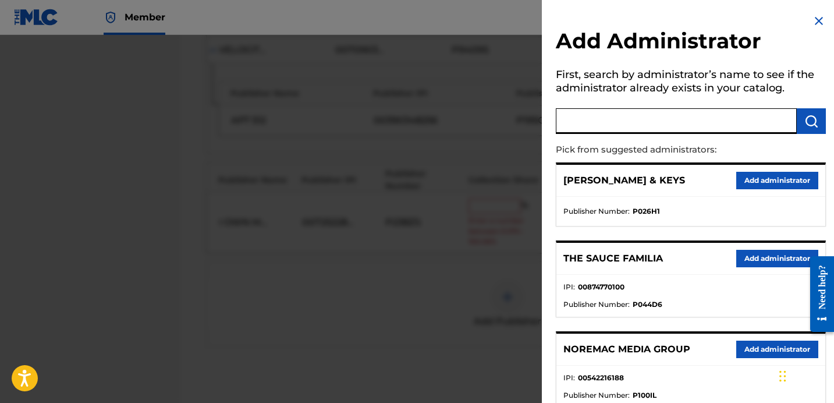
click at [599, 114] on input "text" at bounding box center [676, 121] width 241 height 26
type input "nore"
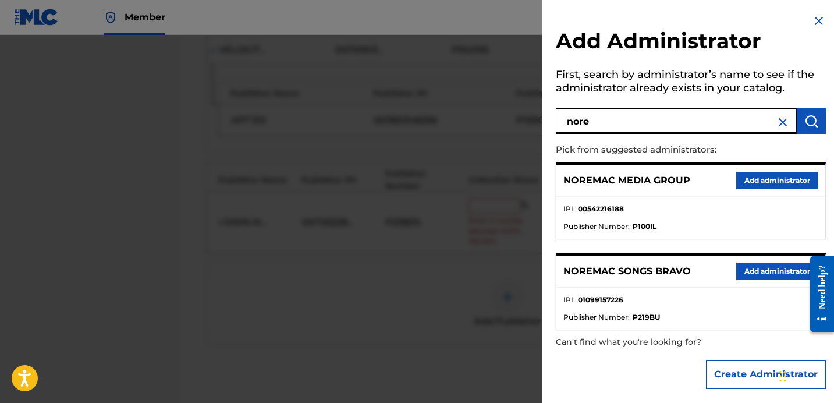
click at [741, 269] on button "Add administrator" at bounding box center [777, 270] width 82 height 17
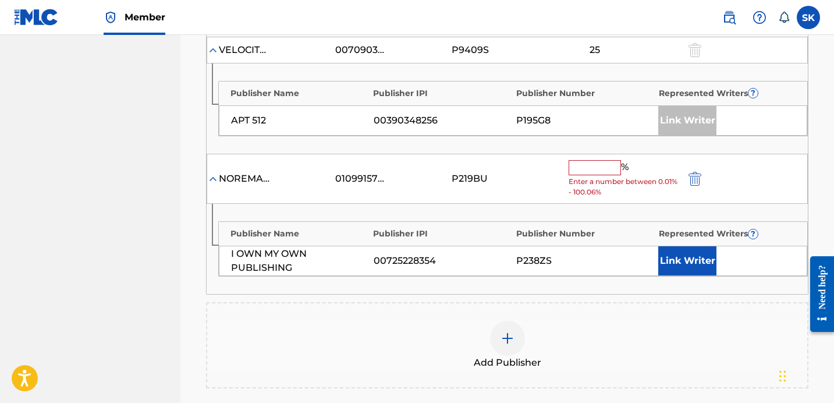
click at [603, 160] on input "text" at bounding box center [595, 167] width 52 height 15
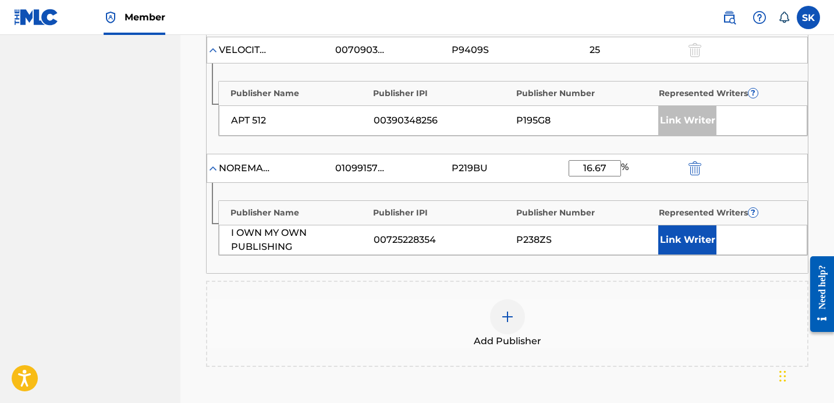
type input "16.67"
drag, startPoint x: 658, startPoint y: 182, endPoint x: 669, endPoint y: 189, distance: 13.4
click at [658, 200] on div "Publisher Name Publisher IPI Publisher Number Represented Writers ? I OWN MY OW…" at bounding box center [512, 227] width 589 height 55
click at [674, 225] on button "Link Writer" at bounding box center [687, 239] width 58 height 29
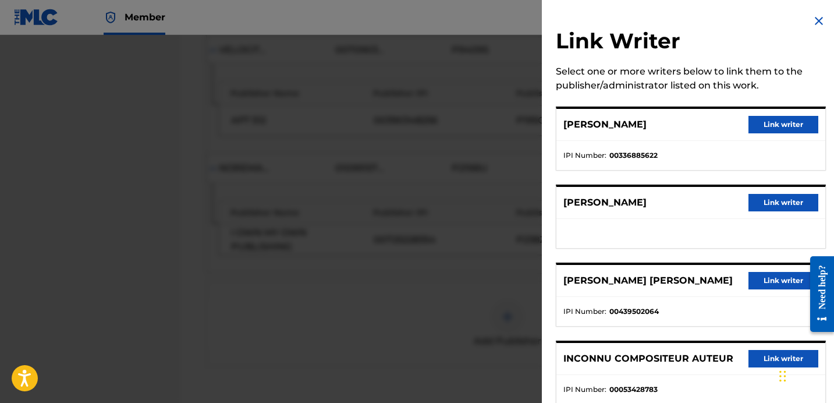
click at [762, 118] on button "Link writer" at bounding box center [783, 124] width 70 height 17
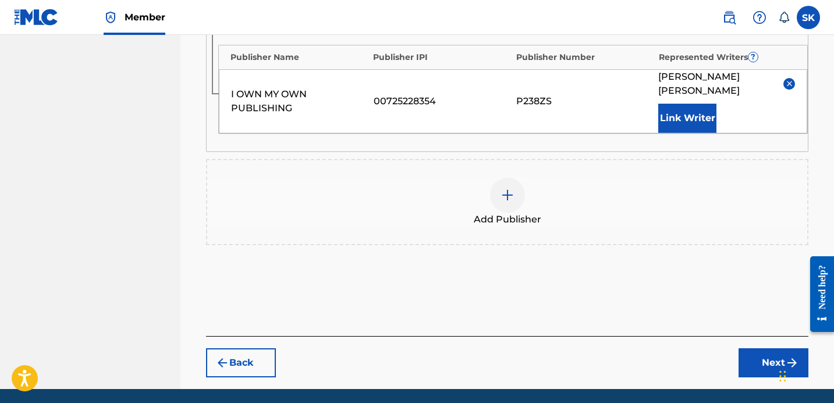
click at [757, 348] on button "Next" at bounding box center [773, 362] width 70 height 29
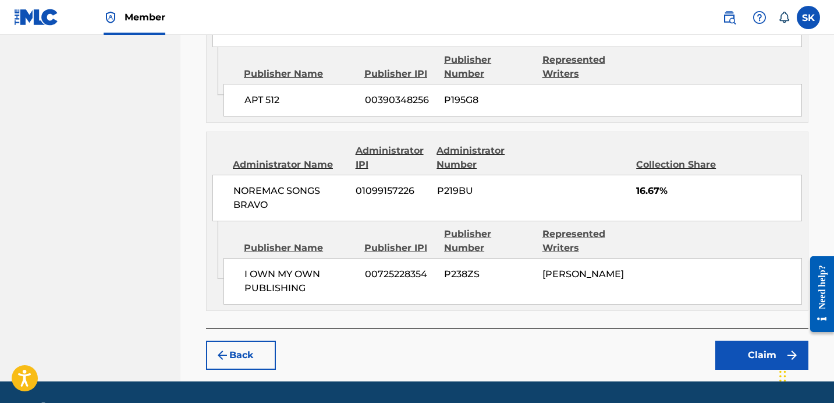
scroll to position [944, 0]
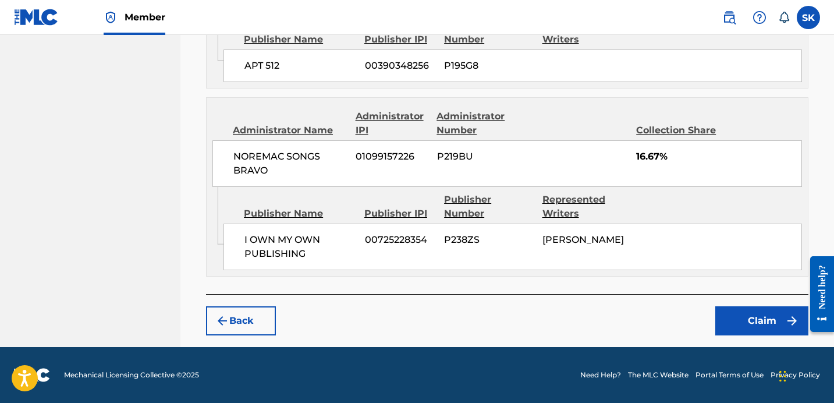
click at [764, 328] on button "Claim" at bounding box center [761, 320] width 93 height 29
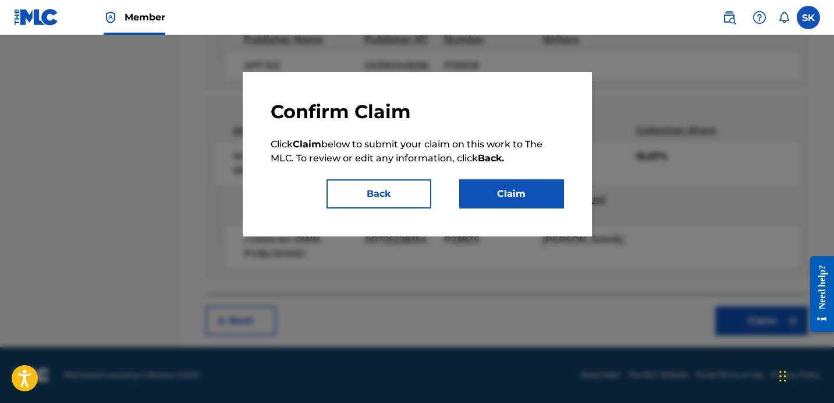
click at [516, 198] on button "Claim" at bounding box center [511, 193] width 105 height 29
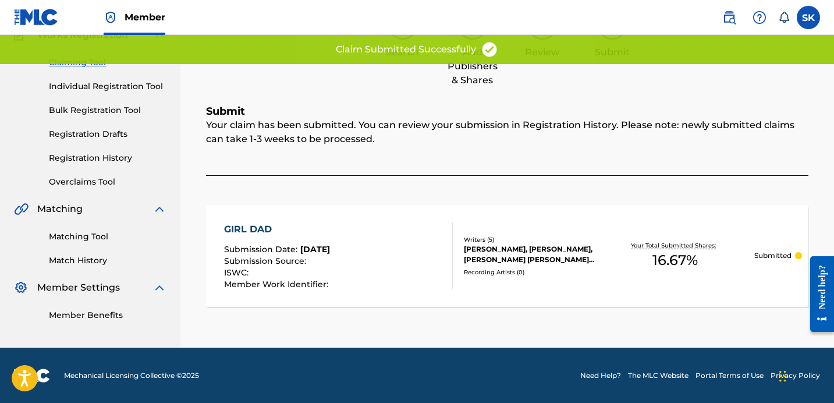
scroll to position [0, 0]
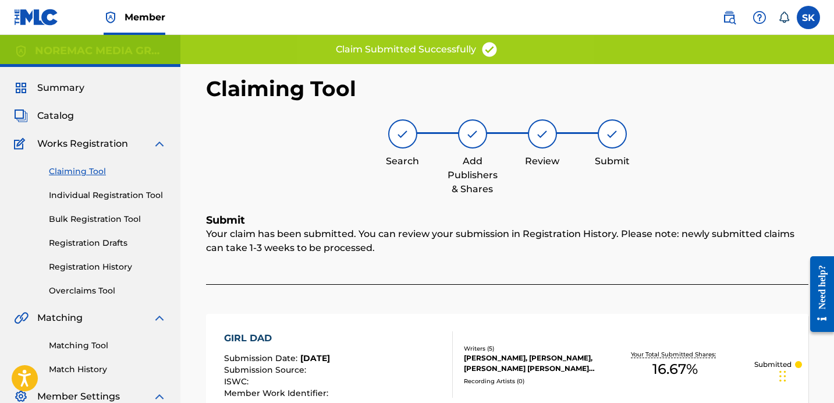
click at [91, 196] on link "Individual Registration Tool" at bounding box center [108, 195] width 118 height 12
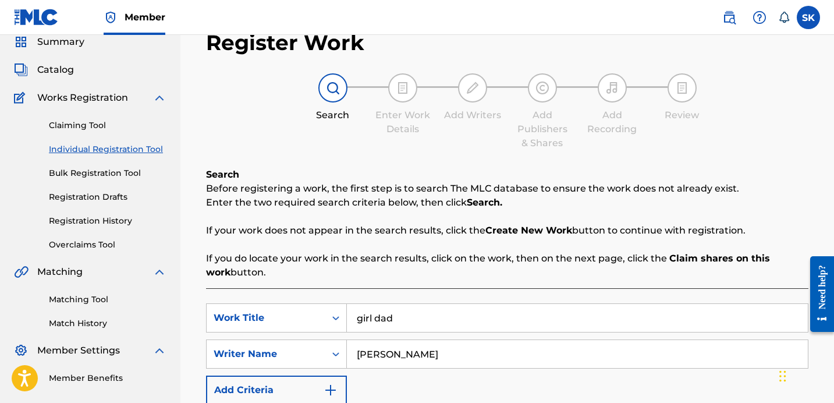
scroll to position [95, 0]
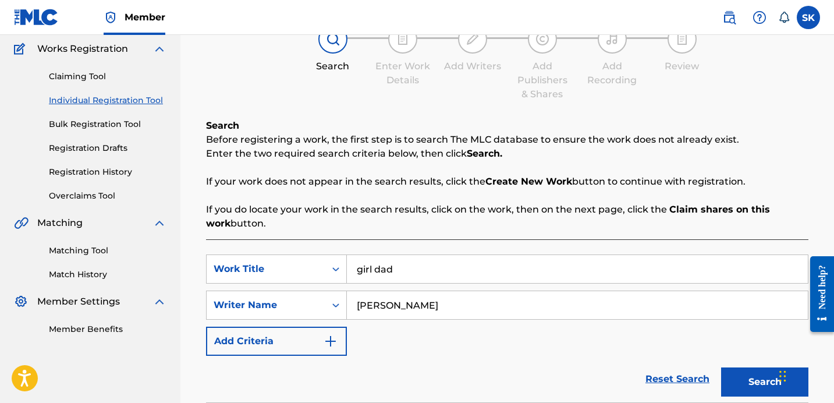
click at [424, 264] on input "girl dad" at bounding box center [577, 269] width 461 height 28
click at [427, 261] on input "girl dad" at bounding box center [577, 269] width 461 height 28
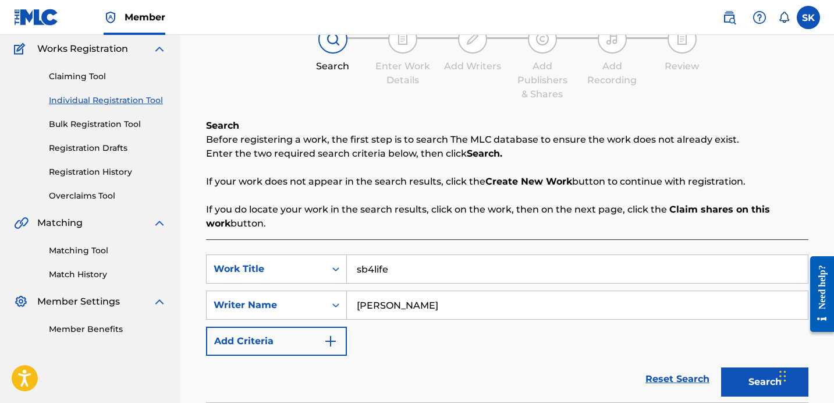
type input "sb4life"
click at [721, 367] on button "Search" at bounding box center [764, 381] width 87 height 29
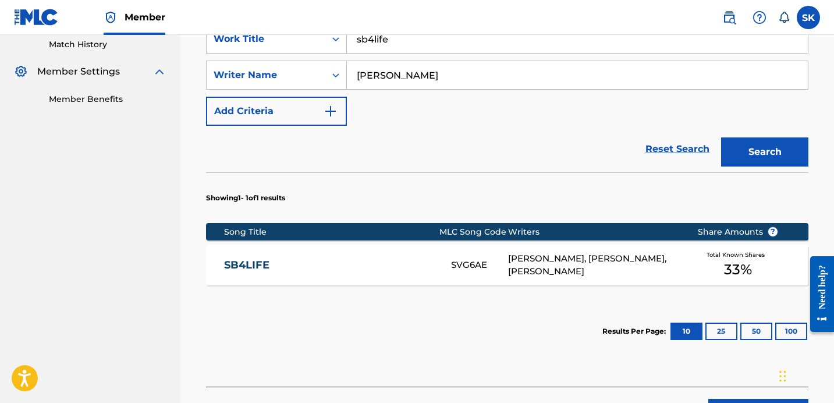
scroll to position [325, 0]
click at [482, 262] on div "SVG6AE" at bounding box center [479, 264] width 57 height 13
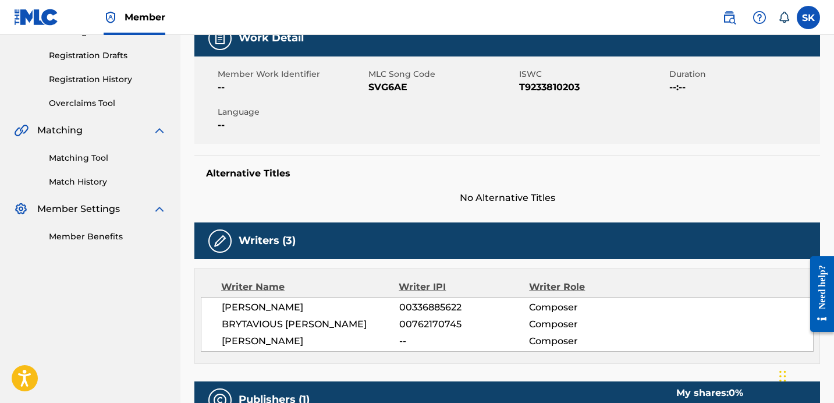
scroll to position [201, 0]
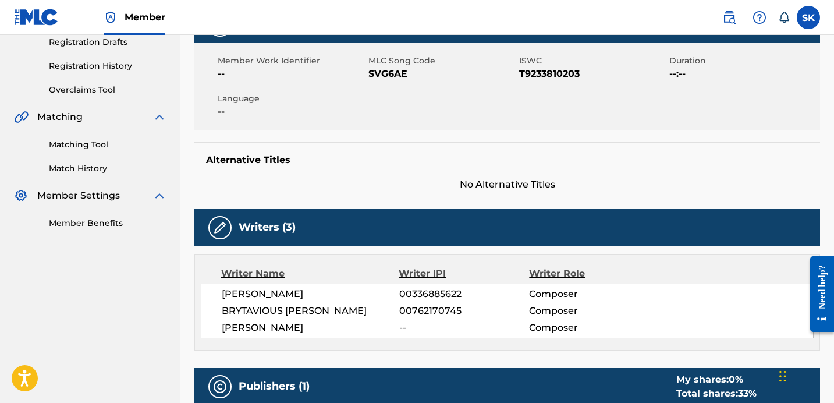
click at [393, 78] on span "SVG6AE" at bounding box center [442, 74] width 148 height 14
copy span "SVG6AE"
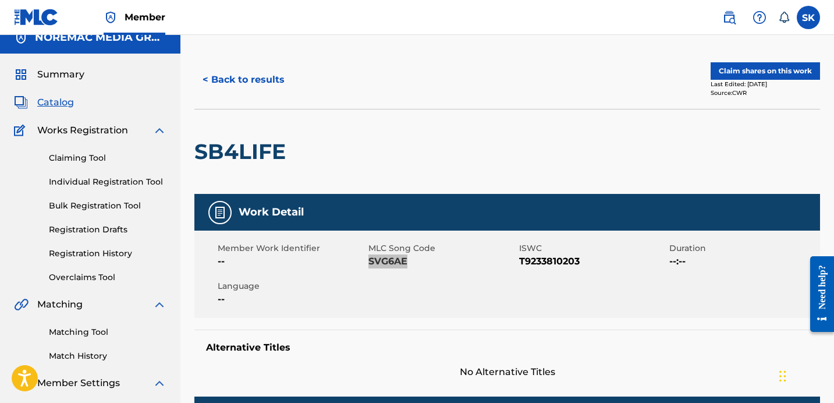
scroll to position [0, 0]
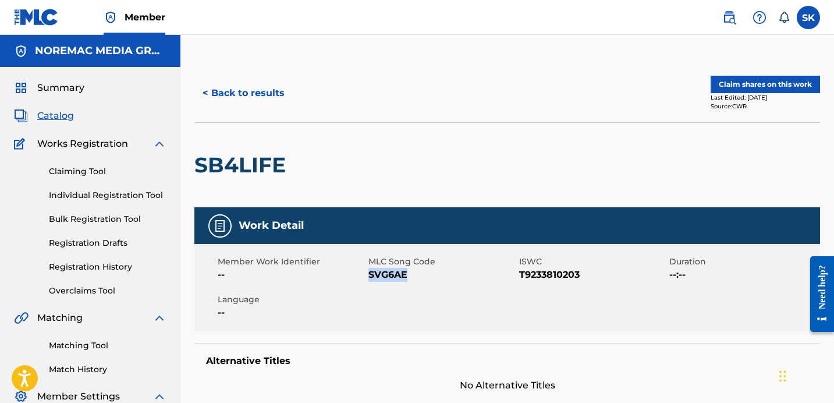
click at [790, 87] on button "Claim shares on this work" at bounding box center [765, 84] width 109 height 17
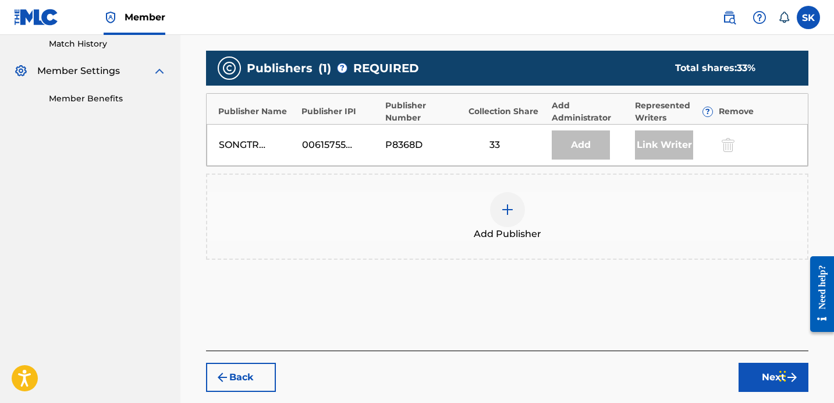
scroll to position [350, 0]
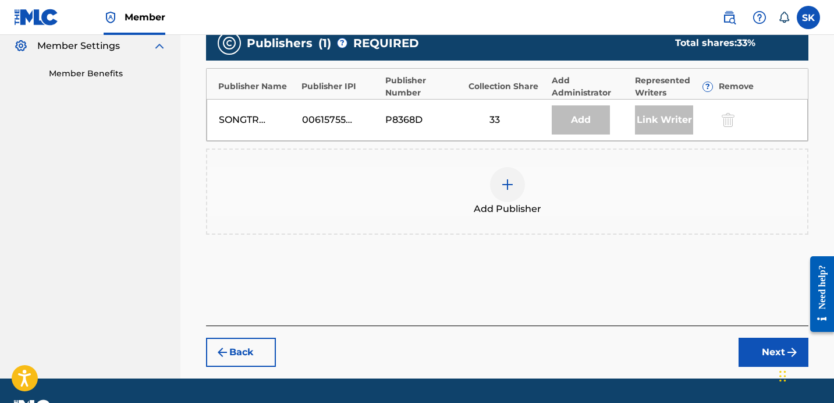
click at [537, 194] on div "Add Publisher" at bounding box center [507, 191] width 600 height 49
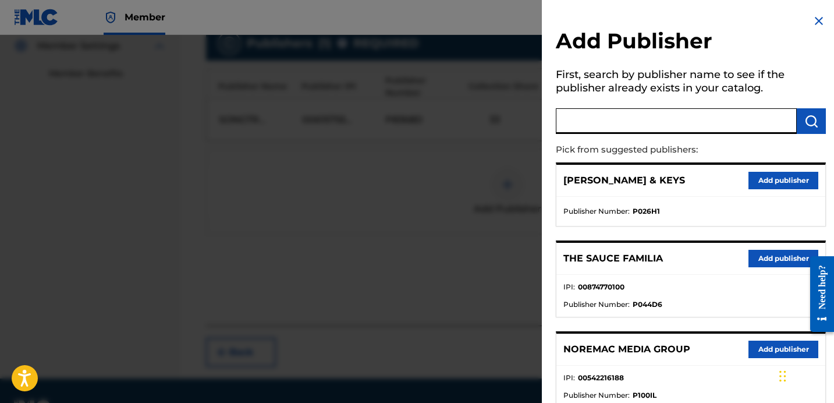
click at [612, 126] on input "text" at bounding box center [676, 121] width 241 height 26
type input "i own"
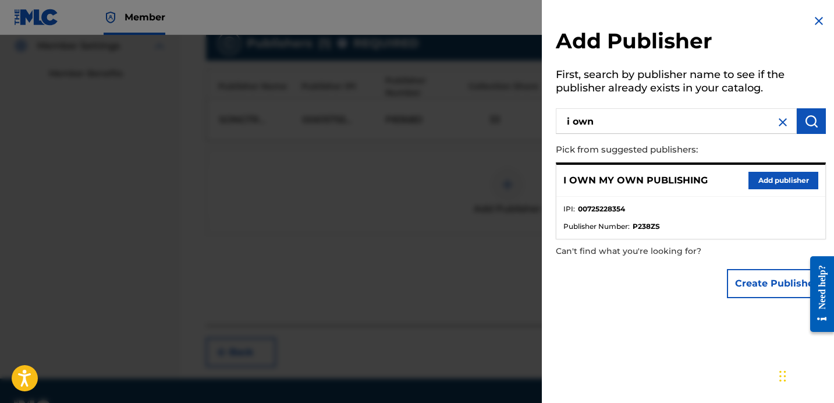
click at [766, 186] on button "Add publisher" at bounding box center [783, 180] width 70 height 17
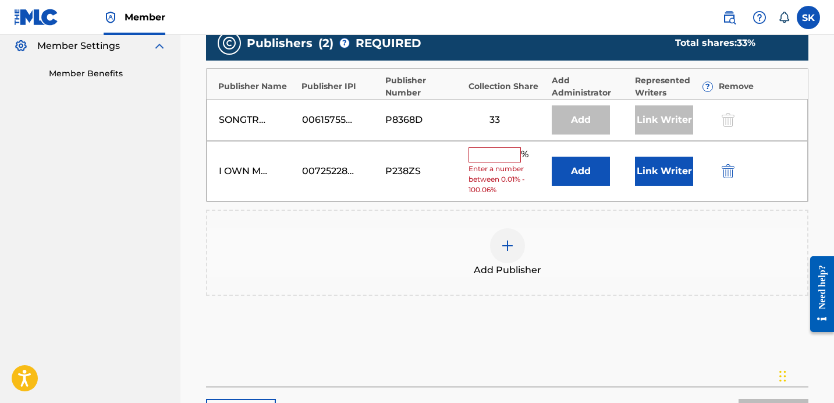
click at [570, 173] on button "Add" at bounding box center [581, 171] width 58 height 29
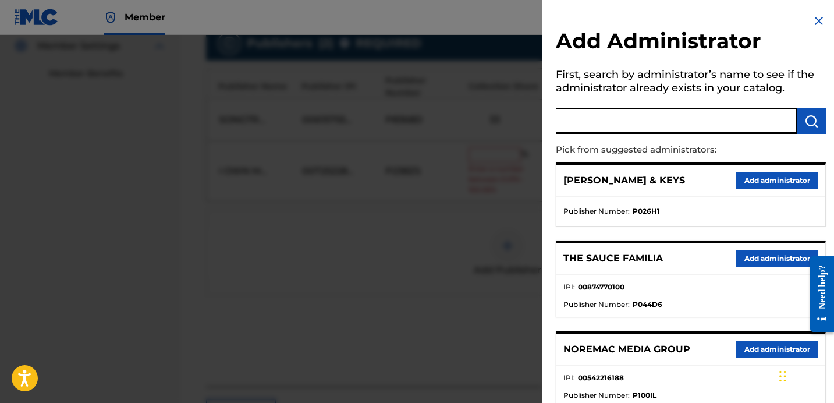
click at [631, 113] on input "text" at bounding box center [676, 121] width 241 height 26
type input "nore"
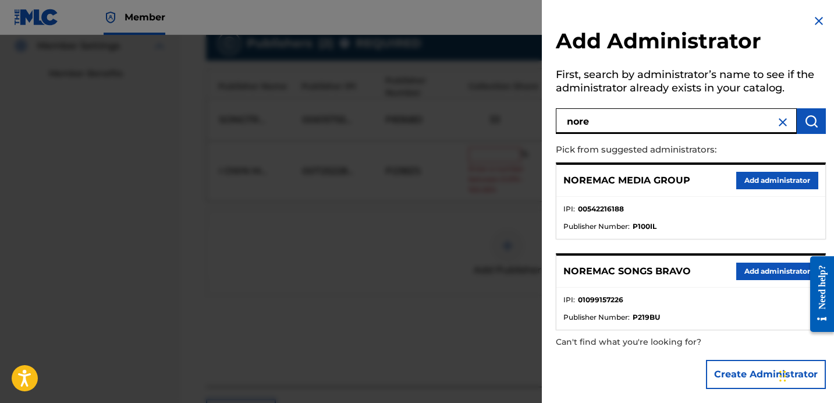
click at [749, 270] on button "Add administrator" at bounding box center [777, 270] width 82 height 17
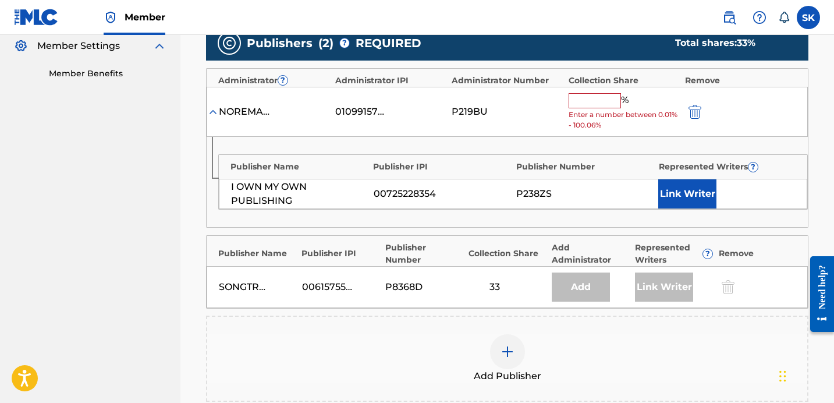
click at [576, 94] on input "text" at bounding box center [595, 100] width 52 height 15
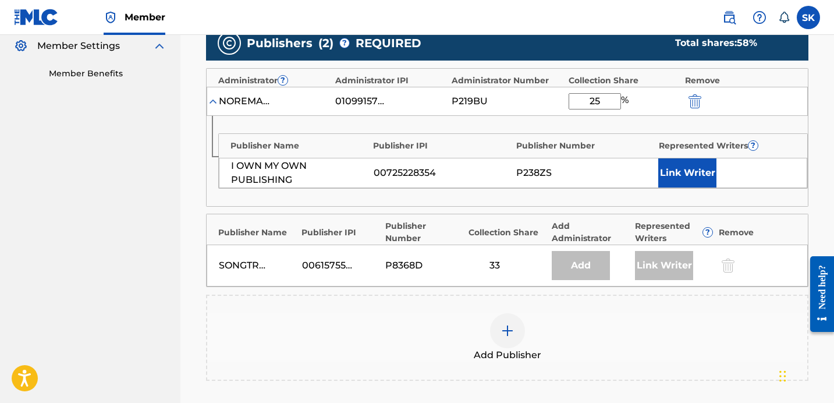
type input "25"
click at [708, 179] on button "Link Writer" at bounding box center [687, 172] width 58 height 29
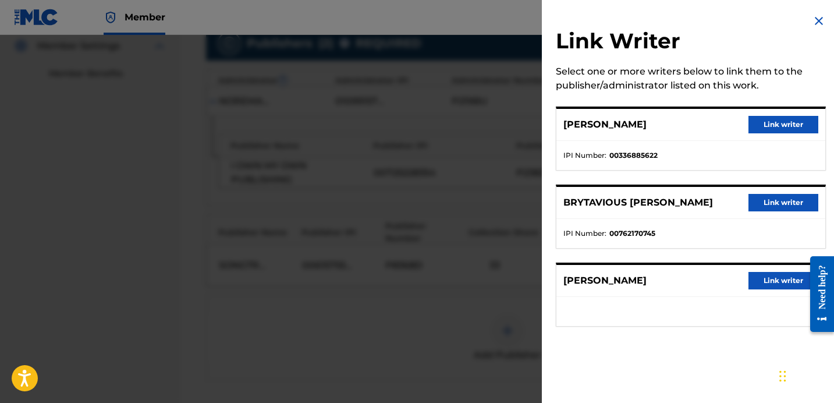
click at [793, 118] on button "Link writer" at bounding box center [783, 124] width 70 height 17
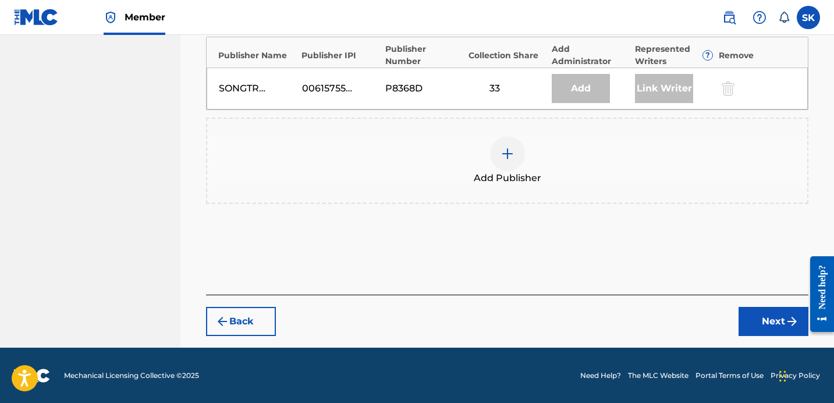
click at [763, 328] on button "Next" at bounding box center [773, 321] width 70 height 29
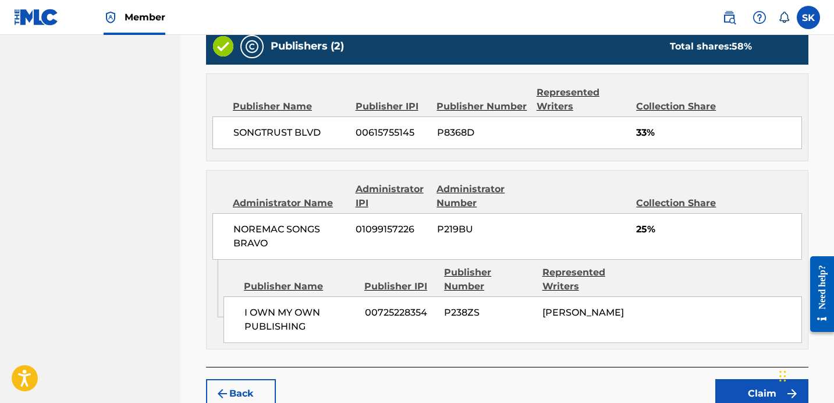
scroll to position [514, 0]
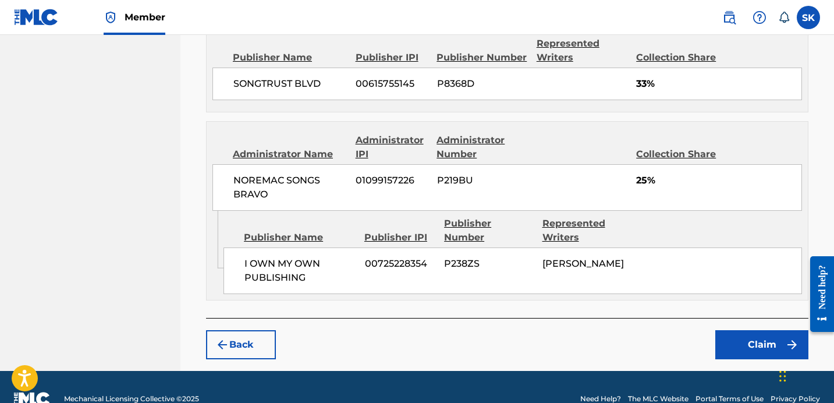
click at [746, 347] on button "Claim" at bounding box center [761, 344] width 93 height 29
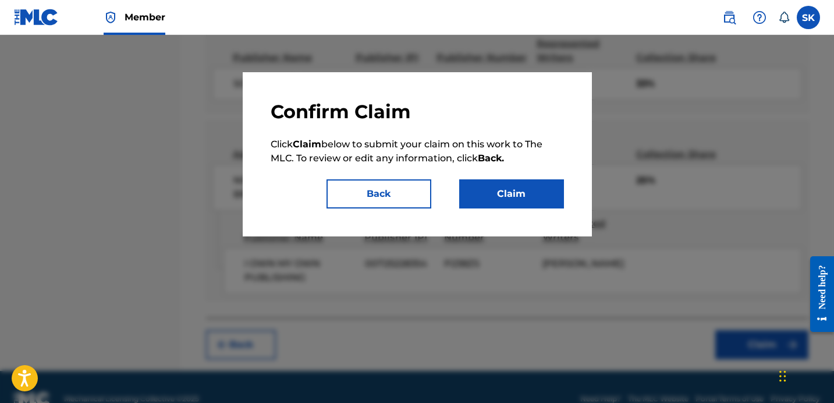
click at [499, 181] on button "Claim" at bounding box center [511, 193] width 105 height 29
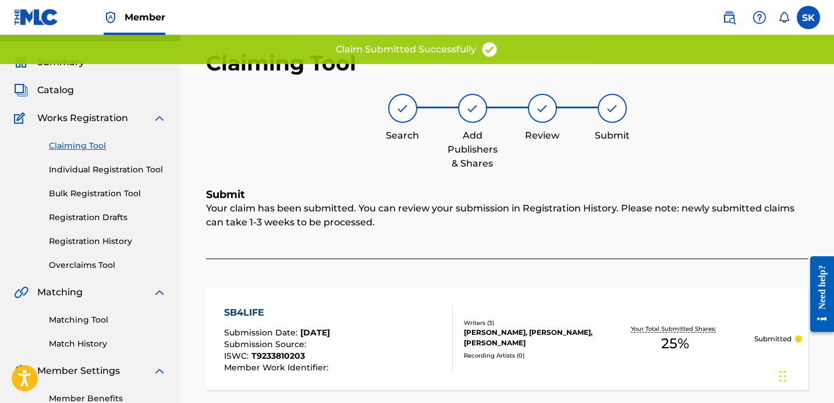
scroll to position [0, 0]
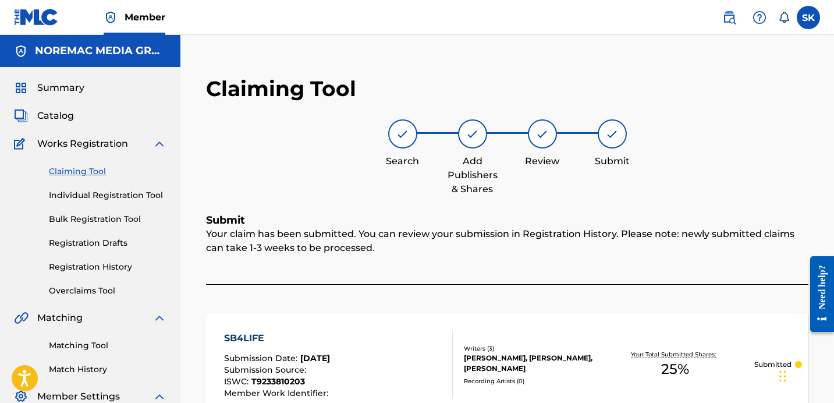
click at [96, 271] on link "Registration History" at bounding box center [108, 267] width 118 height 12
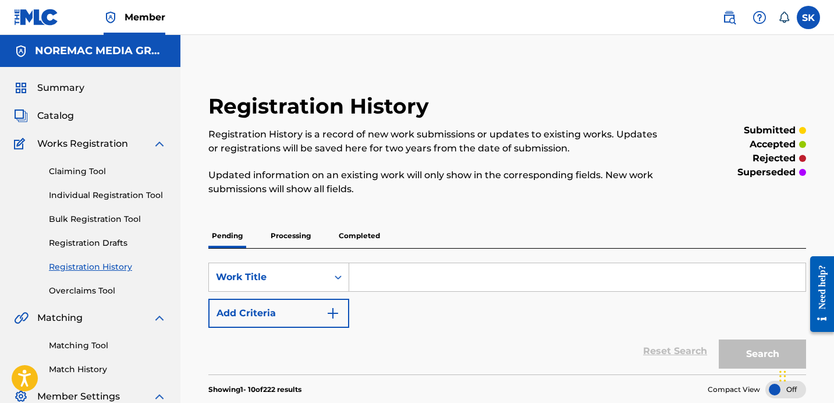
click at [123, 194] on link "Individual Registration Tool" at bounding box center [108, 195] width 118 height 12
